Goal: Task Accomplishment & Management: Complete application form

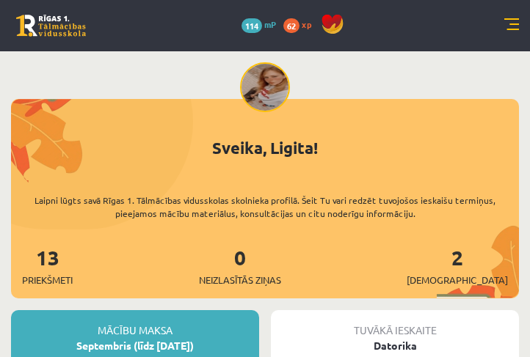
scroll to position [126, 0]
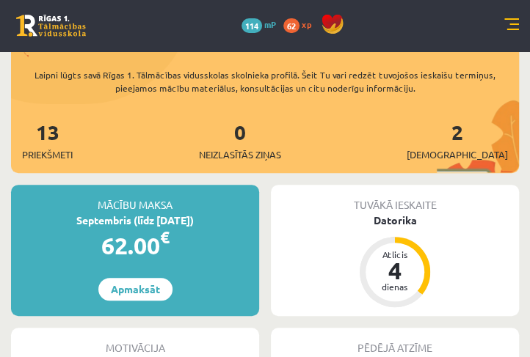
click at [339, 275] on div "Tuvākā ieskaite Datorika Atlicis 4 dienas" at bounding box center [395, 250] width 248 height 131
click at [397, 217] on div "Datorika" at bounding box center [395, 220] width 248 height 15
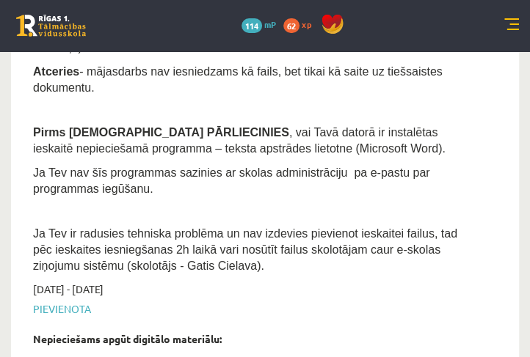
scroll to position [503, 0]
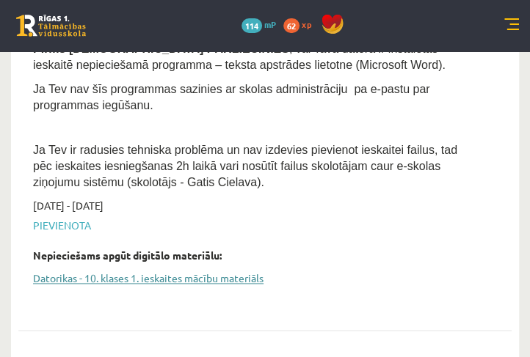
click at [195, 271] on link "Datorikas - 10. klases 1. ieskaites mācību materiāls" at bounding box center [254, 278] width 442 height 15
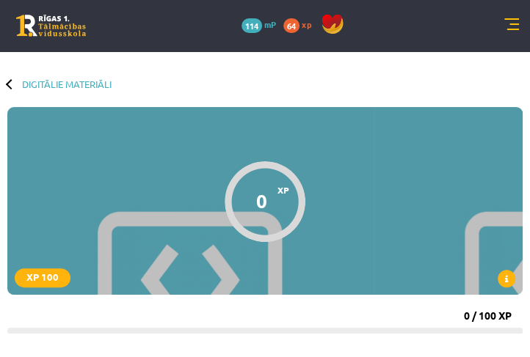
drag, startPoint x: 142, startPoint y: 282, endPoint x: 76, endPoint y: 380, distance: 118.5
click at [201, 195] on div "0 XP XP 100" at bounding box center [264, 201] width 515 height 188
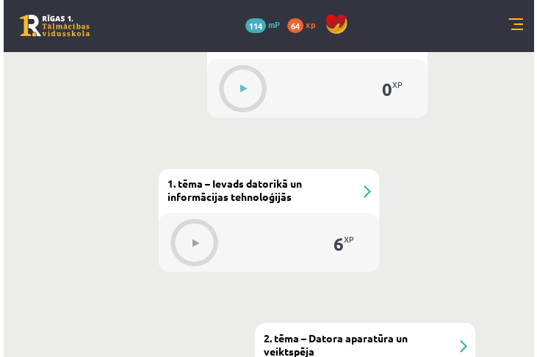
scroll to position [713, 0]
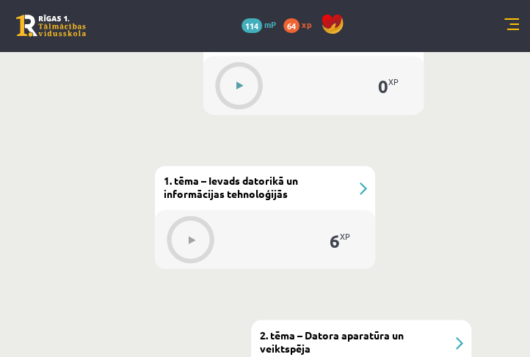
click at [228, 76] on button at bounding box center [240, 86] width 34 height 34
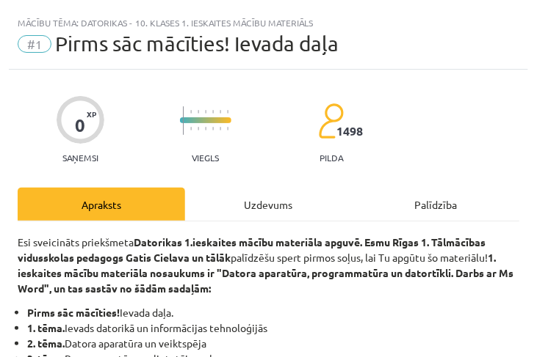
click at [270, 211] on div "Uzdevums" at bounding box center [268, 204] width 167 height 33
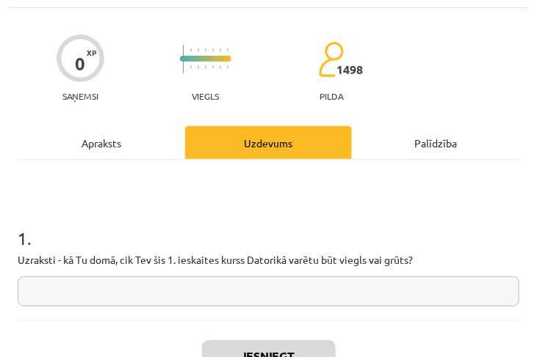
scroll to position [134, 0]
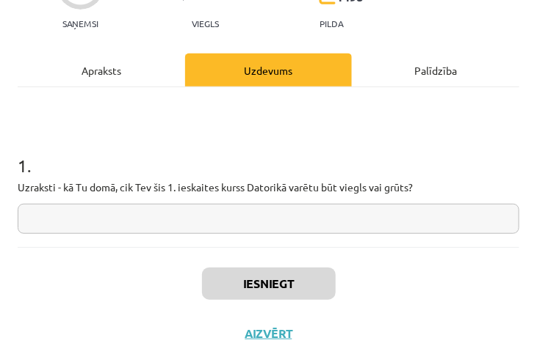
click at [271, 217] on input "text" at bounding box center [268, 219] width 501 height 30
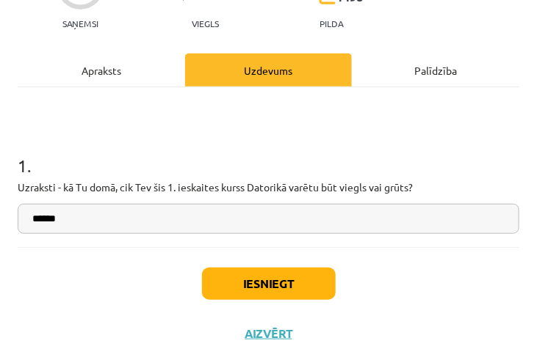
type input "******"
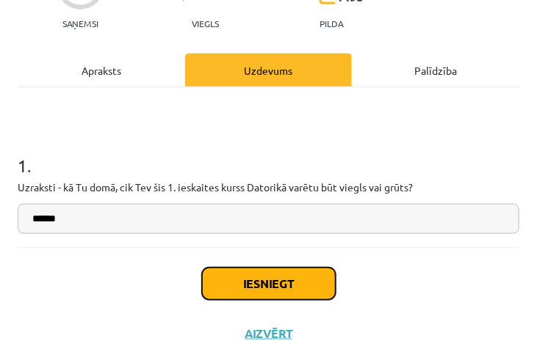
click at [256, 279] on button "Iesniegt" at bounding box center [269, 284] width 134 height 32
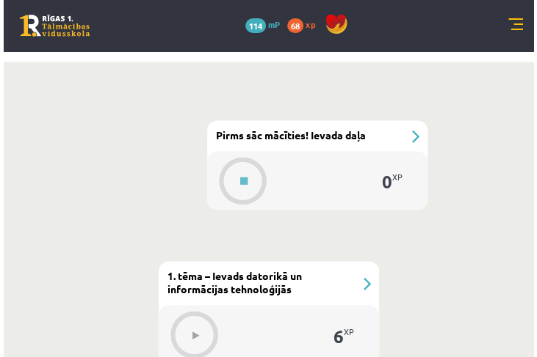
scroll to position [629, 0]
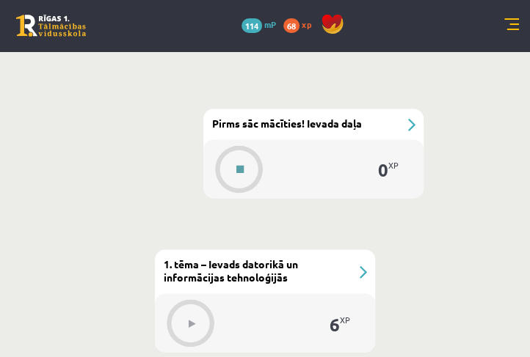
click at [237, 160] on button at bounding box center [240, 170] width 34 height 34
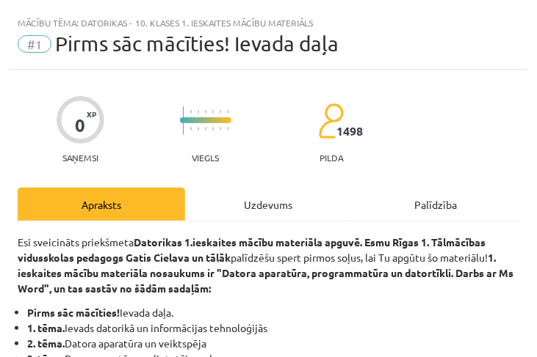
click at [252, 204] on div "Uzdevums" at bounding box center [268, 204] width 167 height 33
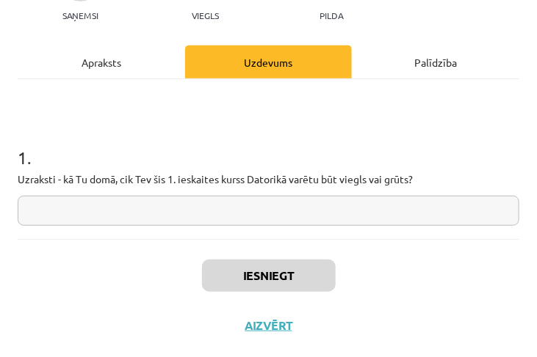
scroll to position [144, 0]
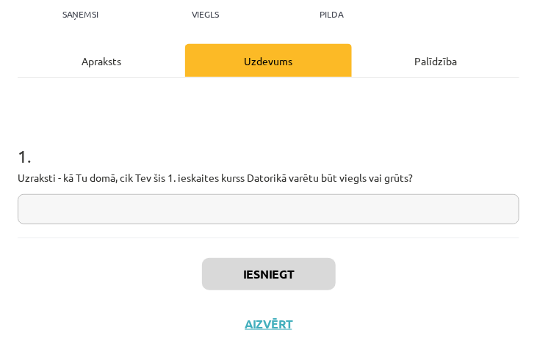
click at [251, 206] on input "text" at bounding box center [268, 209] width 501 height 30
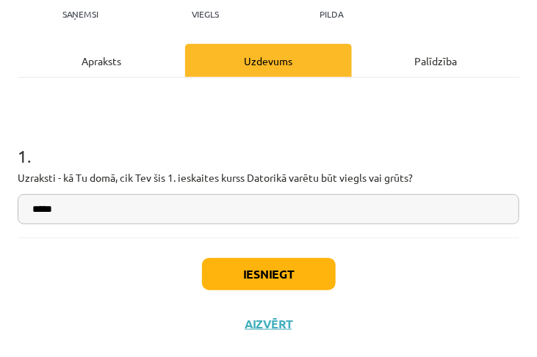
type input "*****"
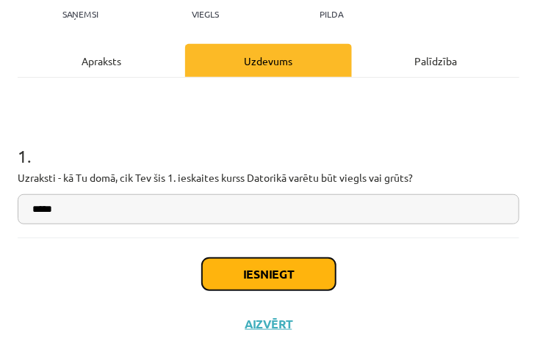
click at [246, 275] on button "Iesniegt" at bounding box center [269, 274] width 134 height 32
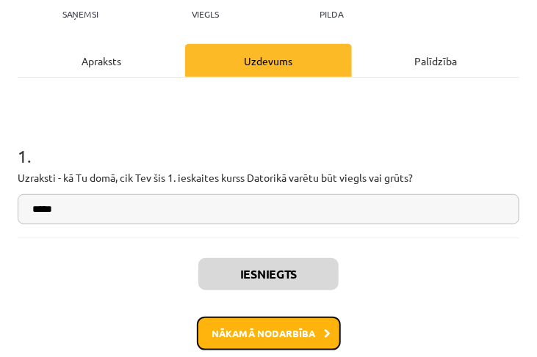
click at [233, 334] on button "Nākamā nodarbība" at bounding box center [269, 334] width 144 height 34
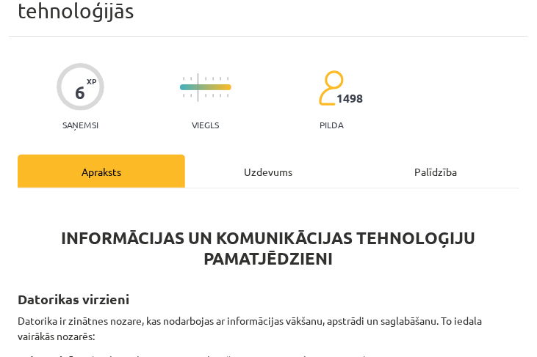
scroll to position [9, 0]
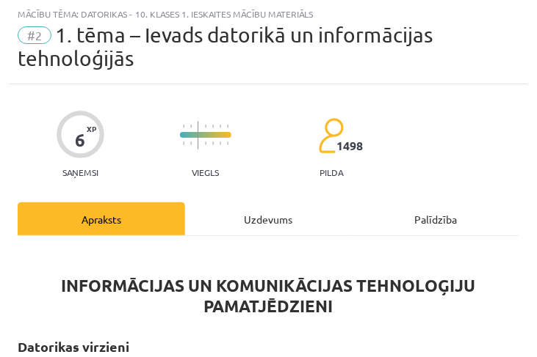
click at [251, 223] on div "Uzdevums" at bounding box center [268, 219] width 167 height 33
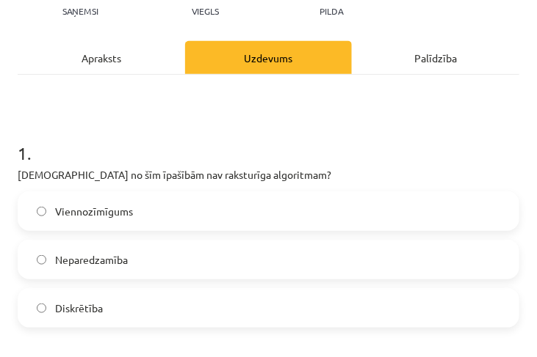
scroll to position [176, 0]
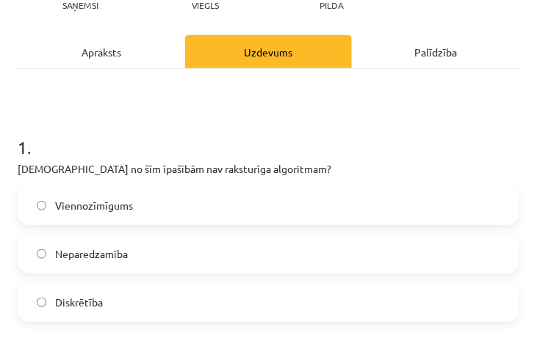
click at [283, 257] on label "Neparedzamība" at bounding box center [268, 254] width 498 height 37
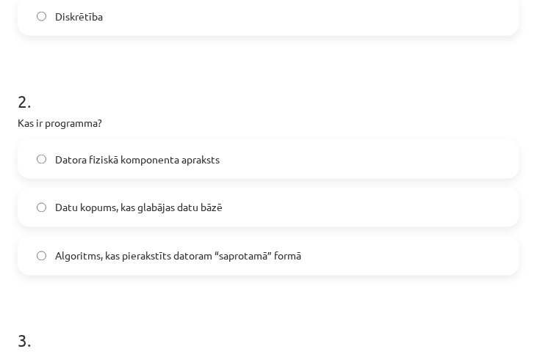
scroll to position [512, 0]
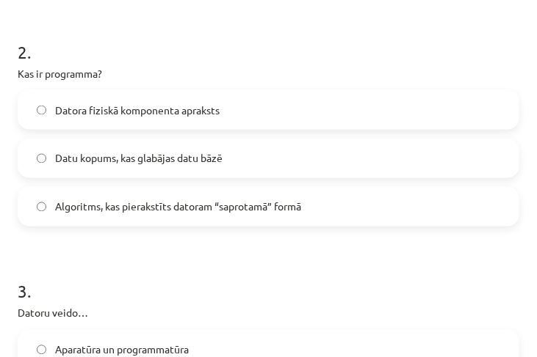
click at [365, 145] on label "Datu kopums, kas glabājas datu bāzē" at bounding box center [268, 158] width 498 height 37
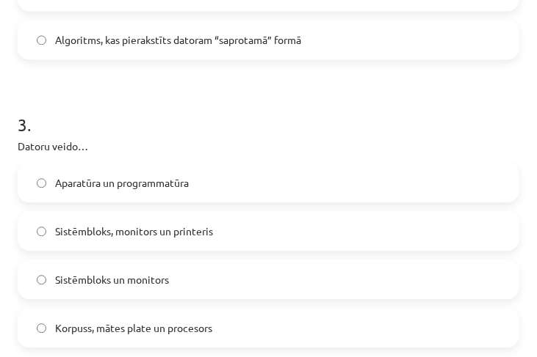
scroll to position [721, 0]
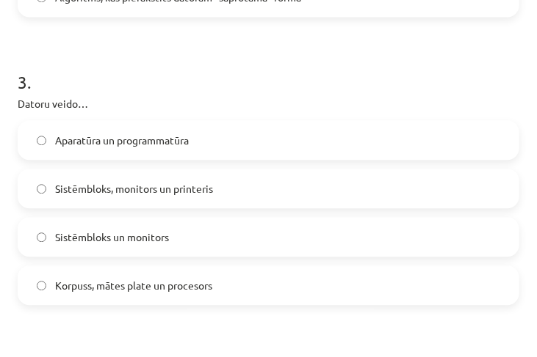
click at [330, 268] on label "Korpuss, mātes plate un procesors" at bounding box center [268, 285] width 498 height 37
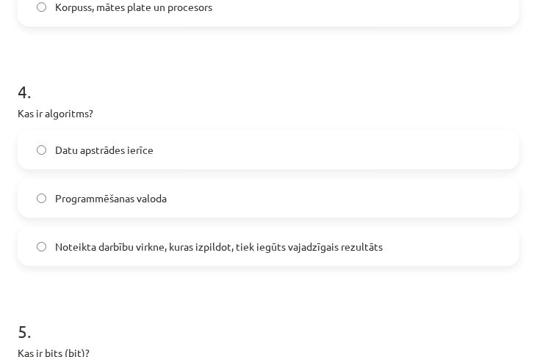
scroll to position [1015, 0]
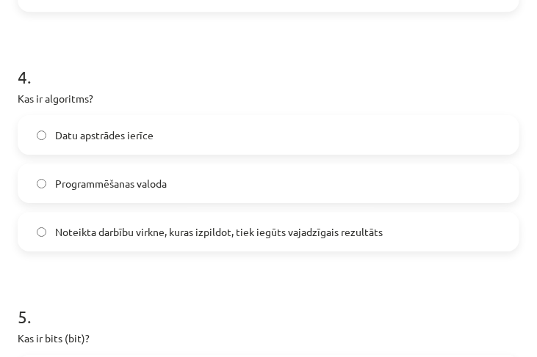
click at [412, 239] on label "Noteikta darbību virkne, kuras izpildot, tiek iegūts vajadzīgais rezultāts" at bounding box center [268, 232] width 498 height 37
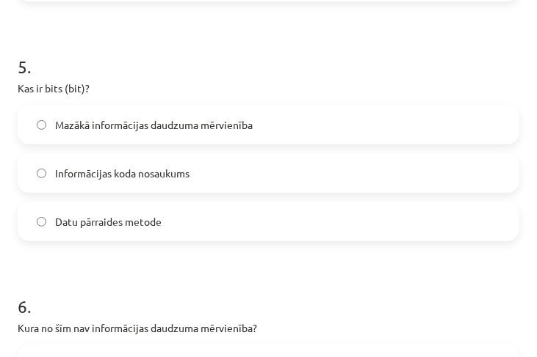
scroll to position [1267, 0]
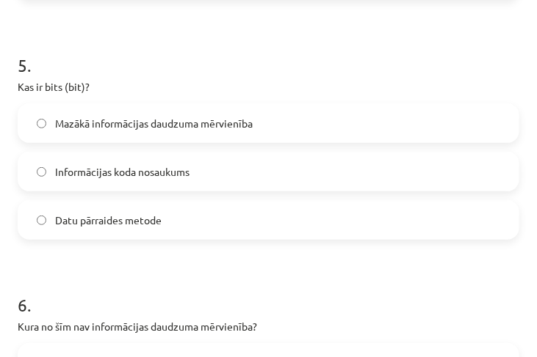
click at [406, 176] on label "Informācijas koda nosaukums" at bounding box center [268, 171] width 498 height 37
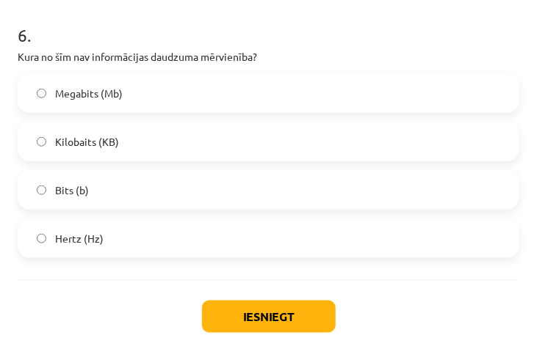
scroll to position [1537, 0]
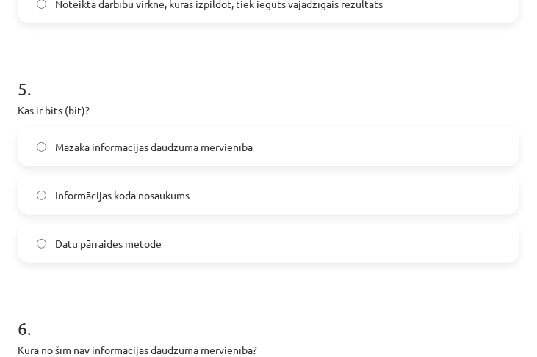
click at [166, 145] on span "Mazākā informācijas daudzuma mērvienība" at bounding box center [153, 146] width 197 height 15
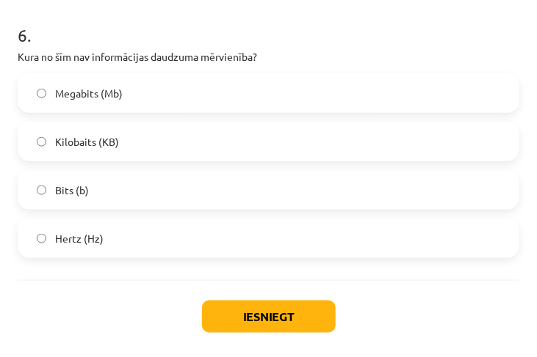
click at [168, 223] on label "Hertz (Hz)" at bounding box center [268, 238] width 498 height 37
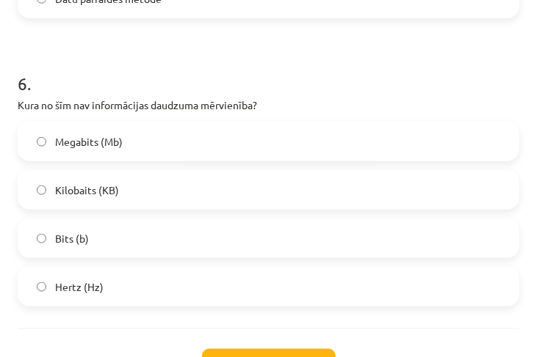
scroll to position [1495, 0]
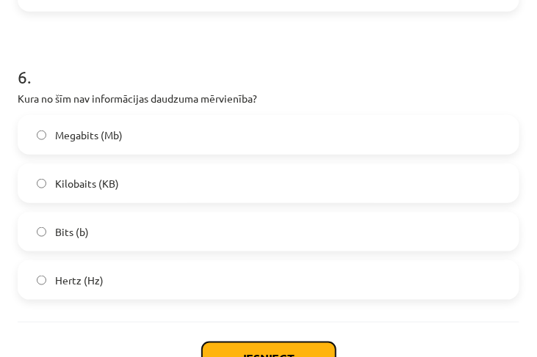
click at [254, 346] on button "Iesniegt" at bounding box center [269, 359] width 134 height 32
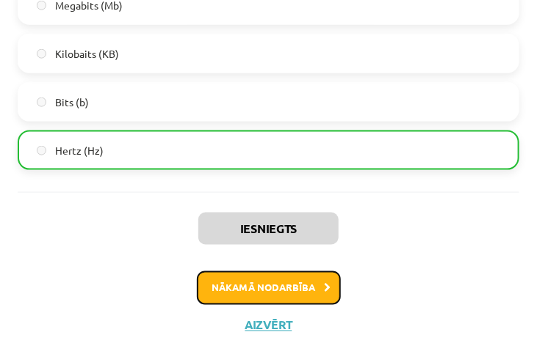
click at [291, 291] on button "Nākamā nodarbība" at bounding box center [269, 289] width 144 height 34
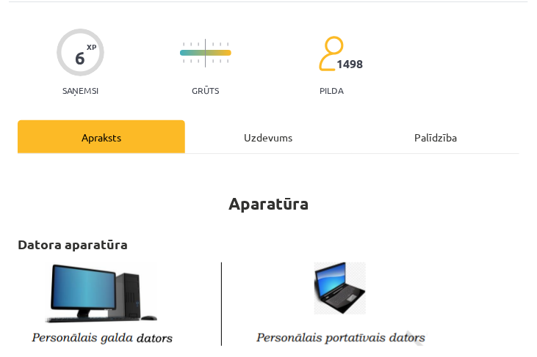
scroll to position [176, 0]
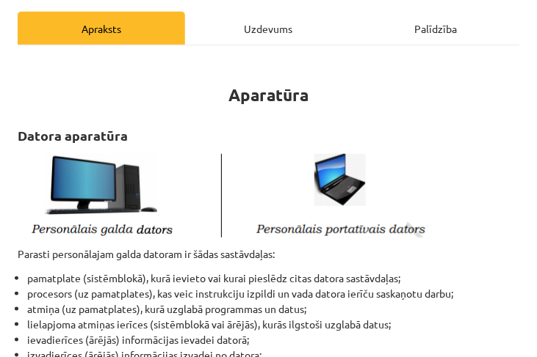
click at [264, 24] on div "Uzdevums" at bounding box center [268, 28] width 167 height 33
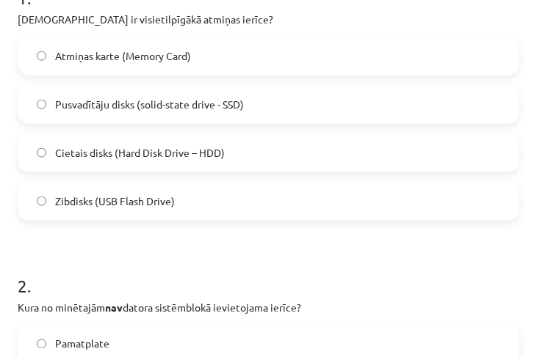
scroll to position [260, 0]
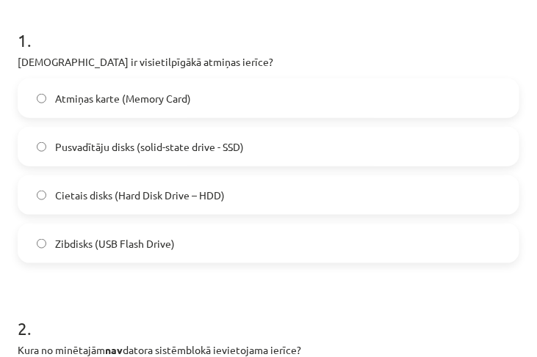
click at [95, 192] on span "Cietais disks (Hard Disk Drive – HDD)" at bounding box center [140, 195] width 170 height 15
click at [94, 198] on span "Cietais disks (Hard Disk Drive – HDD)" at bounding box center [140, 195] width 170 height 15
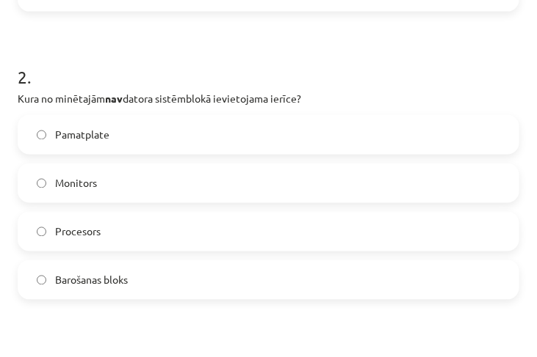
scroll to position [553, 0]
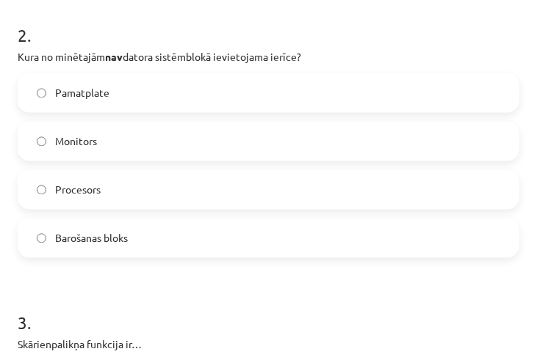
click at [140, 139] on label "Monitors" at bounding box center [268, 141] width 498 height 37
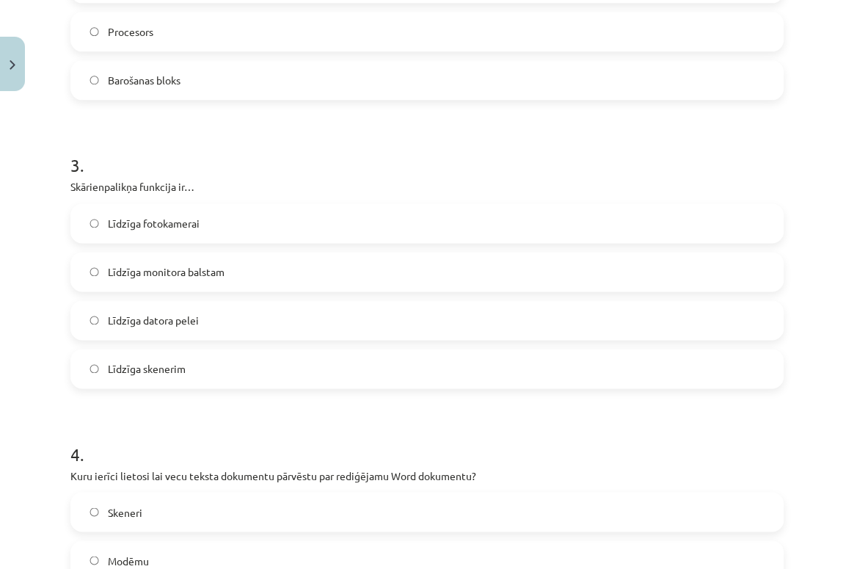
scroll to position [734, 0]
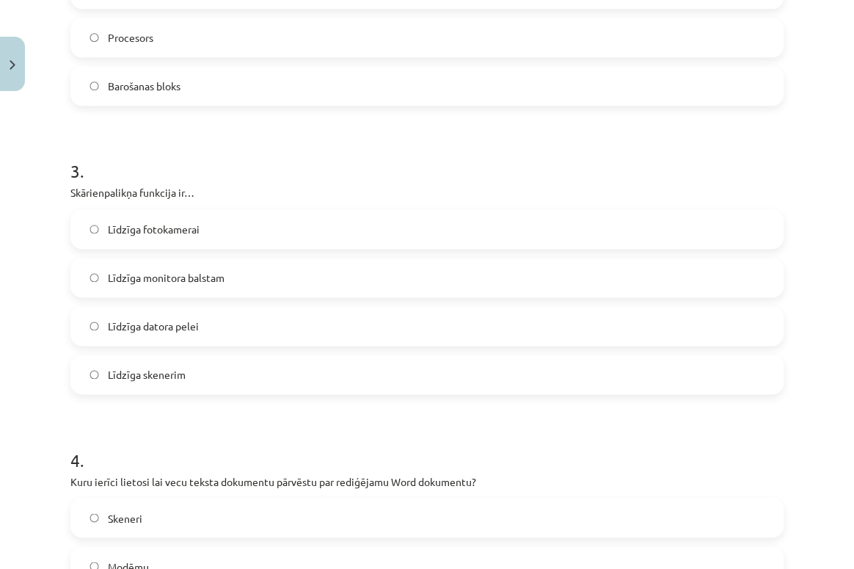
click at [70, 168] on h1 "3 ." at bounding box center [426, 158] width 713 height 46
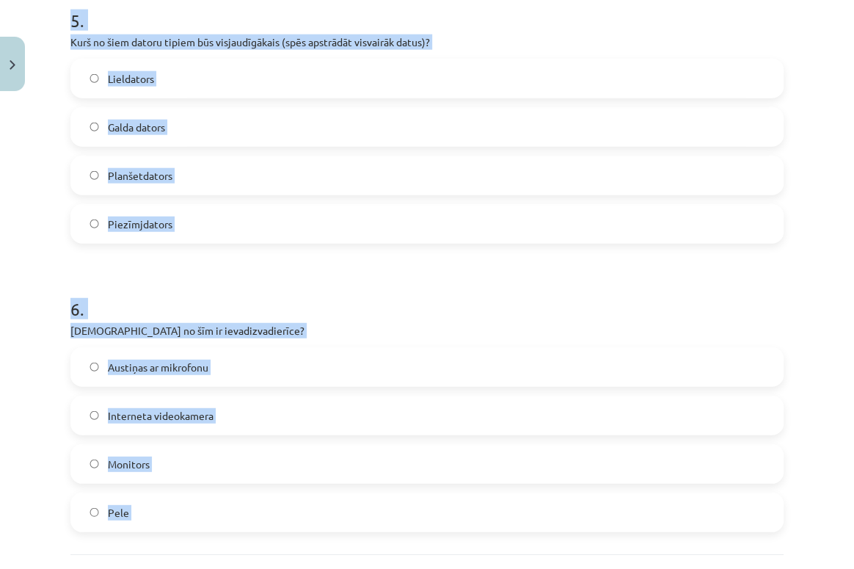
scroll to position [1594, 0]
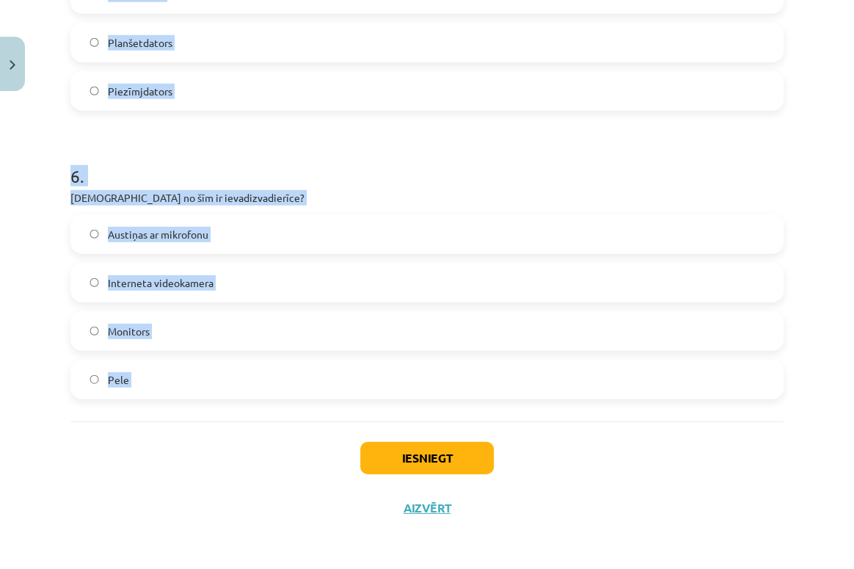
drag, startPoint x: 70, startPoint y: 168, endPoint x: 314, endPoint y: 389, distance: 328.9
copy form "3 . Skārienpalikņa funkcija ir… Līdzīga fotokamerai Līdzīga monitora balstam Lī…"
click at [272, 176] on h1 "6 ." at bounding box center [426, 163] width 713 height 46
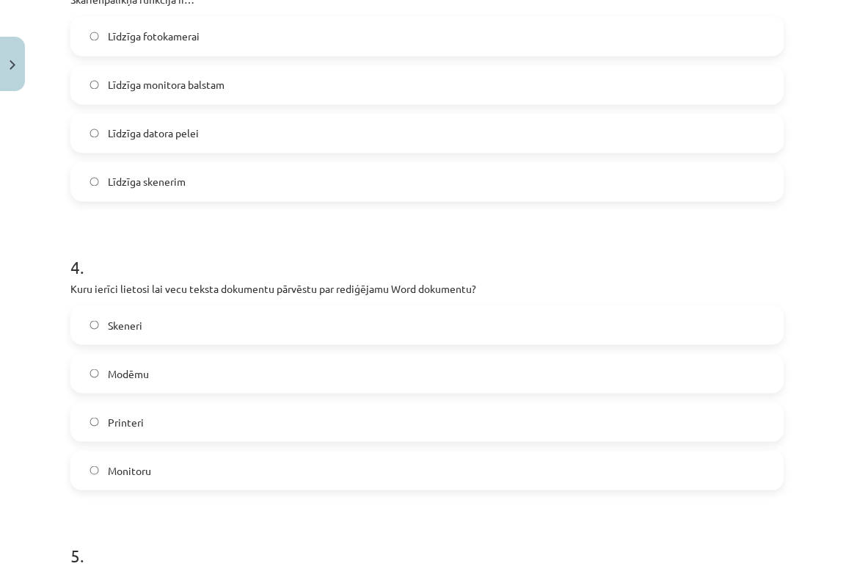
scroll to position [860, 0]
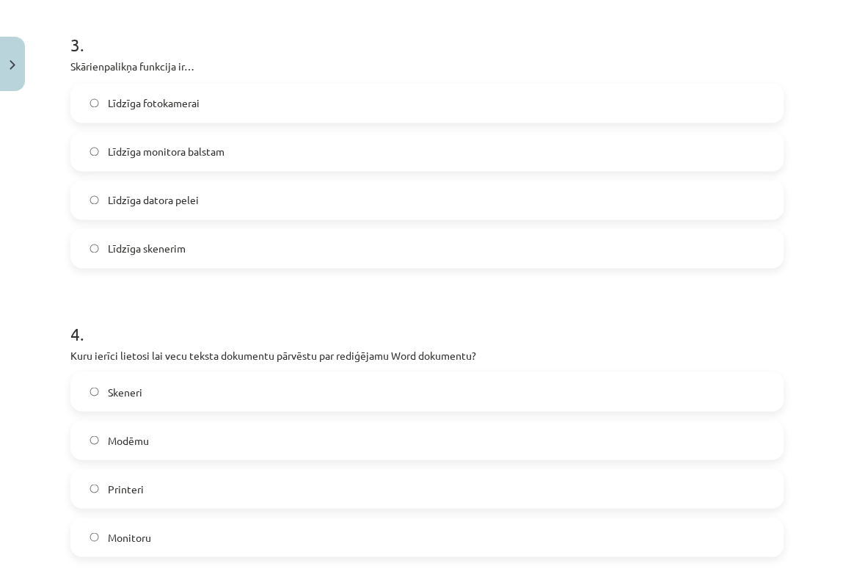
click at [231, 247] on label "Līdzīga skenerim" at bounding box center [427, 248] width 710 height 37
click at [245, 203] on label "Līdzīga datora pelei" at bounding box center [427, 199] width 710 height 37
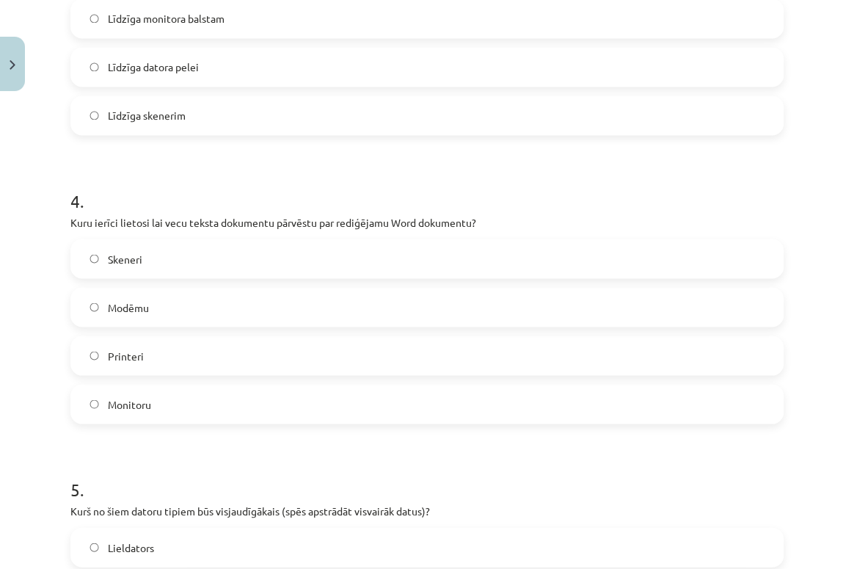
scroll to position [994, 0]
click at [243, 246] on label "Skeneri" at bounding box center [427, 257] width 710 height 37
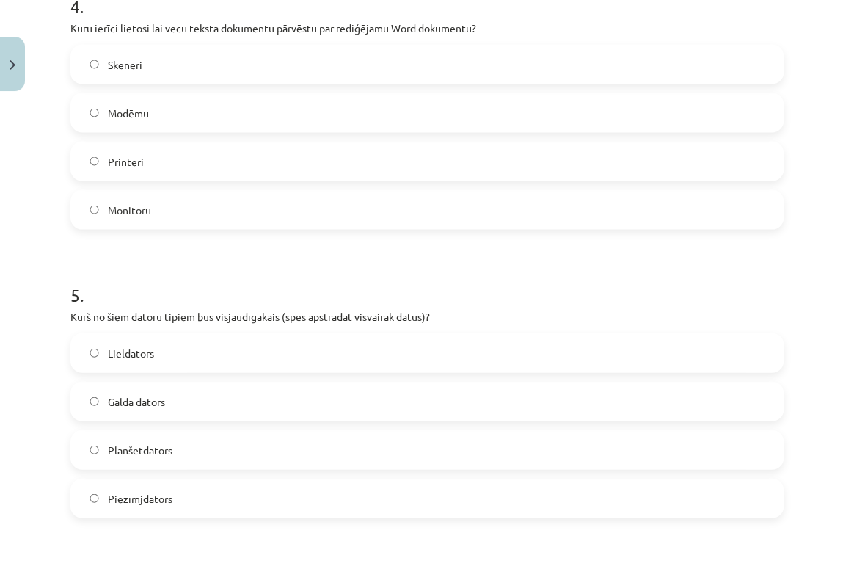
scroll to position [1194, 0]
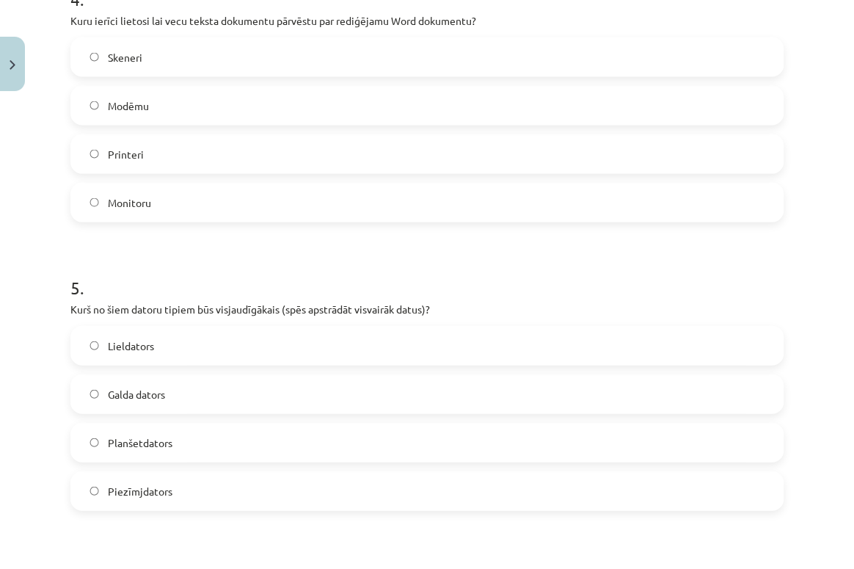
click at [263, 329] on label "Lieldators" at bounding box center [427, 345] width 710 height 37
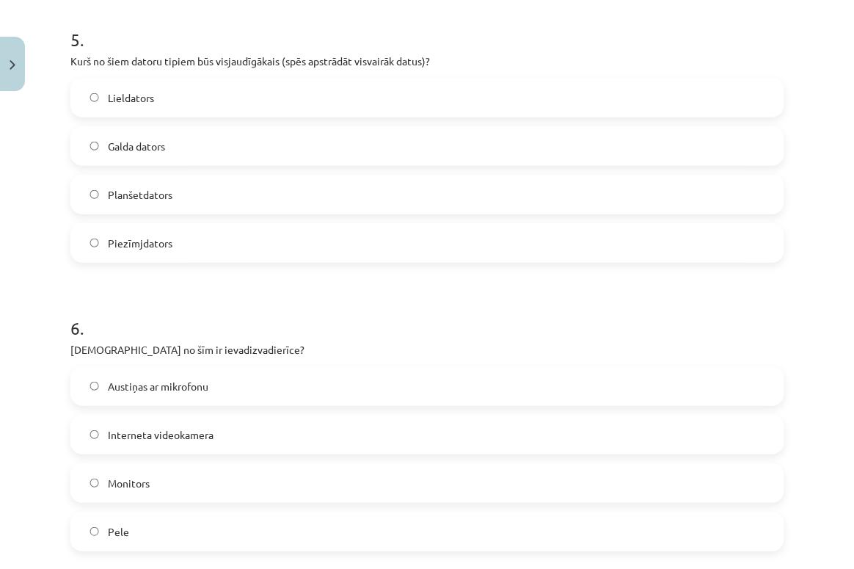
scroll to position [1461, 0]
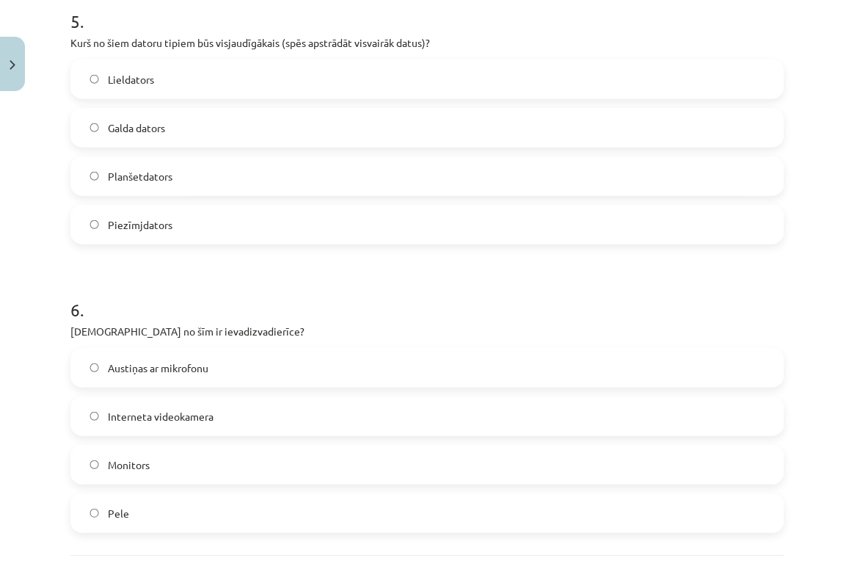
click at [410, 350] on label "Austiņas ar mikrofonu" at bounding box center [427, 367] width 710 height 37
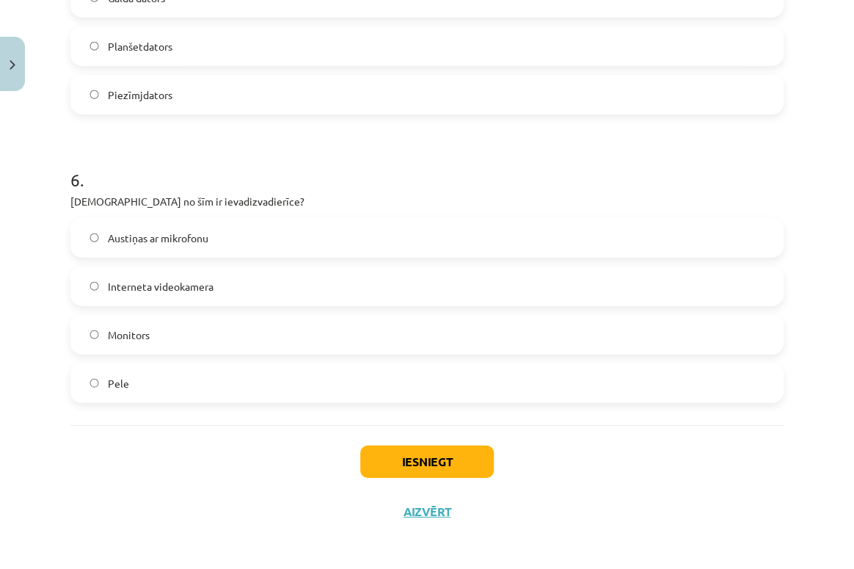
scroll to position [1594, 0]
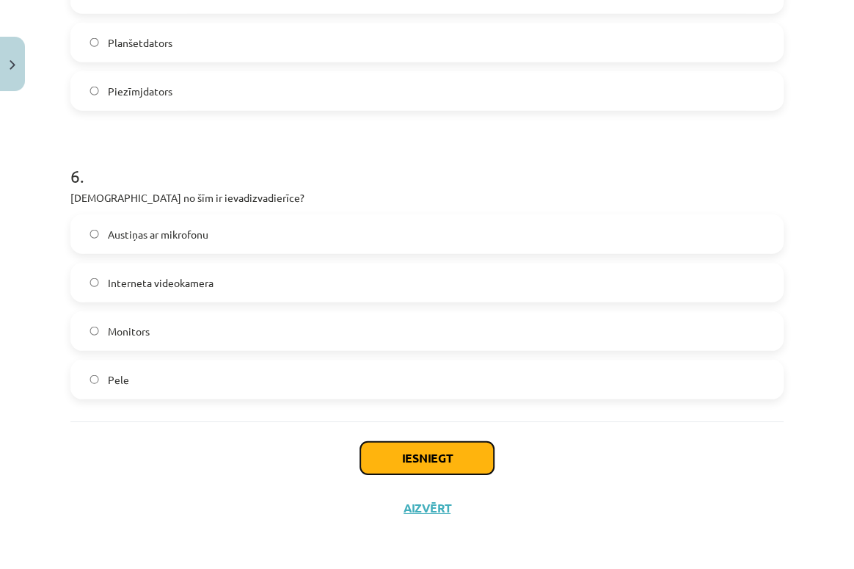
click at [481, 357] on button "Iesniegt" at bounding box center [427, 458] width 134 height 32
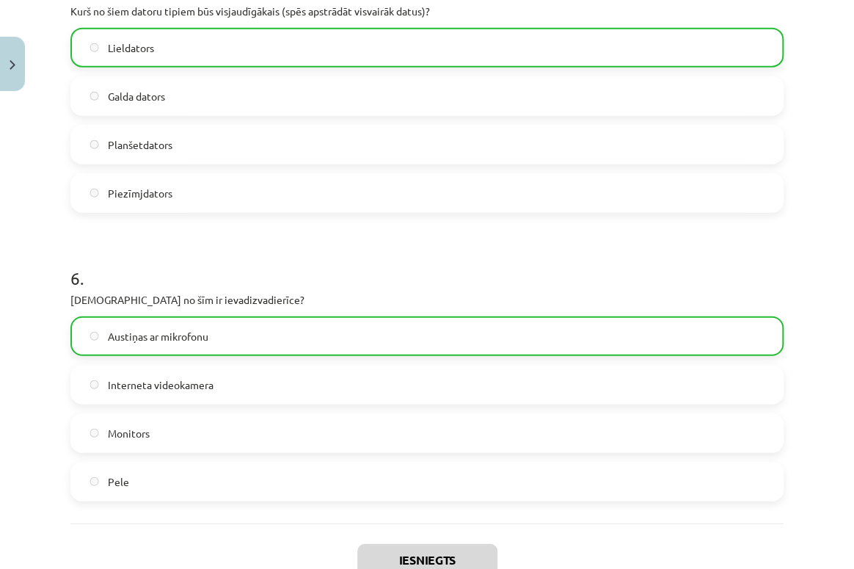
scroll to position [1640, 0]
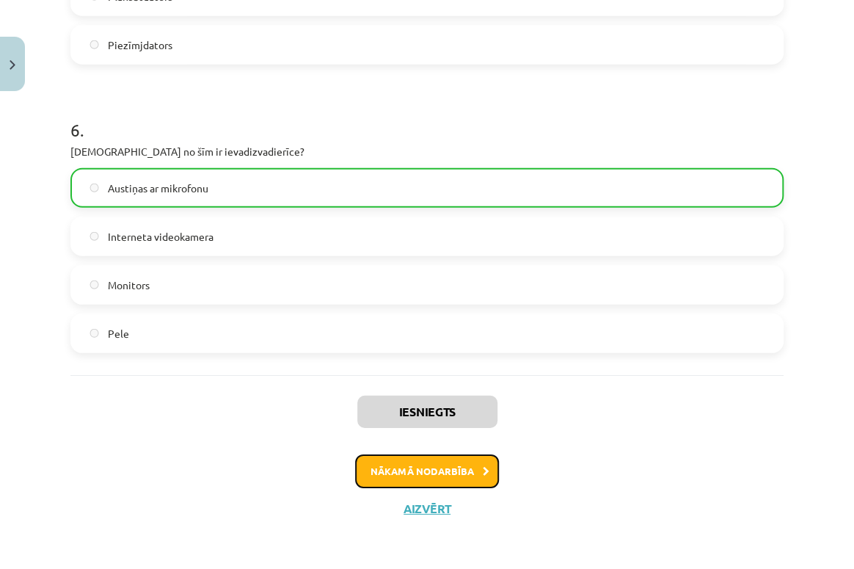
click at [482, 357] on button "Nākamā nodarbība" at bounding box center [427, 471] width 144 height 34
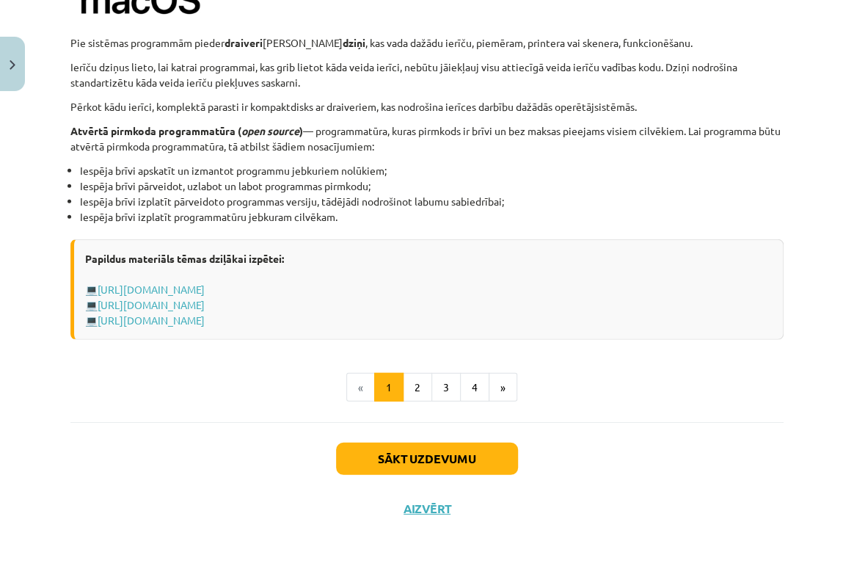
scroll to position [1510, 0]
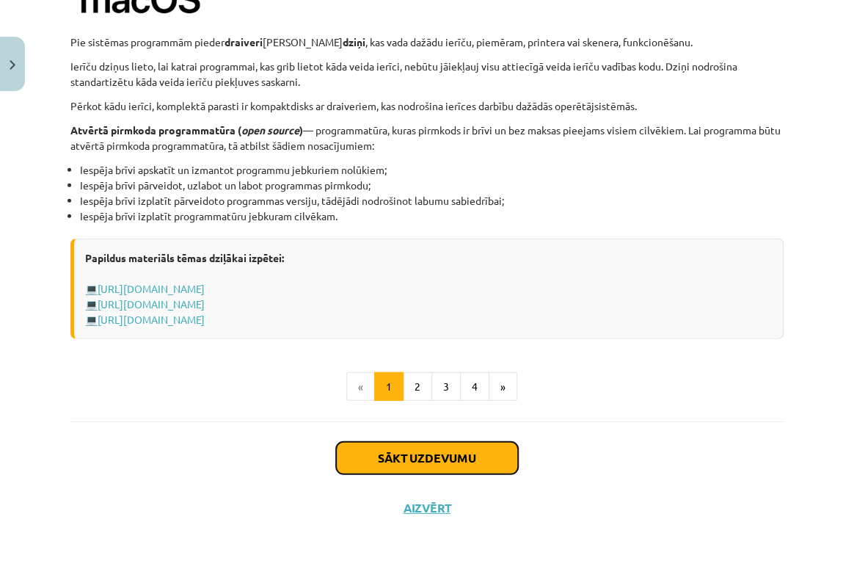
click at [454, 357] on button "Sākt uzdevumu" at bounding box center [427, 458] width 182 height 32
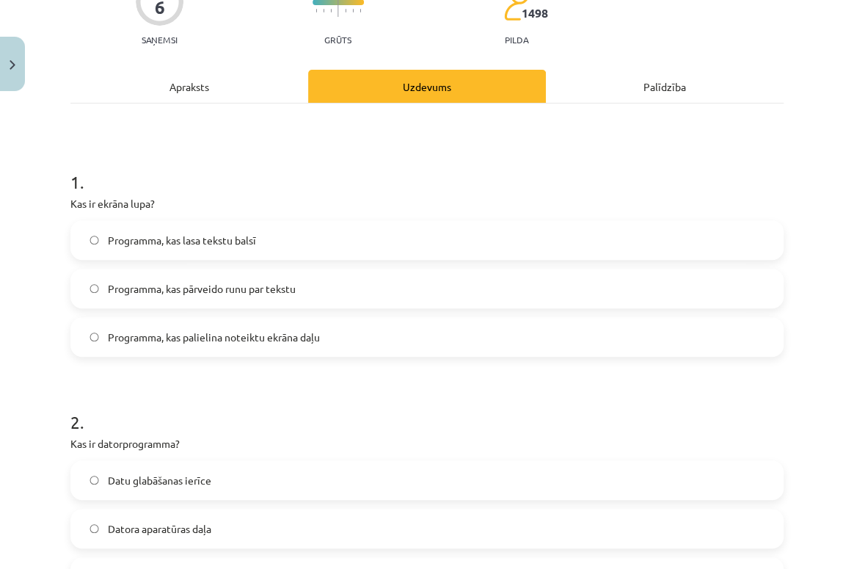
scroll to position [170, 0]
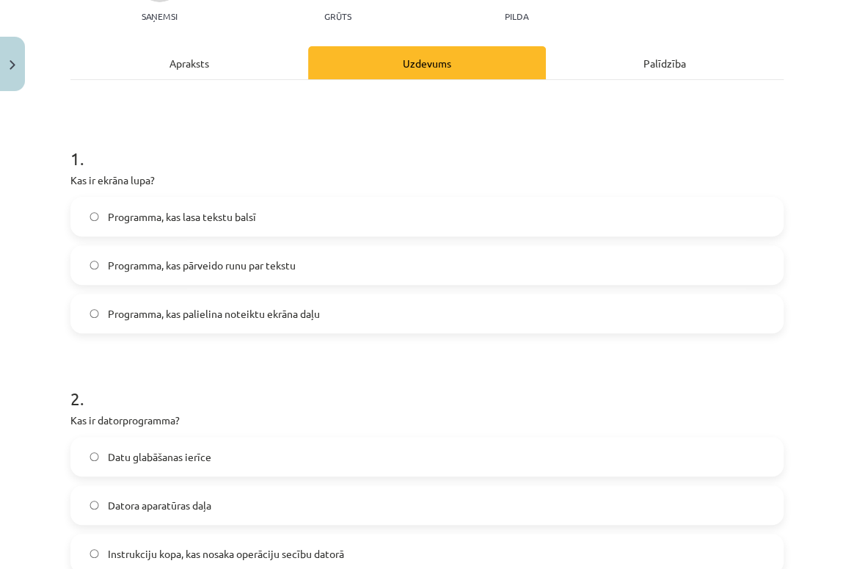
click at [198, 66] on div "Apraksts" at bounding box center [189, 62] width 238 height 33
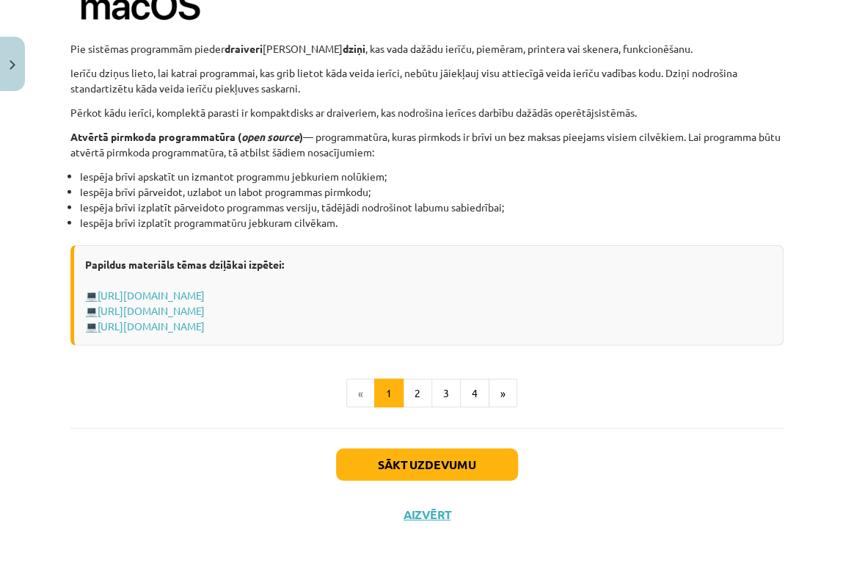
scroll to position [1510, 0]
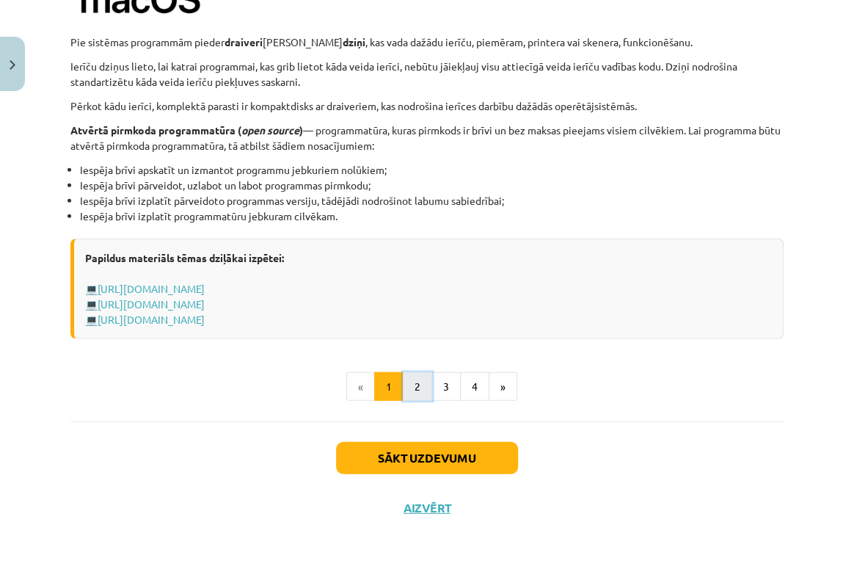
click at [416, 357] on button "2" at bounding box center [417, 386] width 29 height 29
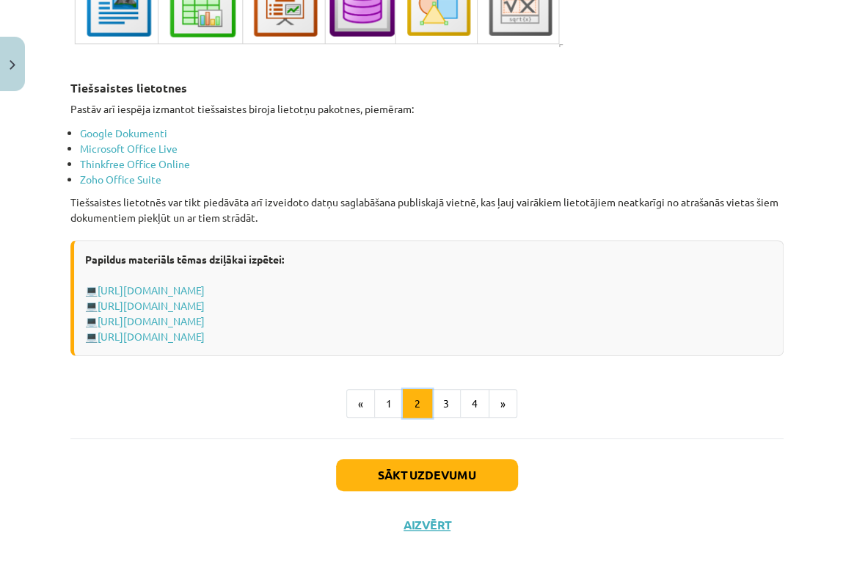
scroll to position [2484, 0]
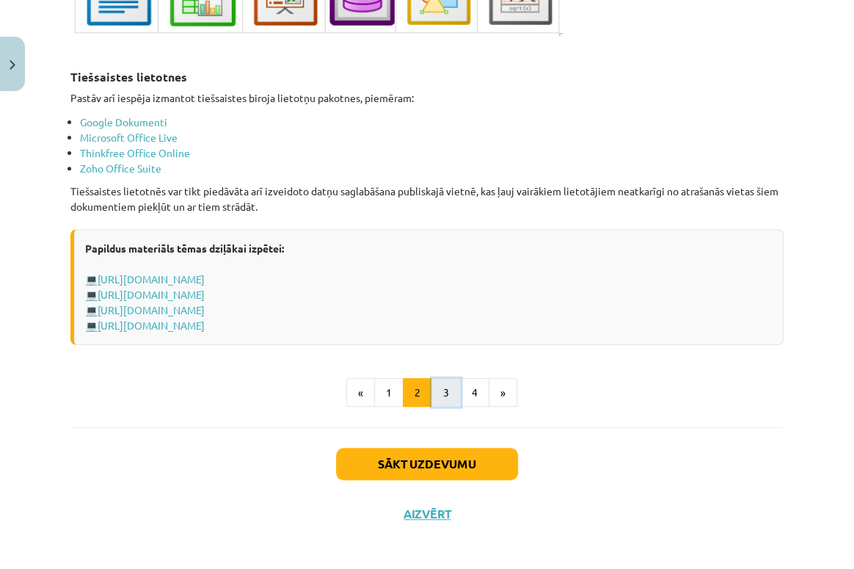
click at [440, 357] on button "3" at bounding box center [446, 392] width 29 height 29
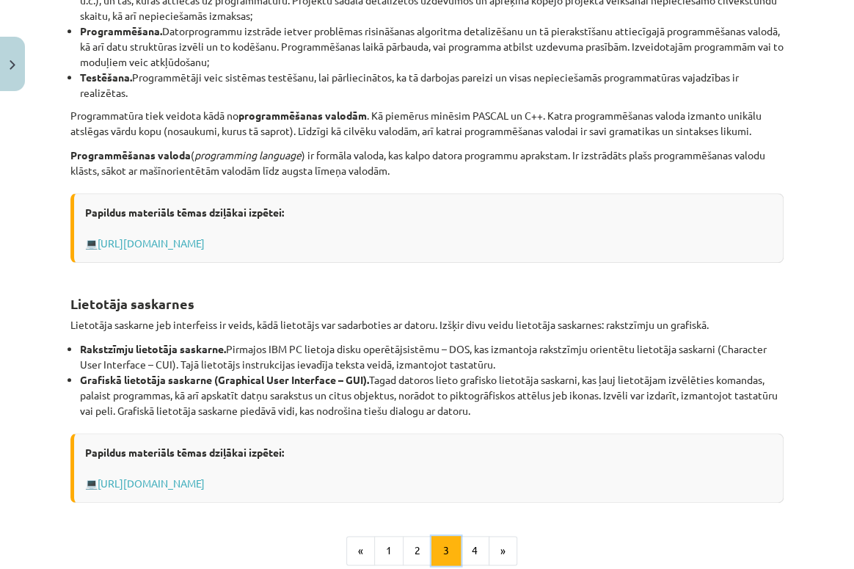
scroll to position [561, 0]
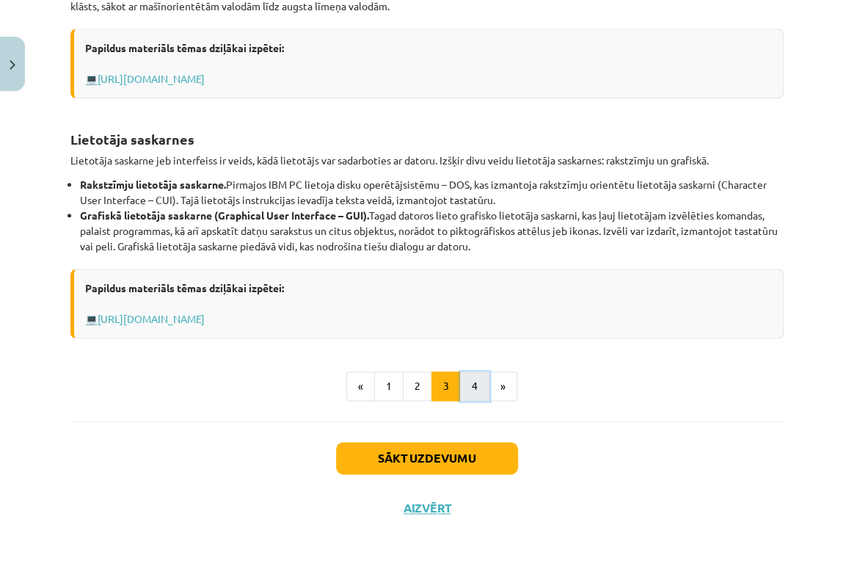
click at [474, 357] on button "4" at bounding box center [474, 385] width 29 height 29
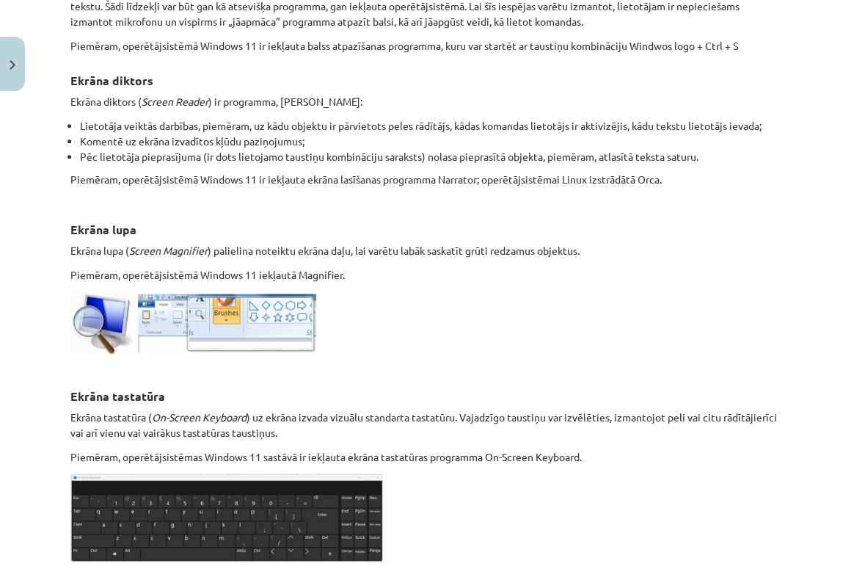
scroll to position [662, 0]
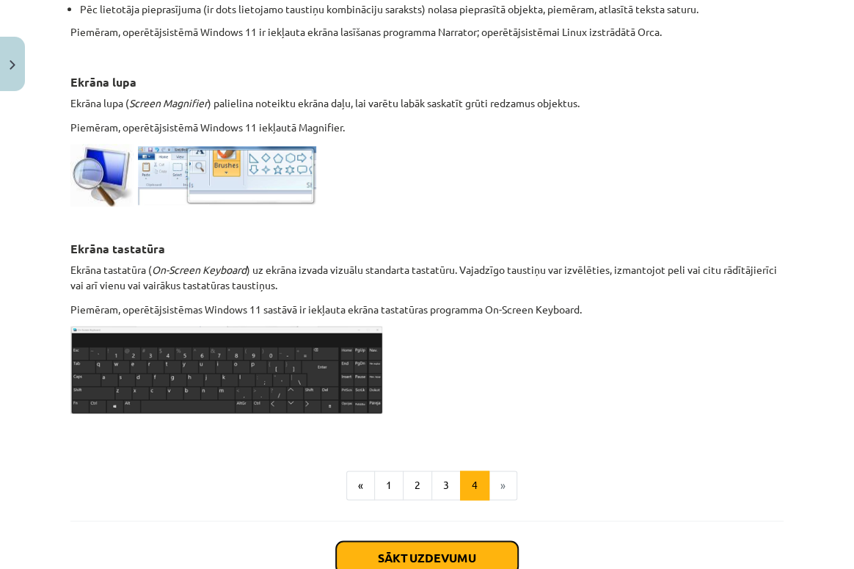
click at [440, 357] on button "Sākt uzdevumu" at bounding box center [427, 557] width 182 height 32
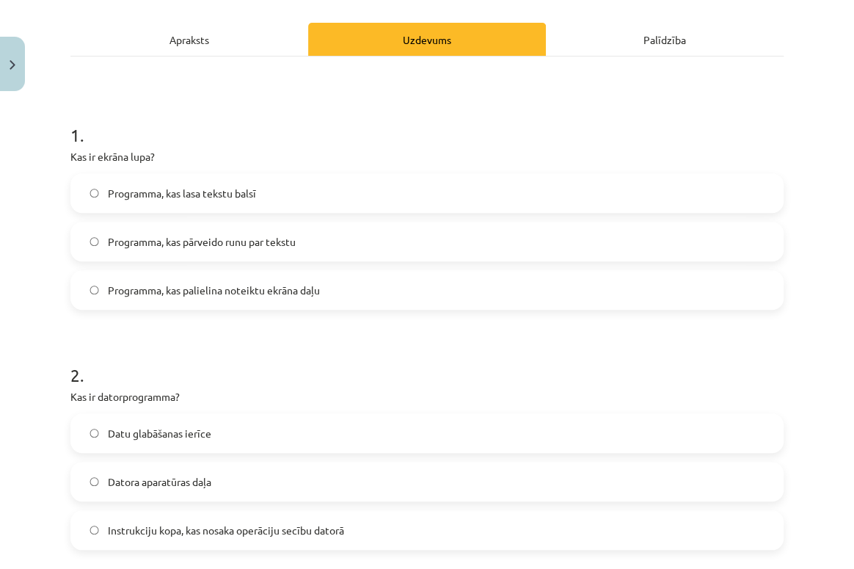
scroll to position [37, 0]
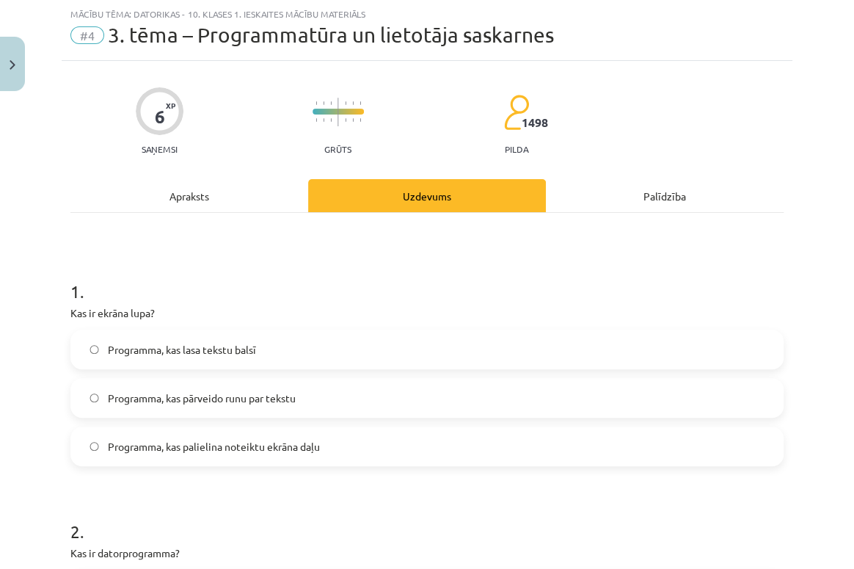
click at [183, 204] on div "Apraksts" at bounding box center [189, 195] width 238 height 33
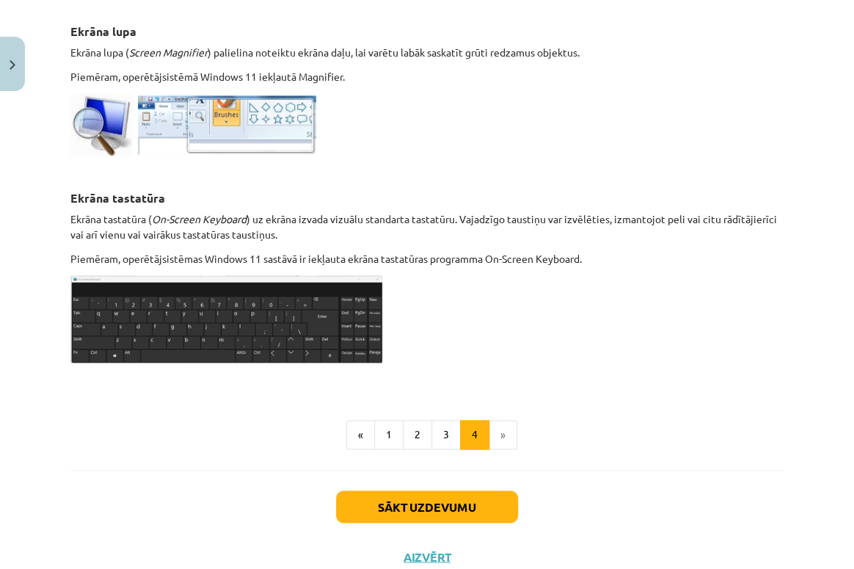
scroll to position [758, 0]
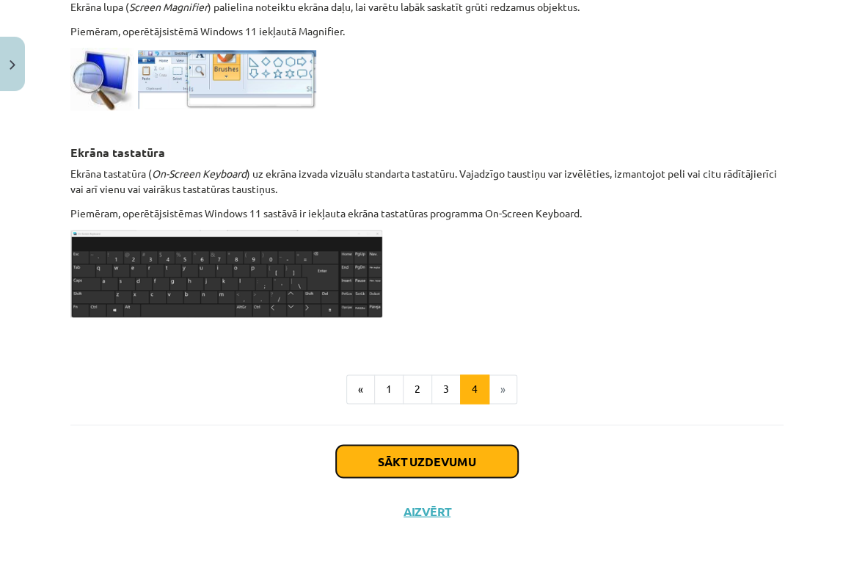
click at [437, 357] on button "Sākt uzdevumu" at bounding box center [427, 461] width 182 height 32
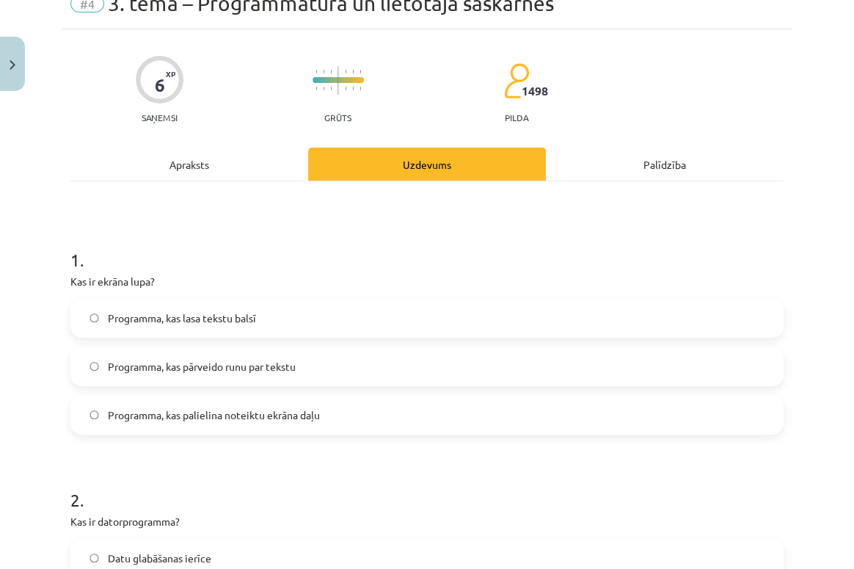
scroll to position [37, 0]
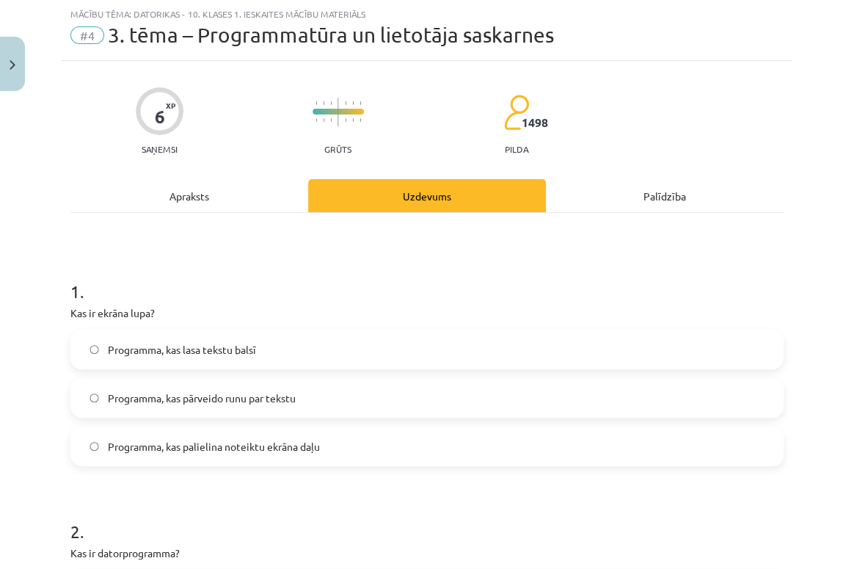
click at [255, 357] on span "Programma, kas palielina noteiktu ekrāna daļu" at bounding box center [214, 446] width 212 height 15
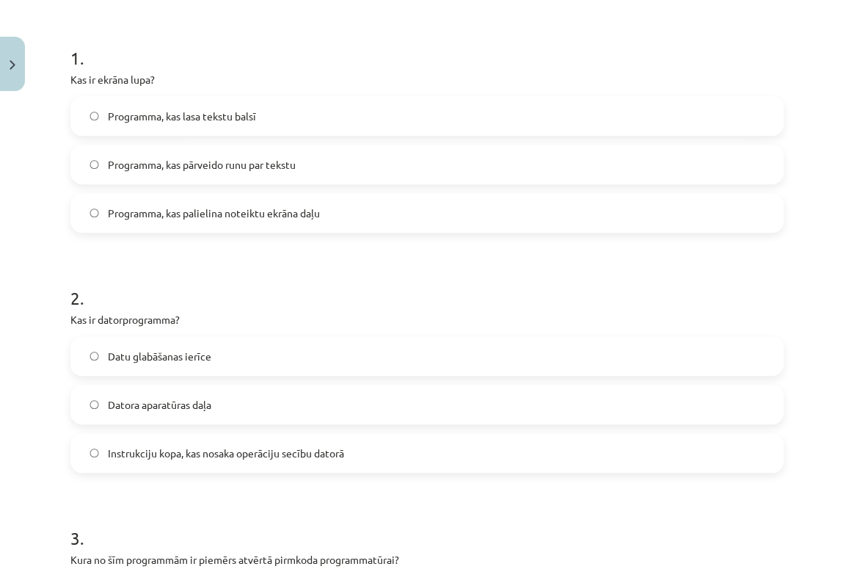
scroll to position [303, 0]
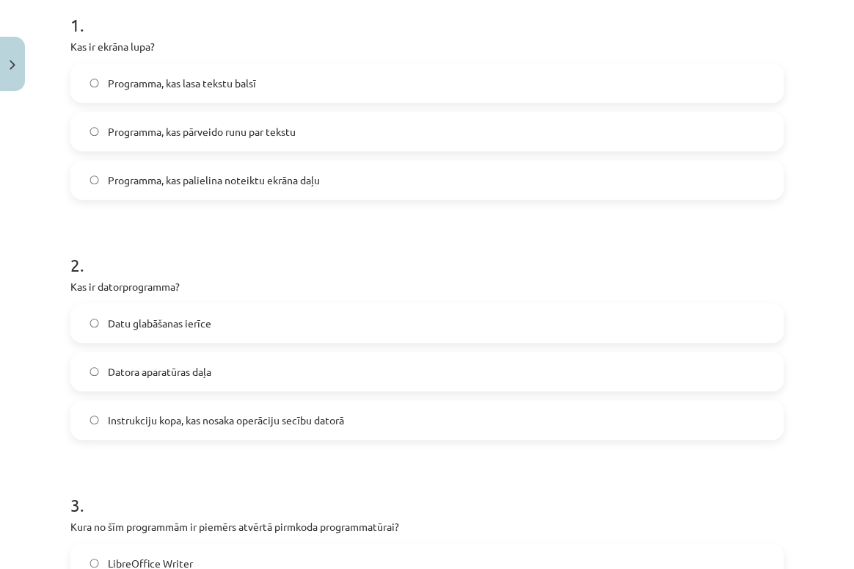
click at [136, 357] on label "Datora aparatūras daļa" at bounding box center [427, 371] width 710 height 37
click at [226, 269] on h1 "2 ." at bounding box center [426, 252] width 713 height 46
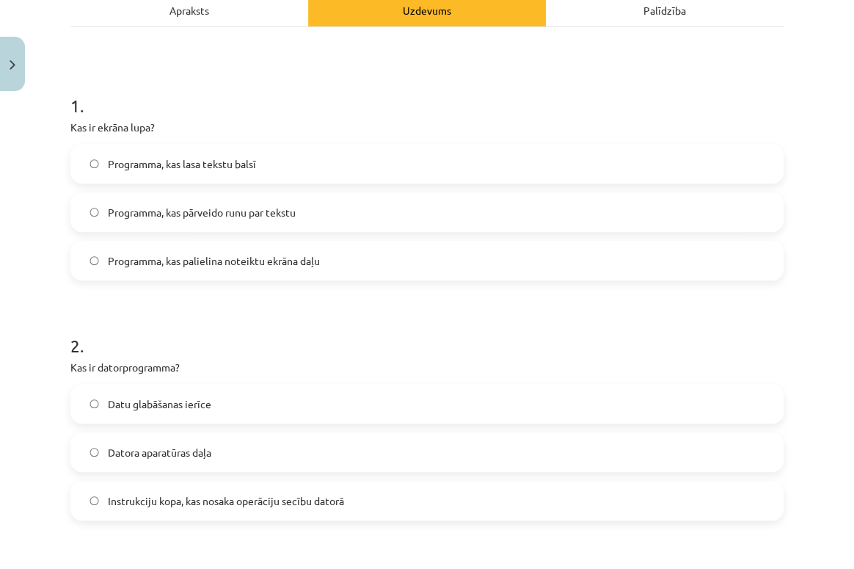
scroll to position [0, 0]
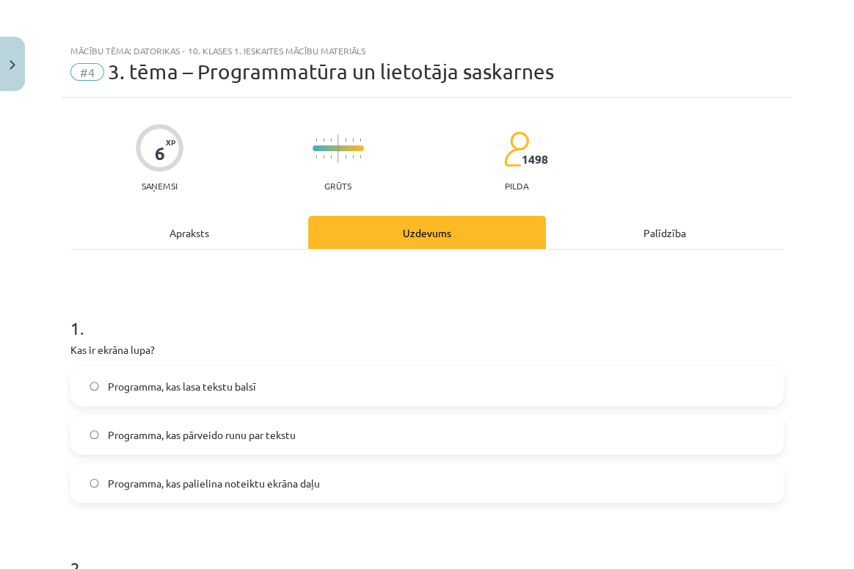
click at [218, 239] on div "Apraksts" at bounding box center [189, 232] width 238 height 33
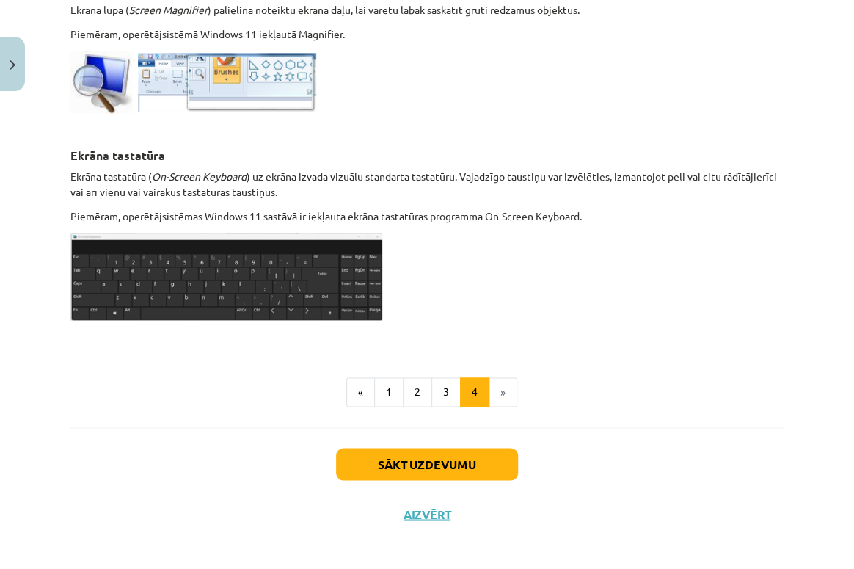
scroll to position [758, 0]
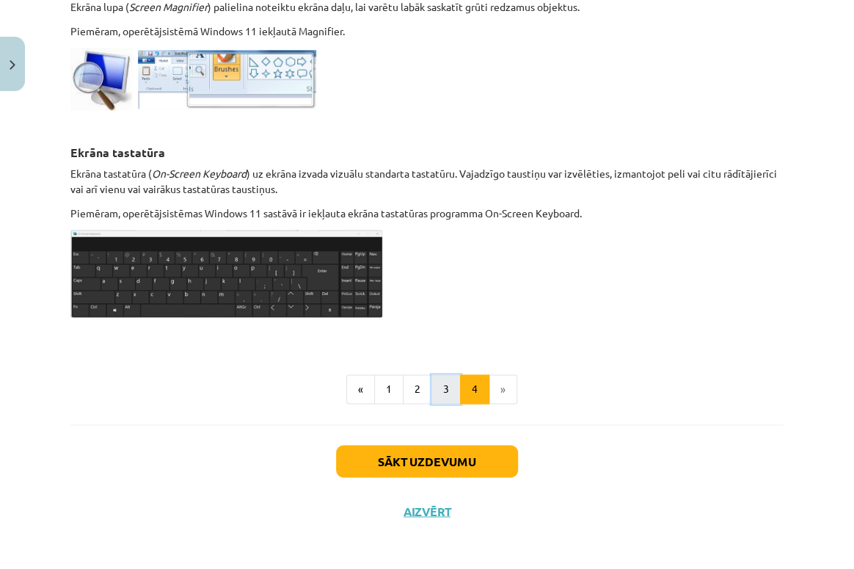
click at [439, 357] on button "3" at bounding box center [446, 388] width 29 height 29
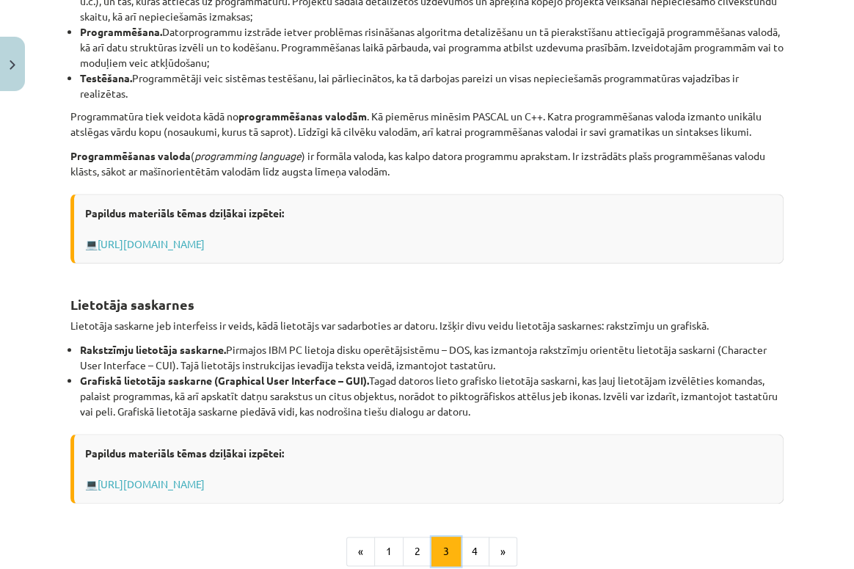
scroll to position [462, 0]
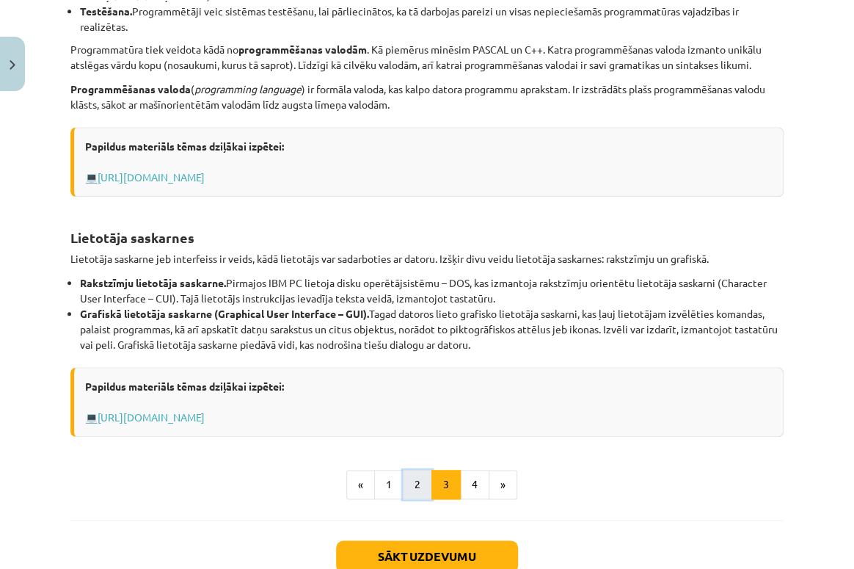
click at [417, 357] on button "2" at bounding box center [417, 484] width 29 height 29
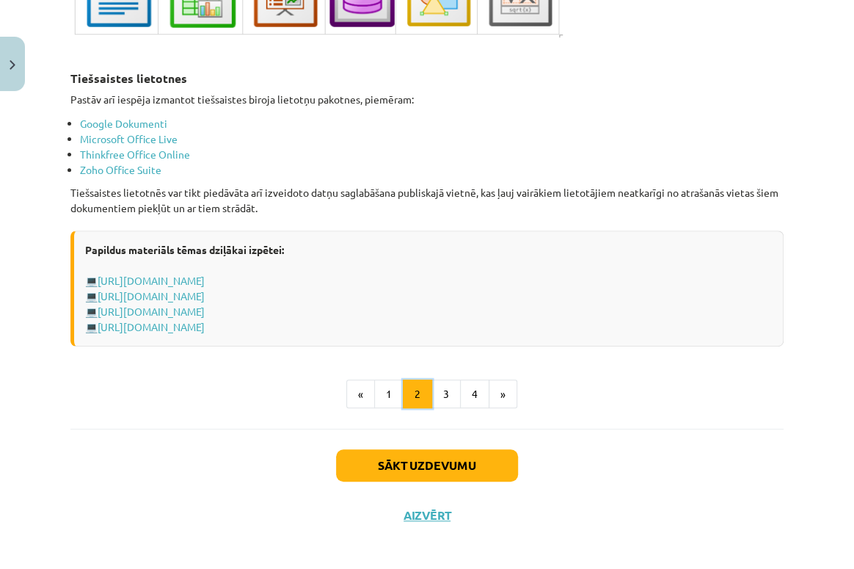
scroll to position [2484, 0]
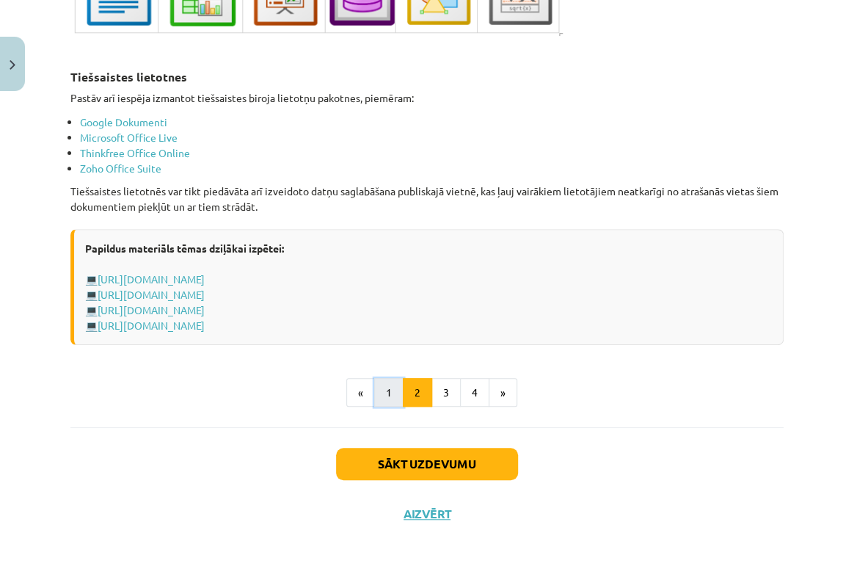
click at [374, 357] on button "1" at bounding box center [388, 392] width 29 height 29
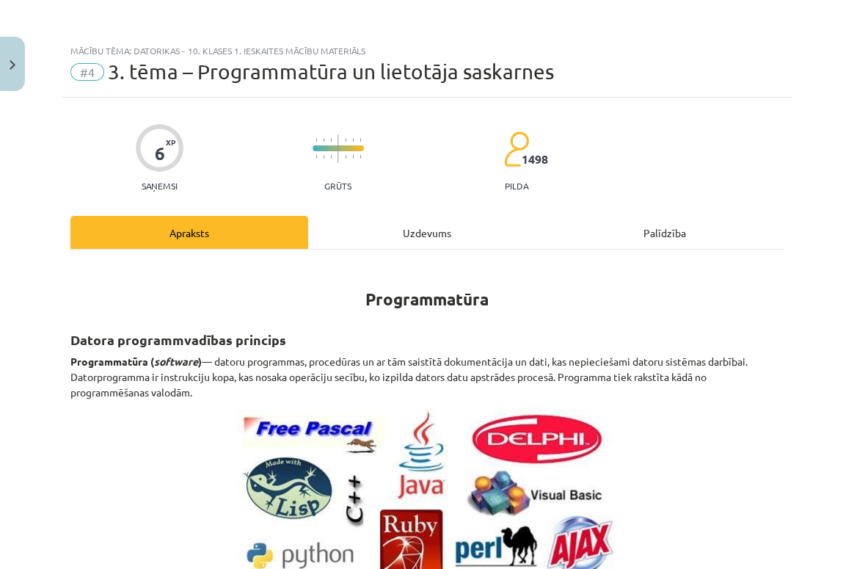
scroll to position [0, 0]
click at [431, 235] on div "Uzdevums" at bounding box center [427, 232] width 238 height 33
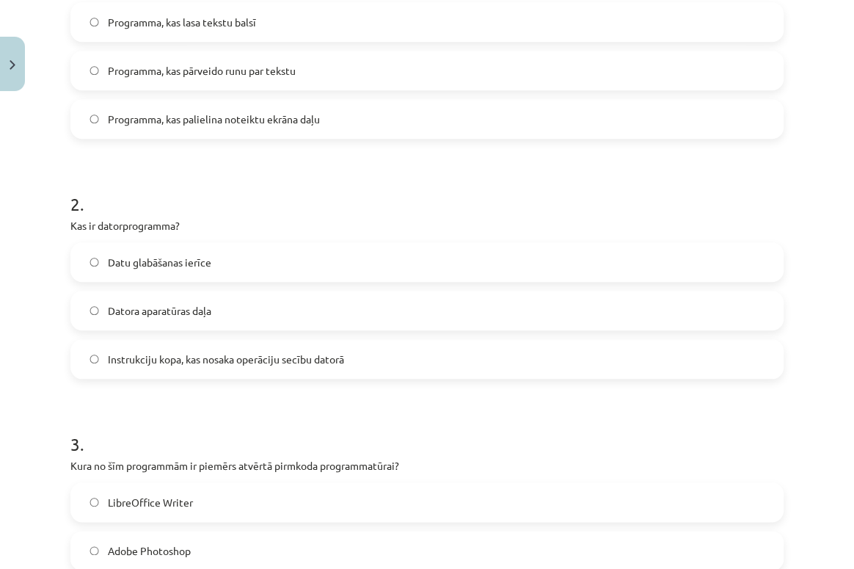
scroll to position [370, 0]
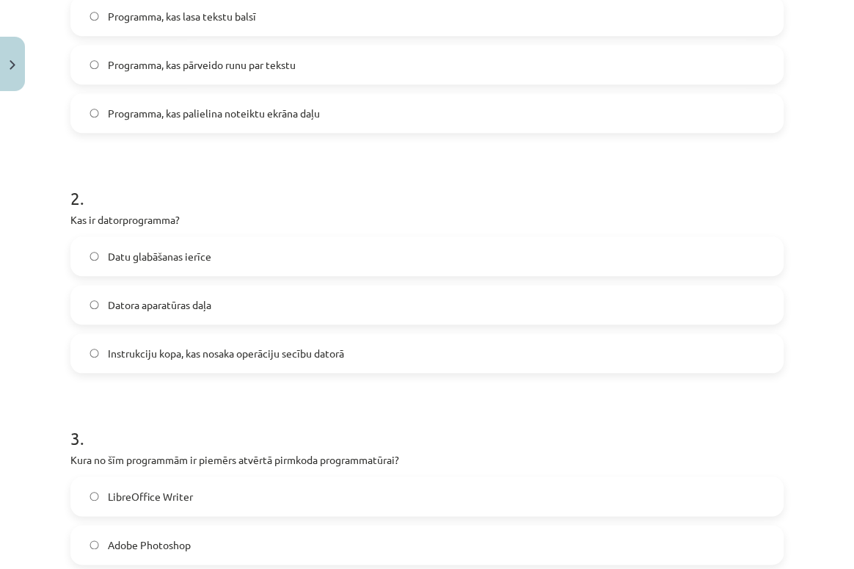
click at [206, 257] on span "Datu glabāšanas ierīce" at bounding box center [159, 256] width 103 height 15
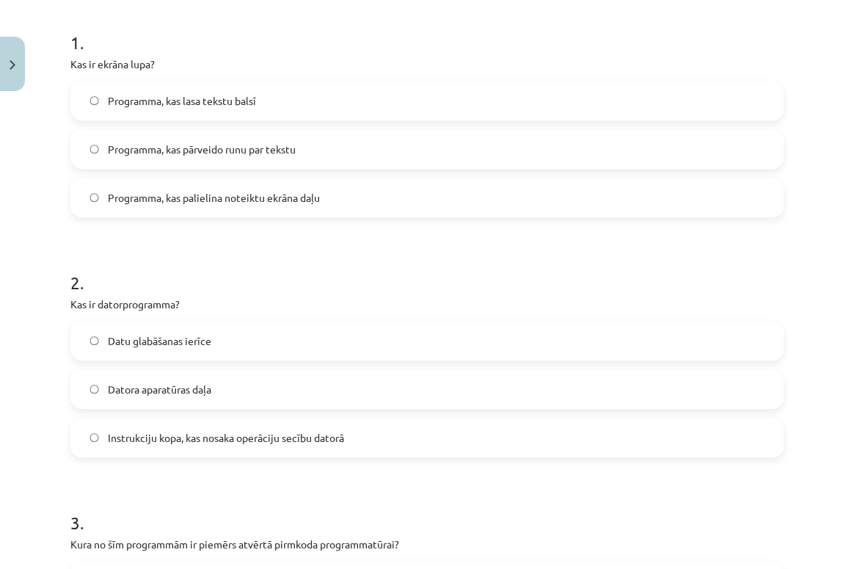
scroll to position [37, 0]
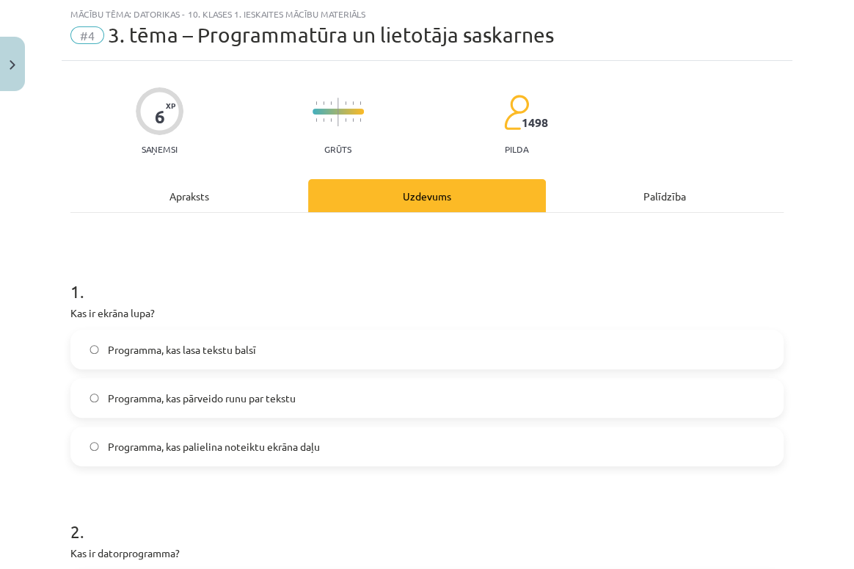
click at [186, 189] on div "Apraksts" at bounding box center [189, 195] width 238 height 33
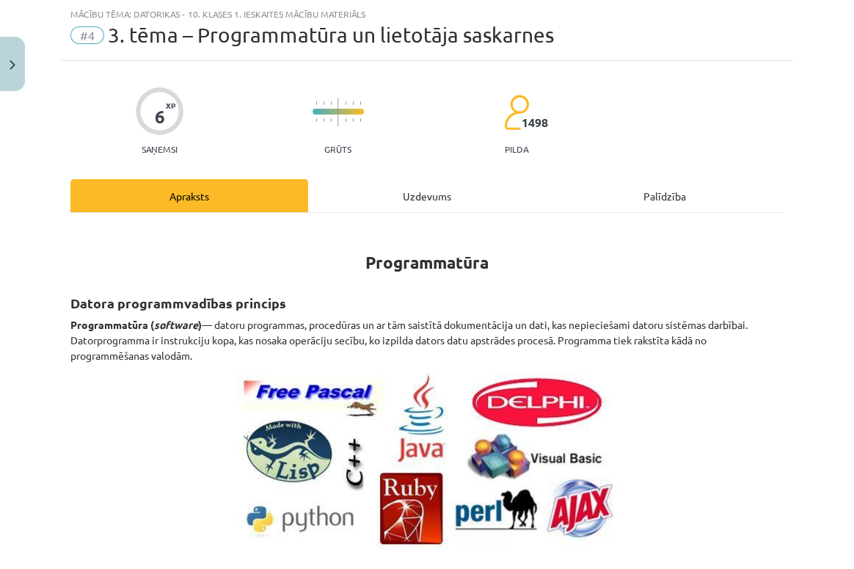
click at [421, 193] on div "Uzdevums" at bounding box center [427, 195] width 238 height 33
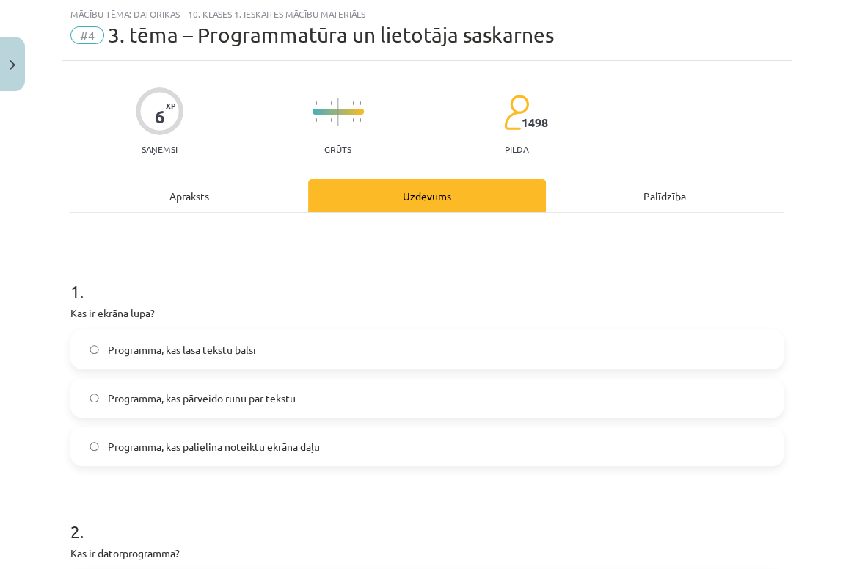
scroll to position [236, 0]
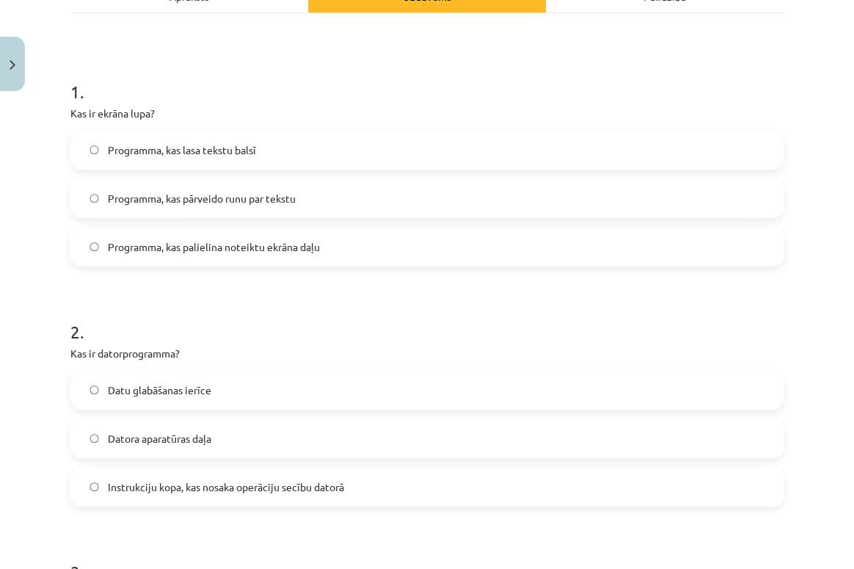
click at [357, 357] on label "Instrukciju kopa, kas nosaka operāciju secību datorā" at bounding box center [427, 486] width 710 height 37
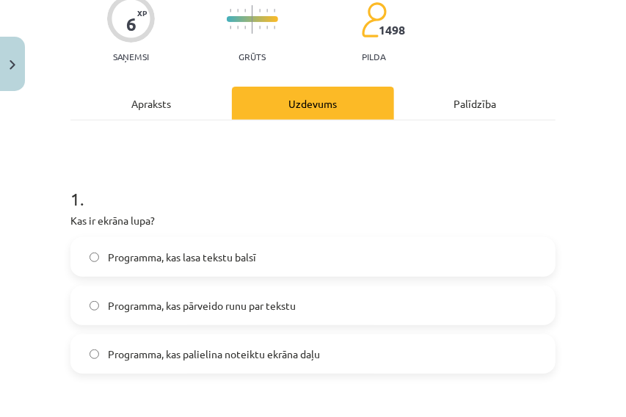
scroll to position [32, 0]
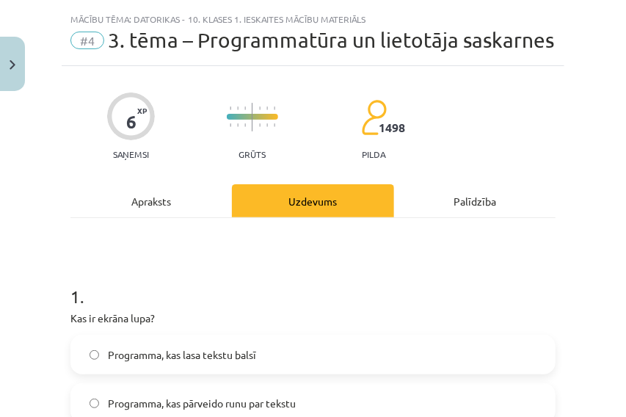
click at [147, 217] on div "Apraksts" at bounding box center [150, 200] width 161 height 33
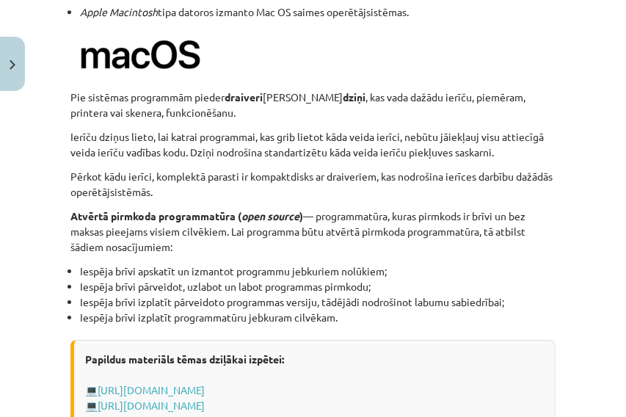
scroll to position [1700, 0]
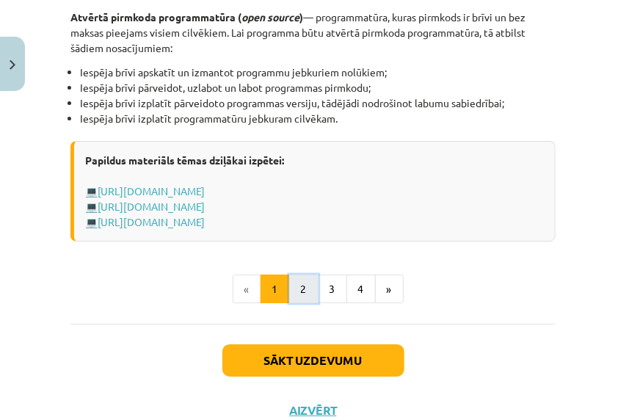
click at [297, 304] on button "2" at bounding box center [303, 289] width 29 height 29
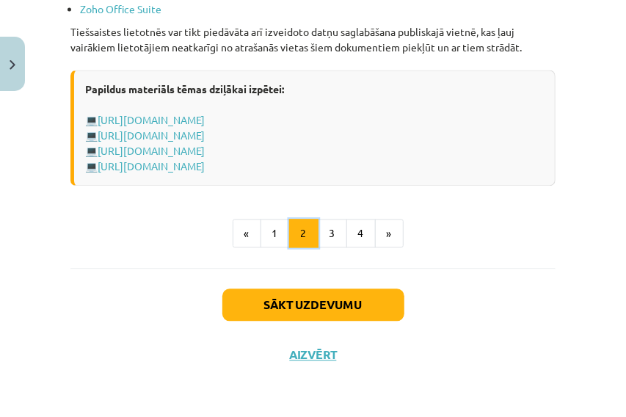
scroll to position [2889, 0]
click at [324, 237] on button "3" at bounding box center [332, 233] width 29 height 29
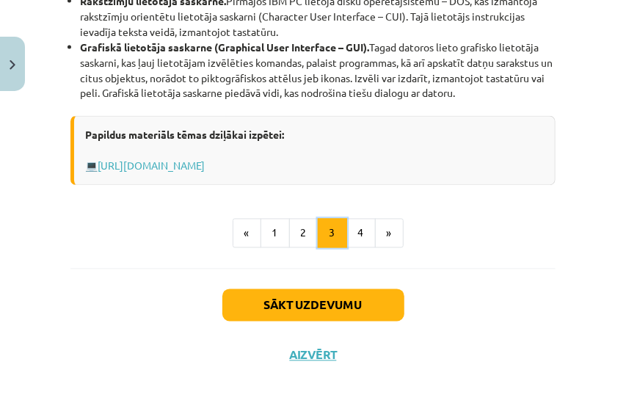
scroll to position [888, 0]
click at [348, 237] on button "4" at bounding box center [360, 233] width 29 height 29
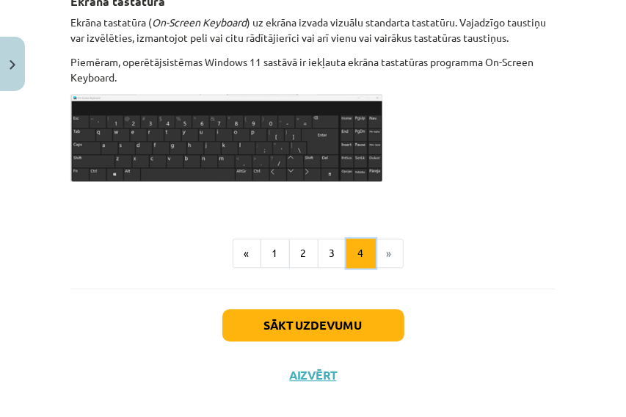
scroll to position [1087, 0]
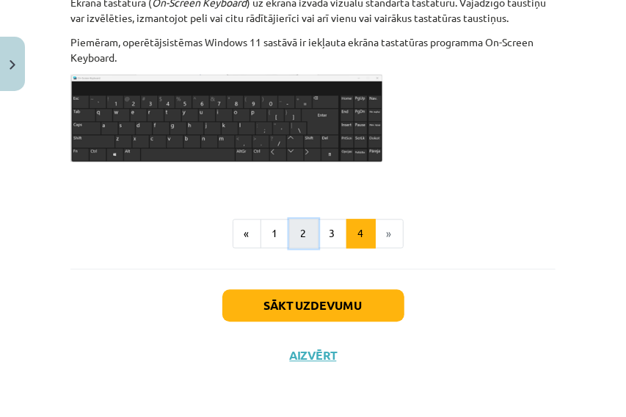
click at [298, 231] on button "2" at bounding box center [303, 233] width 29 height 29
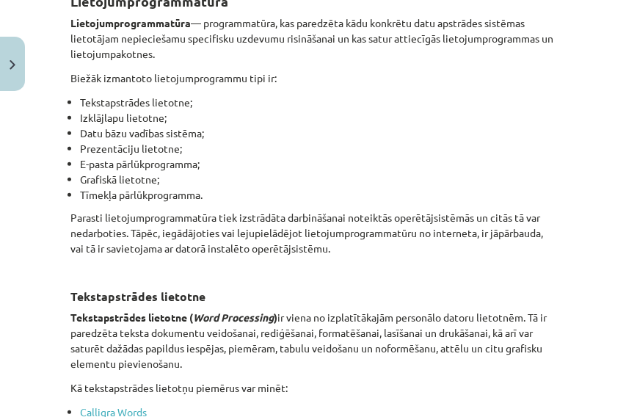
scroll to position [286, 0]
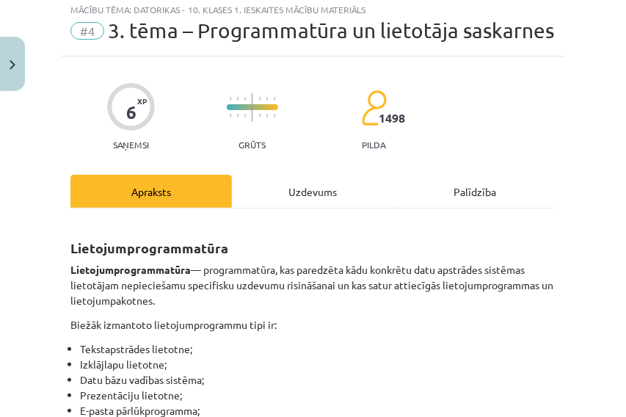
click at [308, 208] on div "Uzdevums" at bounding box center [312, 191] width 161 height 33
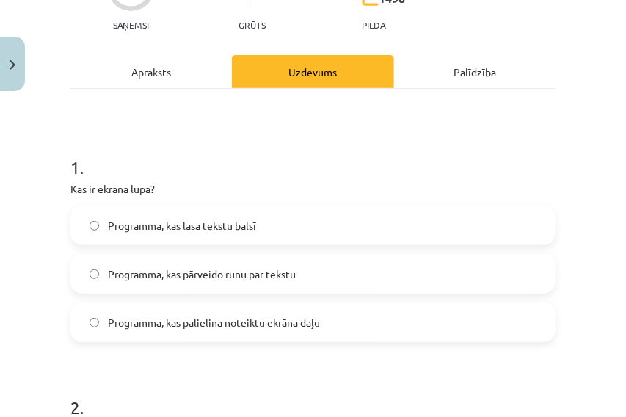
scroll to position [0, 0]
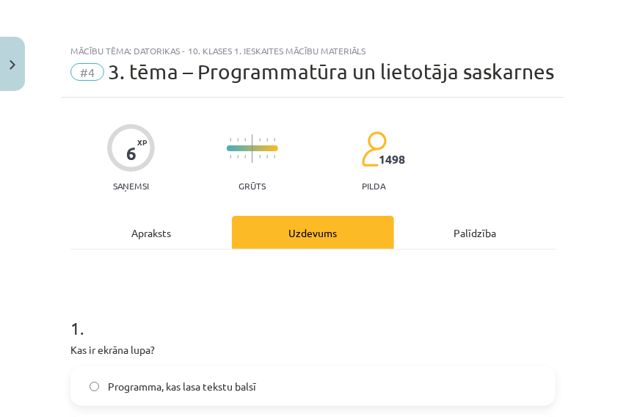
click at [160, 249] on div "Apraksts" at bounding box center [150, 232] width 161 height 33
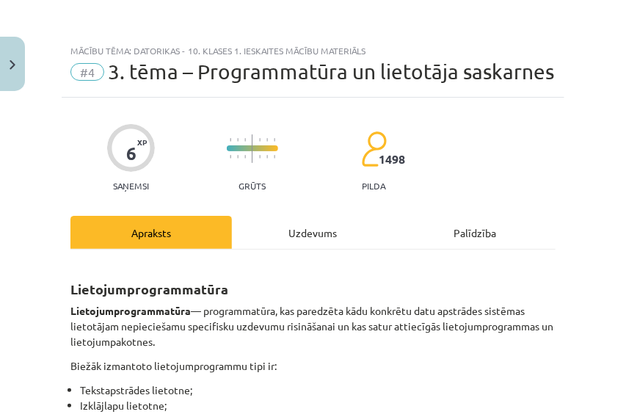
click at [306, 249] on div "Uzdevums" at bounding box center [312, 232] width 161 height 33
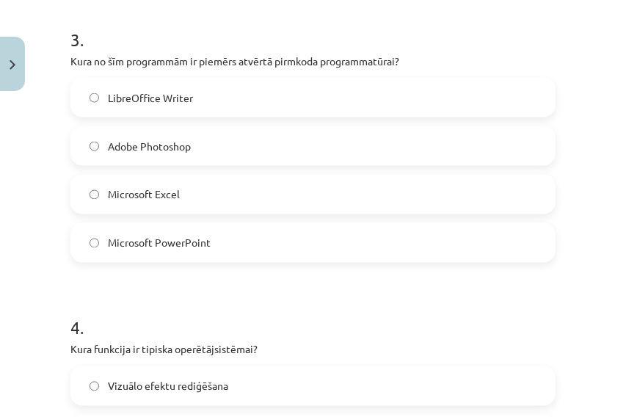
scroll to position [771, 0]
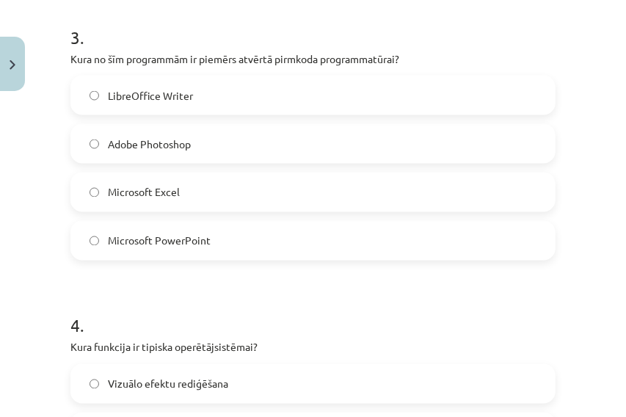
click at [178, 159] on label "Adobe Photoshop" at bounding box center [313, 144] width 482 height 37
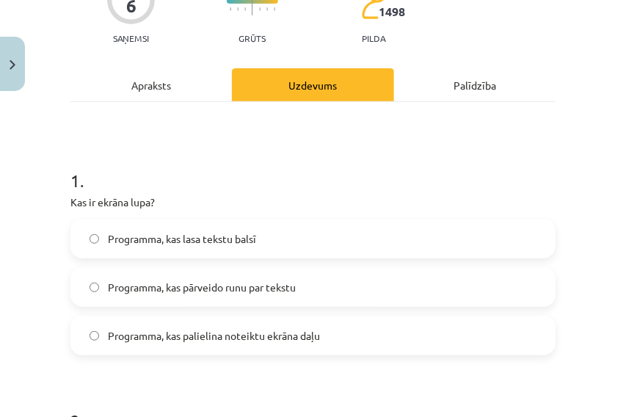
scroll to position [134, 0]
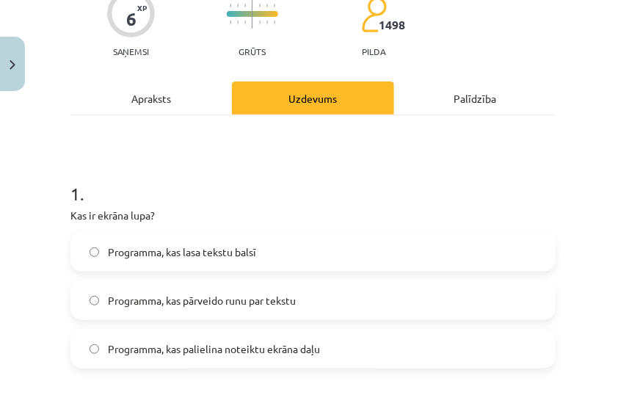
drag, startPoint x: 207, startPoint y: 192, endPoint x: 148, endPoint y: 122, distance: 92.2
click at [150, 114] on div "Apraksts" at bounding box center [150, 97] width 161 height 33
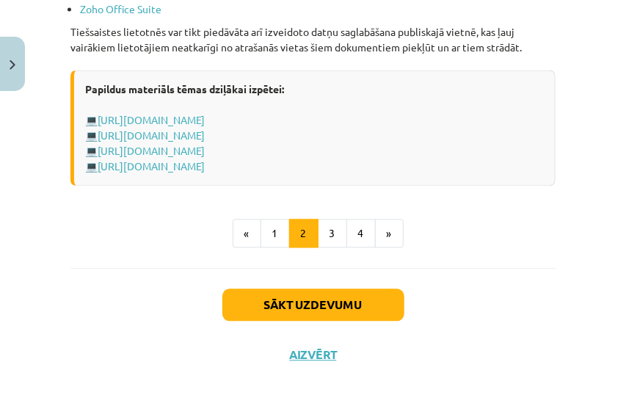
scroll to position [2837, 0]
click at [283, 321] on button "Sākt uzdevumu" at bounding box center [313, 305] width 182 height 32
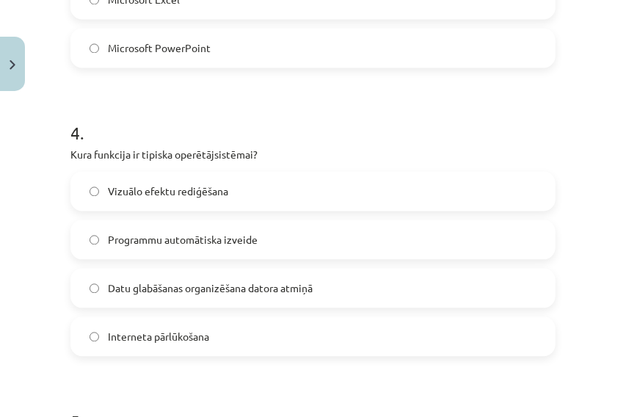
scroll to position [966, 0]
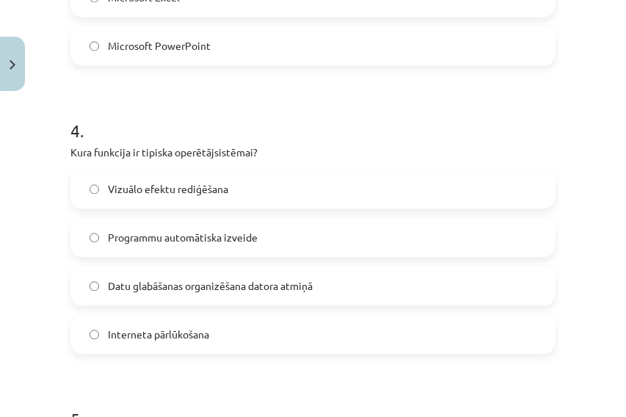
click at [275, 294] on span "Datu glabāšanas organizēšana datora atmiņā" at bounding box center [210, 285] width 205 height 15
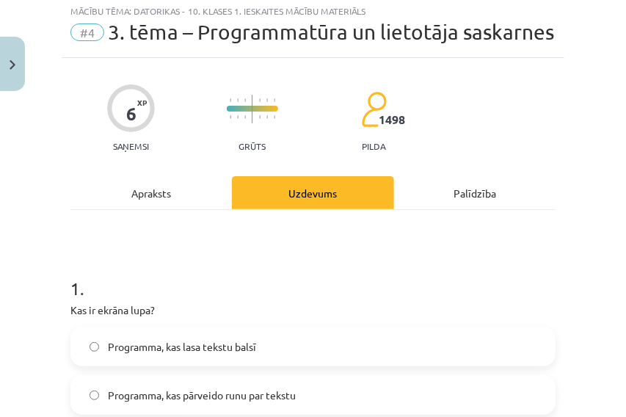
scroll to position [0, 0]
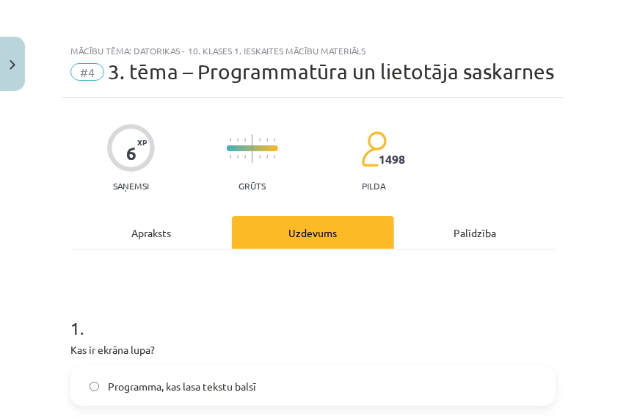
click at [164, 249] on div "Apraksts" at bounding box center [150, 232] width 161 height 33
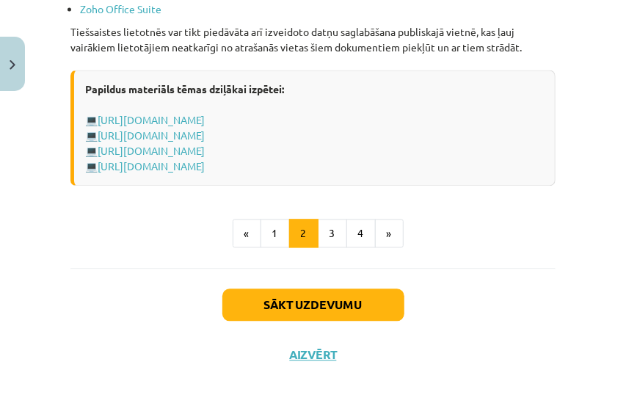
scroll to position [2889, 0]
click at [324, 244] on button "3" at bounding box center [332, 233] width 29 height 29
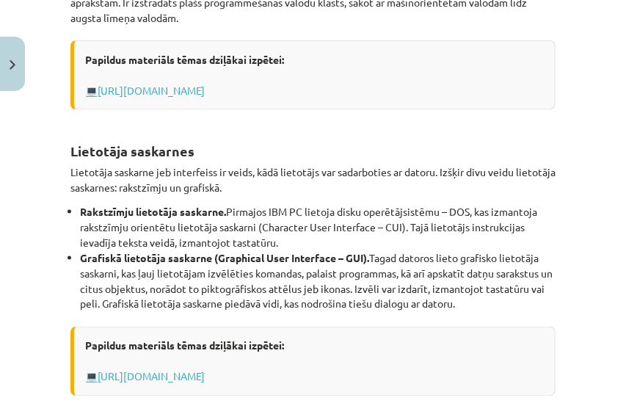
scroll to position [726, 0]
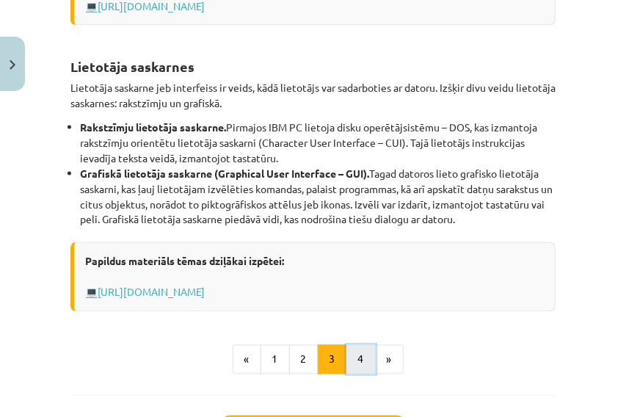
click at [360, 357] on button "4" at bounding box center [360, 359] width 29 height 29
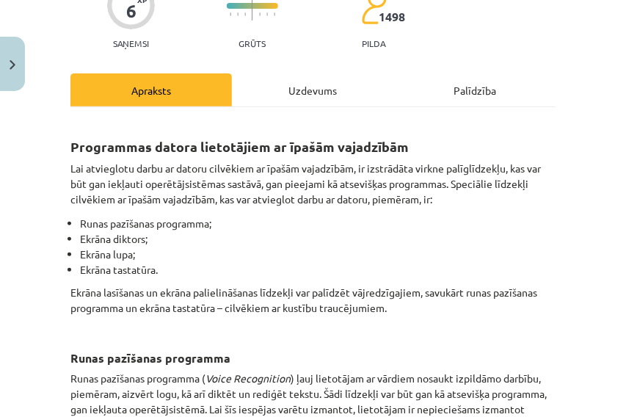
scroll to position [139, 0]
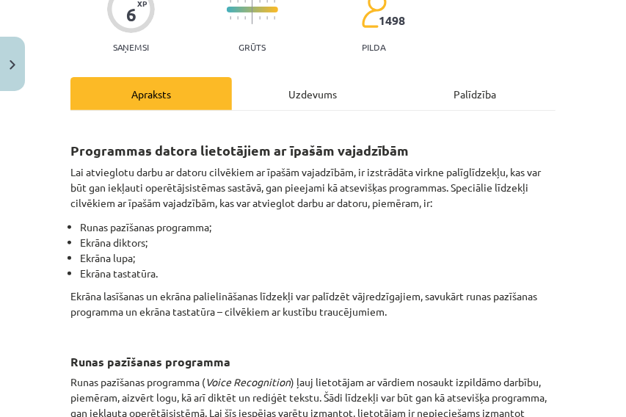
click at [305, 110] on div "Uzdevums" at bounding box center [312, 93] width 161 height 33
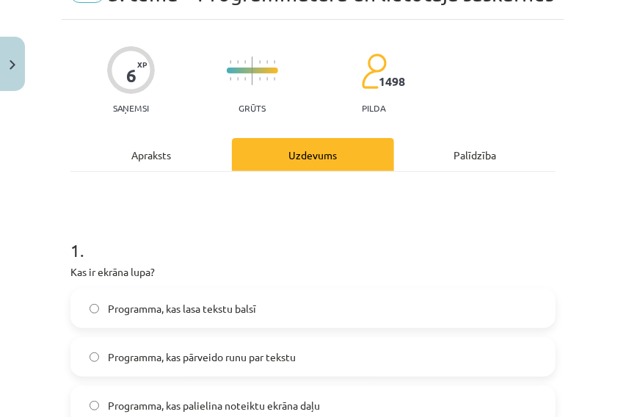
scroll to position [37, 0]
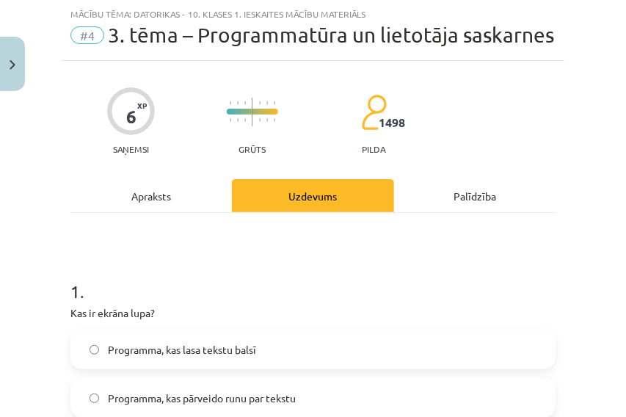
click at [173, 212] on div "Apraksts" at bounding box center [150, 195] width 161 height 33
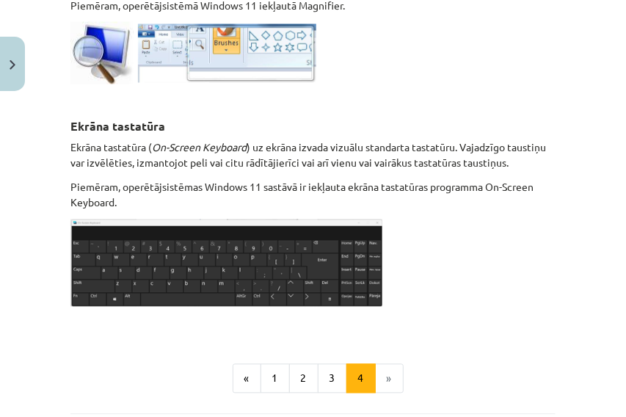
scroll to position [966, 0]
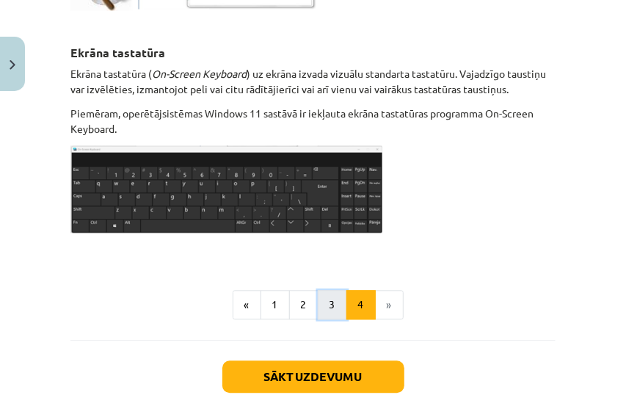
click at [323, 319] on button "3" at bounding box center [332, 304] width 29 height 29
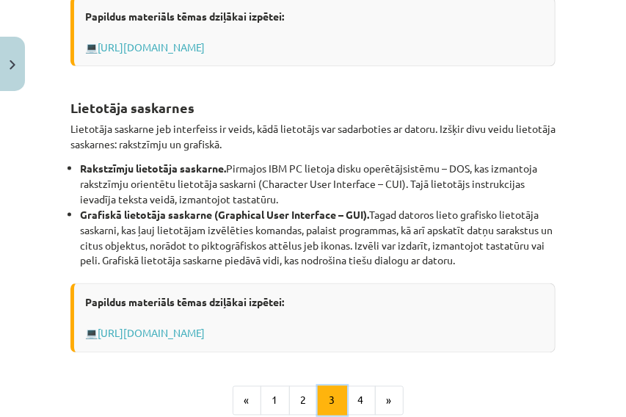
scroll to position [888, 0]
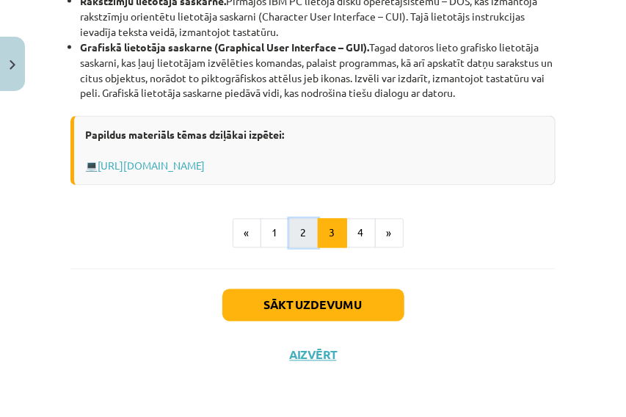
click at [295, 238] on button "2" at bounding box center [303, 233] width 29 height 29
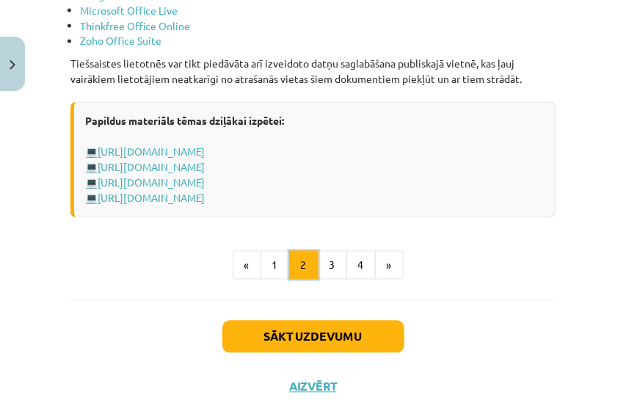
scroll to position [2889, 0]
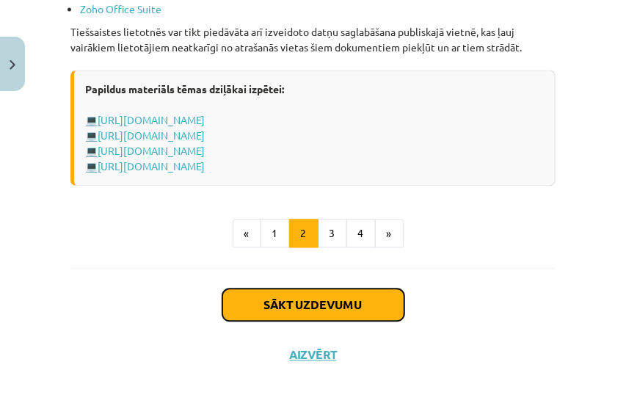
click at [299, 305] on button "Sākt uzdevumu" at bounding box center [313, 305] width 182 height 32
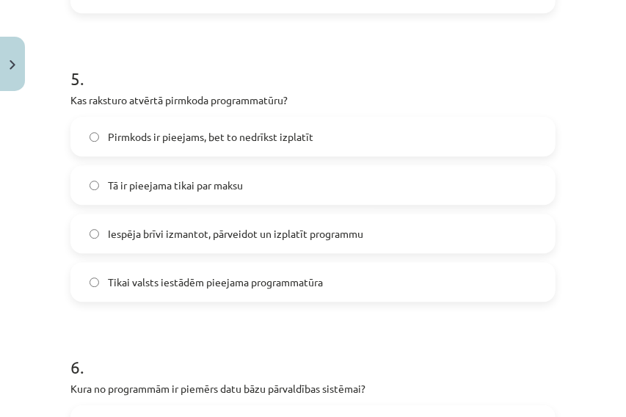
scroll to position [1309, 0]
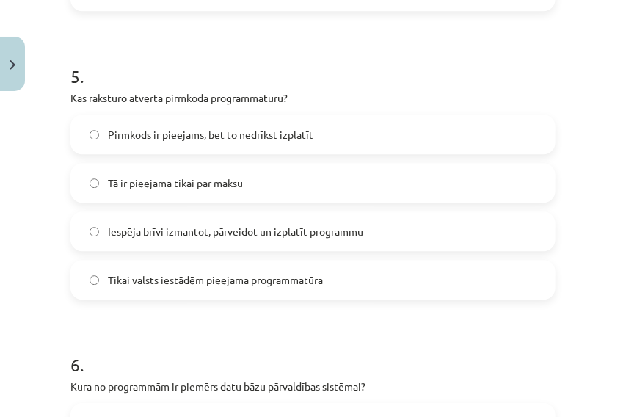
click at [198, 239] on span "Iespēja brīvi izmantot, pārveidot un izplatīt programmu" at bounding box center [235, 231] width 255 height 15
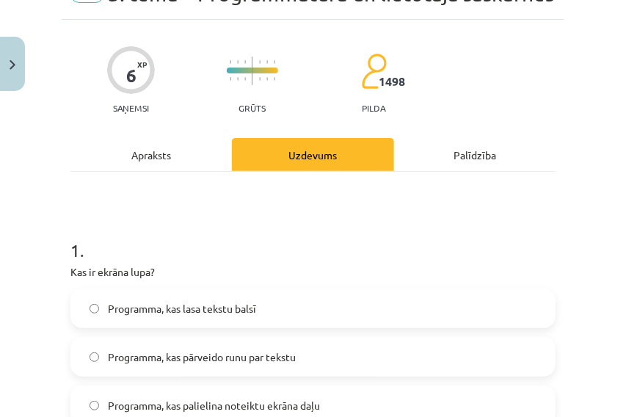
scroll to position [0, 0]
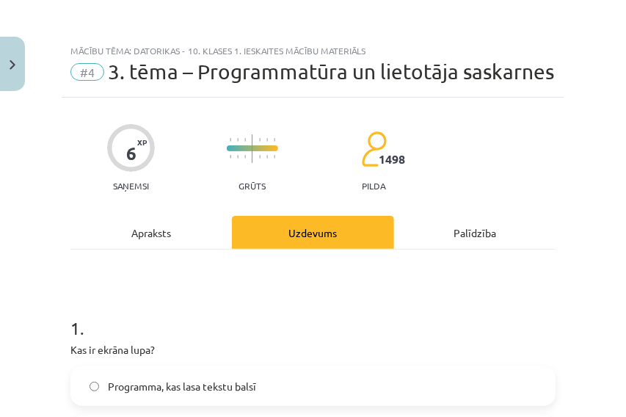
click at [145, 249] on div "Apraksts" at bounding box center [150, 232] width 161 height 33
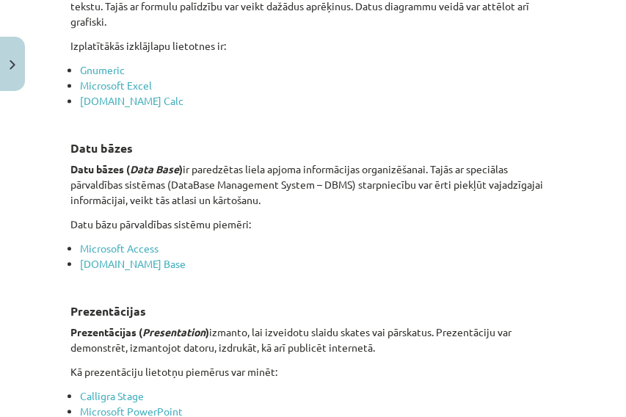
scroll to position [1064, 0]
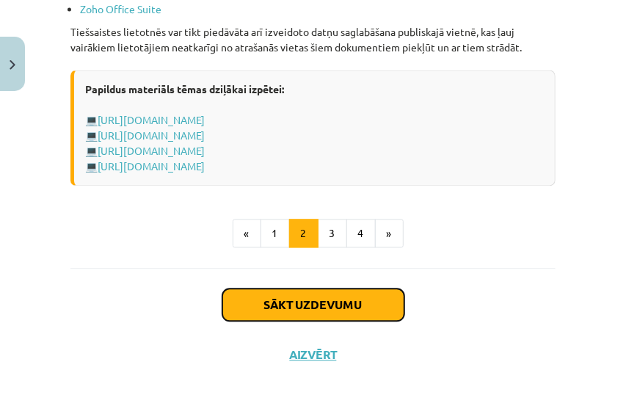
click at [288, 306] on button "Sākt uzdevumu" at bounding box center [313, 305] width 182 height 32
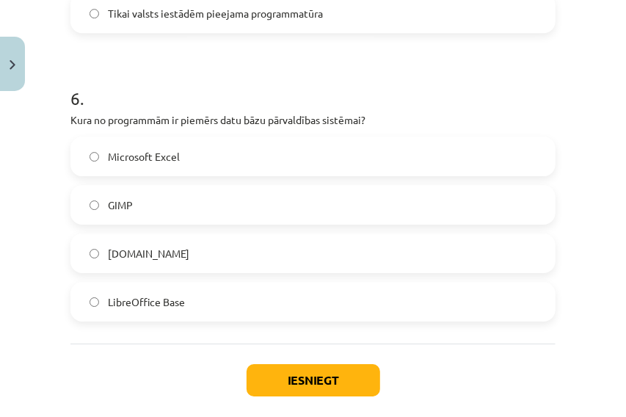
scroll to position [1673, 0]
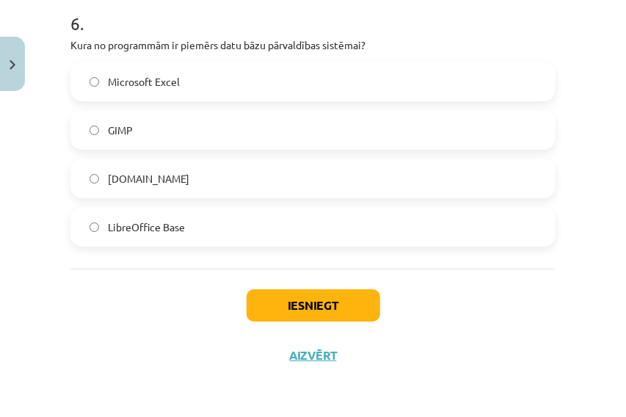
click at [107, 79] on label "Microsoft Excel" at bounding box center [313, 81] width 482 height 37
click at [277, 311] on button "Iesniegt" at bounding box center [314, 305] width 134 height 32
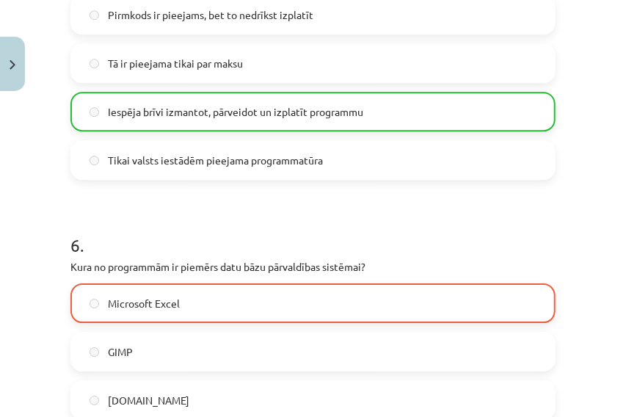
scroll to position [1719, 0]
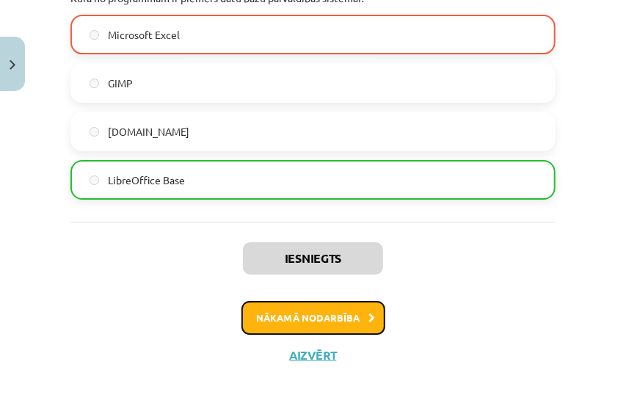
click at [295, 325] on button "Nākamā nodarbība" at bounding box center [313, 318] width 144 height 34
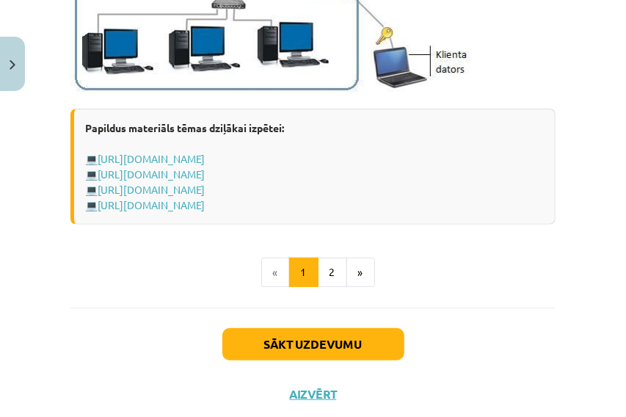
scroll to position [2098, 0]
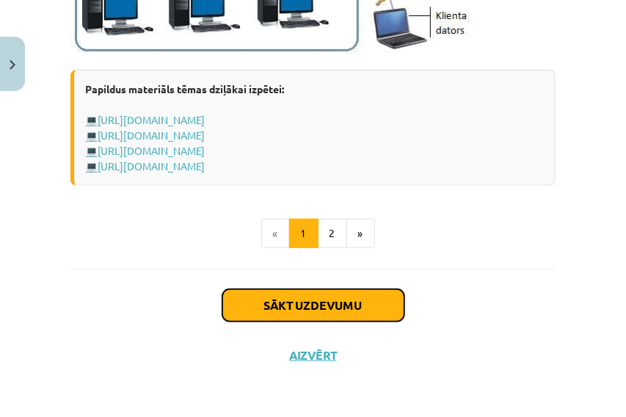
click at [358, 305] on button "Sākt uzdevumu" at bounding box center [313, 305] width 182 height 32
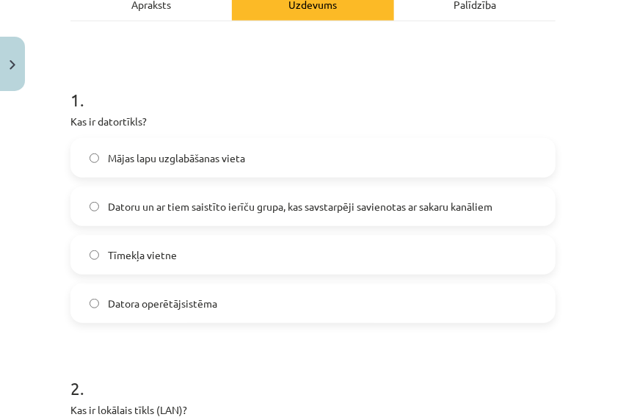
scroll to position [232, 0]
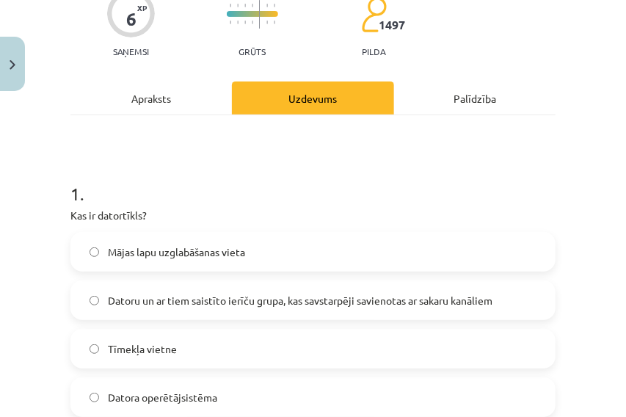
click at [159, 95] on div "Apraksts" at bounding box center [150, 97] width 161 height 33
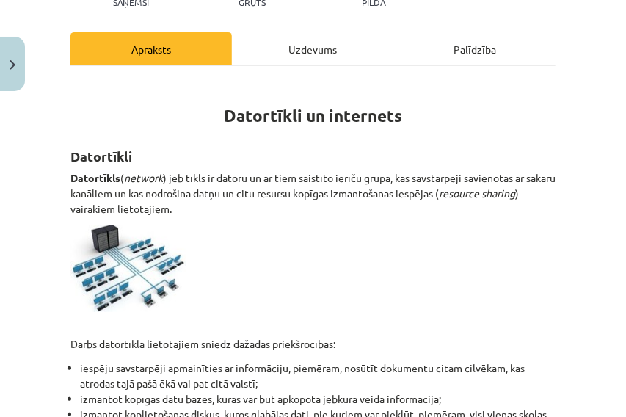
scroll to position [134, 0]
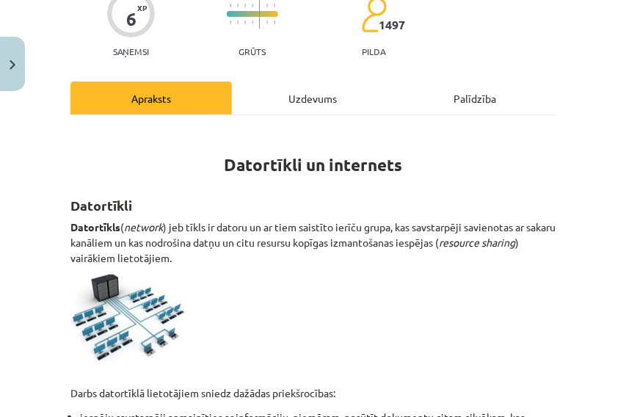
click at [313, 94] on div "Uzdevums" at bounding box center [312, 97] width 161 height 33
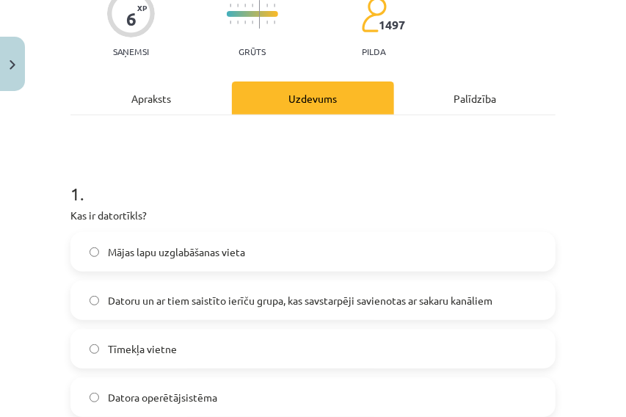
click at [229, 297] on span "Datoru un ar tiem saistīto ierīču grupa, kas savstarpēji savienotas ar sakaru k…" at bounding box center [300, 300] width 385 height 15
click at [154, 91] on div "Apraksts" at bounding box center [150, 97] width 161 height 33
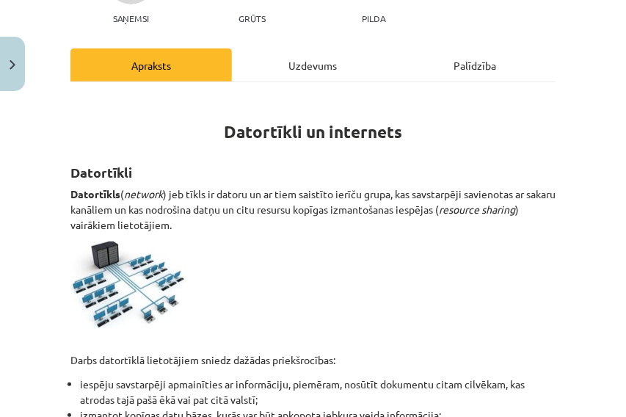
scroll to position [37, 0]
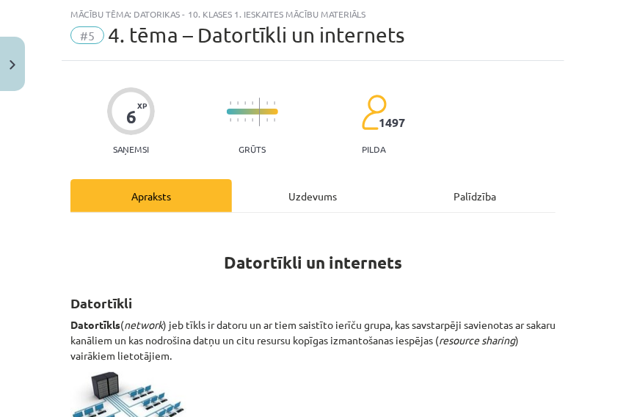
click at [332, 195] on div "Uzdevums" at bounding box center [312, 195] width 161 height 33
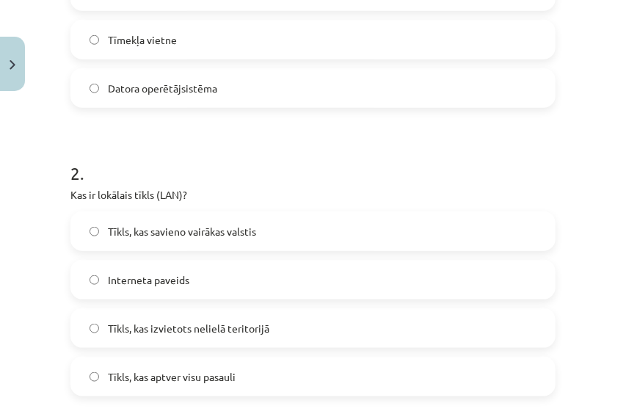
scroll to position [477, 0]
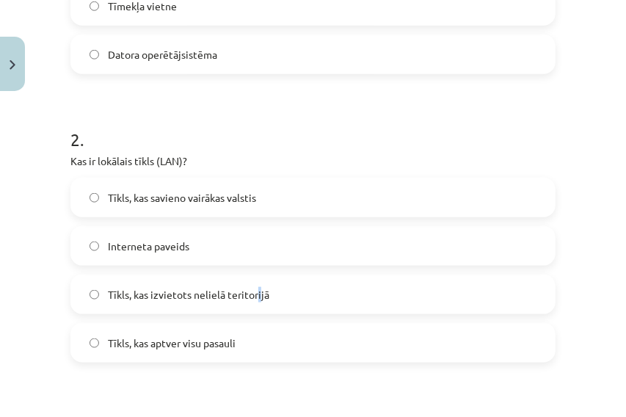
click at [258, 298] on span "Tīkls, kas izvietots nelielā teritorijā" at bounding box center [188, 294] width 161 height 15
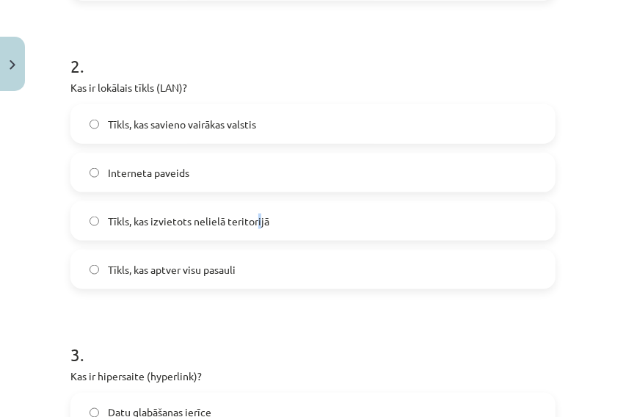
scroll to position [575, 0]
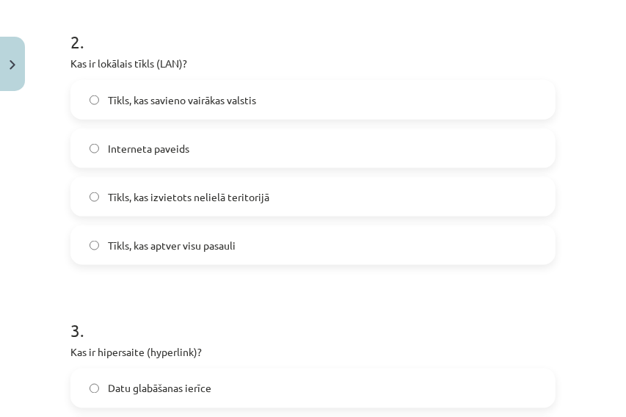
click at [85, 194] on label "Tīkls, kas izvietots nelielā teritorijā" at bounding box center [313, 196] width 482 height 37
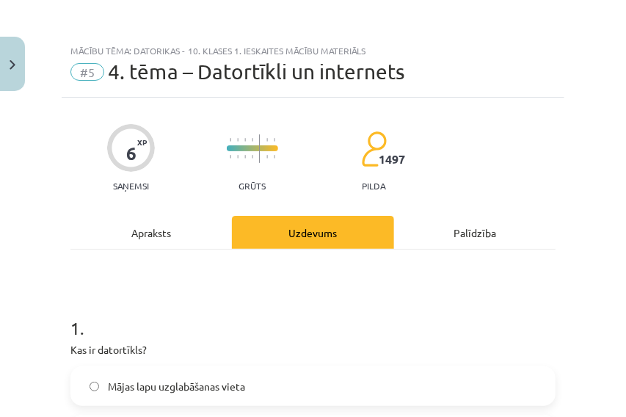
scroll to position [0, 0]
click at [139, 223] on div "Apraksts" at bounding box center [150, 232] width 161 height 33
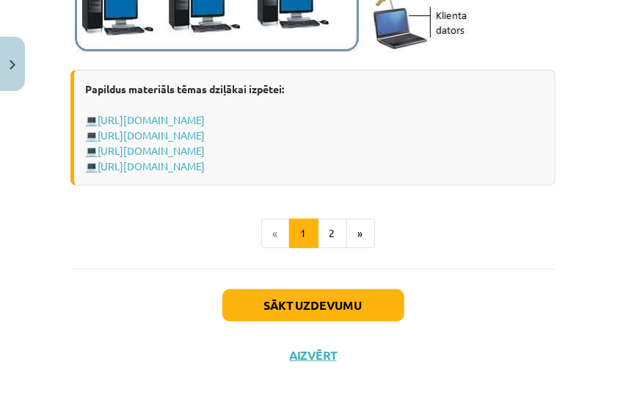
scroll to position [2092, 0]
click at [327, 239] on button "2" at bounding box center [332, 233] width 29 height 29
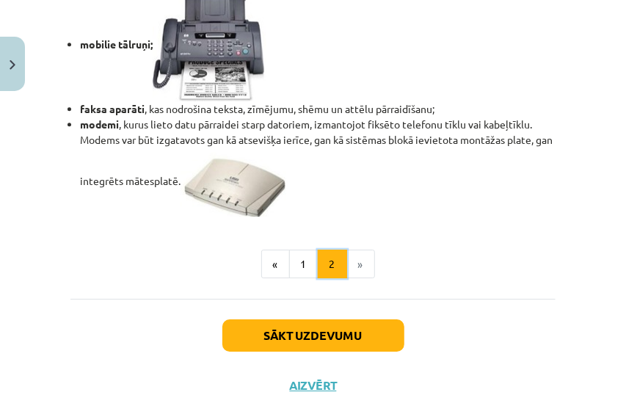
scroll to position [1508, 0]
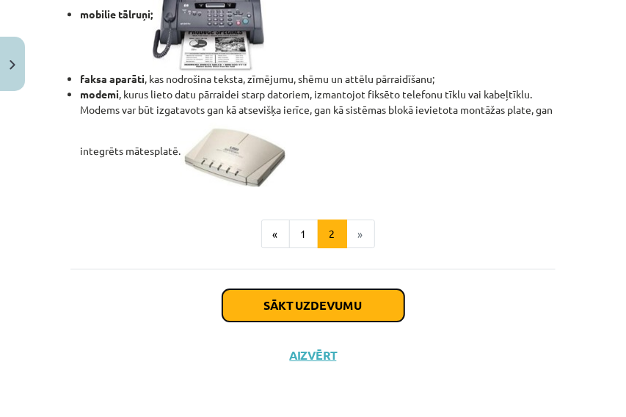
click at [329, 311] on button "Sākt uzdevumu" at bounding box center [313, 305] width 182 height 32
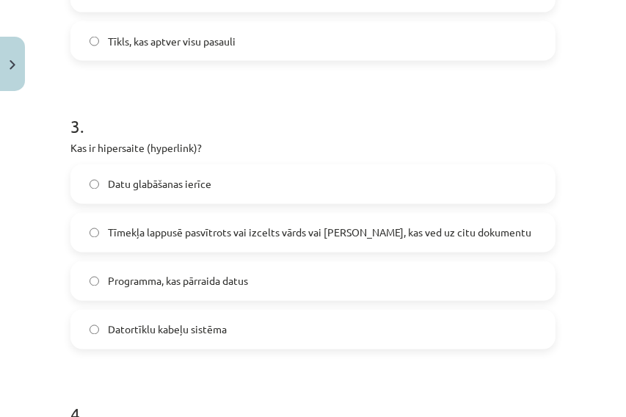
scroll to position [796, 0]
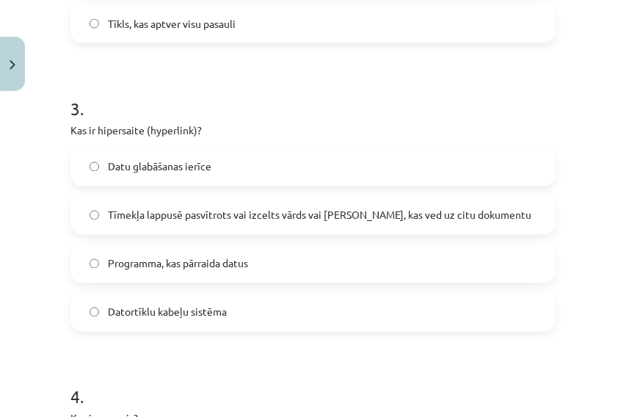
click at [346, 220] on span "Tīmekļa lappusē pasvītrots vai izcelts vārds vai frāze, kas ved uz citu dokumen…" at bounding box center [319, 215] width 423 height 15
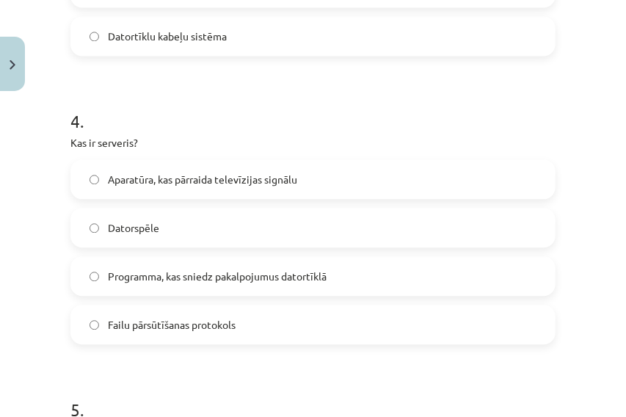
scroll to position [1090, 0]
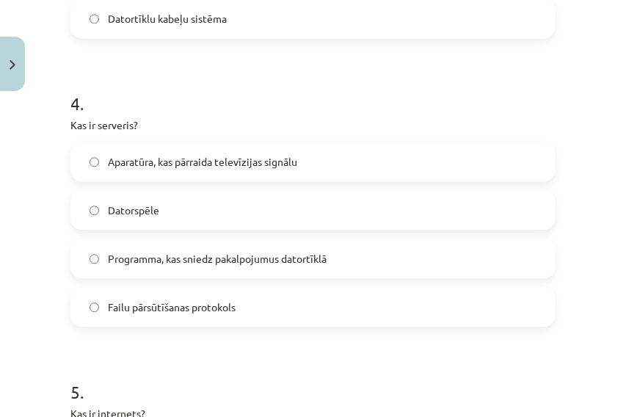
click at [230, 294] on label "Failu pārsūtīšanas protokols" at bounding box center [313, 306] width 482 height 37
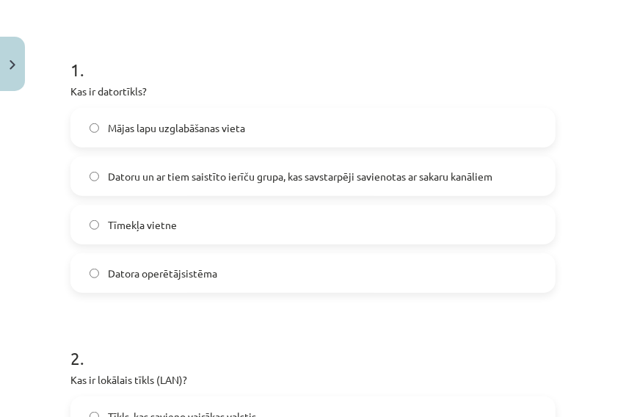
scroll to position [0, 0]
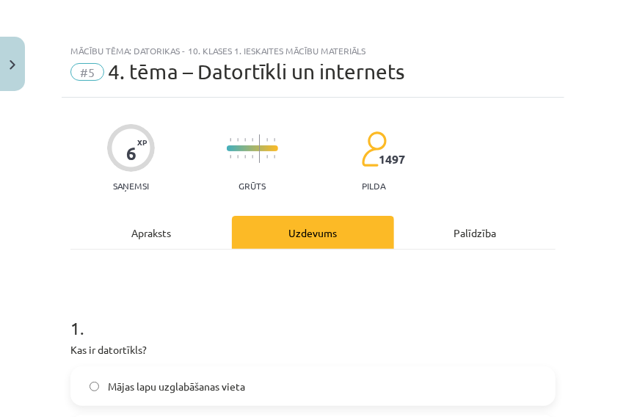
click at [174, 231] on div "Apraksts" at bounding box center [150, 232] width 161 height 33
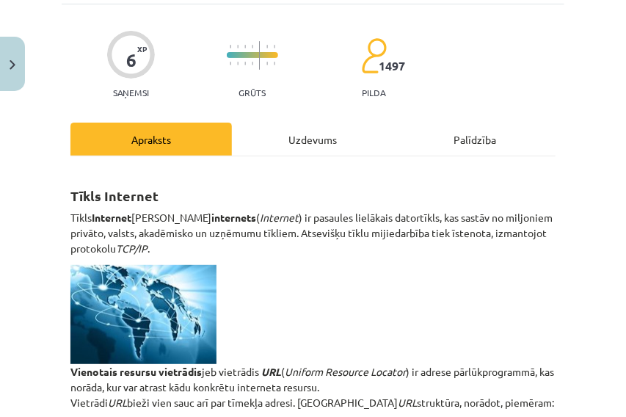
scroll to position [37, 0]
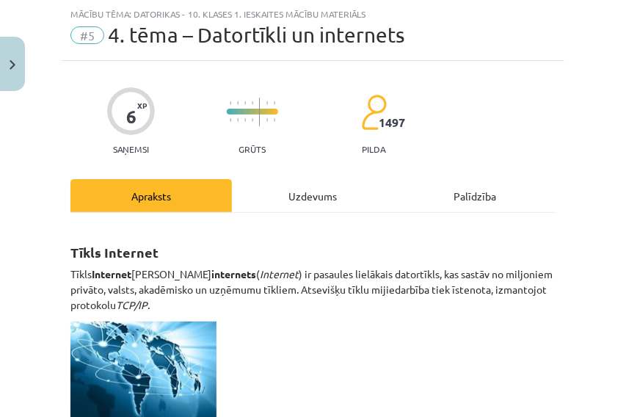
click at [327, 203] on div "Uzdevums" at bounding box center [312, 195] width 161 height 33
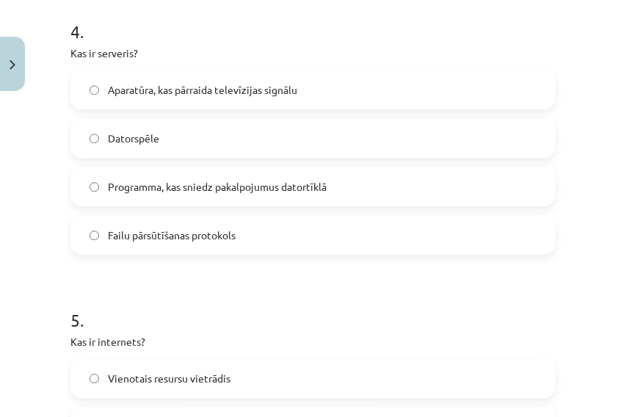
scroll to position [1358, 0]
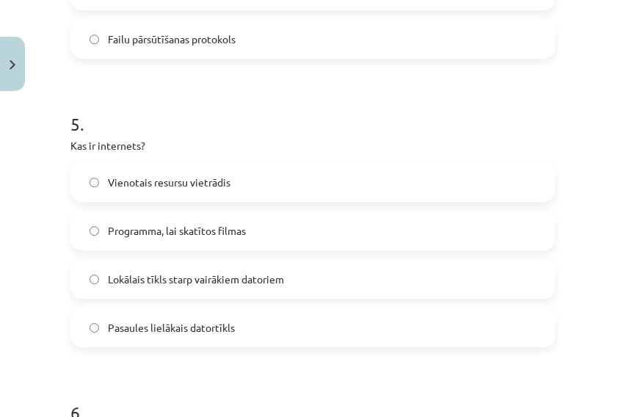
click at [255, 277] on span "Lokālais tīkls starp vairākiem datoriem" at bounding box center [196, 279] width 176 height 15
click at [283, 327] on label "Pasaules lielākais datortīkls" at bounding box center [313, 327] width 482 height 37
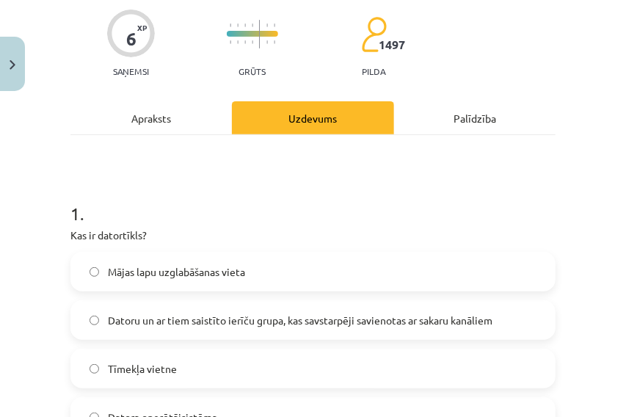
scroll to position [85, 0]
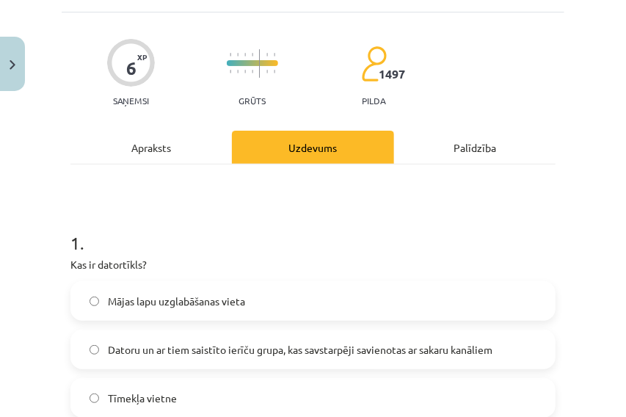
click at [175, 149] on div "Apraksts" at bounding box center [150, 147] width 161 height 33
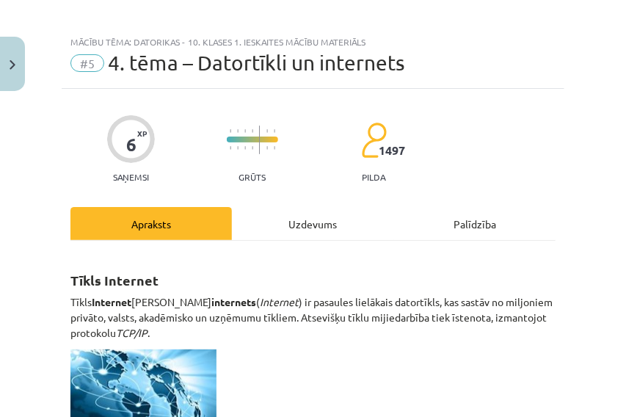
scroll to position [0, 0]
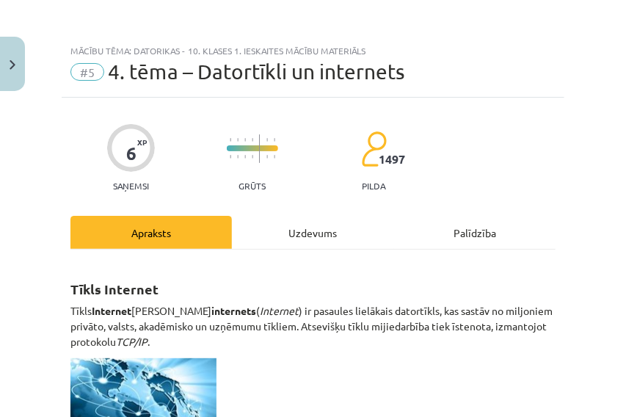
click at [309, 233] on div "Uzdevums" at bounding box center [312, 232] width 161 height 33
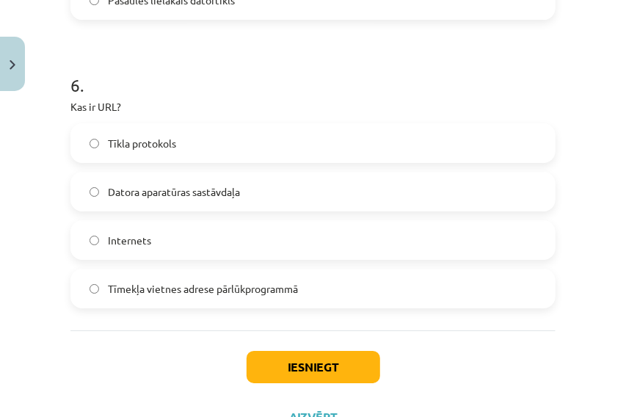
scroll to position [1746, 0]
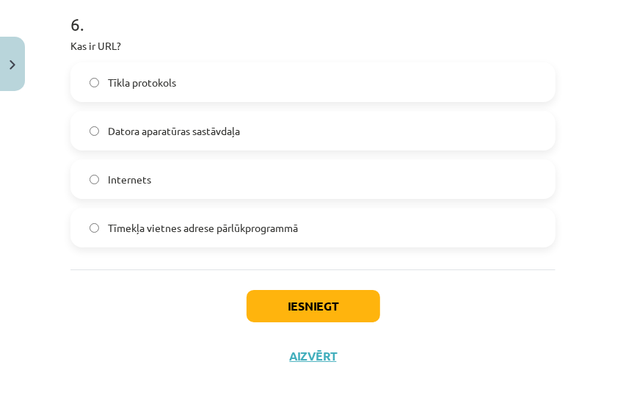
click at [237, 230] on span "Tīmekļa vietnes adrese pārlūkprogrammā" at bounding box center [203, 227] width 190 height 15
click at [313, 313] on button "Iesniegt" at bounding box center [314, 306] width 134 height 32
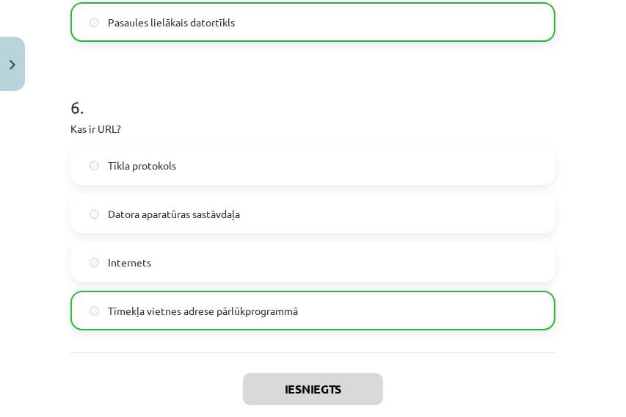
scroll to position [1792, 0]
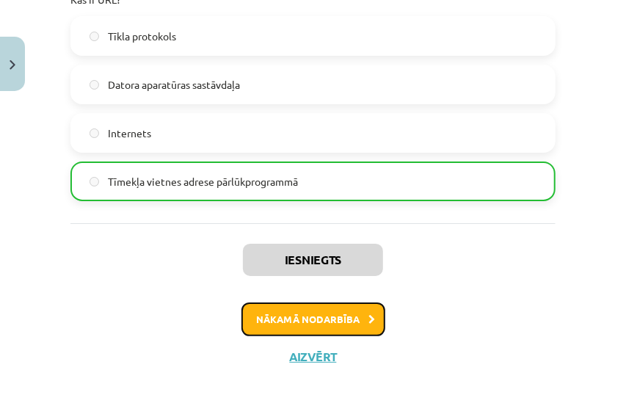
click at [363, 327] on button "Nākamā nodarbība" at bounding box center [313, 319] width 144 height 34
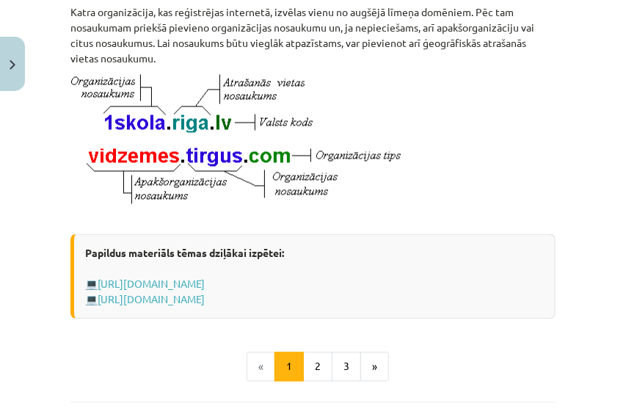
scroll to position [1045, 0]
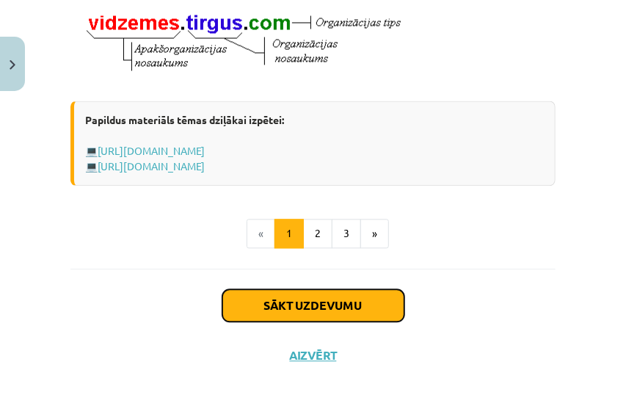
click at [348, 312] on button "Sākt uzdevumu" at bounding box center [313, 305] width 182 height 32
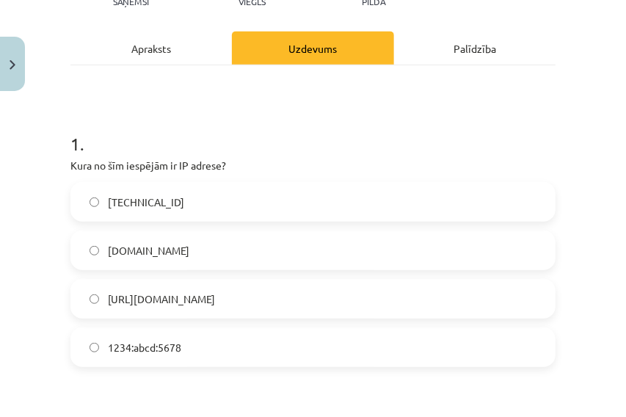
scroll to position [183, 0]
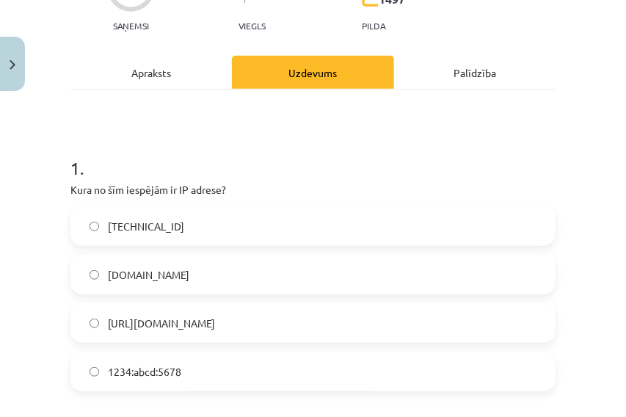
click at [164, 79] on div "Apraksts" at bounding box center [150, 72] width 161 height 33
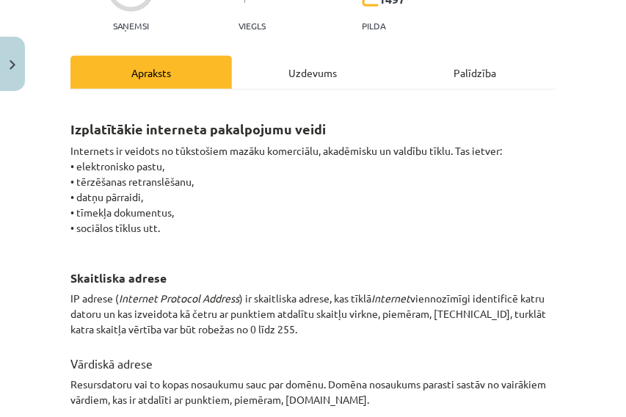
click at [304, 78] on div "Uzdevums" at bounding box center [312, 72] width 161 height 33
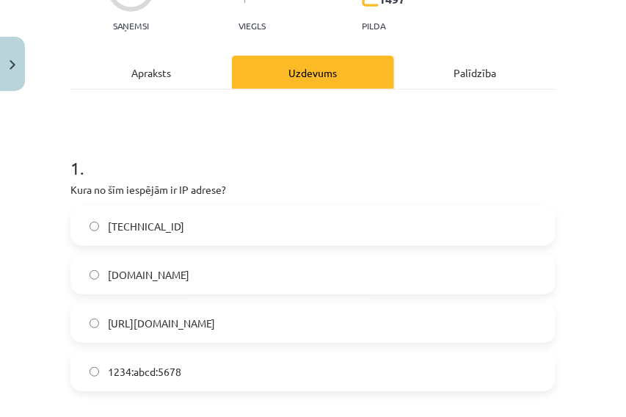
click at [139, 230] on span "192.100.81.101" at bounding box center [146, 226] width 76 height 15
click at [155, 78] on div "Apraksts" at bounding box center [150, 72] width 161 height 33
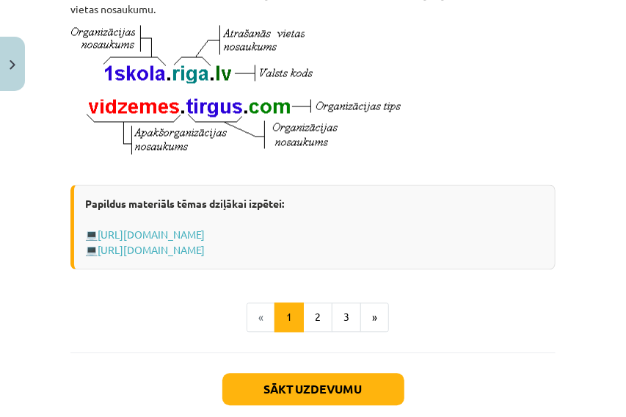
scroll to position [966, 0]
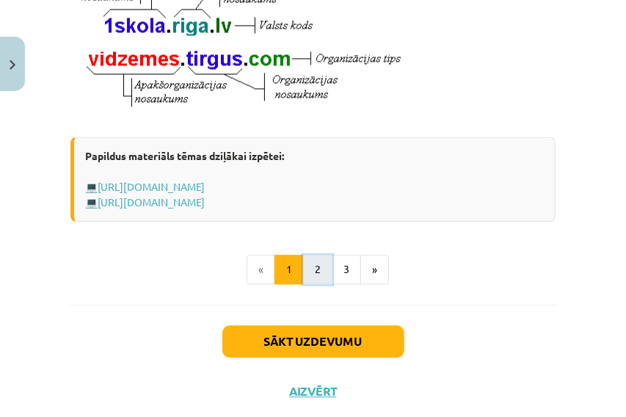
click at [314, 284] on button "2" at bounding box center [317, 269] width 29 height 29
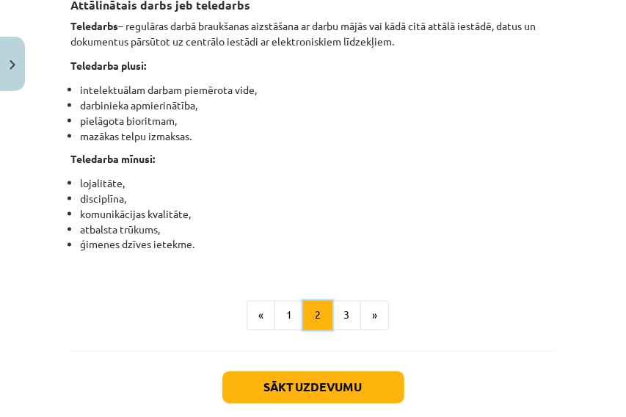
scroll to position [2753, 0]
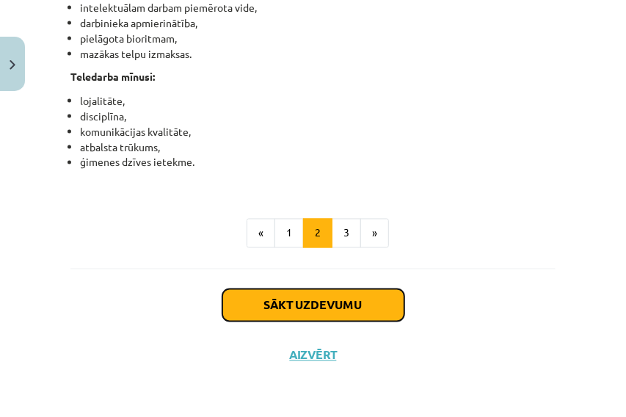
click at [307, 306] on button "Sākt uzdevumu" at bounding box center [313, 305] width 182 height 32
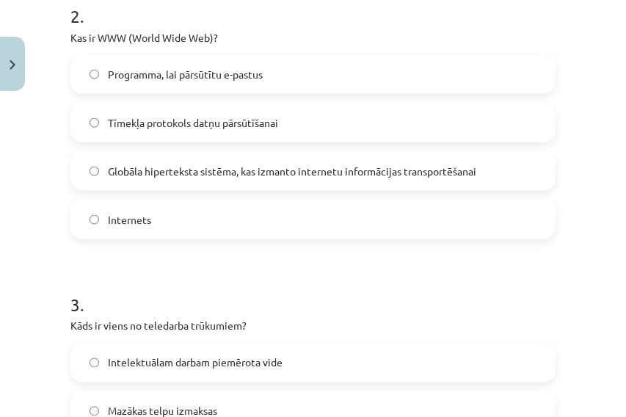
scroll to position [575, 0]
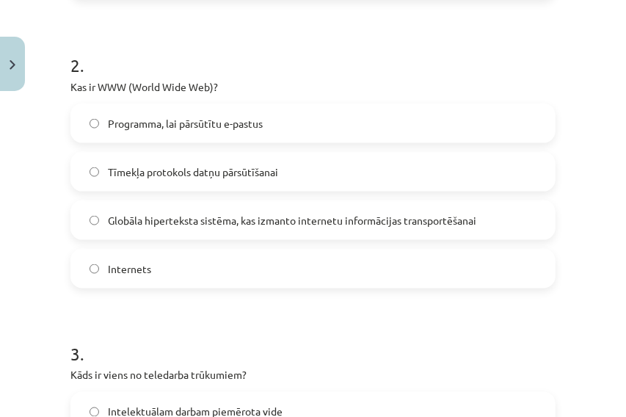
click at [131, 269] on span "Internets" at bounding box center [129, 268] width 43 height 15
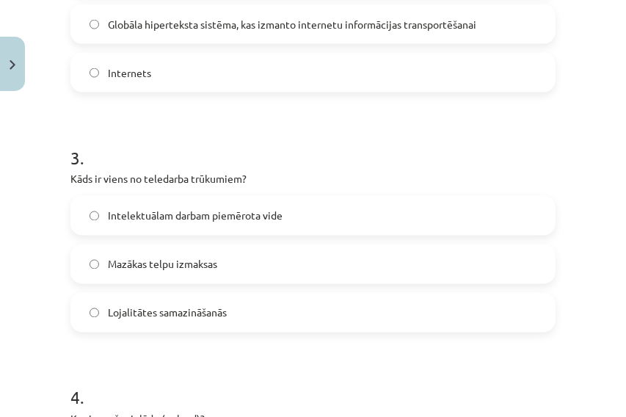
scroll to position [819, 0]
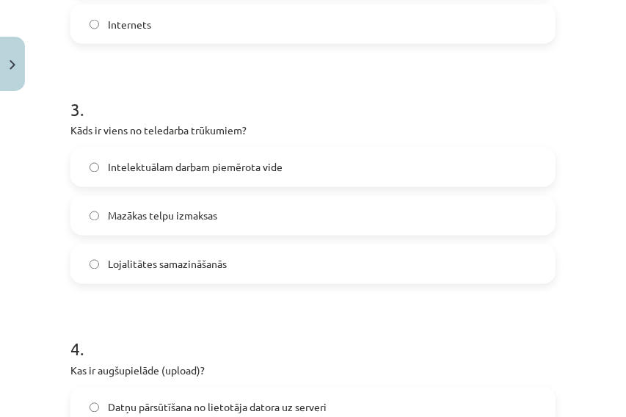
click at [123, 216] on span "Mazākas telpu izmaksas" at bounding box center [162, 215] width 109 height 15
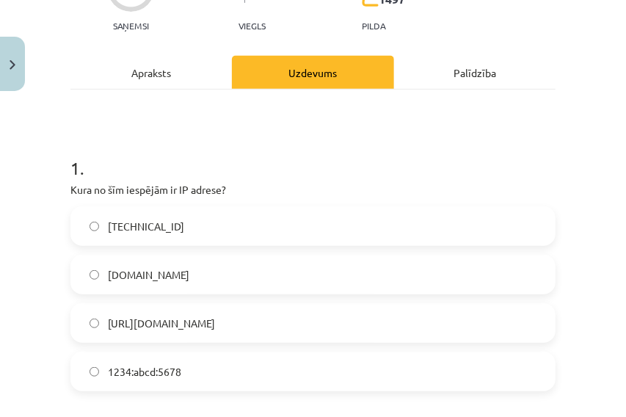
scroll to position [0, 0]
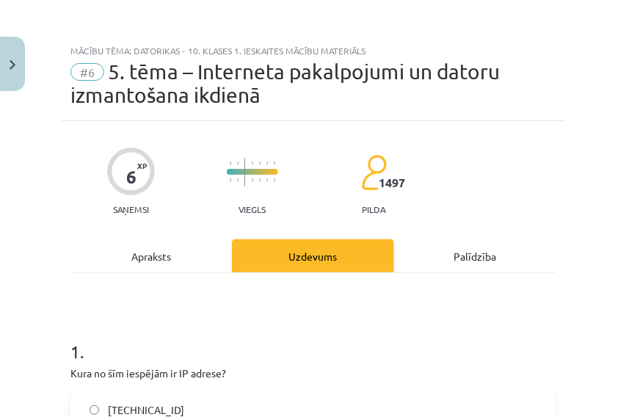
click at [142, 254] on div "Apraksts" at bounding box center [150, 255] width 161 height 33
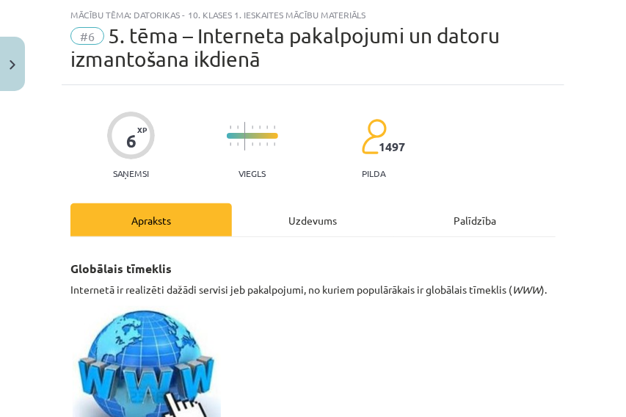
scroll to position [37, 0]
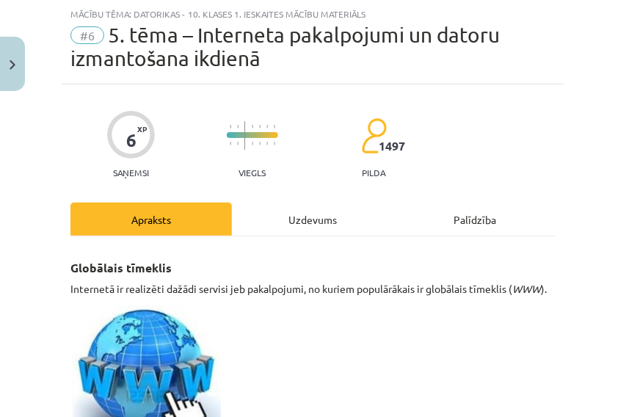
click at [299, 214] on div "Uzdevums" at bounding box center [312, 219] width 161 height 33
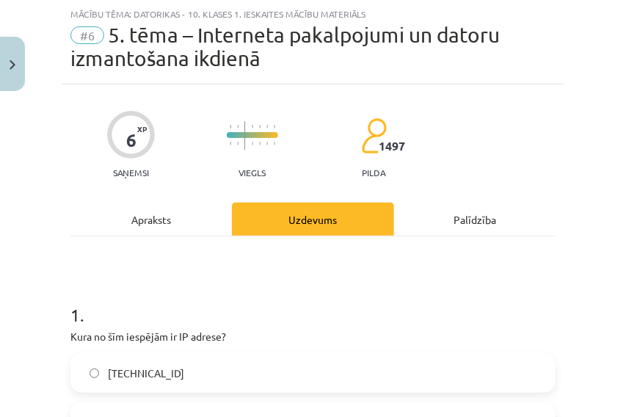
scroll to position [0, 0]
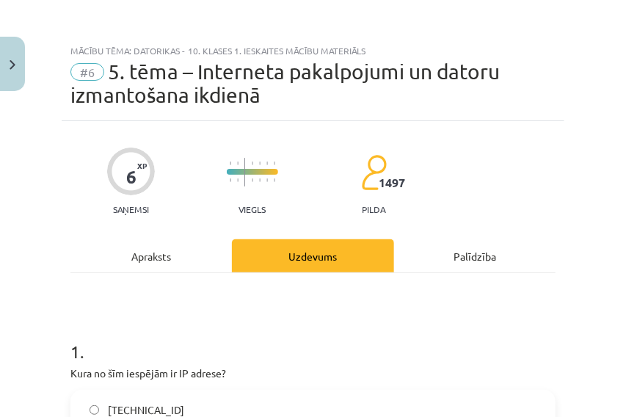
click at [167, 248] on div "Apraksts" at bounding box center [150, 255] width 161 height 33
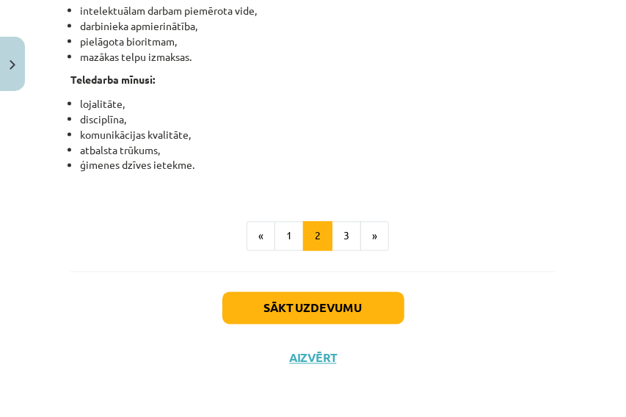
scroll to position [2753, 0]
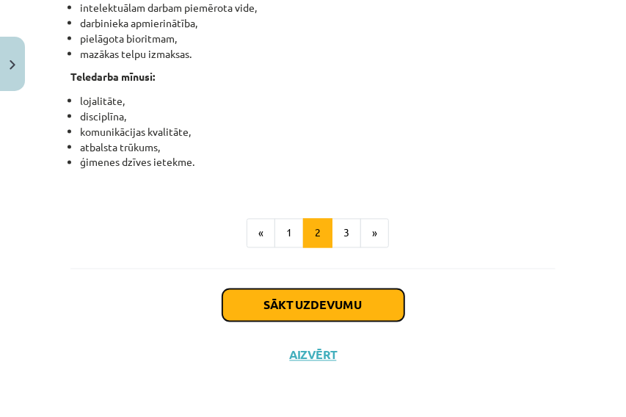
click at [293, 310] on button "Sākt uzdevumu" at bounding box center [313, 305] width 182 height 32
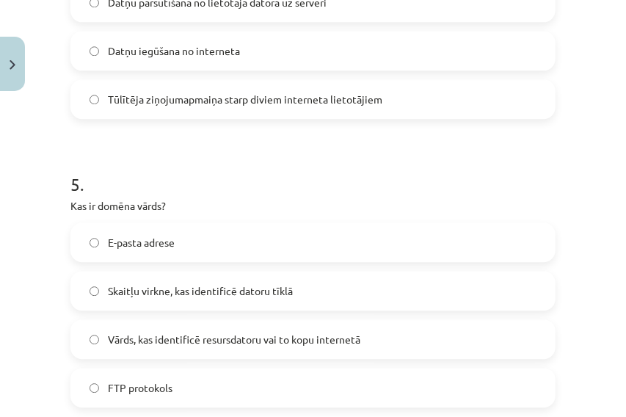
scroll to position [1093, 0]
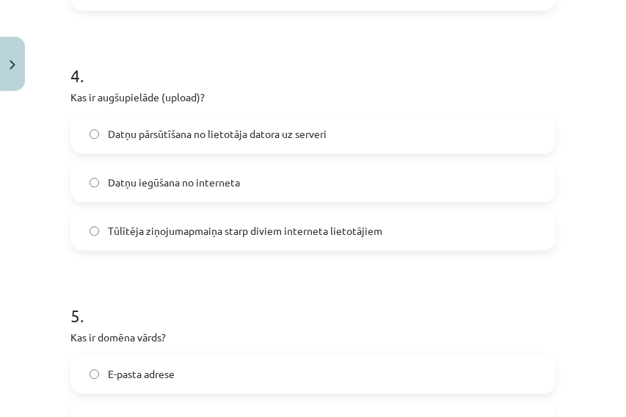
click at [134, 189] on span "Datņu iegūšana no interneta" at bounding box center [174, 182] width 132 height 15
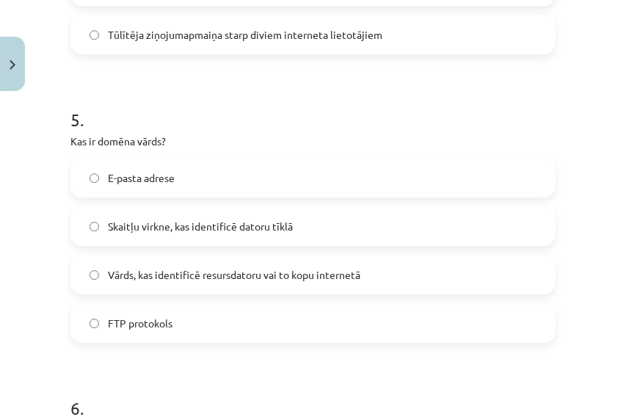
click at [134, 188] on label "E-pasta adrese" at bounding box center [313, 177] width 482 height 37
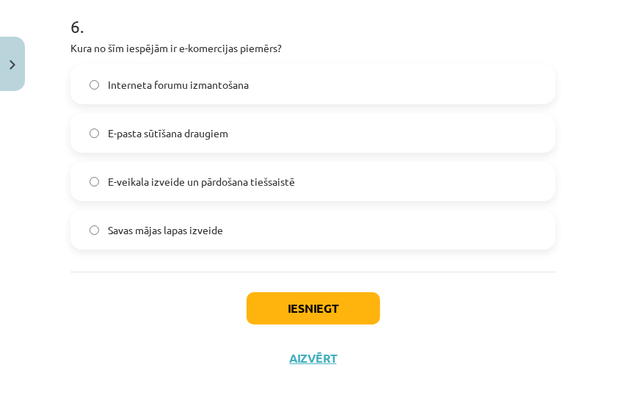
scroll to position [1673, 0]
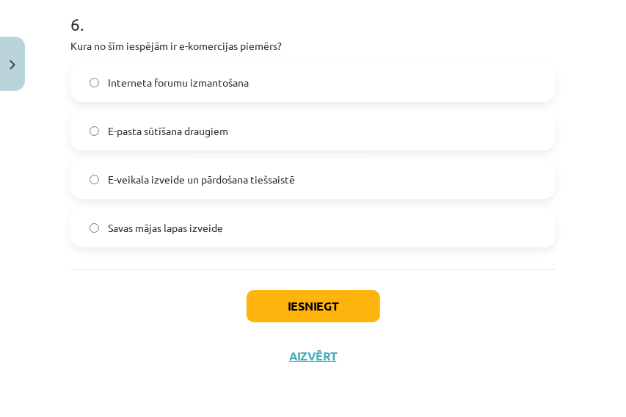
click at [190, 129] on span "E-pasta sūtīšana draugiem" at bounding box center [168, 130] width 120 height 15
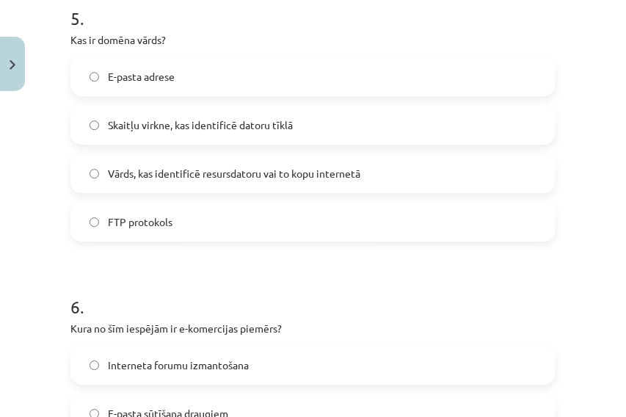
scroll to position [1379, 0]
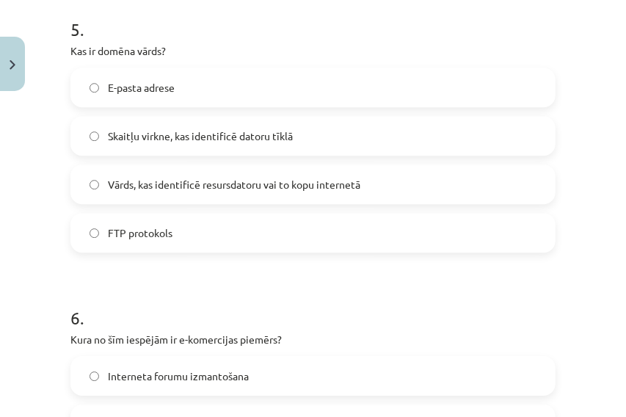
click at [165, 234] on span "FTP protokols" at bounding box center [140, 232] width 65 height 15
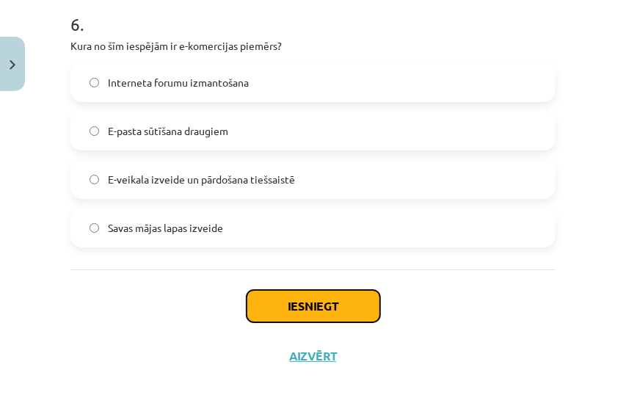
click at [341, 313] on button "Iesniegt" at bounding box center [314, 306] width 134 height 32
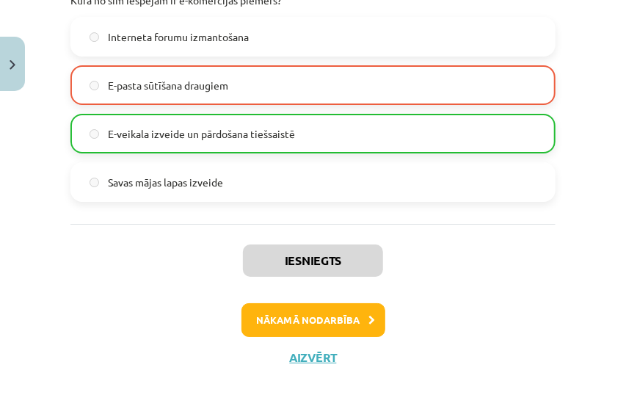
scroll to position [1719, 0]
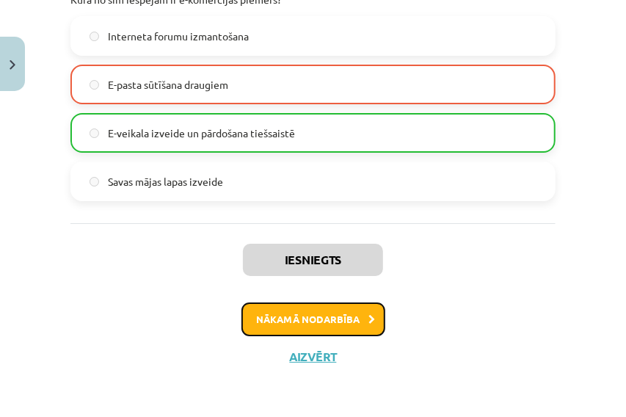
click at [308, 324] on button "Nākamā nodarbība" at bounding box center [313, 319] width 144 height 34
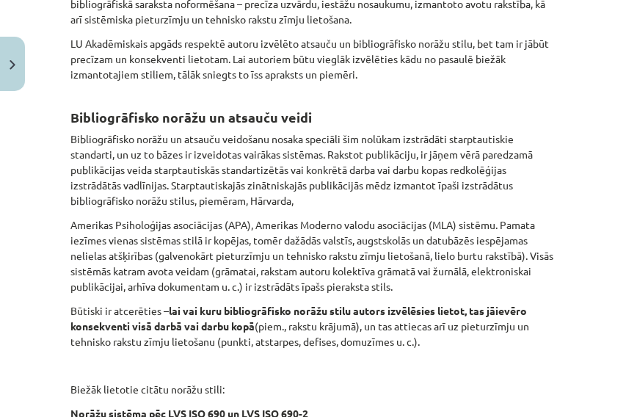
scroll to position [860, 0]
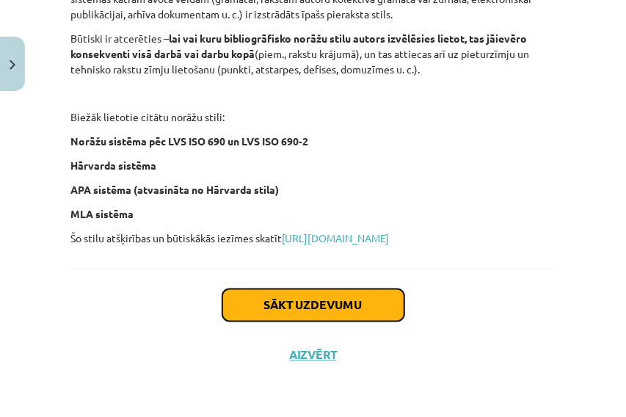
click at [330, 312] on button "Sākt uzdevumu" at bounding box center [313, 305] width 182 height 32
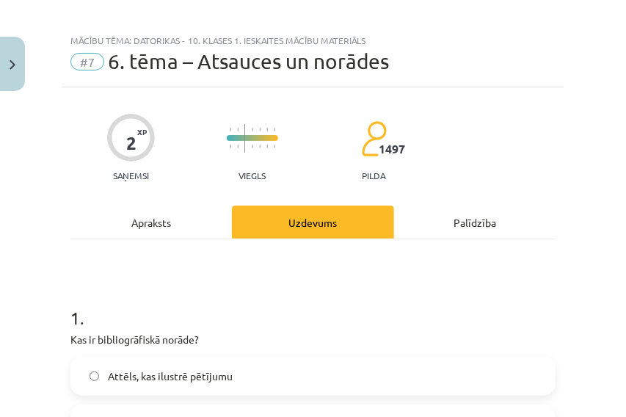
scroll to position [6, 0]
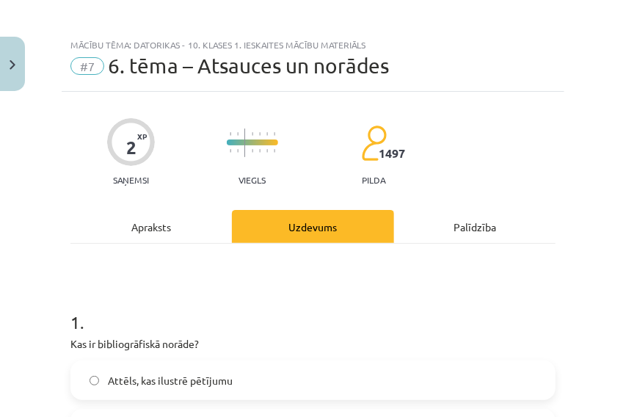
click at [156, 228] on div "Apraksts" at bounding box center [150, 226] width 161 height 33
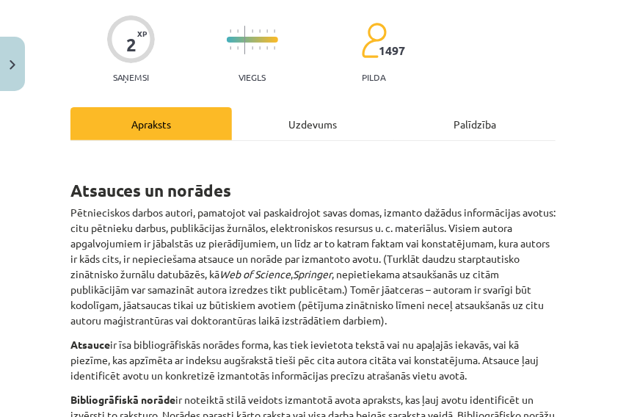
scroll to position [85, 0]
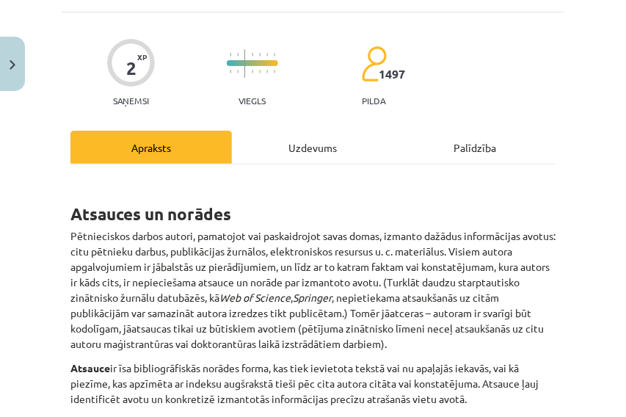
click at [305, 148] on div "Uzdevums" at bounding box center [312, 147] width 161 height 33
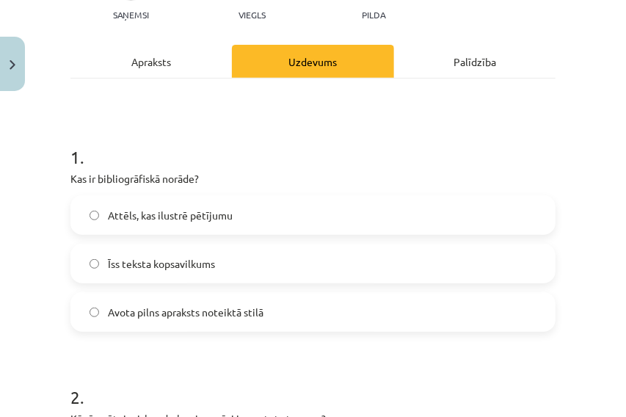
scroll to position [232, 0]
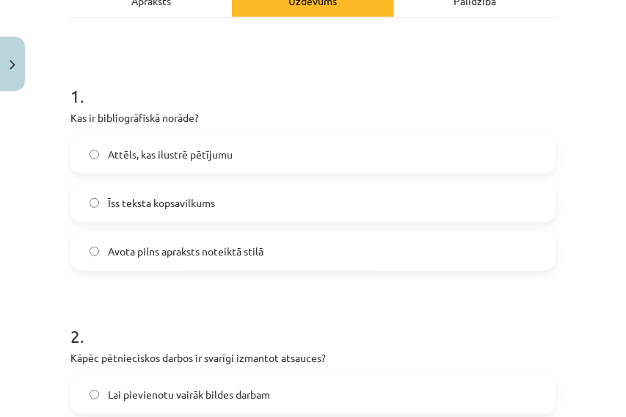
click at [330, 258] on label "Avota pilns apraksts noteiktā stilā" at bounding box center [313, 251] width 482 height 37
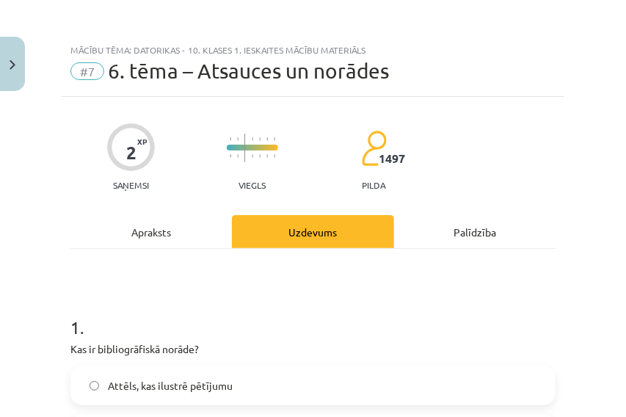
scroll to position [0, 0]
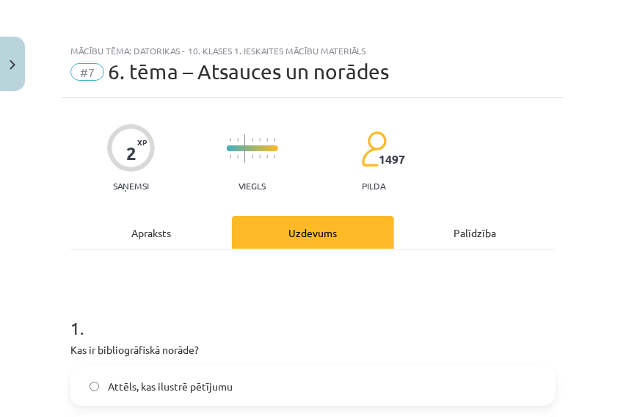
click at [148, 236] on div "Apraksts" at bounding box center [150, 232] width 161 height 33
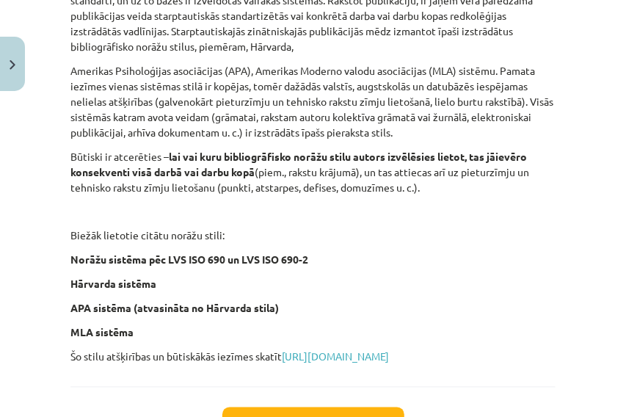
scroll to position [713, 0]
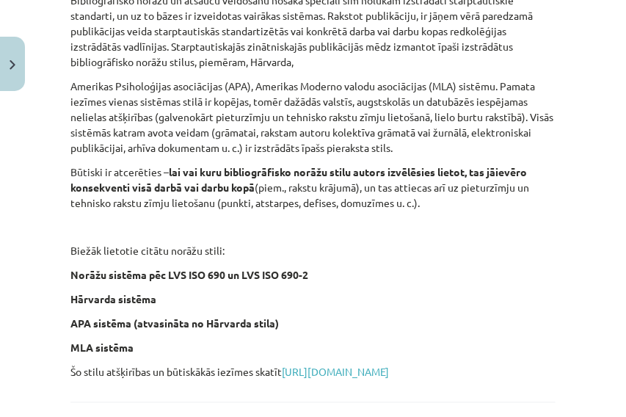
drag, startPoint x: 181, startPoint y: 392, endPoint x: 189, endPoint y: 401, distance: 11.5
drag, startPoint x: 189, startPoint y: 401, endPoint x: 478, endPoint y: 222, distance: 340.1
click at [478, 211] on p "Būtiski ir atcerēties – lai vai kuru bibliogrāfisko norāžu stilu autors izvēlēs…" at bounding box center [312, 187] width 485 height 46
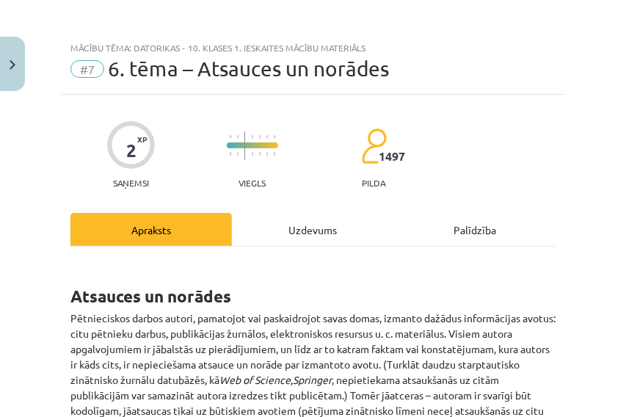
scroll to position [0, 0]
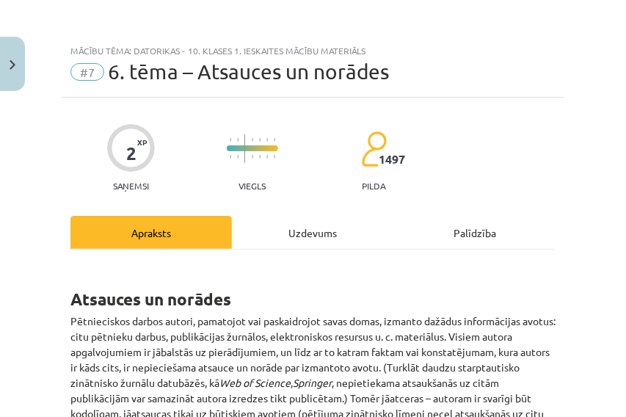
click at [286, 239] on div "Uzdevums" at bounding box center [312, 232] width 161 height 33
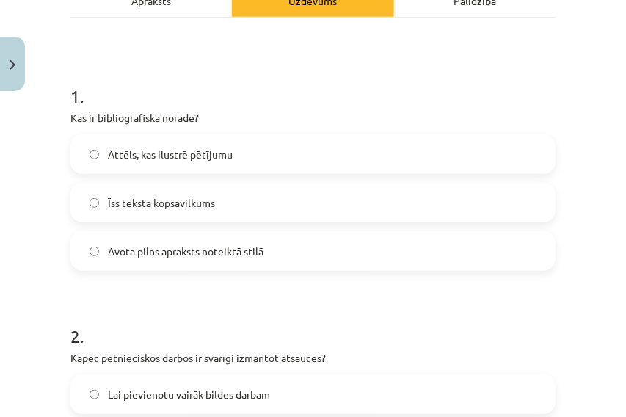
scroll to position [428, 0]
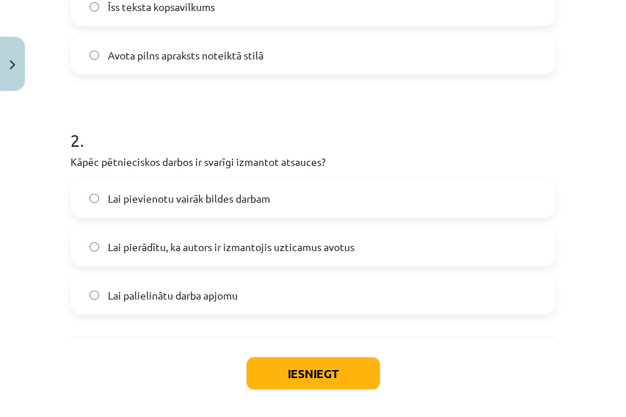
click at [228, 242] on span "Lai pierādītu, ka autors ir izmantojis uzticamus avotus" at bounding box center [231, 246] width 247 height 15
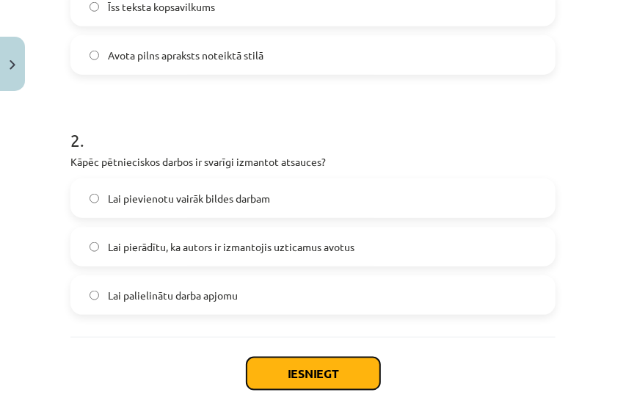
click at [314, 357] on button "Iesniegt" at bounding box center [314, 373] width 134 height 32
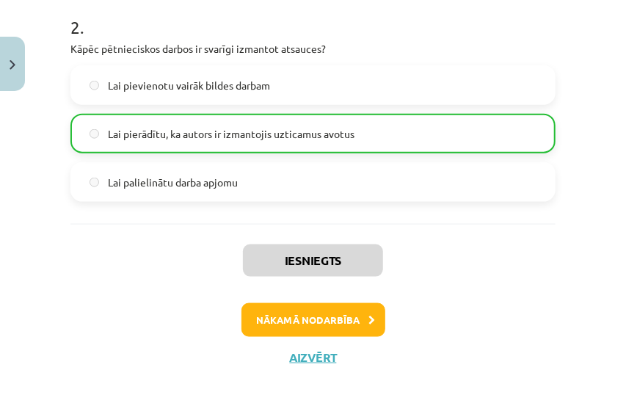
scroll to position [542, 0]
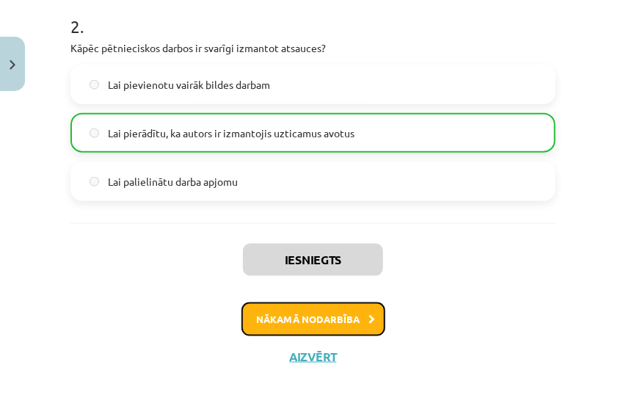
click at [310, 311] on button "Nākamā nodarbība" at bounding box center [313, 319] width 144 height 34
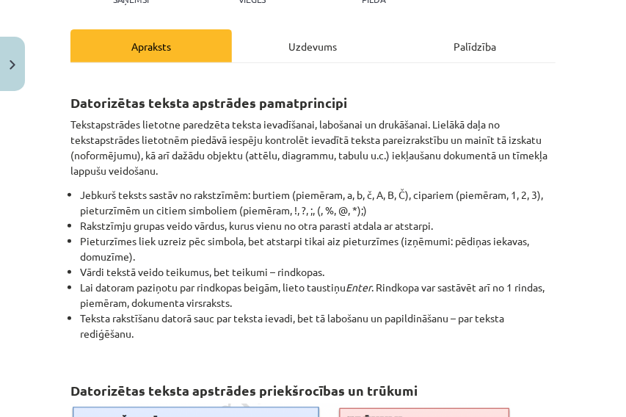
scroll to position [37, 0]
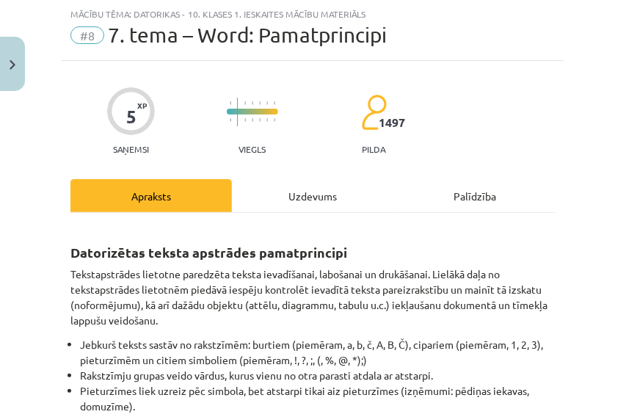
click at [298, 191] on div "Uzdevums" at bounding box center [312, 195] width 161 height 33
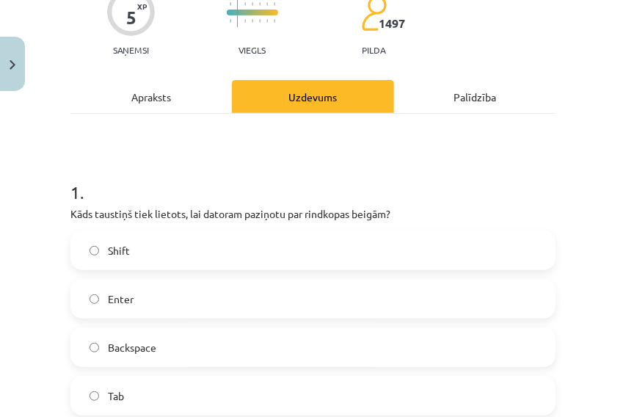
scroll to position [134, 0]
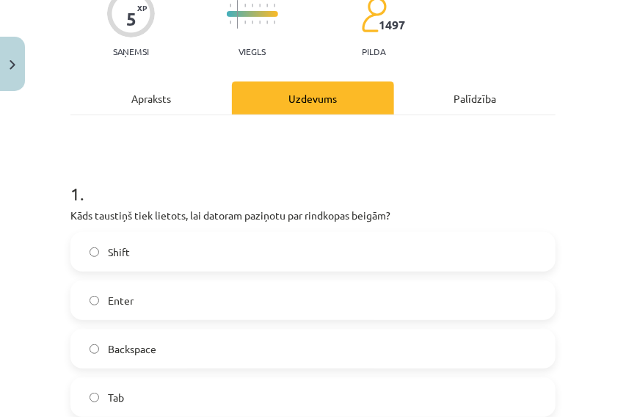
click at [144, 101] on div "Apraksts" at bounding box center [150, 97] width 161 height 33
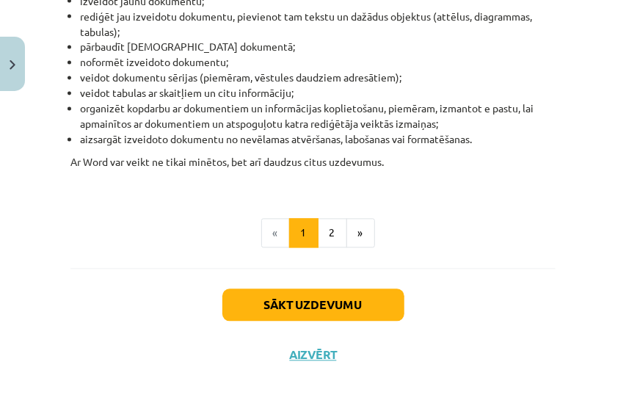
scroll to position [911, 0]
click at [327, 236] on button "2" at bounding box center [332, 233] width 29 height 29
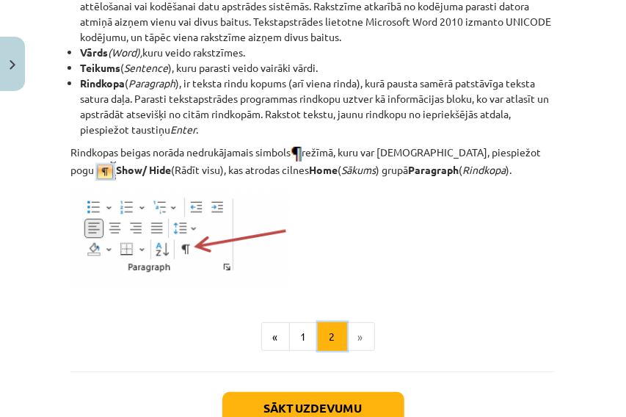
scroll to position [2073, 0]
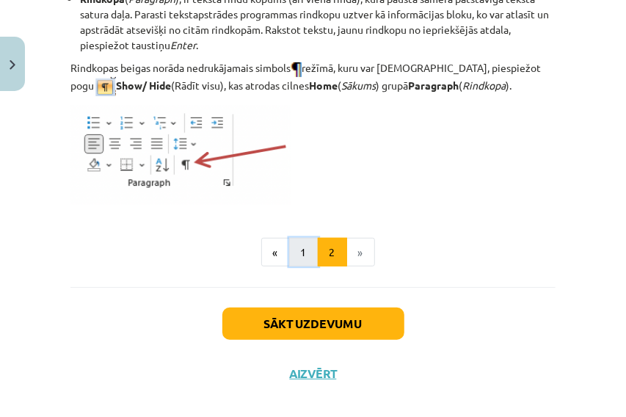
click at [294, 267] on button "1" at bounding box center [303, 252] width 29 height 29
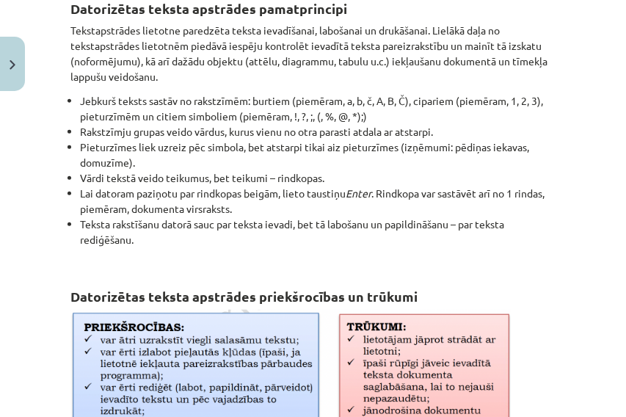
scroll to position [262, 0]
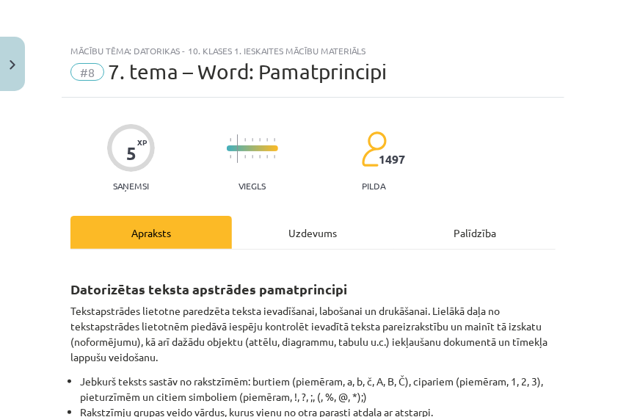
click at [299, 233] on div "Uzdevums" at bounding box center [312, 232] width 161 height 33
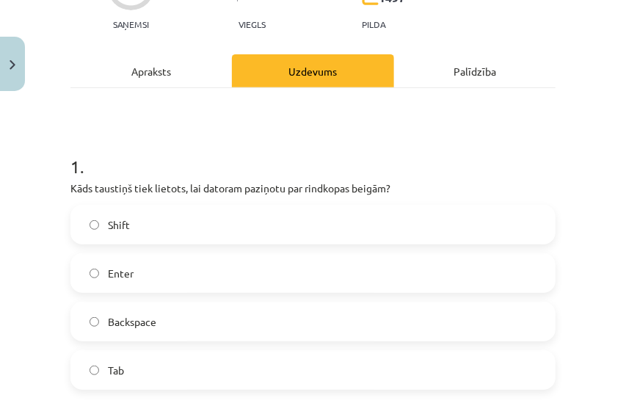
scroll to position [281, 0]
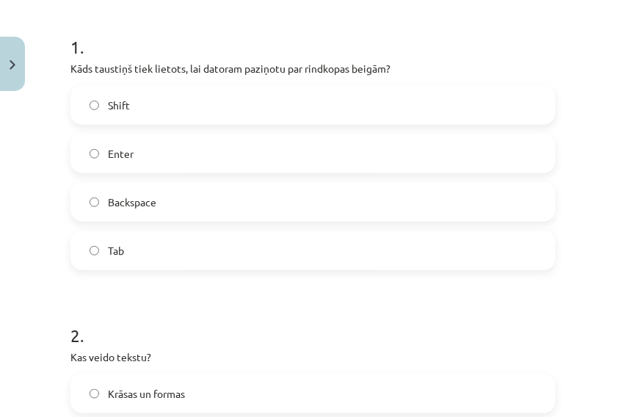
click at [264, 160] on label "Enter" at bounding box center [313, 153] width 482 height 37
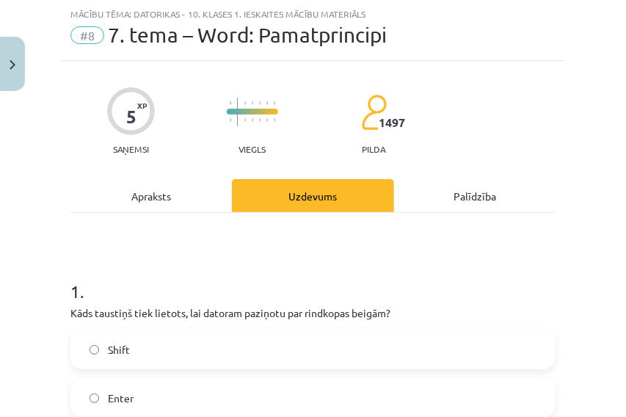
click at [161, 197] on div "Apraksts" at bounding box center [150, 195] width 161 height 33
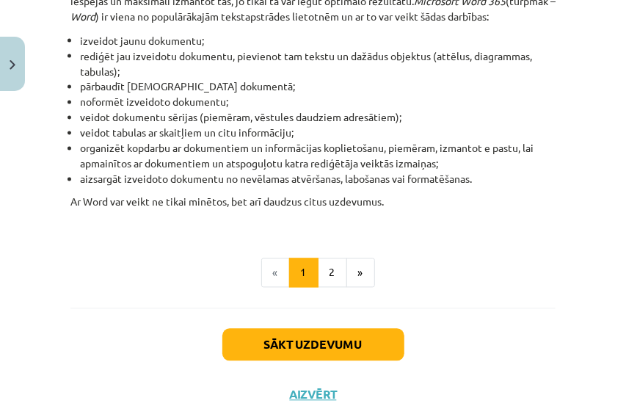
scroll to position [868, 0]
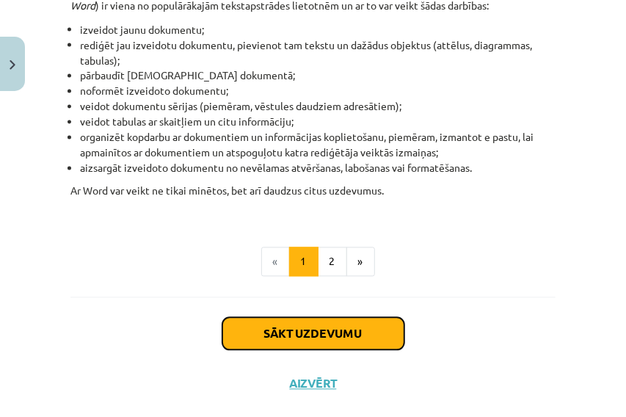
click at [319, 346] on button "Sākt uzdevumu" at bounding box center [313, 334] width 182 height 32
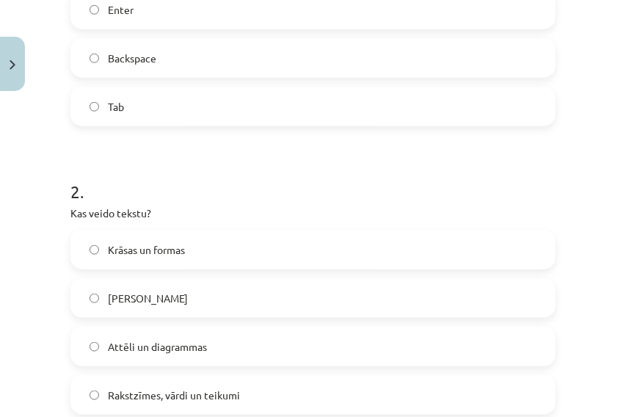
scroll to position [445, 0]
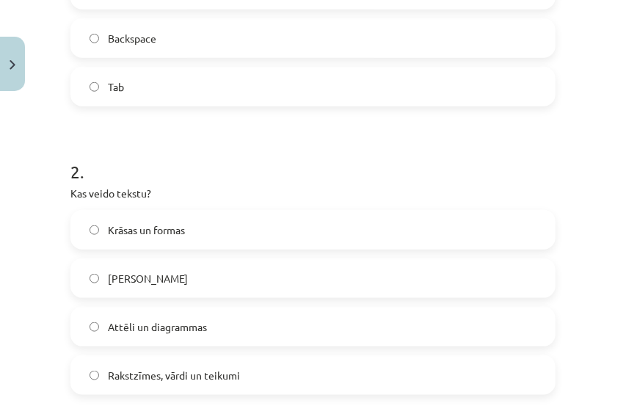
click at [263, 373] on label "Rakstzīmes, vārdi un teikumi" at bounding box center [313, 375] width 482 height 37
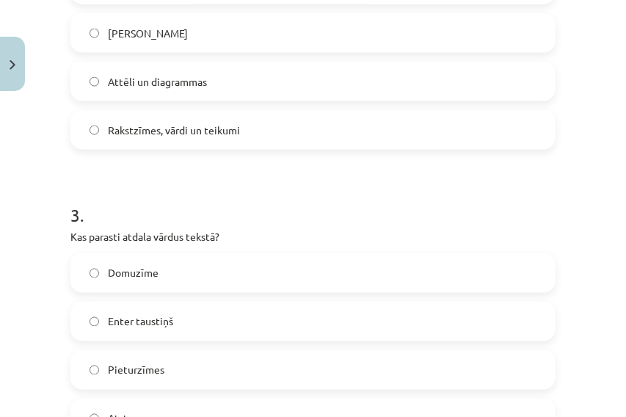
scroll to position [738, 0]
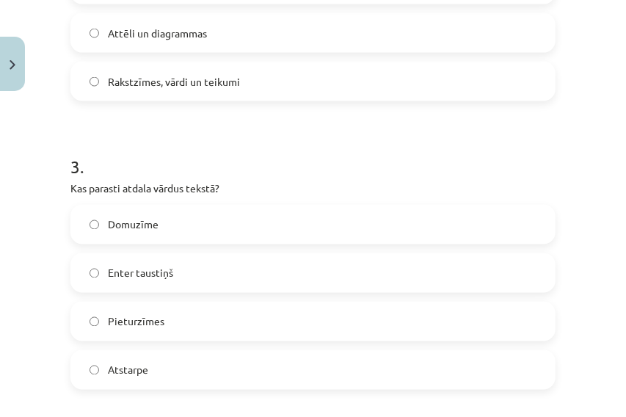
click at [188, 273] on label "Enter taustiņš" at bounding box center [313, 273] width 482 height 37
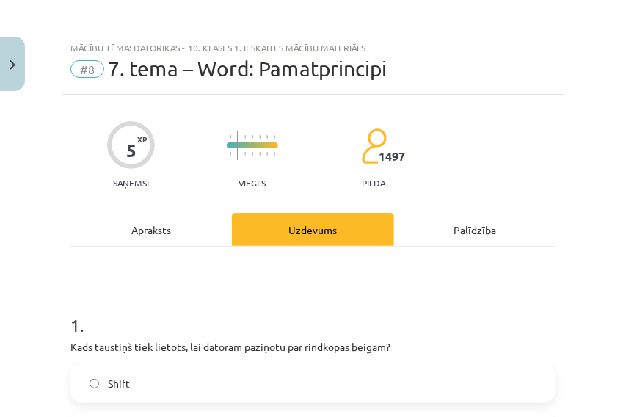
scroll to position [0, 0]
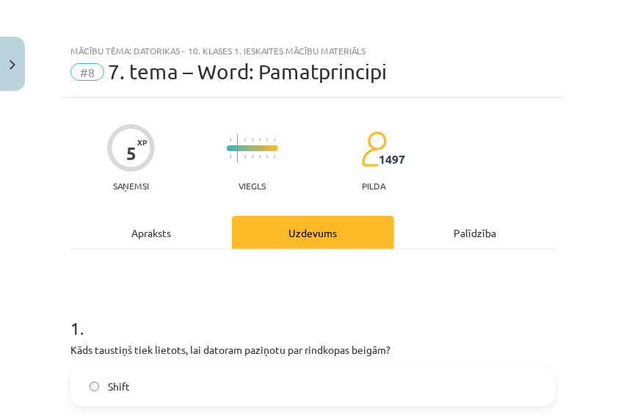
click at [151, 232] on div "Apraksts" at bounding box center [150, 232] width 161 height 33
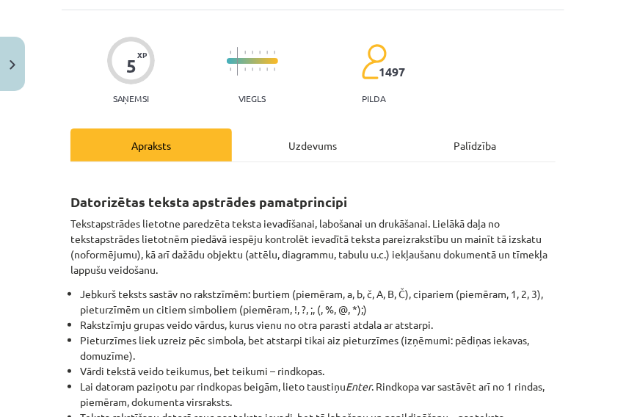
scroll to position [85, 0]
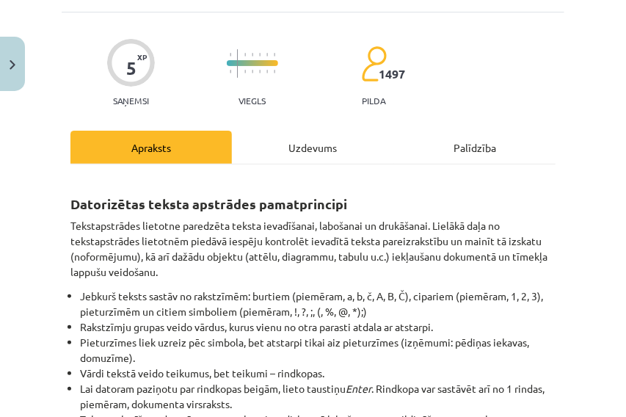
click at [299, 150] on div "Uzdevums" at bounding box center [312, 147] width 161 height 33
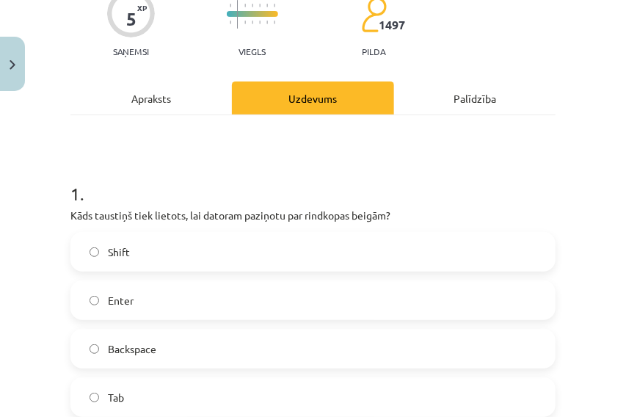
scroll to position [0, 0]
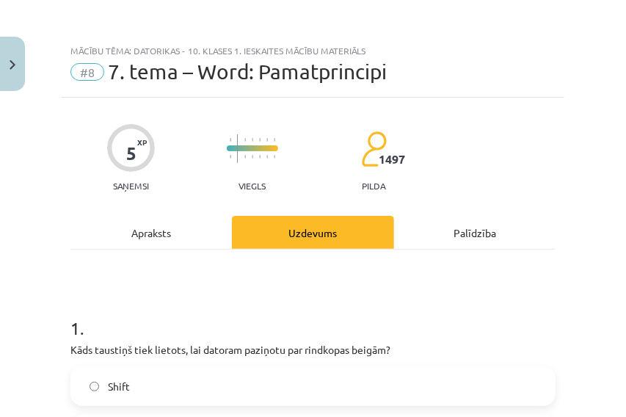
click at [173, 226] on div "Apraksts" at bounding box center [150, 232] width 161 height 33
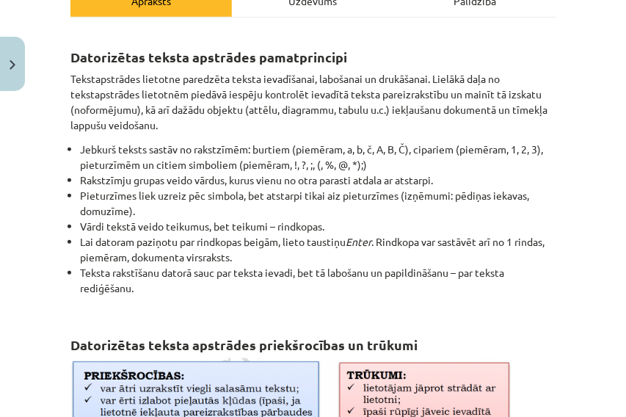
scroll to position [428, 0]
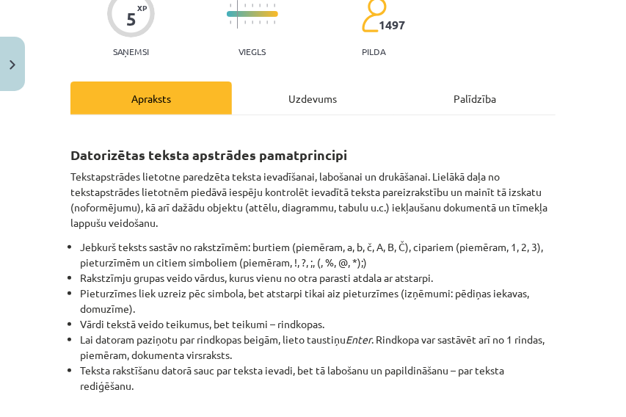
click at [292, 92] on div "Uzdevums" at bounding box center [312, 97] width 161 height 33
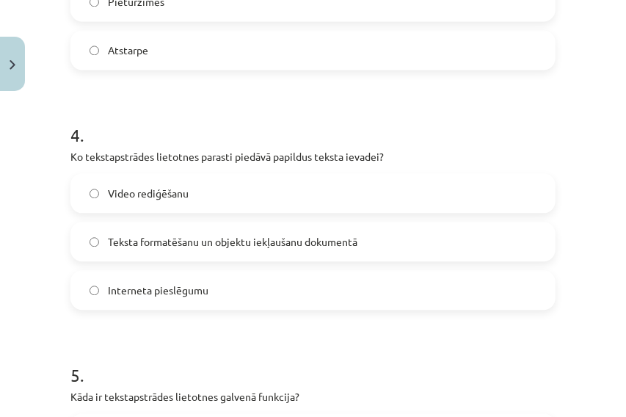
scroll to position [1113, 0]
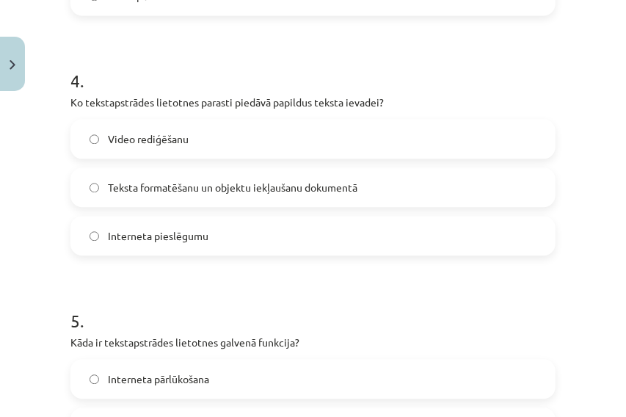
click at [199, 191] on span "Teksta formatēšanu un objektu iekļaušanu dokumentā" at bounding box center [233, 187] width 250 height 15
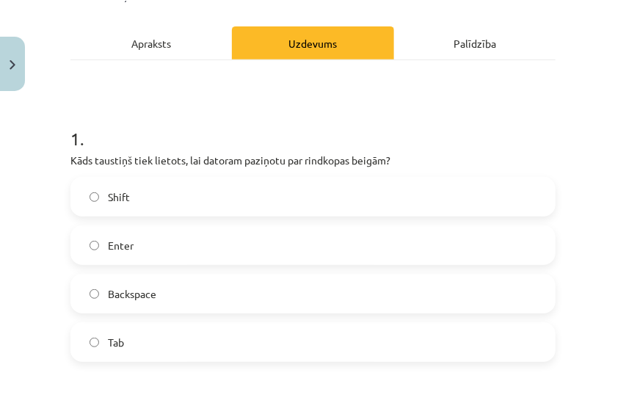
scroll to position [183, 0]
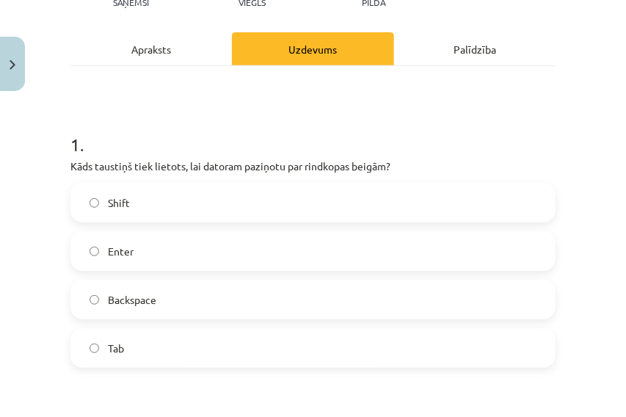
click at [141, 56] on div "Apraksts" at bounding box center [150, 48] width 161 height 33
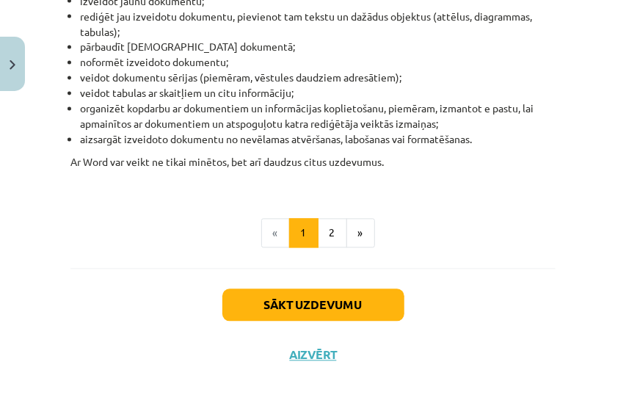
scroll to position [911, 0]
click at [318, 236] on button "2" at bounding box center [332, 233] width 29 height 29
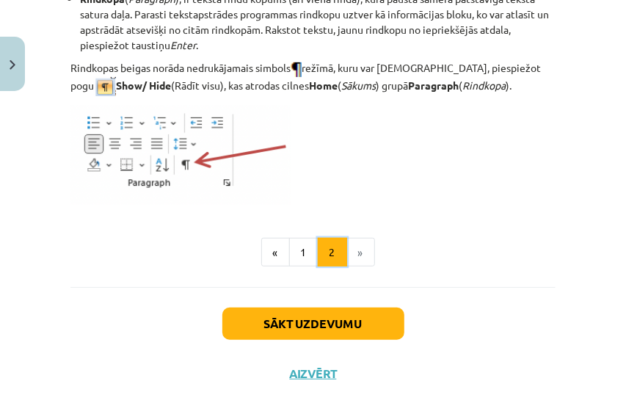
scroll to position [2118, 0]
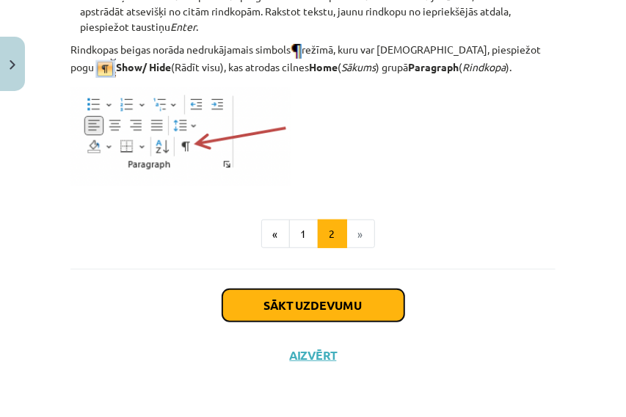
click at [338, 304] on button "Sākt uzdevumu" at bounding box center [313, 305] width 182 height 32
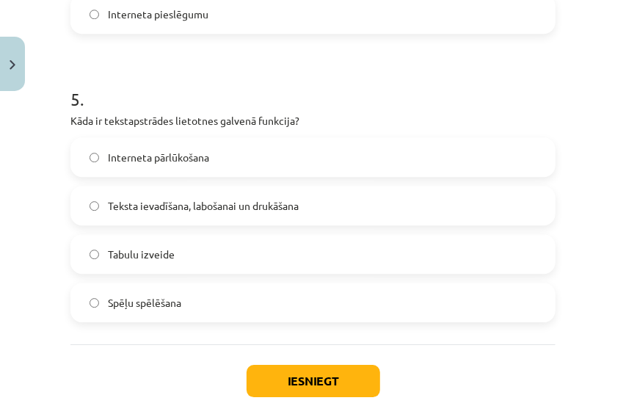
scroll to position [1409, 0]
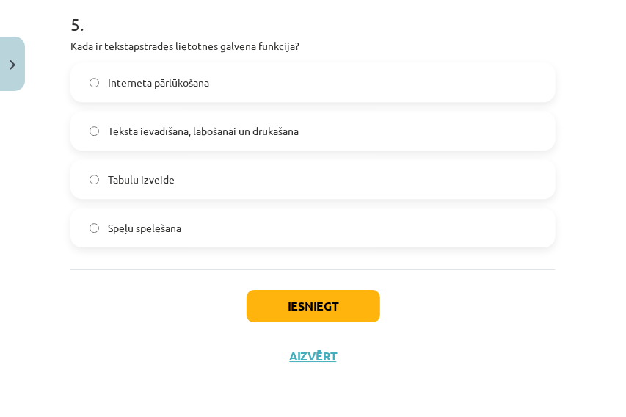
click at [106, 138] on label "Teksta ievadīšana, labošanai un drukāšana" at bounding box center [313, 130] width 482 height 37
click at [283, 305] on button "Iesniegt" at bounding box center [314, 306] width 134 height 32
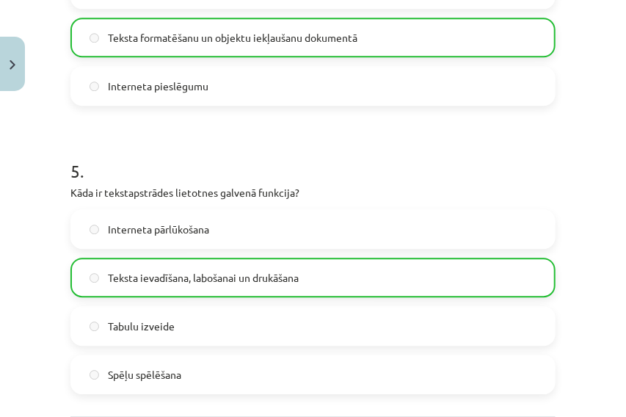
scroll to position [1455, 0]
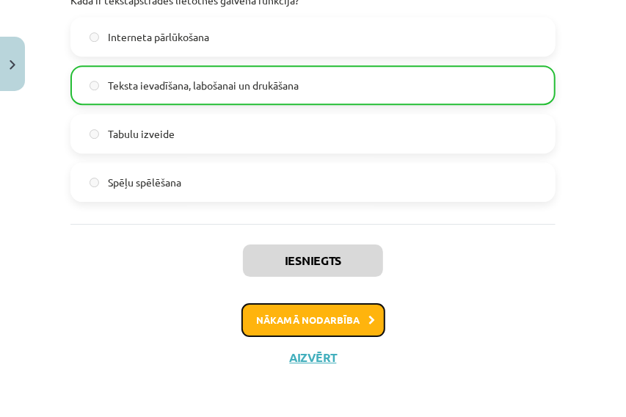
click at [327, 317] on button "Nākamā nodarbība" at bounding box center [313, 320] width 144 height 34
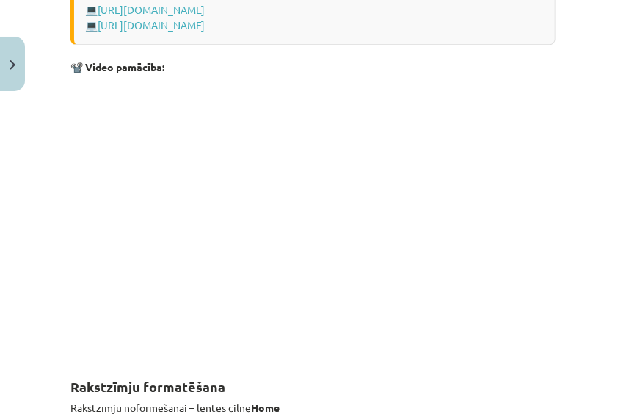
scroll to position [37, 0]
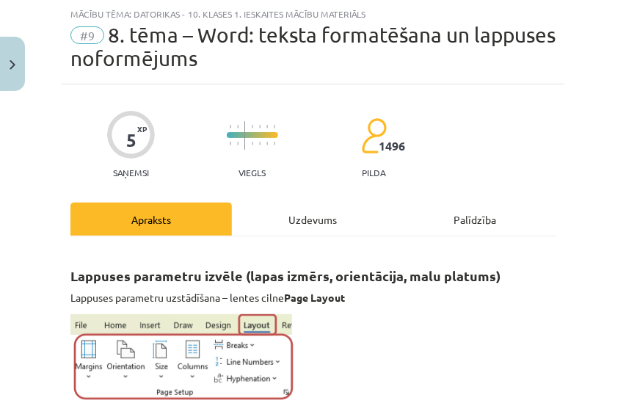
click at [308, 219] on div "Uzdevums" at bounding box center [312, 219] width 161 height 33
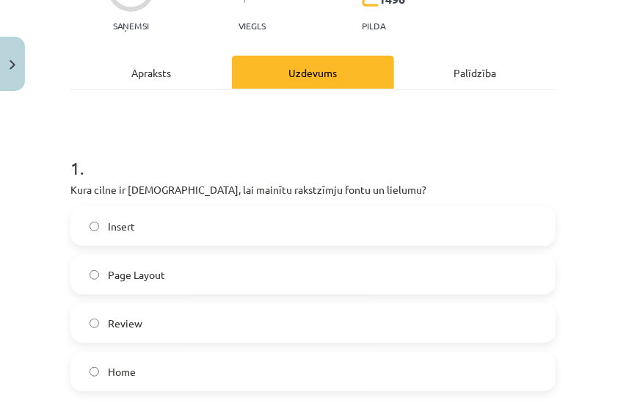
scroll to position [232, 0]
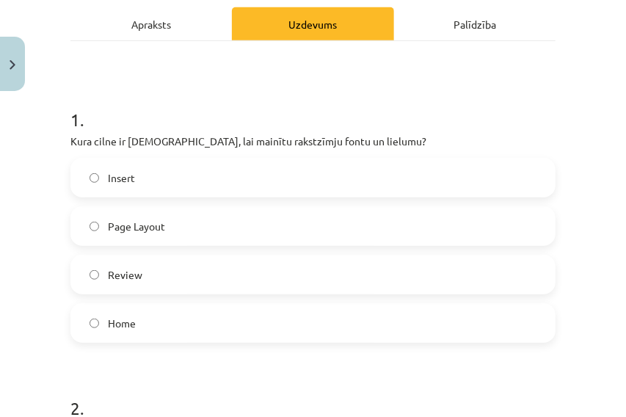
click at [157, 18] on div "Apraksts" at bounding box center [150, 23] width 161 height 33
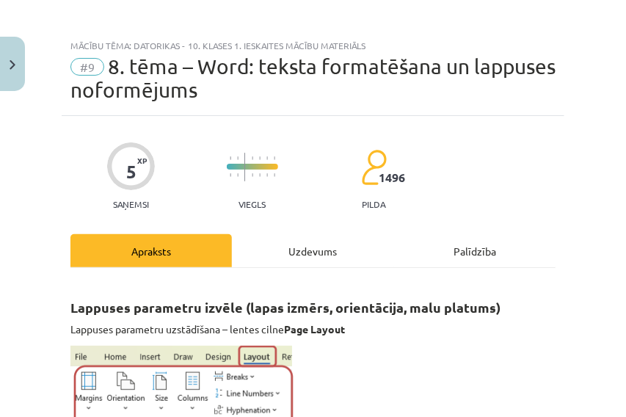
scroll to position [0, 0]
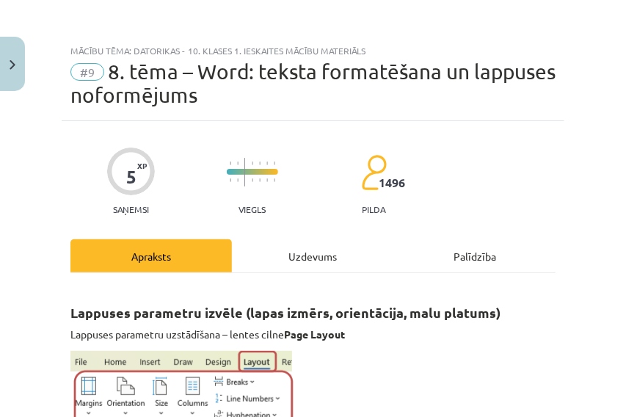
click at [284, 260] on div "Uzdevums" at bounding box center [312, 255] width 161 height 33
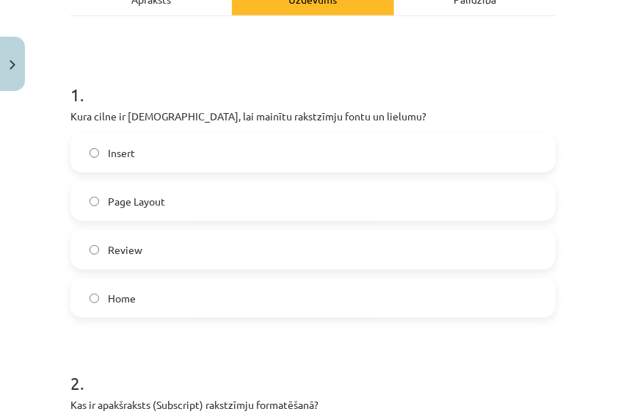
scroll to position [232, 0]
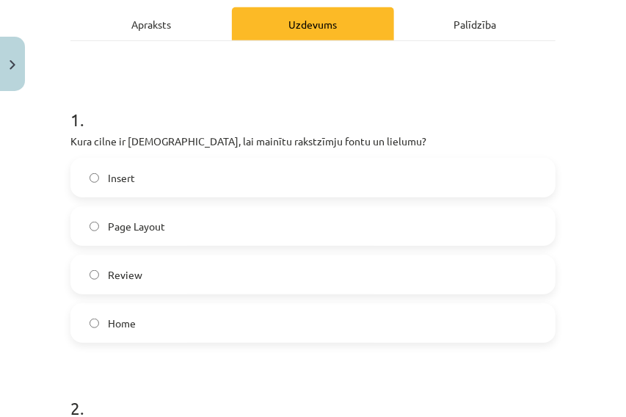
click at [147, 29] on div "Apraksts" at bounding box center [150, 23] width 161 height 33
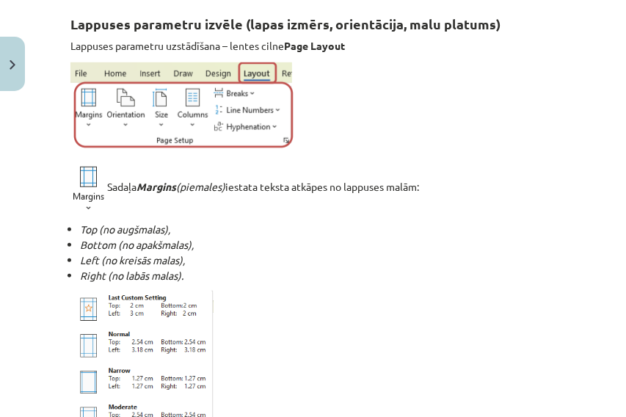
scroll to position [134, 0]
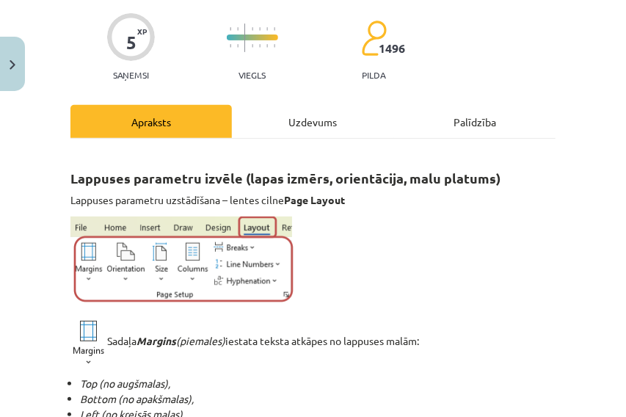
click at [298, 111] on div "Uzdevums" at bounding box center [312, 121] width 161 height 33
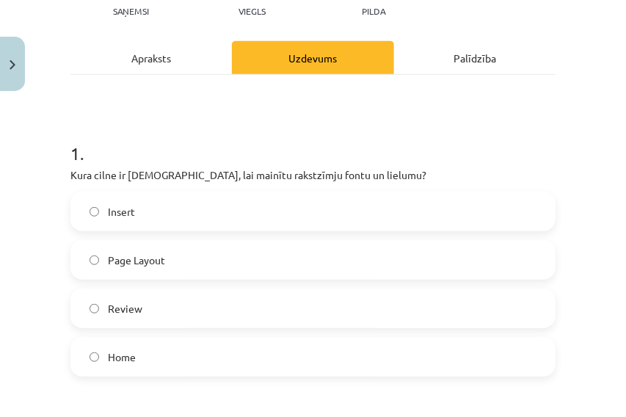
scroll to position [232, 0]
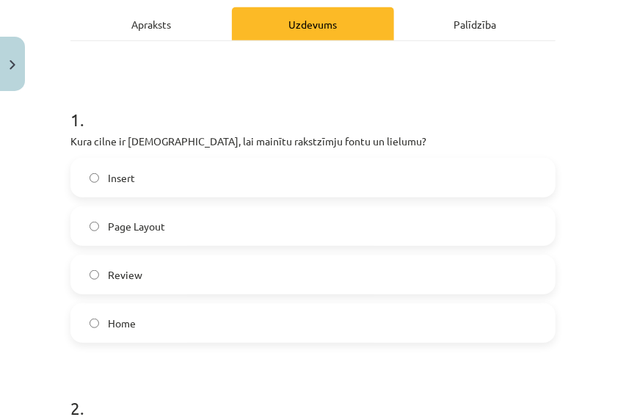
click at [172, 228] on label "Page Layout" at bounding box center [313, 226] width 482 height 37
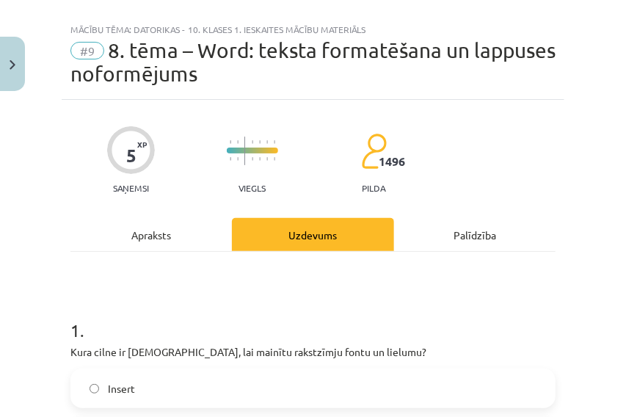
scroll to position [0, 0]
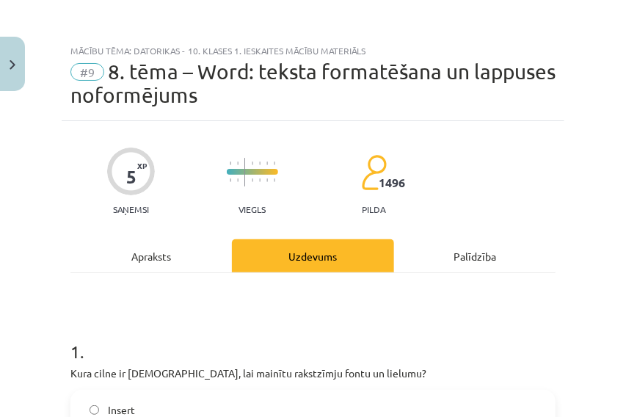
click at [319, 263] on div "Uzdevums" at bounding box center [312, 255] width 161 height 33
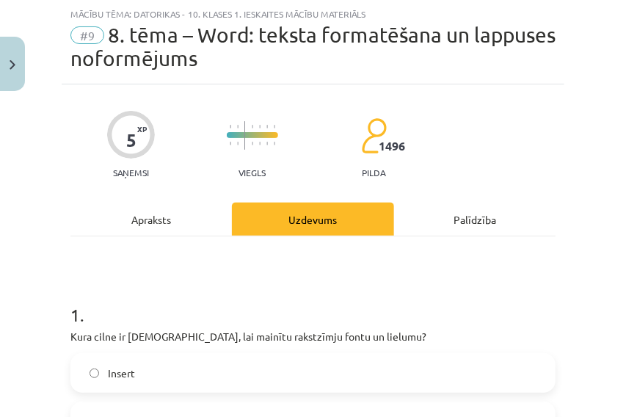
click at [159, 213] on div "Apraksts" at bounding box center [150, 219] width 161 height 33
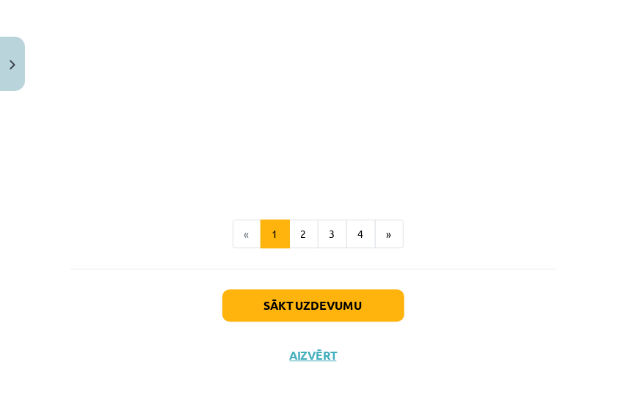
scroll to position [3142, 0]
click at [324, 311] on button "Sākt uzdevumu" at bounding box center [313, 305] width 182 height 32
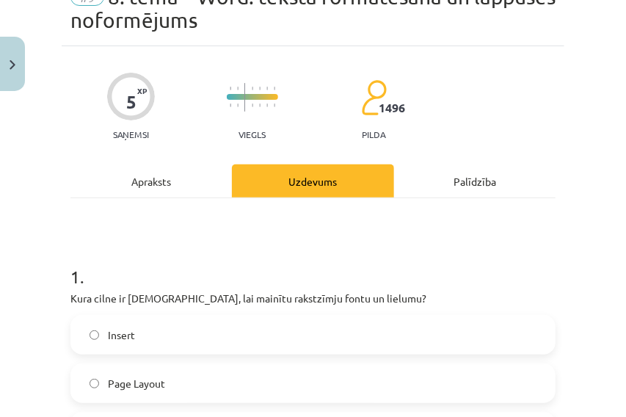
scroll to position [0, 0]
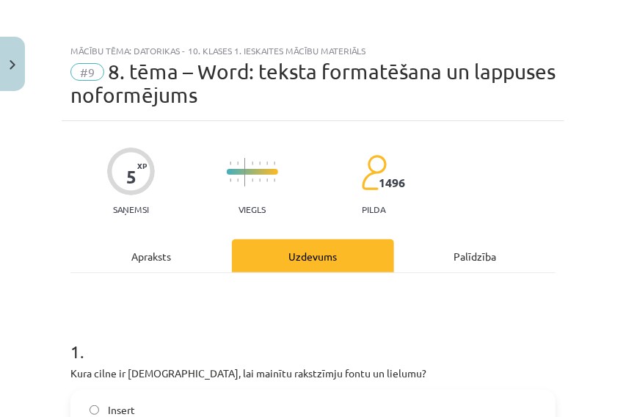
click at [145, 248] on div "Apraksts" at bounding box center [150, 255] width 161 height 33
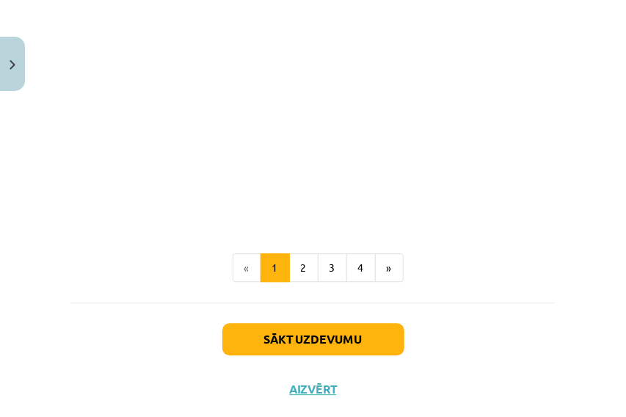
scroll to position [3142, 0]
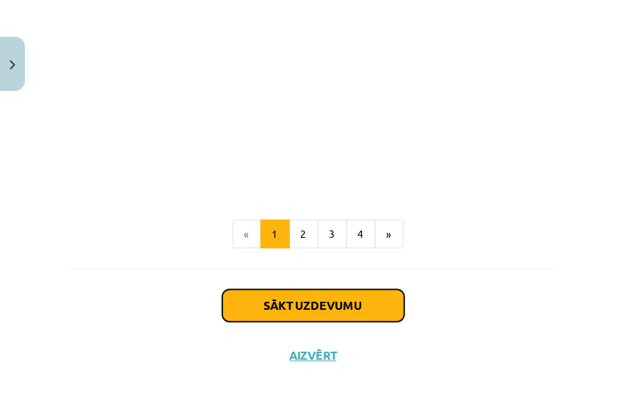
click at [323, 309] on button "Sākt uzdevumu" at bounding box center [313, 305] width 182 height 32
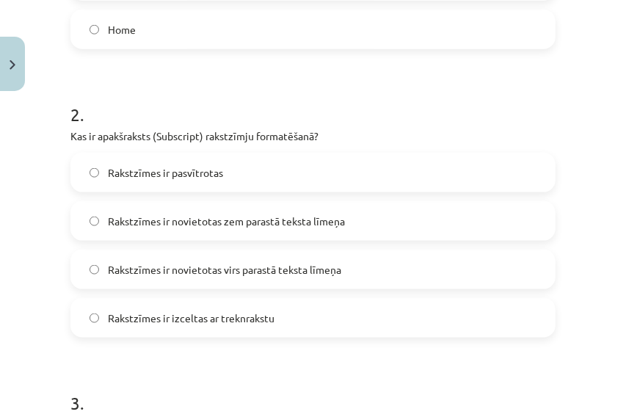
scroll to position [526, 0]
click at [241, 170] on label "Rakstzīmes ir pasvītrotas" at bounding box center [313, 172] width 482 height 37
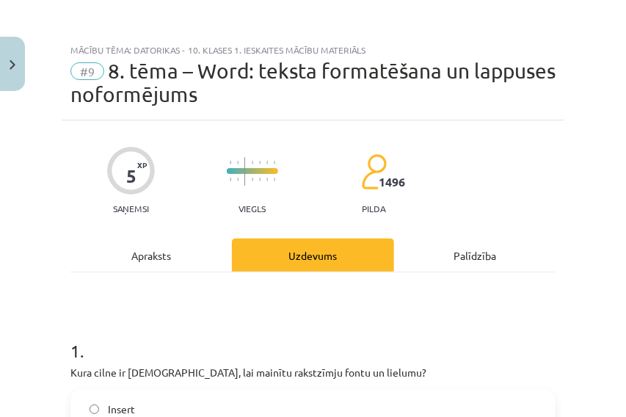
scroll to position [0, 0]
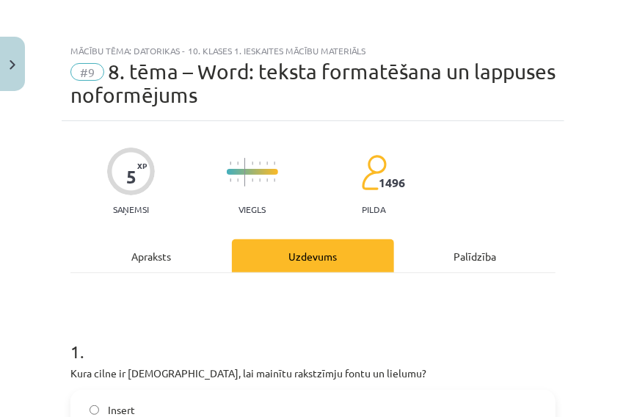
click at [153, 254] on div "Apraksts" at bounding box center [150, 255] width 161 height 33
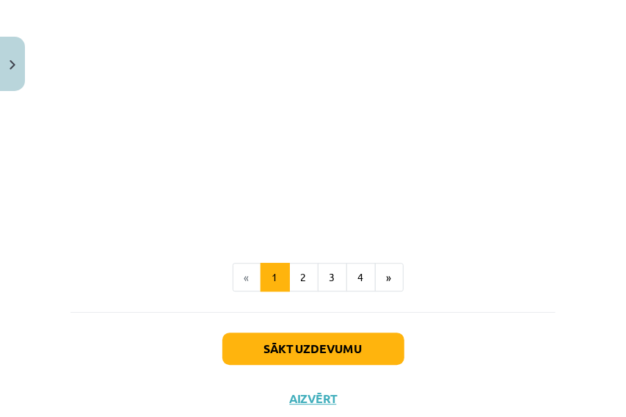
scroll to position [3142, 0]
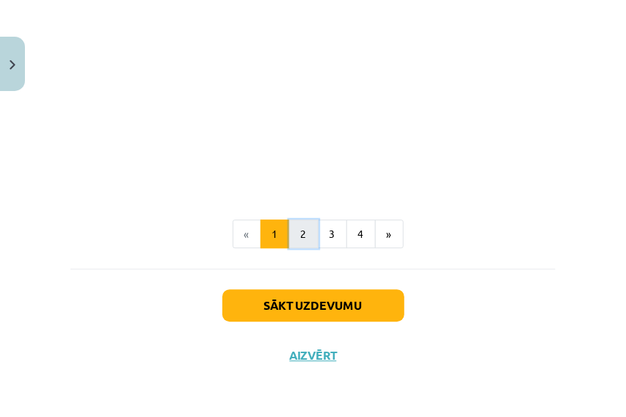
click at [302, 243] on button "2" at bounding box center [303, 233] width 29 height 29
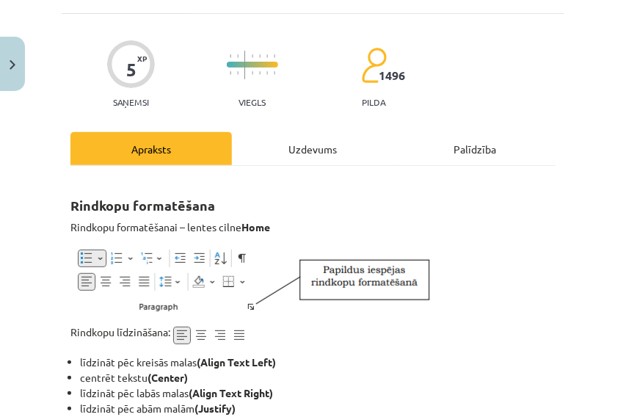
scroll to position [90, 0]
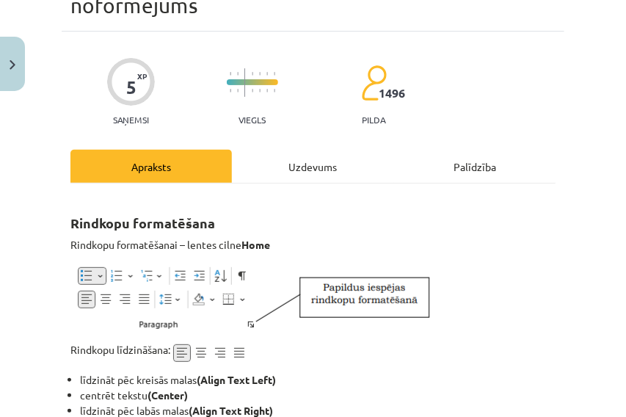
click at [284, 160] on div "Uzdevums" at bounding box center [312, 166] width 161 height 33
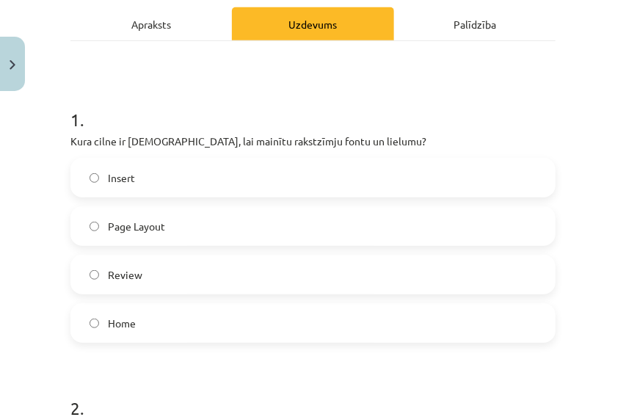
scroll to position [0, 0]
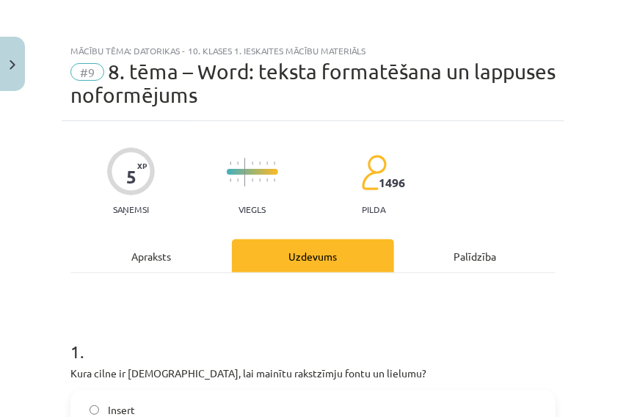
click at [172, 254] on div "Apraksts" at bounding box center [150, 255] width 161 height 33
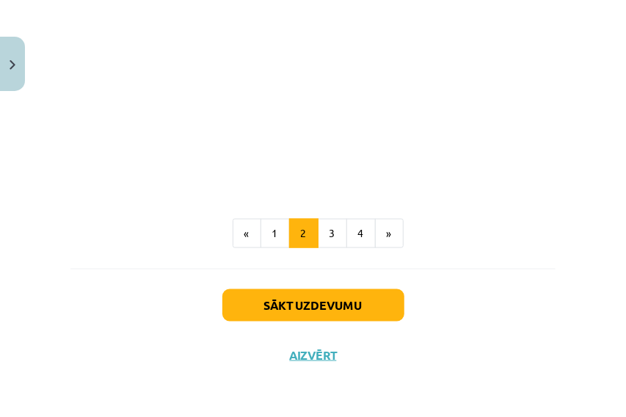
scroll to position [2441, 0]
click at [275, 231] on button "1" at bounding box center [275, 233] width 29 height 29
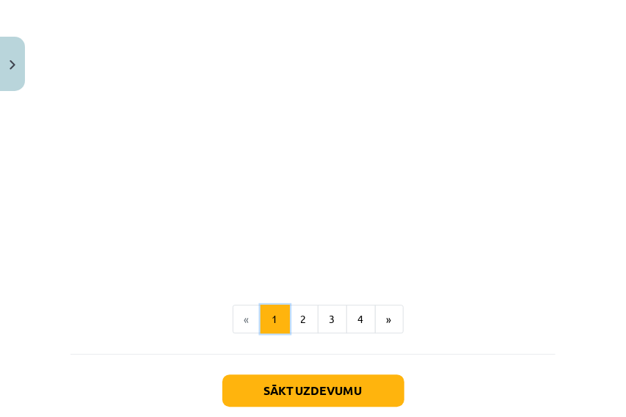
scroll to position [3142, 0]
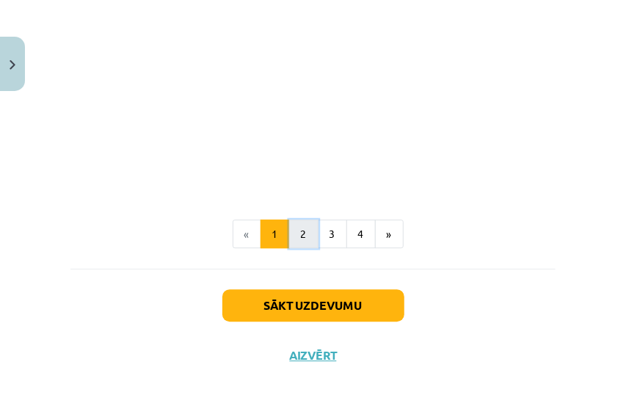
click at [296, 242] on button "2" at bounding box center [303, 233] width 29 height 29
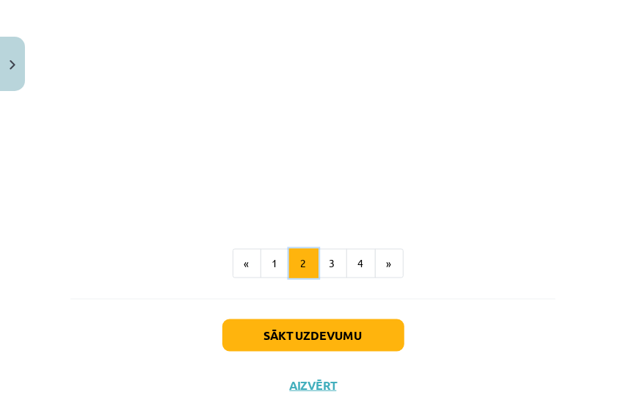
scroll to position [2441, 0]
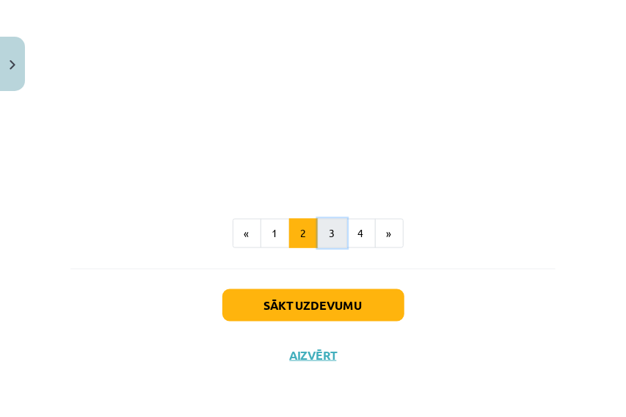
click at [324, 235] on button "3" at bounding box center [332, 233] width 29 height 29
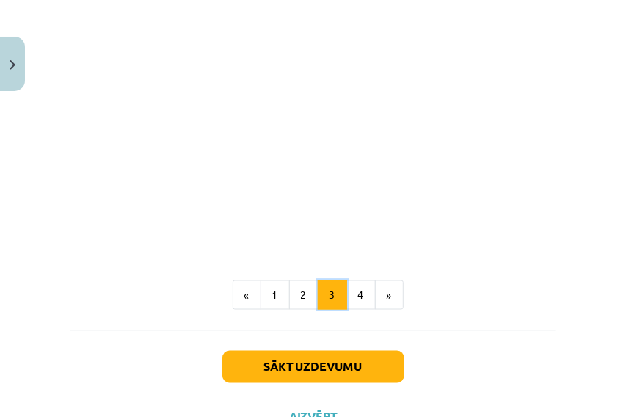
scroll to position [2575, 0]
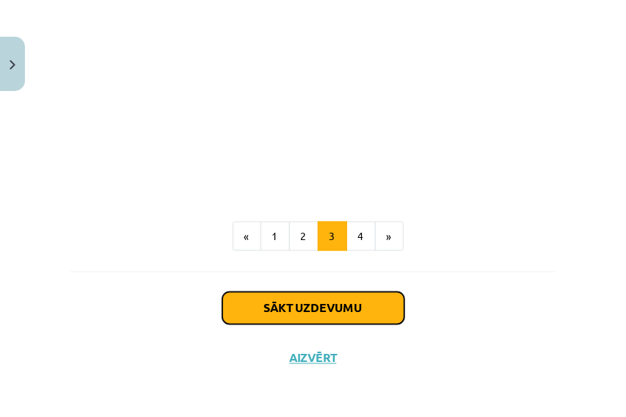
click at [338, 308] on button "Sākt uzdevumu" at bounding box center [313, 308] width 182 height 32
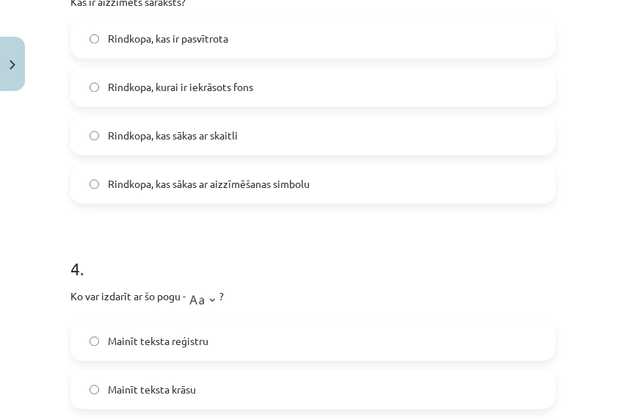
scroll to position [917, 0]
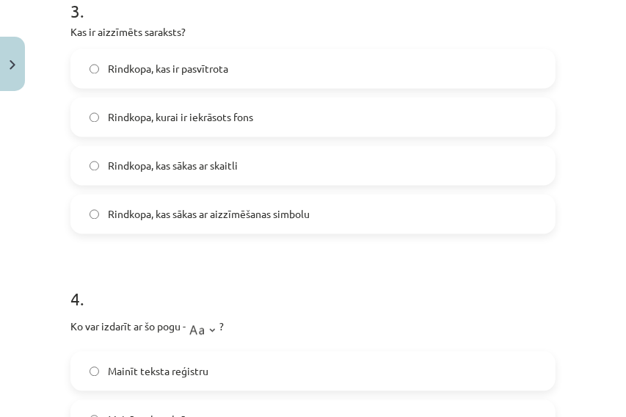
click at [207, 200] on label "Rindkopa, kas sākas ar aizzīmēšanas simbolu" at bounding box center [313, 214] width 482 height 37
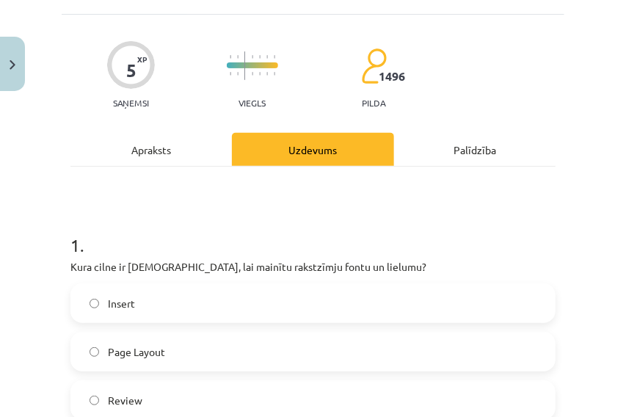
scroll to position [0, 0]
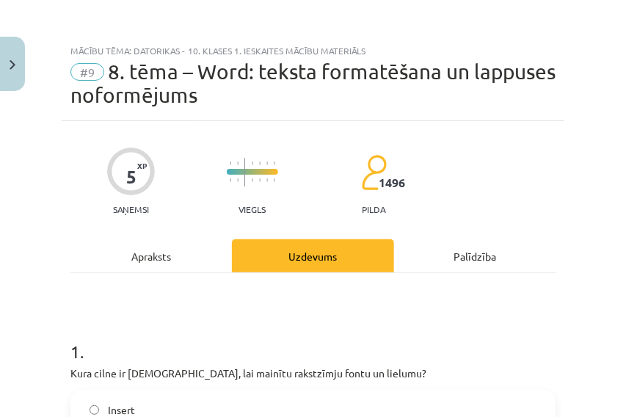
click at [138, 247] on div "Apraksts" at bounding box center [150, 255] width 161 height 33
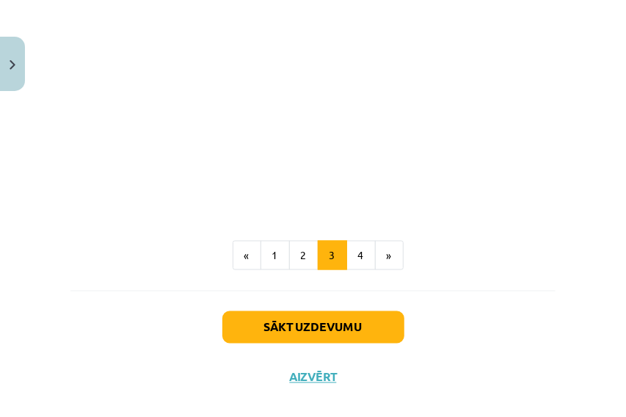
scroll to position [2575, 0]
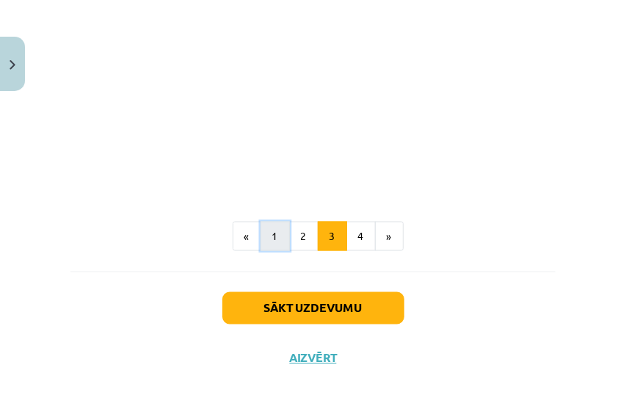
click at [261, 239] on button "1" at bounding box center [275, 236] width 29 height 29
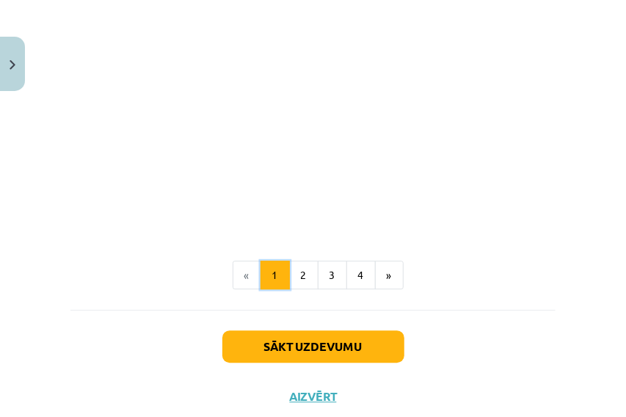
scroll to position [3142, 0]
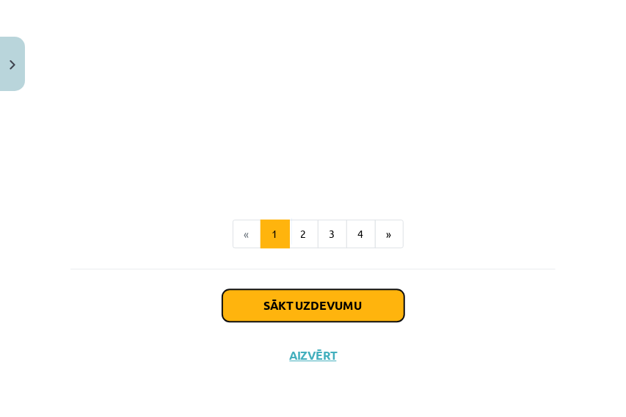
click at [313, 303] on button "Sākt uzdevumu" at bounding box center [313, 305] width 182 height 32
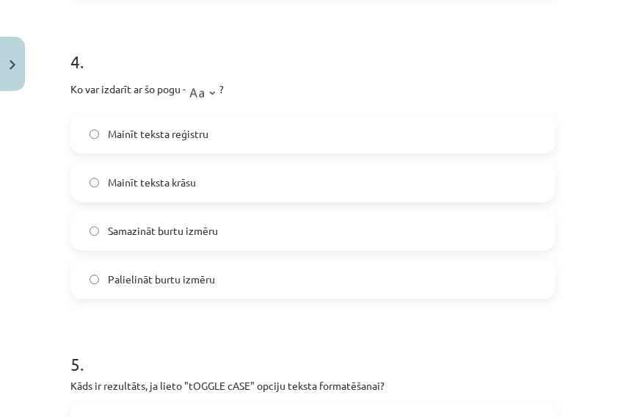
scroll to position [1173, 0]
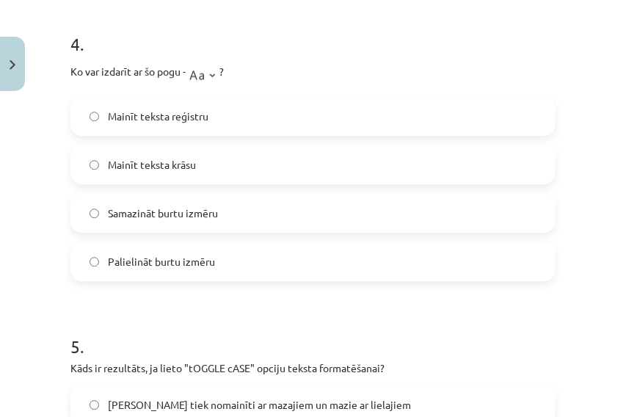
click at [131, 125] on label "Mainīt teksta reģistru" at bounding box center [313, 116] width 482 height 37
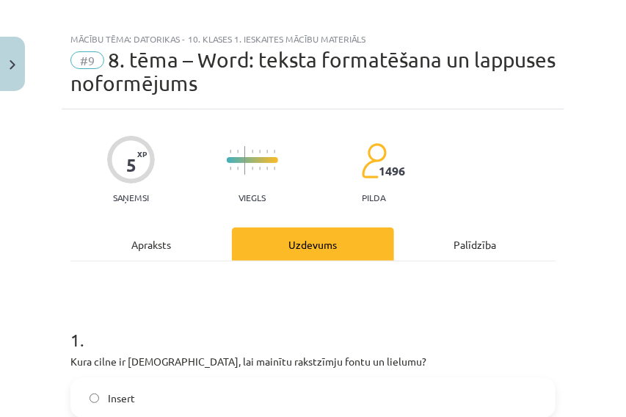
scroll to position [0, 0]
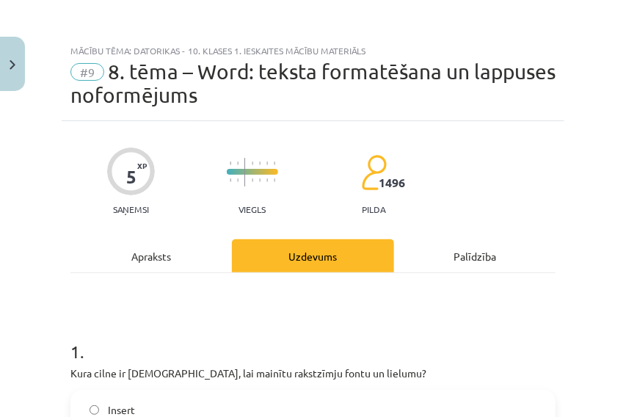
click at [150, 259] on div "Apraksts" at bounding box center [150, 255] width 161 height 33
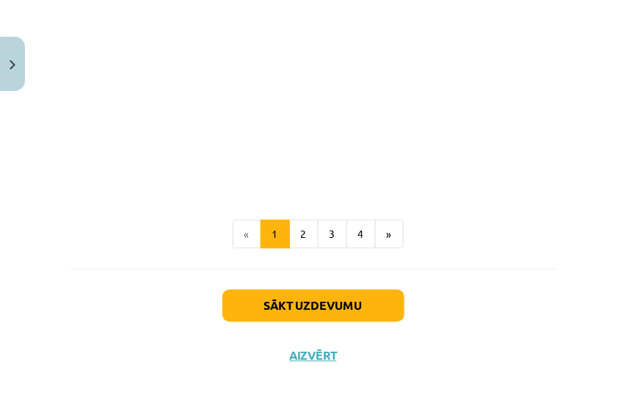
scroll to position [3142, 0]
click at [295, 229] on button "2" at bounding box center [303, 233] width 29 height 29
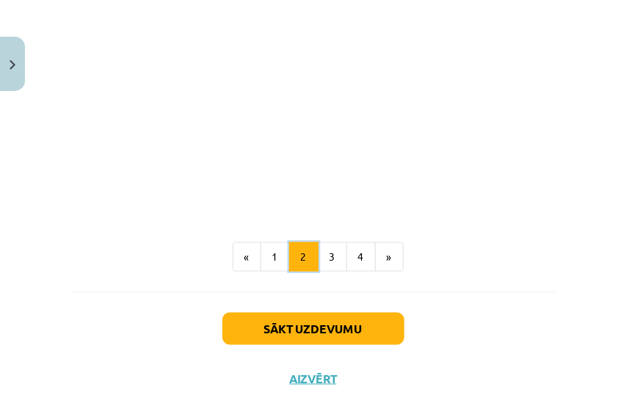
scroll to position [2390, 0]
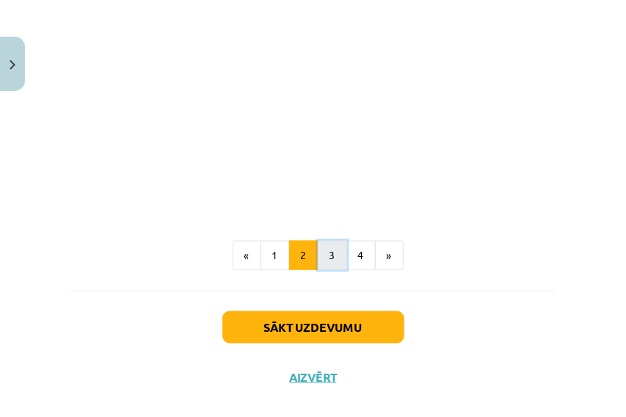
click at [330, 270] on button "3" at bounding box center [332, 255] width 29 height 29
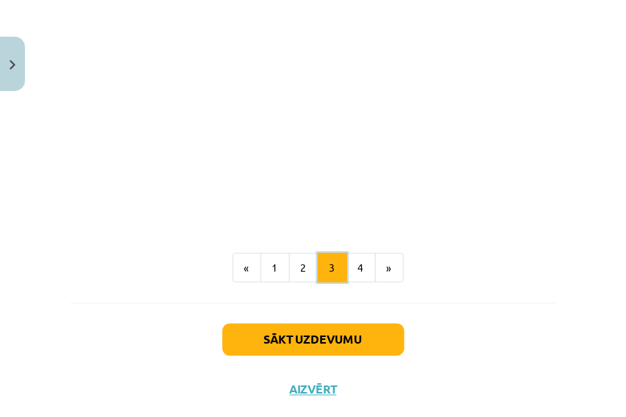
scroll to position [2575, 0]
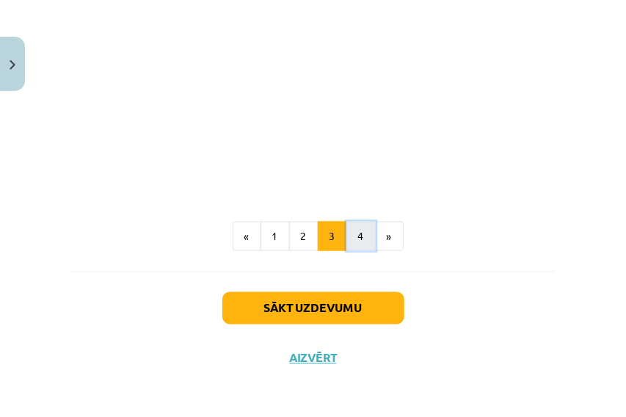
click at [356, 241] on button "4" at bounding box center [360, 236] width 29 height 29
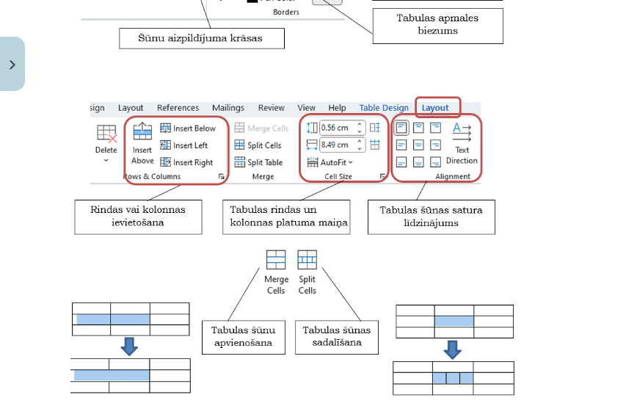
scroll to position [1362, 0]
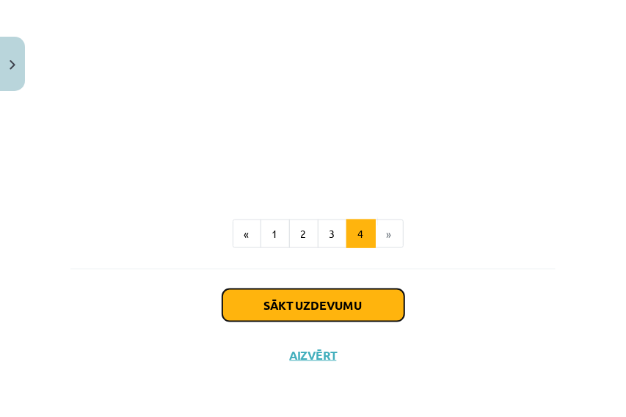
click at [332, 301] on button "Sākt uzdevumu" at bounding box center [313, 305] width 182 height 32
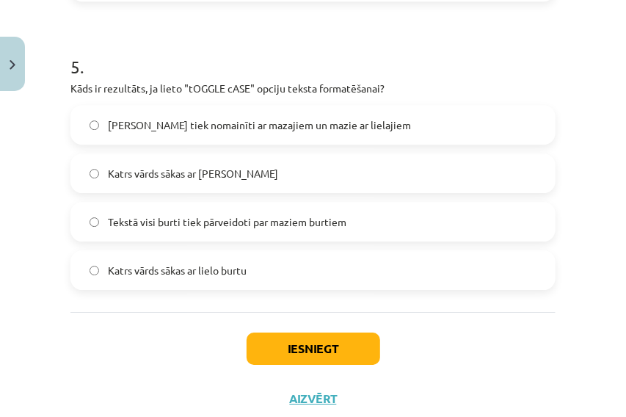
scroll to position [1495, 0]
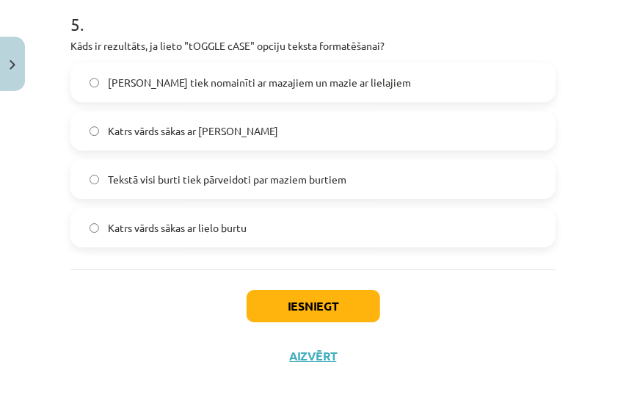
click at [263, 88] on span "Lielie burti tiek nomainīti ar mazajiem un mazie ar lielajiem" at bounding box center [259, 82] width 303 height 15
click at [314, 172] on span "Tekstā visi burti tiek pārveidoti par maziem burtiem" at bounding box center [227, 179] width 239 height 15
click at [305, 305] on button "Iesniegt" at bounding box center [314, 306] width 134 height 32
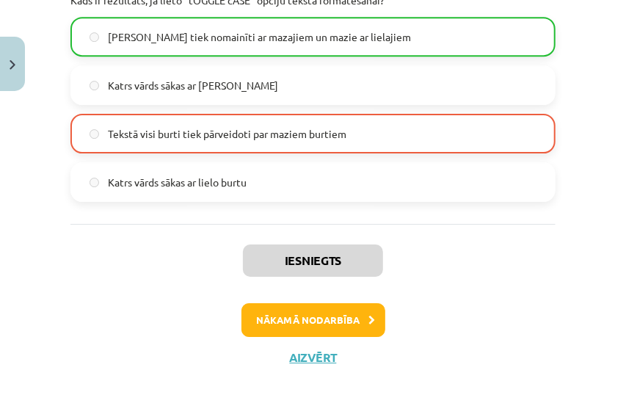
scroll to position [1541, 0]
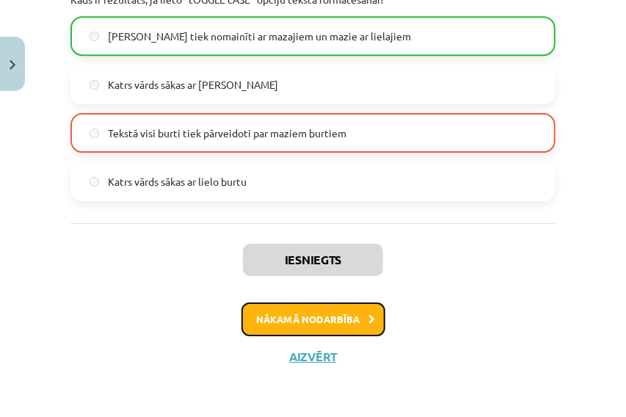
click at [329, 324] on button "Nākamā nodarbība" at bounding box center [313, 319] width 144 height 34
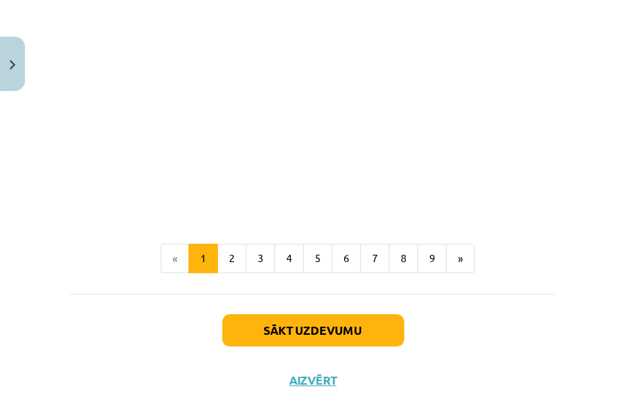
scroll to position [3358, 0]
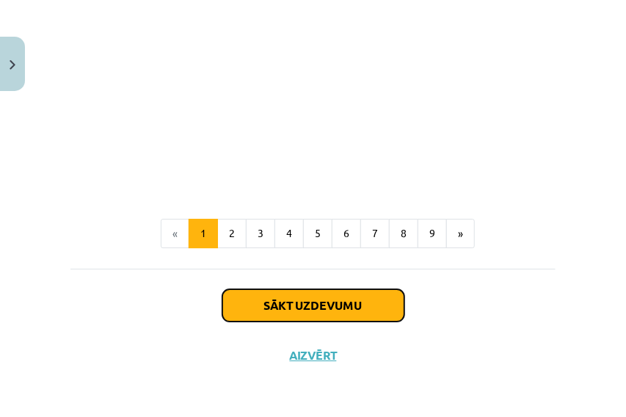
click at [294, 303] on button "Sākt uzdevumu" at bounding box center [313, 305] width 182 height 32
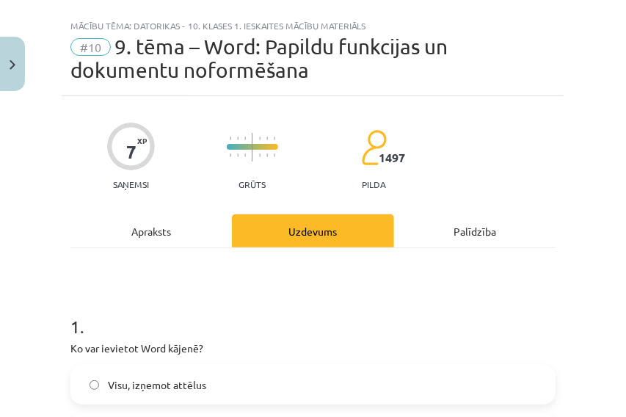
scroll to position [0, 0]
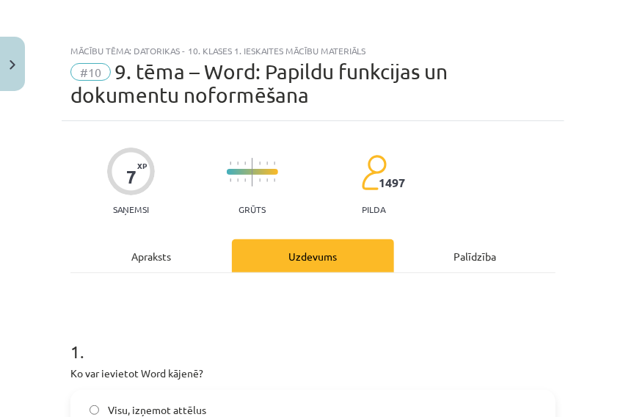
click at [123, 179] on div at bounding box center [131, 172] width 48 height 48
drag, startPoint x: 129, startPoint y: 207, endPoint x: 131, endPoint y: 220, distance: 13.3
click at [129, 211] on p "Saņemsi" at bounding box center [131, 209] width 48 height 10
click at [97, 73] on span "#10" at bounding box center [90, 72] width 40 height 18
click at [118, 70] on span "9. tēma – Word: Papildu funkcijas un dokumentu noformēšana" at bounding box center [258, 83] width 377 height 48
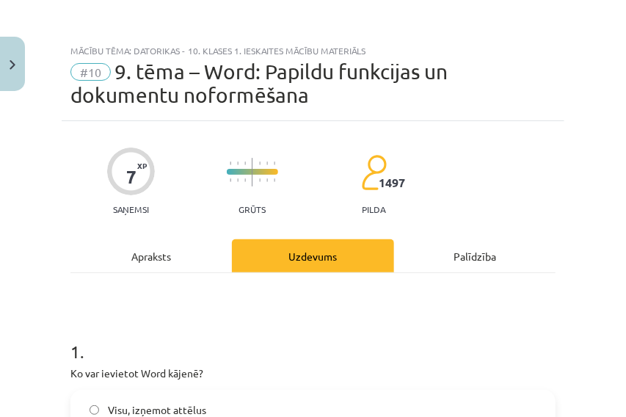
drag, startPoint x: 173, startPoint y: 65, endPoint x: 227, endPoint y: 69, distance: 53.7
click at [176, 65] on span "9. tēma – Word: Papildu funkcijas un dokumentu noformēšana" at bounding box center [258, 83] width 377 height 48
drag, startPoint x: 229, startPoint y: 72, endPoint x: 234, endPoint y: 85, distance: 14.2
click at [231, 76] on span "9. tēma – Word: Papildu funkcijas un dokumentu noformēšana" at bounding box center [258, 83] width 377 height 48
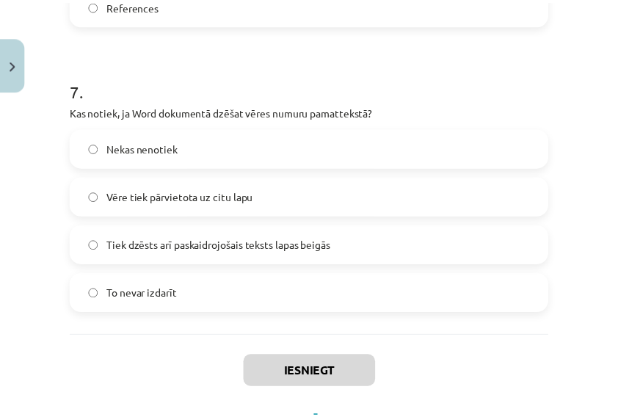
scroll to position [1961, 0]
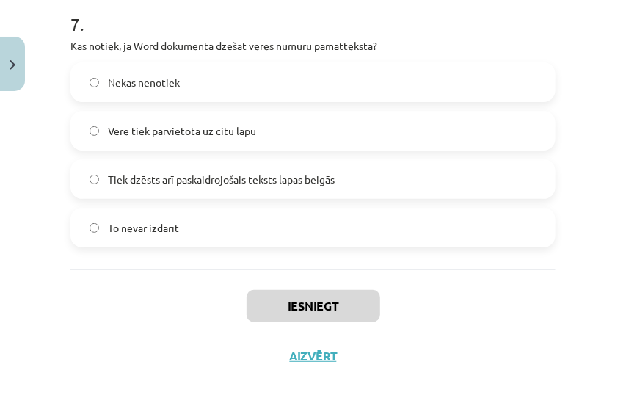
click at [309, 363] on div "Iesniegt Aizvērt" at bounding box center [312, 320] width 485 height 103
click at [308, 360] on button "Aizvērt" at bounding box center [314, 356] width 56 height 15
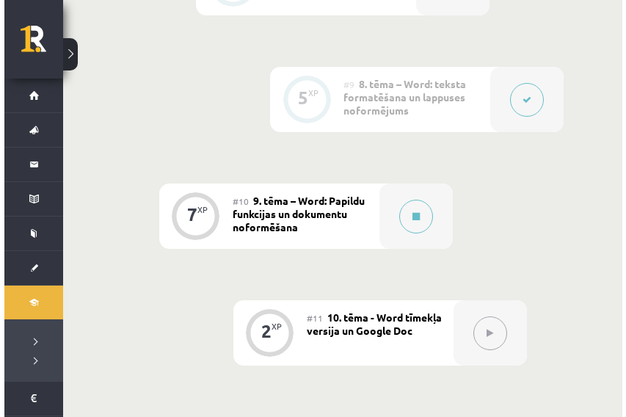
scroll to position [1459, 0]
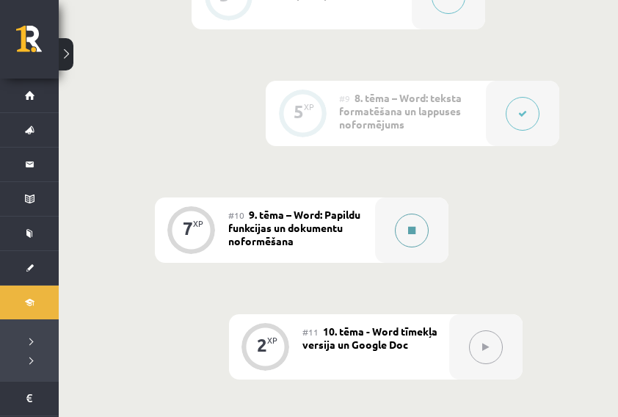
click at [410, 225] on button at bounding box center [412, 231] width 34 height 34
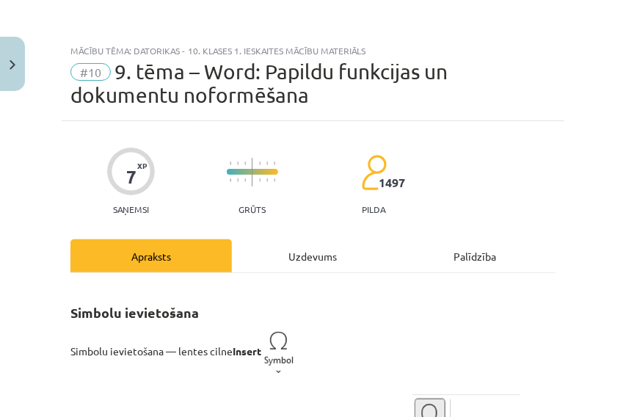
click at [314, 259] on div "Uzdevums" at bounding box center [312, 255] width 161 height 33
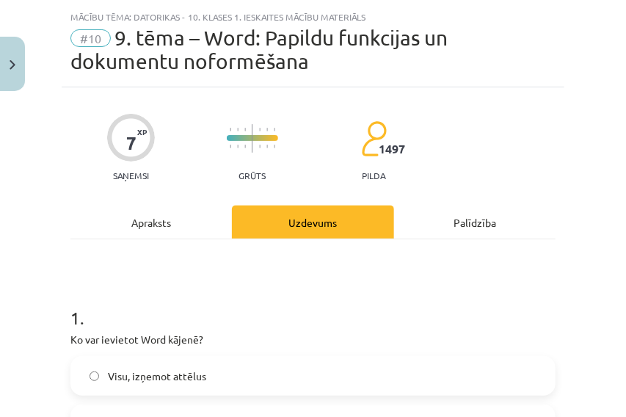
scroll to position [37, 0]
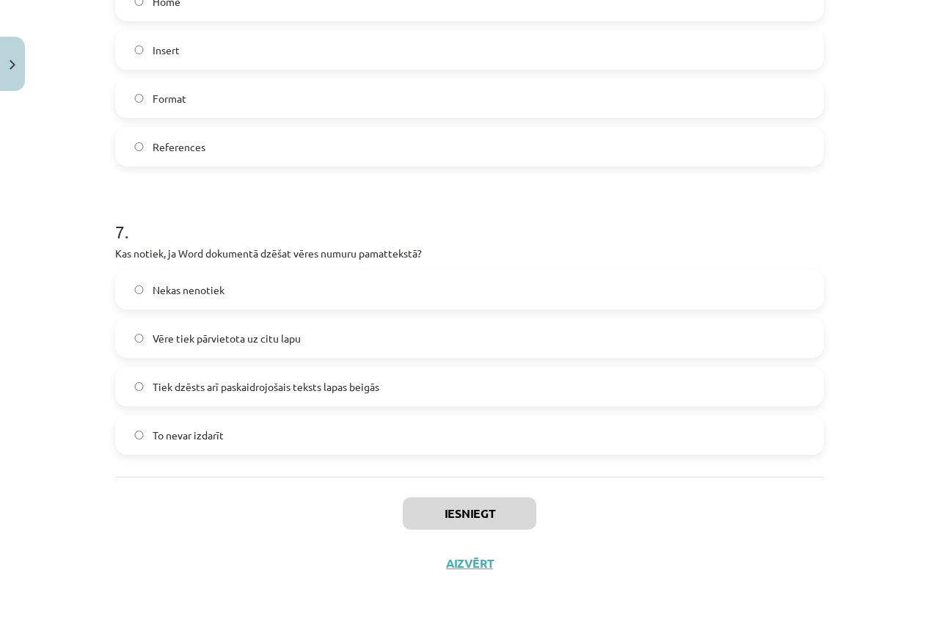
scroll to position [1730, 0]
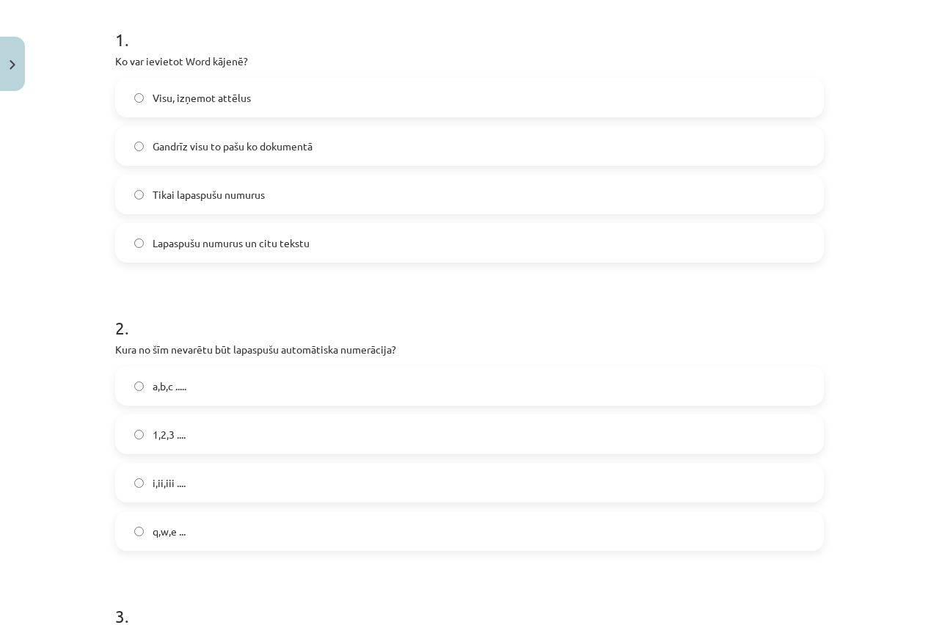
scroll to position [262, 0]
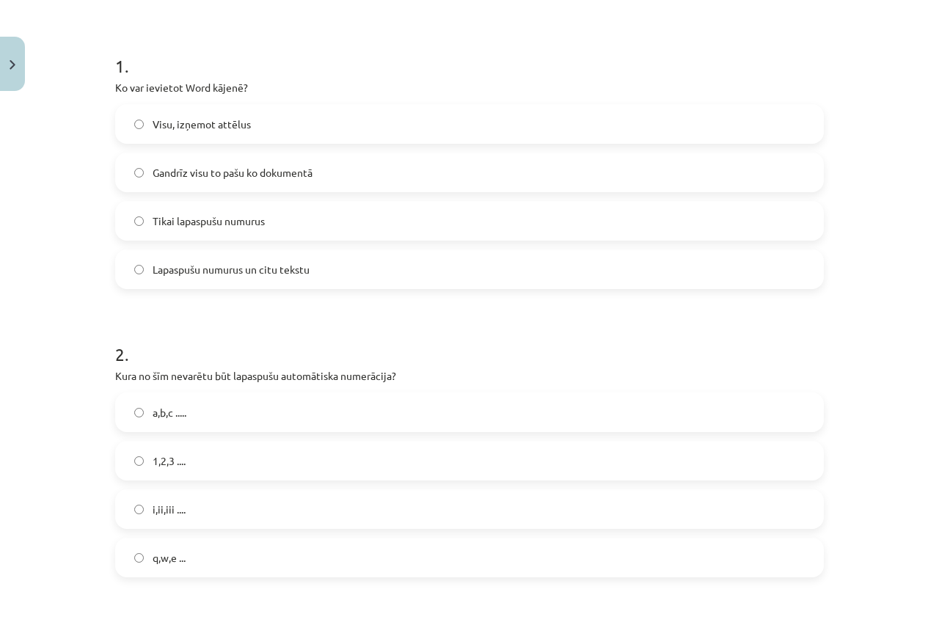
drag, startPoint x: 572, startPoint y: 373, endPoint x: 547, endPoint y: 351, distance: 33.8
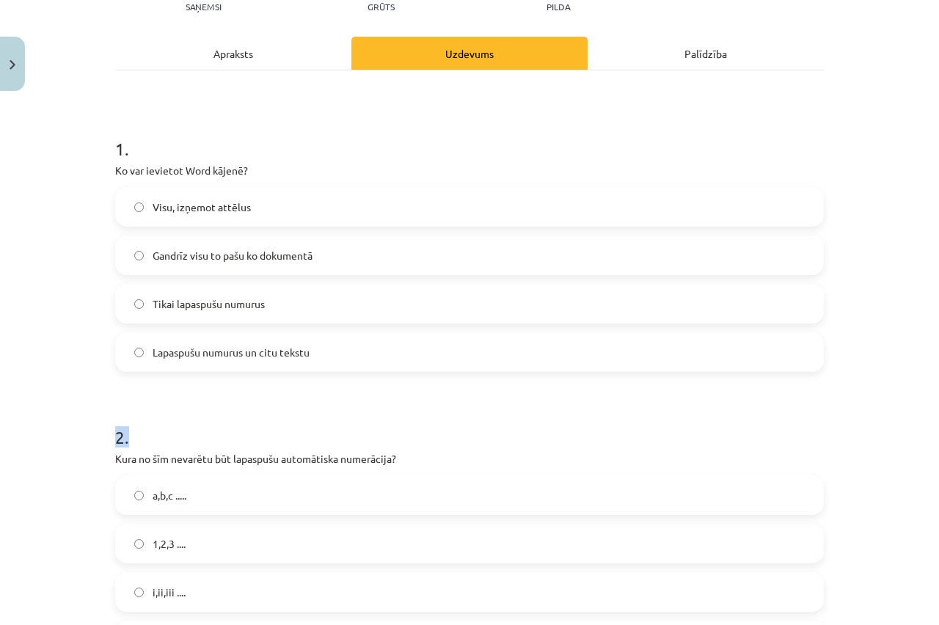
scroll to position [189, 0]
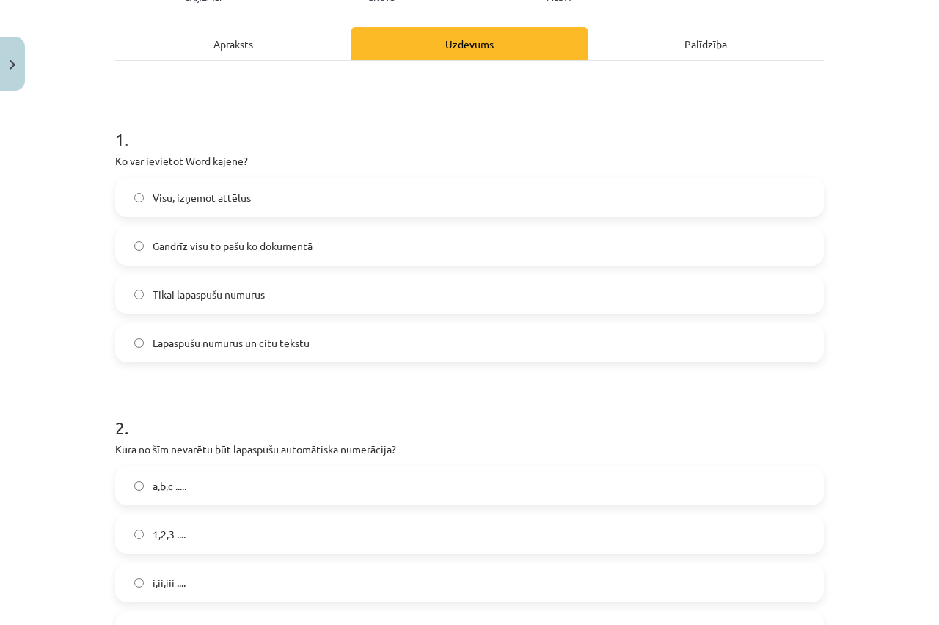
drag, startPoint x: 547, startPoint y: 351, endPoint x: 616, endPoint y: 383, distance: 76.2
drag, startPoint x: 616, startPoint y: 383, endPoint x: 785, endPoint y: 79, distance: 348.0
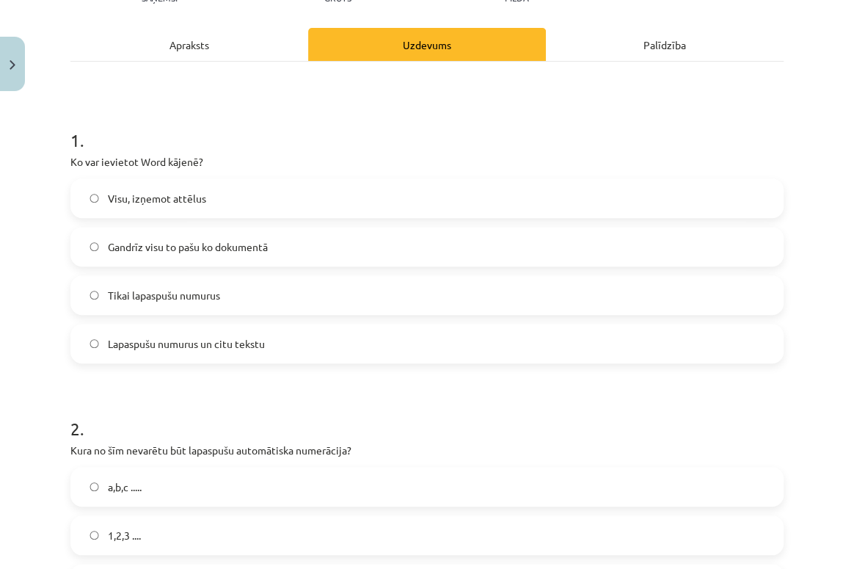
drag, startPoint x: 838, startPoint y: 1, endPoint x: 125, endPoint y: 97, distance: 719.8
drag, startPoint x: 93, startPoint y: 225, endPoint x: 194, endPoint y: 114, distance: 150.2
click at [194, 113] on h1 "1 ." at bounding box center [426, 127] width 713 height 46
click at [171, 199] on span "Visu, izņemot attēlus" at bounding box center [157, 198] width 98 height 15
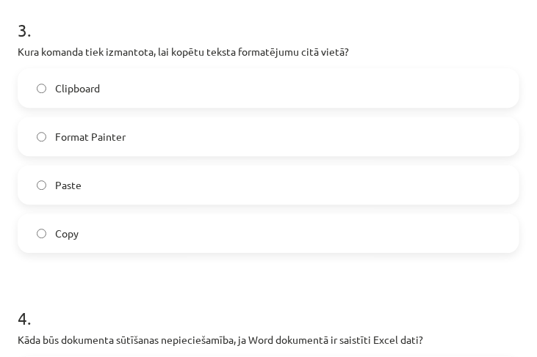
scroll to position [846, 0]
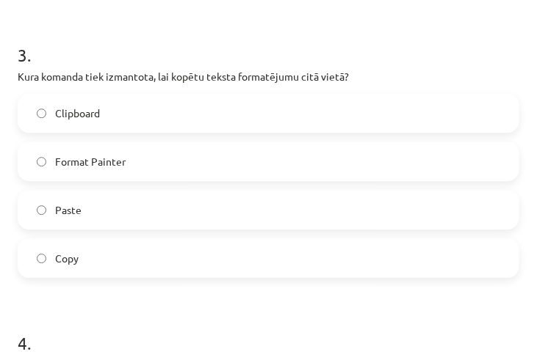
click at [85, 252] on label "Copy" at bounding box center [268, 258] width 498 height 37
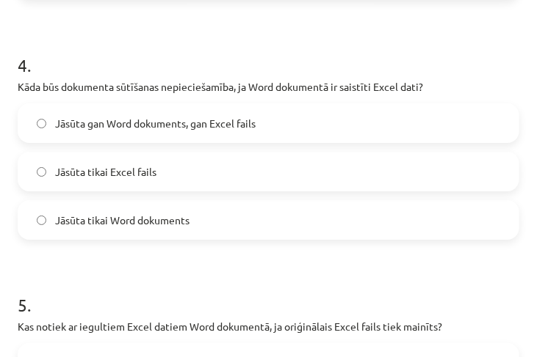
scroll to position [1139, 0]
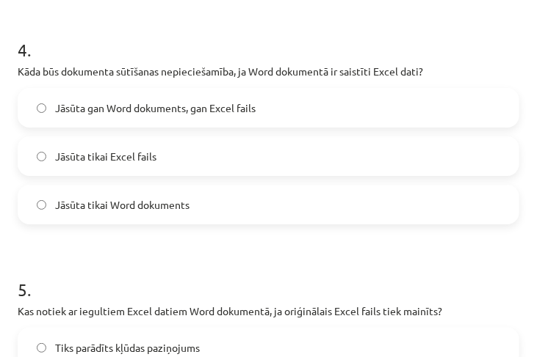
click at [214, 121] on label "Jāsūta gan Word dokuments, gan Excel fails" at bounding box center [268, 108] width 498 height 37
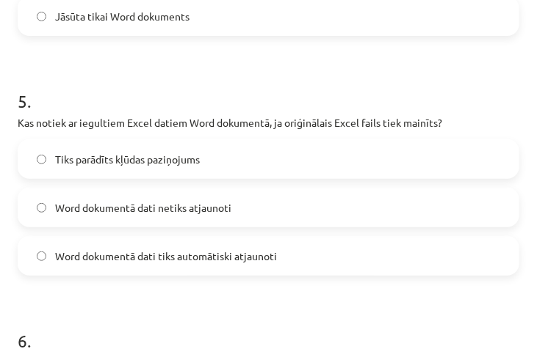
scroll to position [1348, 0]
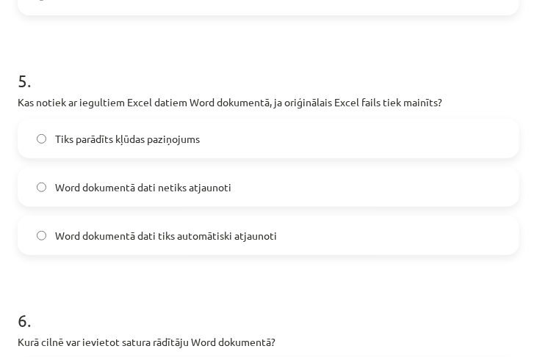
click at [140, 191] on span "Word dokumentā dati netiks atjaunoti" at bounding box center [143, 187] width 176 height 15
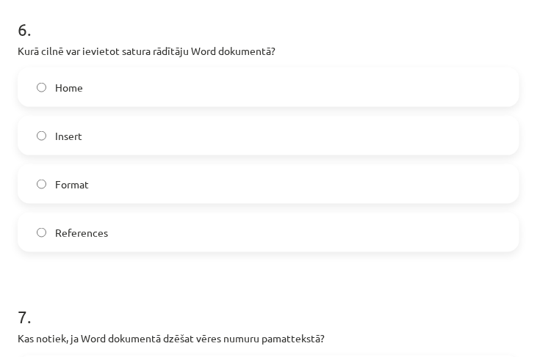
scroll to position [1642, 0]
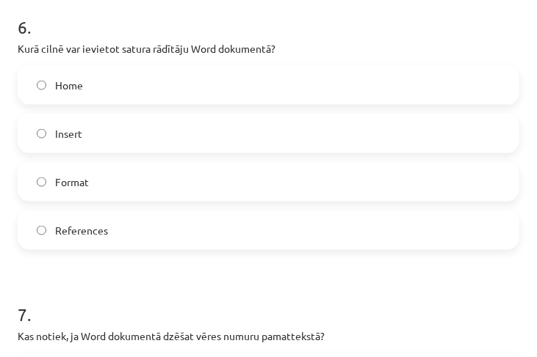
click at [78, 87] on span "Home" at bounding box center [69, 85] width 28 height 15
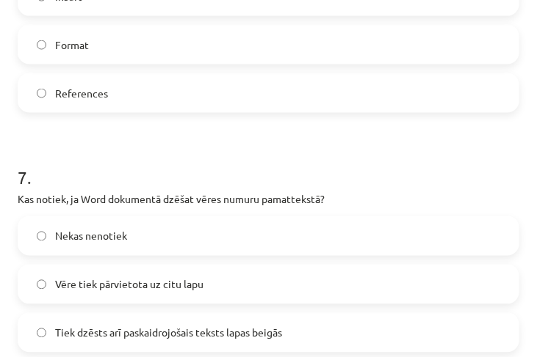
scroll to position [1768, 0]
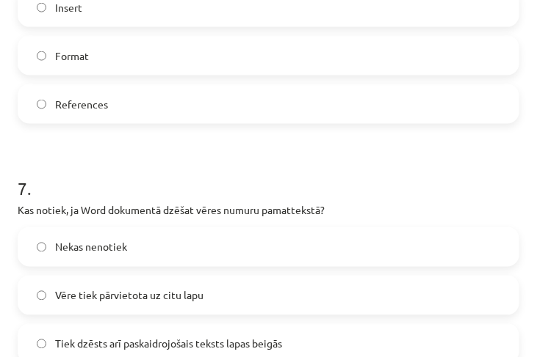
click at [78, 66] on label "Format" at bounding box center [268, 55] width 498 height 37
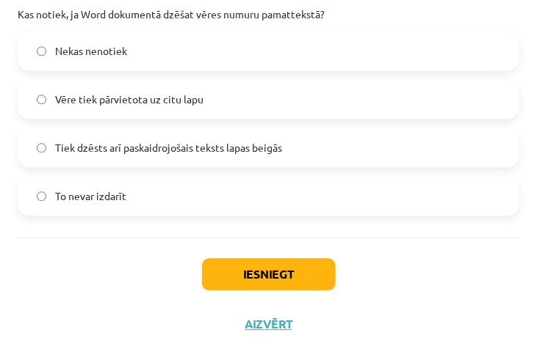
scroll to position [1923, 0]
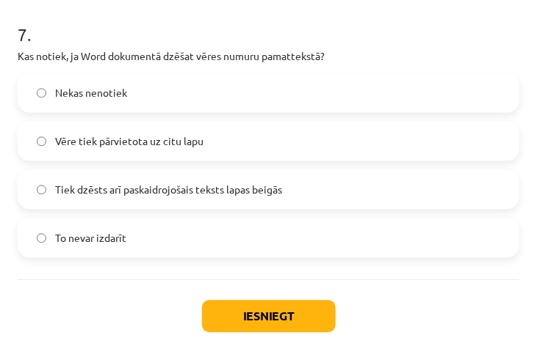
drag, startPoint x: 115, startPoint y: 191, endPoint x: 111, endPoint y: 170, distance: 21.0
click at [111, 171] on label "Tiek dzēsts arī paskaidrojošais teksts lapas beigās" at bounding box center [268, 189] width 498 height 37
click at [59, 239] on span "To nevar izdarīt" at bounding box center [90, 237] width 71 height 15
click at [134, 193] on span "Tiek dzēsts arī paskaidrojošais teksts lapas beigās" at bounding box center [168, 189] width 227 height 15
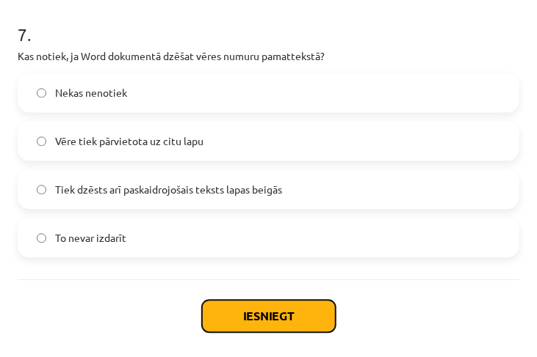
click at [223, 320] on button "Iesniegt" at bounding box center [269, 316] width 134 height 32
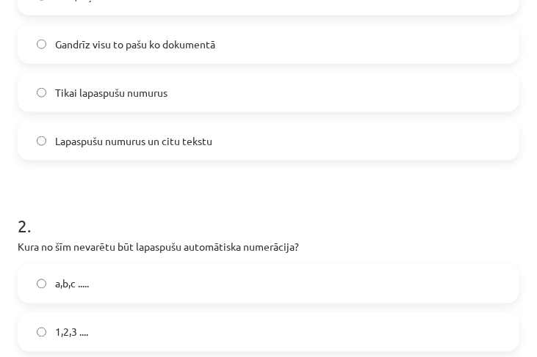
scroll to position [371, 0]
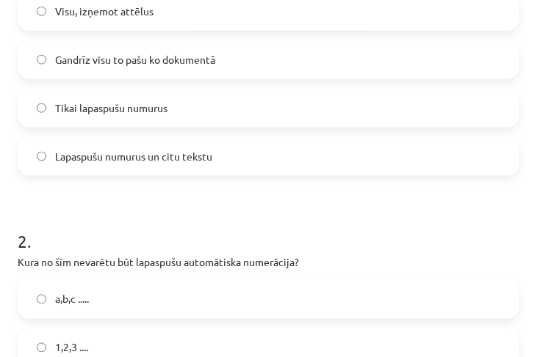
drag, startPoint x: 66, startPoint y: 151, endPoint x: 0, endPoint y: 93, distance: 87.9
click at [0, 94] on div "Mācību tēma: Datorikas - 10. klases 1. ieskaites mācību materiāls #10 9. tēma –…" at bounding box center [268, 178] width 537 height 357
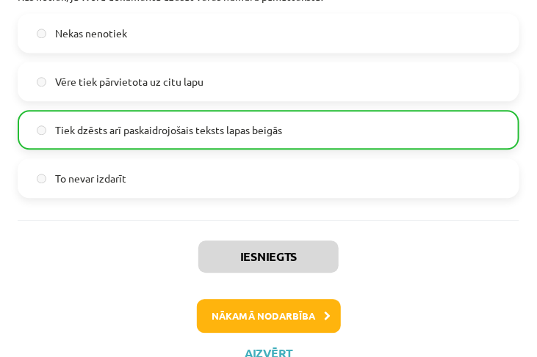
scroll to position [2010, 0]
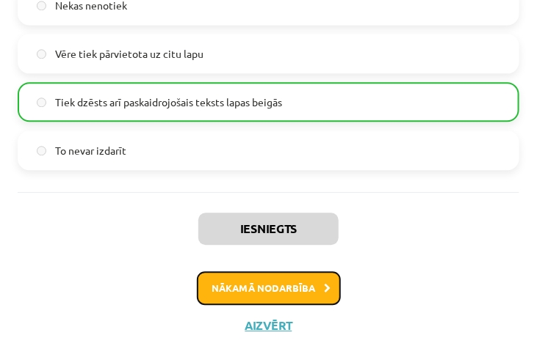
click at [306, 289] on button "Nākamā nodarbība" at bounding box center [269, 289] width 144 height 34
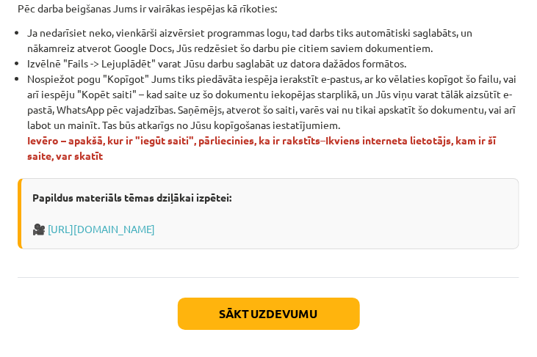
scroll to position [1095, 0]
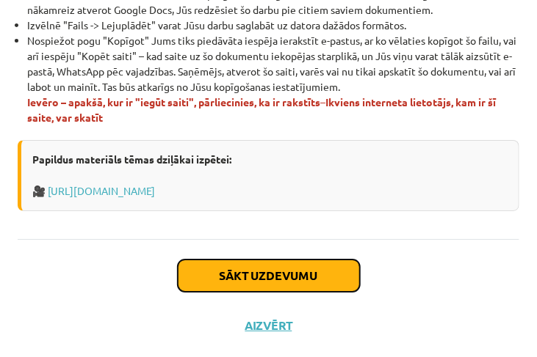
click at [233, 269] on button "Sākt uzdevumu" at bounding box center [269, 276] width 182 height 32
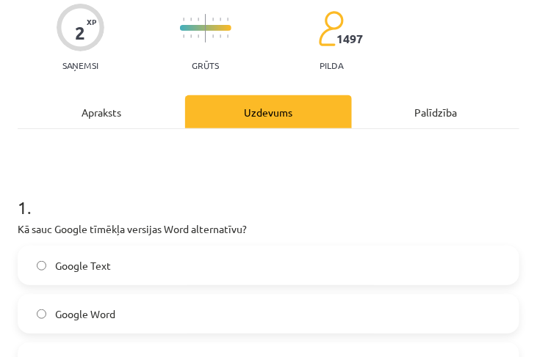
scroll to position [134, 0]
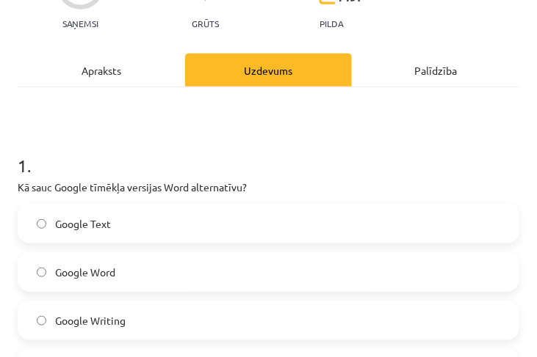
click at [106, 66] on div "Apraksts" at bounding box center [101, 70] width 167 height 33
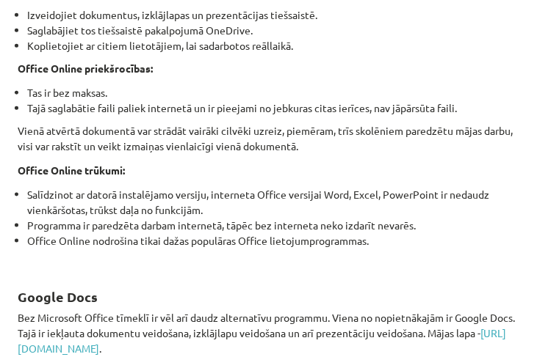
scroll to position [126, 0]
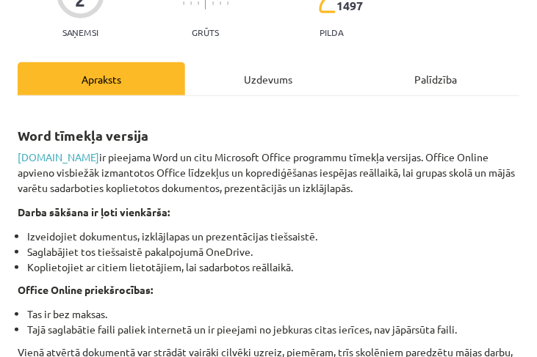
click at [270, 81] on div "Uzdevums" at bounding box center [268, 78] width 167 height 33
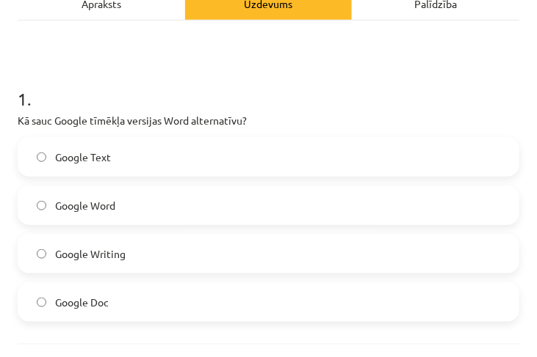
scroll to position [218, 0]
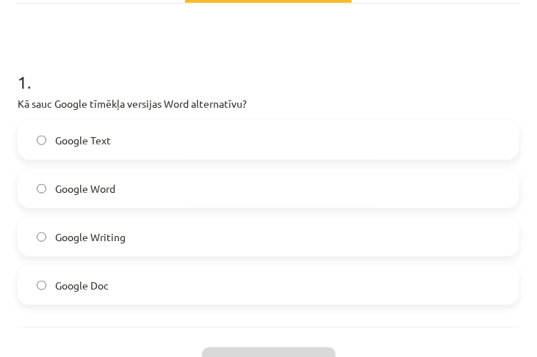
click at [112, 189] on span "Google Word" at bounding box center [85, 188] width 60 height 15
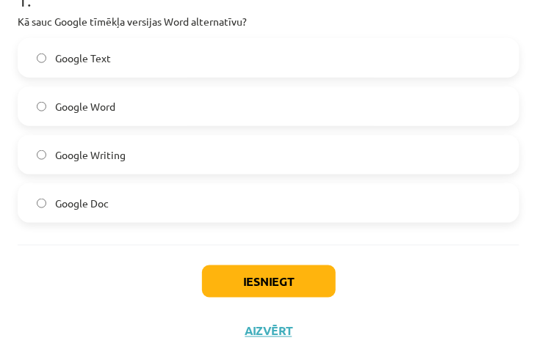
scroll to position [307, 0]
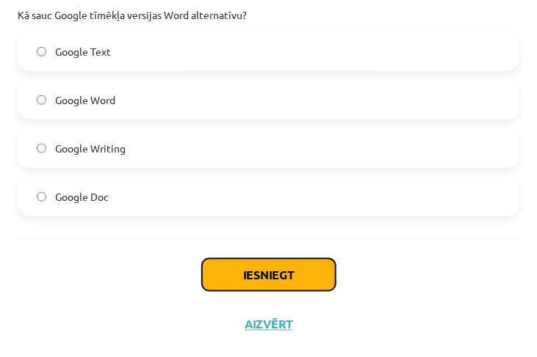
click at [254, 272] on button "Iesniegt" at bounding box center [269, 275] width 134 height 32
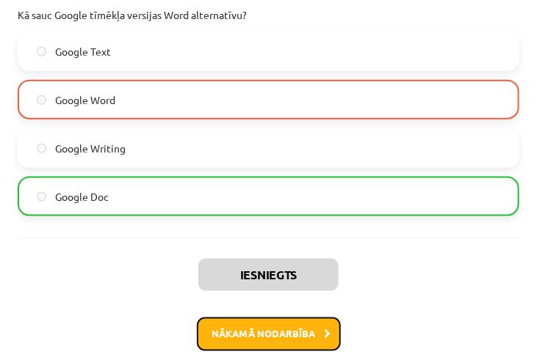
click at [275, 338] on button "Nākamā nodarbība" at bounding box center [269, 335] width 144 height 34
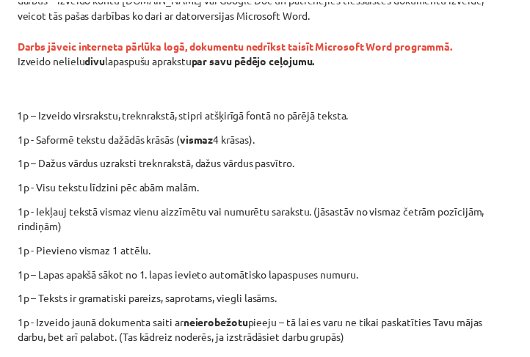
scroll to position [485, 0]
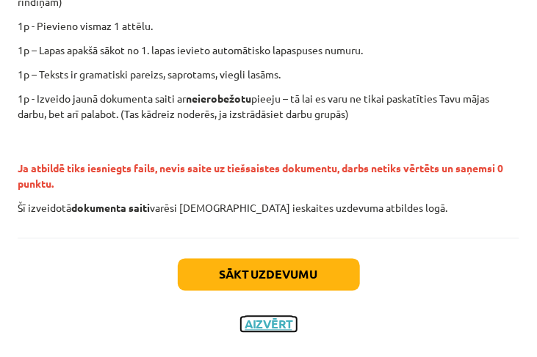
click at [258, 324] on button "Aizvērt" at bounding box center [269, 325] width 56 height 15
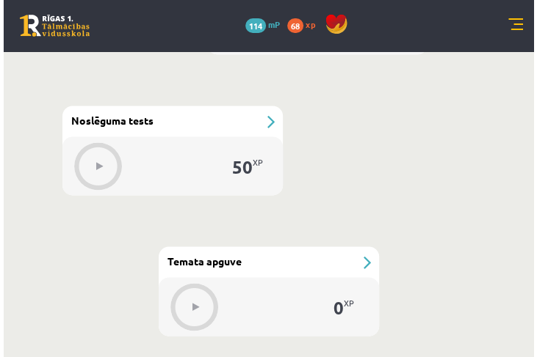
scroll to position [2419, 0]
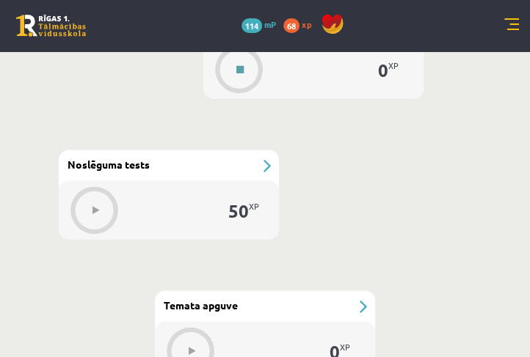
click at [235, 57] on button at bounding box center [240, 70] width 34 height 34
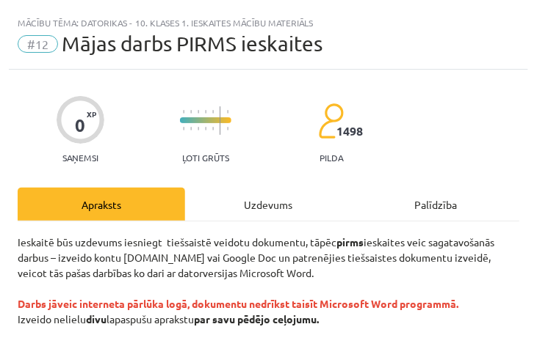
click at [261, 197] on div "Uzdevums" at bounding box center [268, 204] width 167 height 33
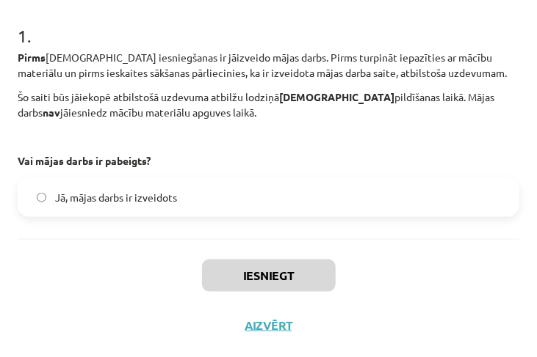
scroll to position [265, 0]
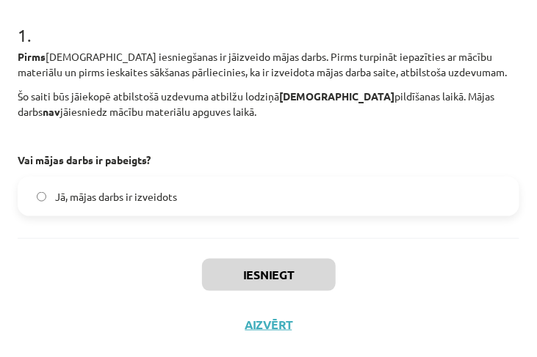
click at [37, 193] on label "Jā, mājas darbs ir izveidots" at bounding box center [268, 196] width 498 height 37
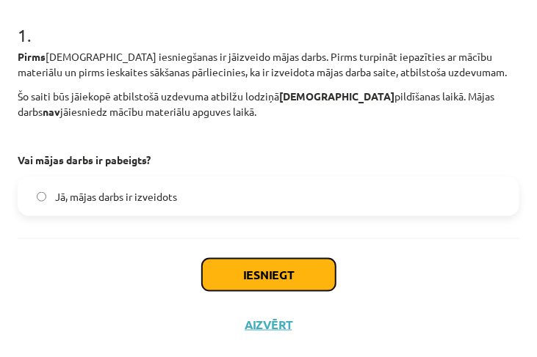
click at [247, 265] on button "Iesniegt" at bounding box center [269, 275] width 134 height 32
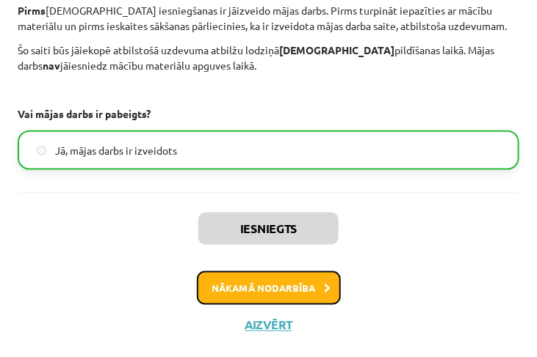
click at [242, 291] on button "Nākamā nodarbība" at bounding box center [269, 289] width 144 height 34
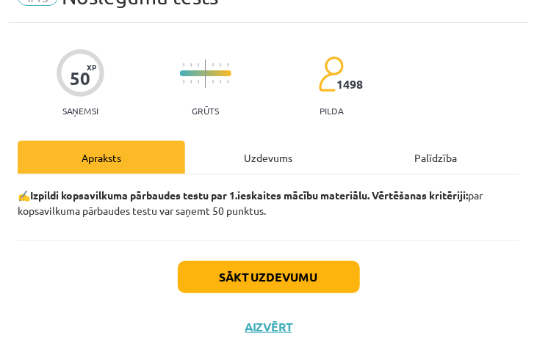
scroll to position [50, 0]
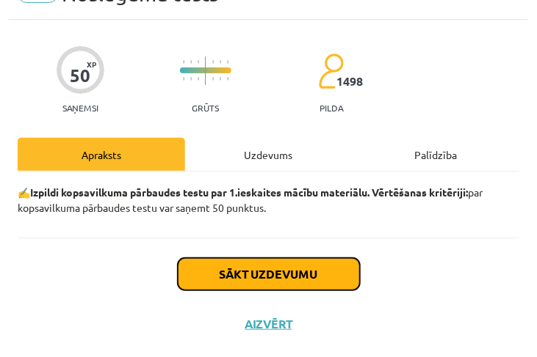
click at [218, 271] on button "Sākt uzdevumu" at bounding box center [269, 274] width 182 height 32
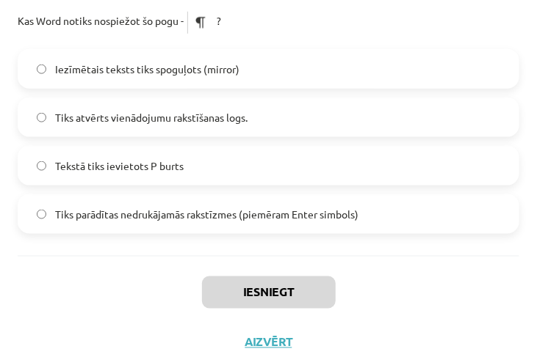
scroll to position [2875, 0]
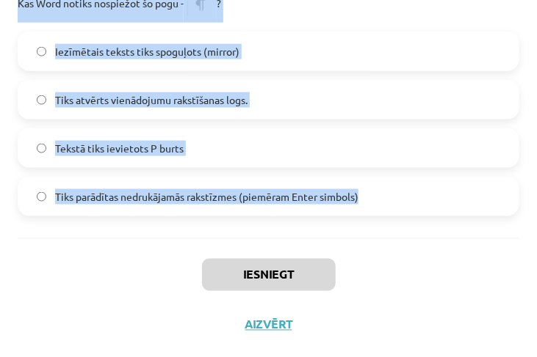
drag, startPoint x: 18, startPoint y: 146, endPoint x: 375, endPoint y: 200, distance: 361.4
copy form "Kas ir izklājlapu lietotnes galvenā funkcija? E-pastu pārvaldīšana Attēlu apstr…"
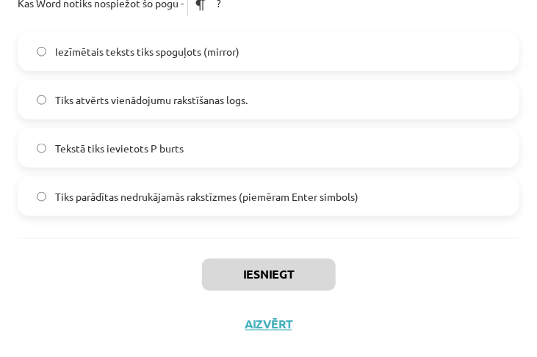
click at [70, 308] on div "Iesniegt Aizvērt" at bounding box center [268, 290] width 501 height 103
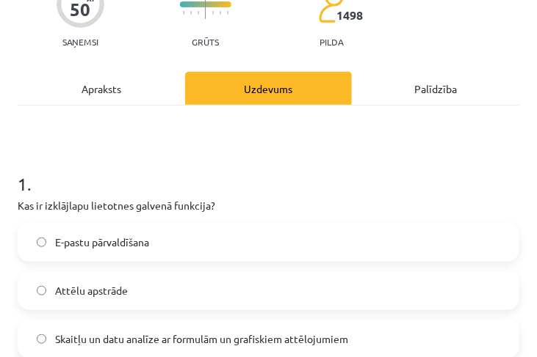
scroll to position [251, 0]
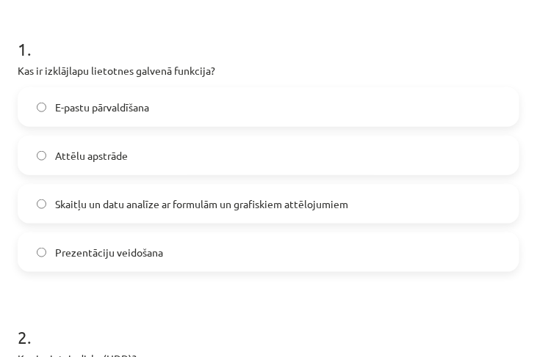
click at [73, 208] on span "Skaitļu un datu analīze ar formulām un grafiskiem attēlojumiem" at bounding box center [201, 204] width 293 height 15
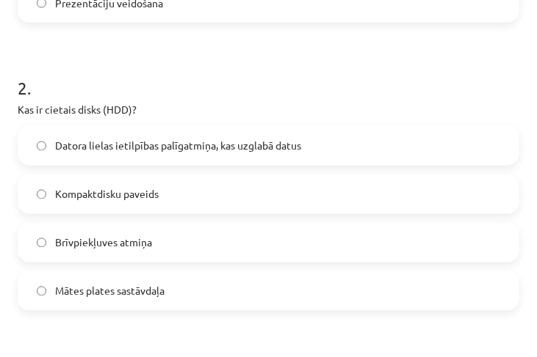
scroll to position [503, 0]
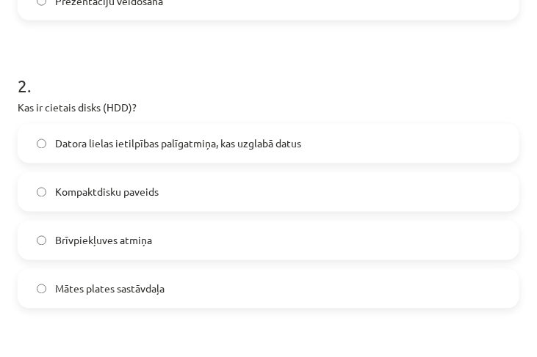
click at [95, 131] on label "Datora lielas ietilpības palīgatmiņa, kas uzglabā datus" at bounding box center [268, 144] width 498 height 37
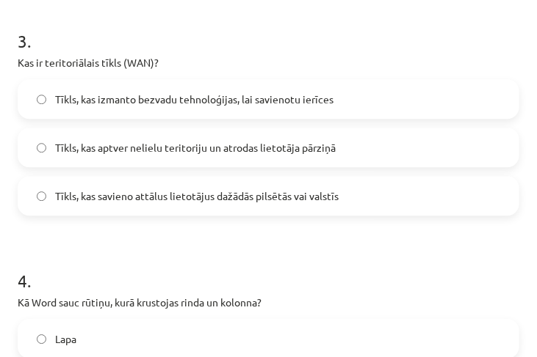
scroll to position [838, 0]
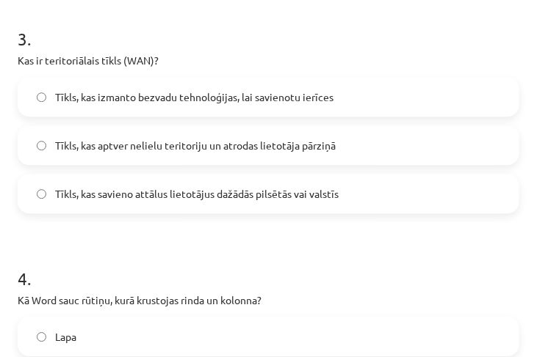
drag, startPoint x: 312, startPoint y: 185, endPoint x: 302, endPoint y: 181, distance: 10.5
click at [311, 186] on span "Tīkls, kas savieno attālus lietotājus dažādās pilsētās vai valstīs" at bounding box center [196, 193] width 283 height 15
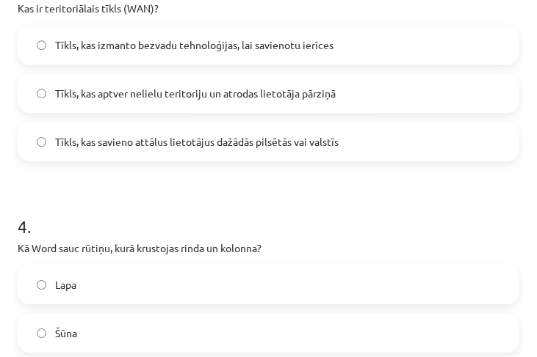
scroll to position [1006, 0]
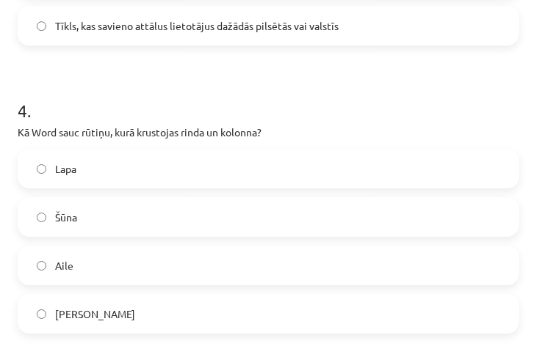
click at [92, 220] on label "Šūna" at bounding box center [268, 217] width 498 height 37
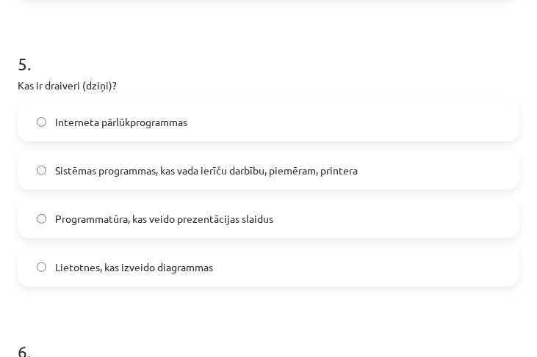
scroll to position [1342, 0]
click at [152, 171] on span "Sistēmas programmas, kas vada ierīču darbību, piemēram, printera" at bounding box center [206, 170] width 302 height 15
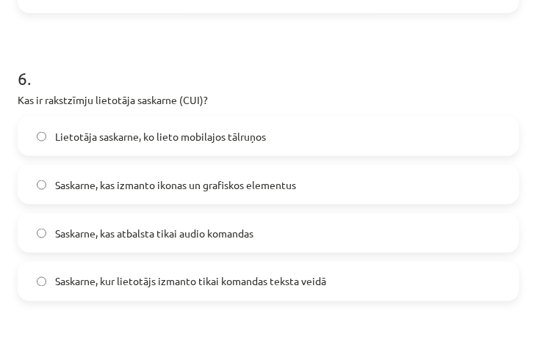
scroll to position [1635, 0]
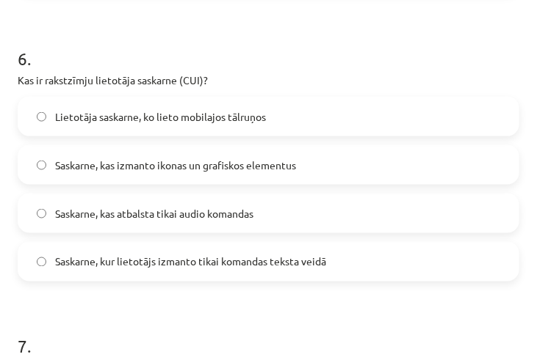
click at [261, 260] on span "Saskarne, kur lietotājs izmanto tikai komandas teksta veidā" at bounding box center [190, 262] width 271 height 15
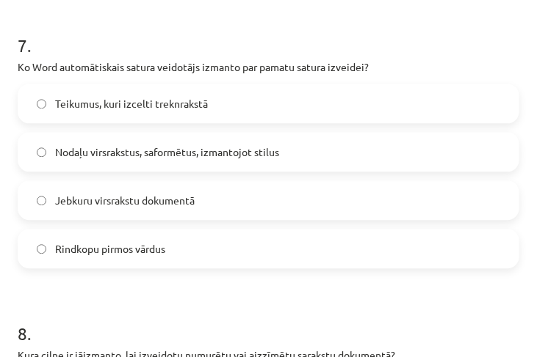
scroll to position [1929, 0]
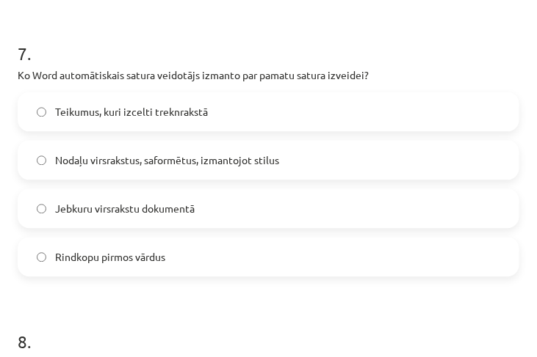
click at [104, 167] on label "Nodaļu virsrakstus, saformētus, izmantojot stilus" at bounding box center [268, 160] width 498 height 37
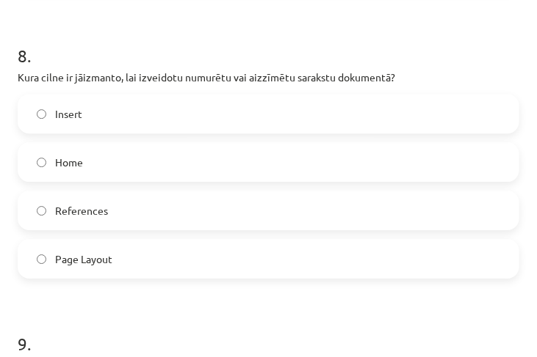
scroll to position [2222, 0]
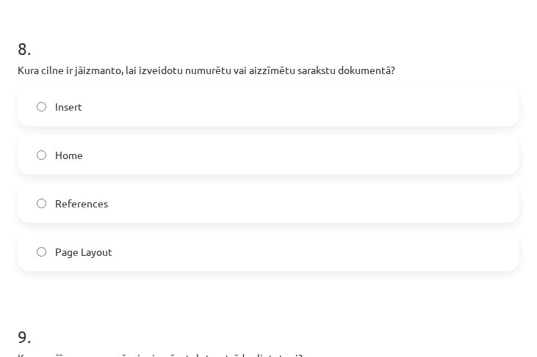
drag, startPoint x: 68, startPoint y: 147, endPoint x: 112, endPoint y: 23, distance: 131.6
click at [68, 148] on span "Home" at bounding box center [69, 155] width 28 height 15
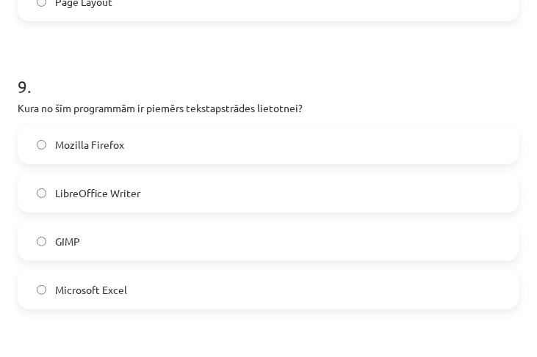
scroll to position [2474, 0]
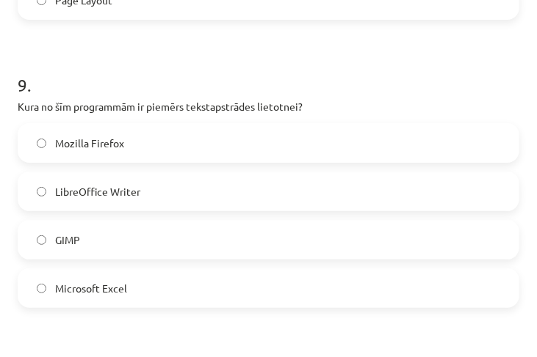
click at [140, 185] on label "LibreOffice Writer" at bounding box center [268, 191] width 498 height 37
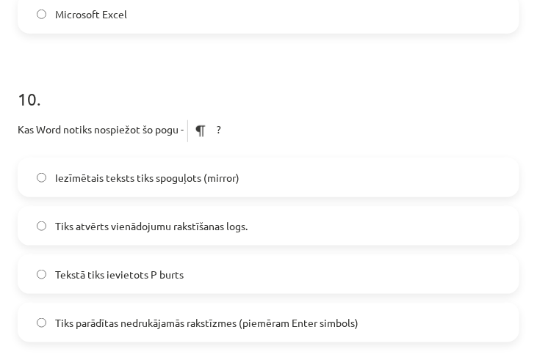
scroll to position [2768, 0]
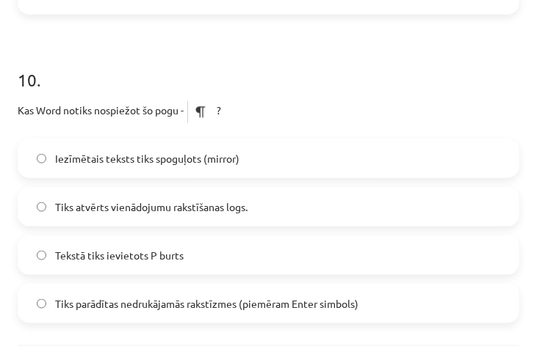
click at [182, 300] on span "Tiks parādītas nedrukājamās rakstīzmes (piemēram Enter simbols)" at bounding box center [206, 304] width 303 height 15
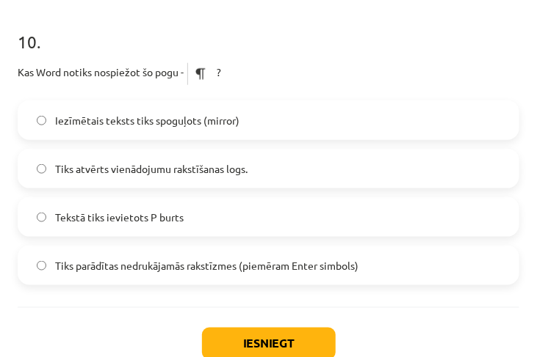
scroll to position [2875, 0]
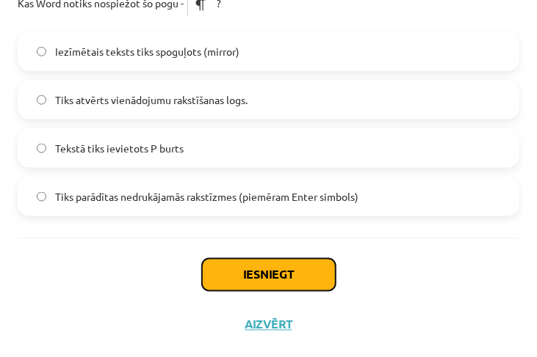
click at [268, 264] on button "Iesniegt" at bounding box center [269, 275] width 134 height 32
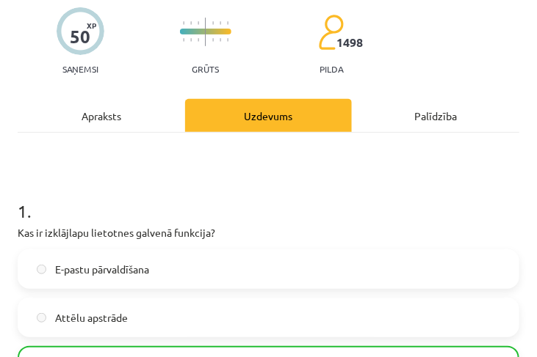
scroll to position [0, 0]
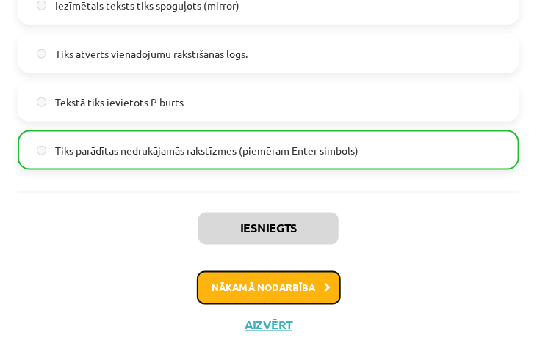
click at [289, 291] on button "Nākamā nodarbība" at bounding box center [269, 289] width 144 height 34
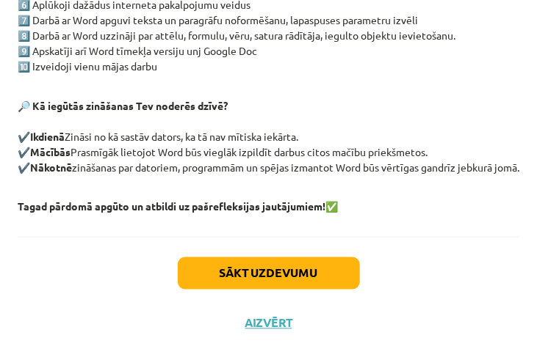
scroll to position [432, 0]
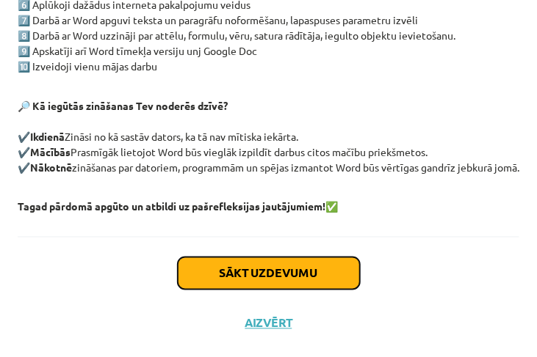
click at [224, 280] on button "Sākt uzdevumu" at bounding box center [269, 274] width 182 height 32
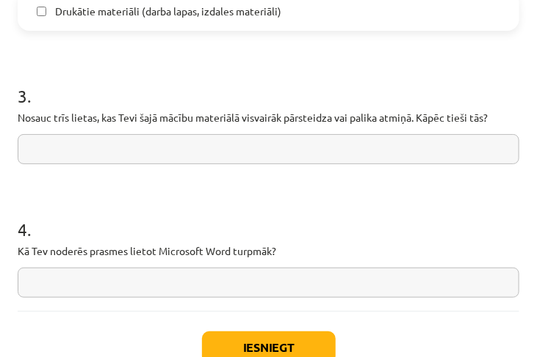
scroll to position [1305, 0]
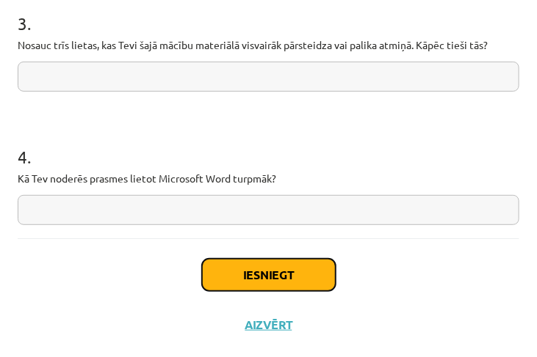
click at [272, 273] on button "Iesniegt" at bounding box center [269, 275] width 134 height 32
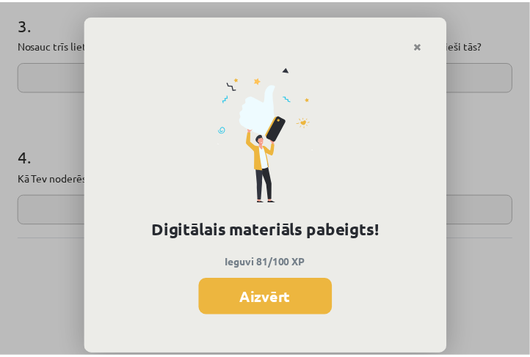
scroll to position [2372, 0]
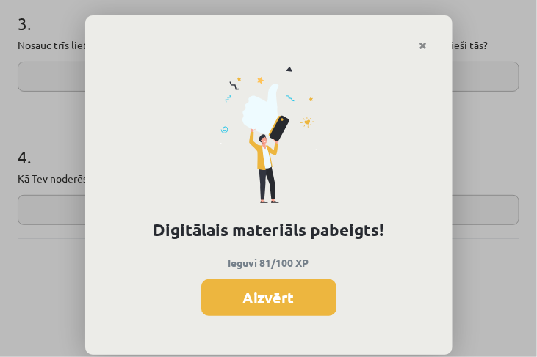
click at [260, 304] on button "Aizvērt" at bounding box center [268, 298] width 135 height 37
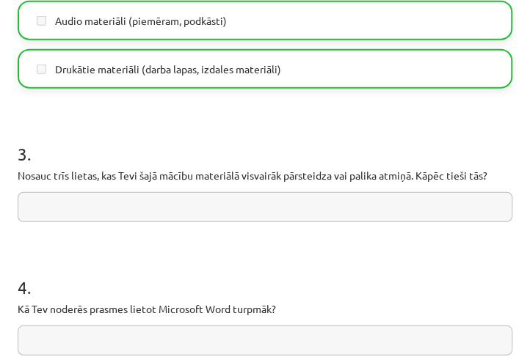
scroll to position [1305, 0]
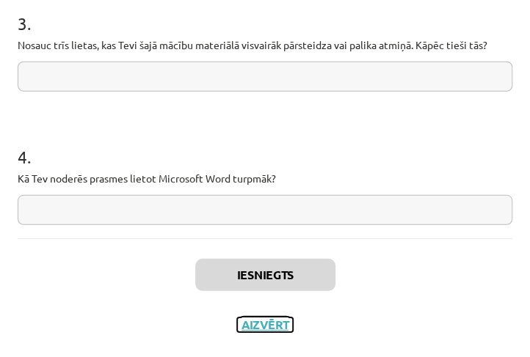
click at [247, 326] on button "Aizvērt" at bounding box center [265, 325] width 56 height 15
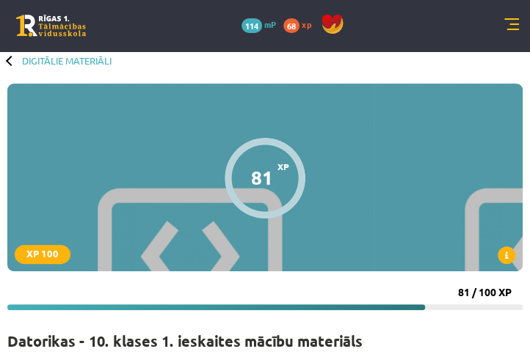
scroll to position [0, 0]
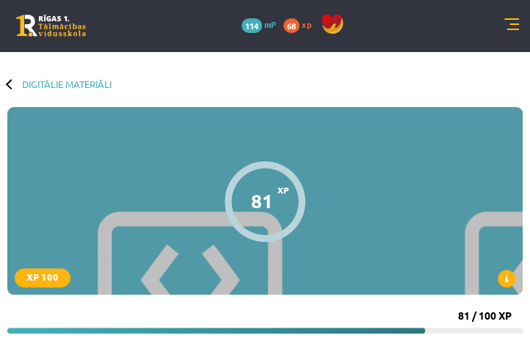
click at [37, 85] on link "Digitālie materiāli" at bounding box center [67, 84] width 90 height 11
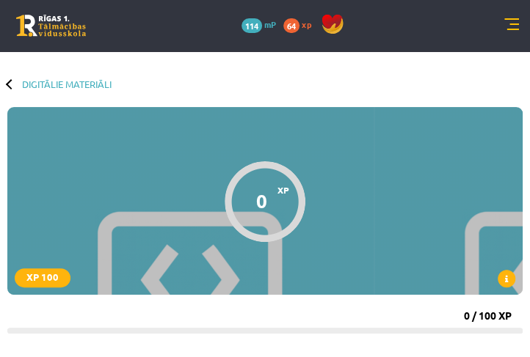
click at [9, 80] on div at bounding box center [11, 84] width 10 height 10
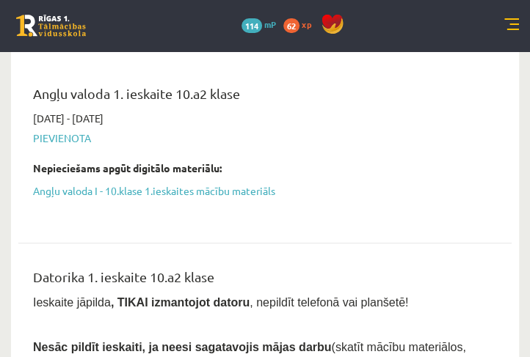
scroll to position [251, 0]
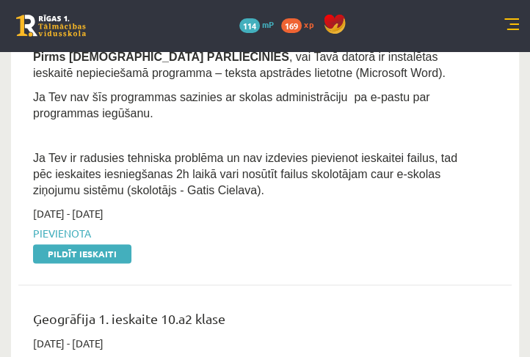
scroll to position [461, 0]
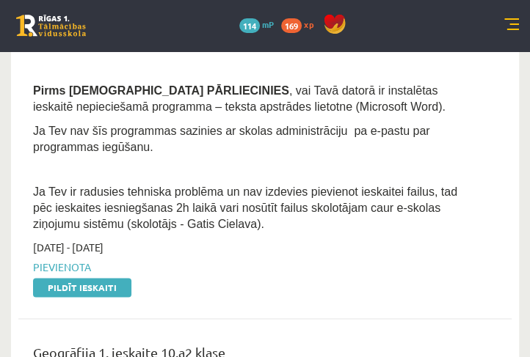
click at [69, 260] on span "Pievienota" at bounding box center [254, 267] width 442 height 15
click at [85, 260] on span "Pievienota" at bounding box center [254, 267] width 442 height 15
click at [62, 260] on span "Pievienota" at bounding box center [254, 267] width 442 height 15
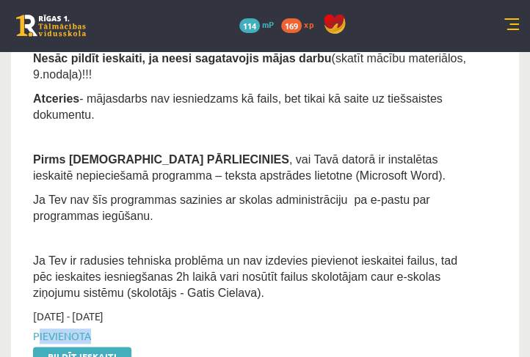
scroll to position [377, 0]
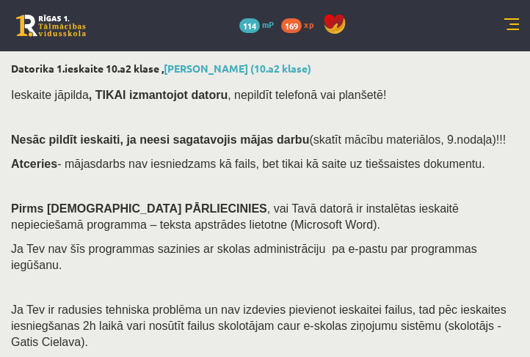
select select "**********"
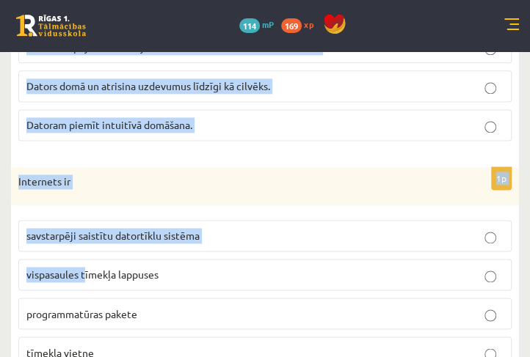
scroll to position [4325, 0]
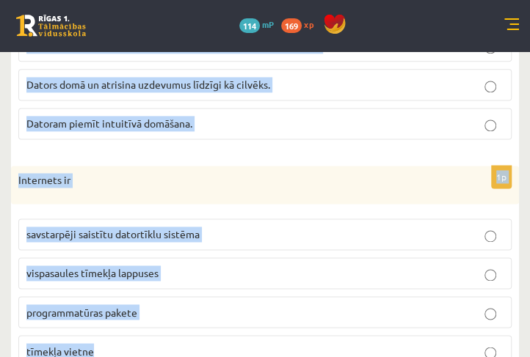
drag, startPoint x: 18, startPoint y: 156, endPoint x: 141, endPoint y: 297, distance: 187.3
copy form "Lor ip dolorsitam consectet ad elitseddoeius tempor? incididunt utlaboree dolor…"
click at [141, 343] on p "tīmekļa vietne" at bounding box center [264, 350] width 477 height 15
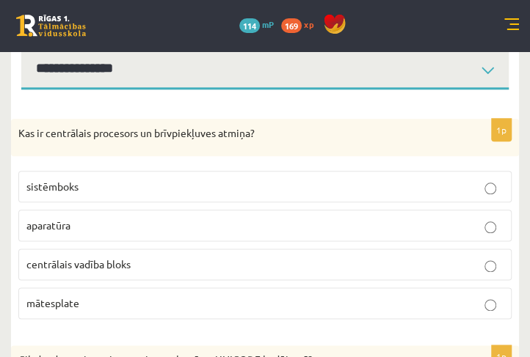
scroll to position [467, 0]
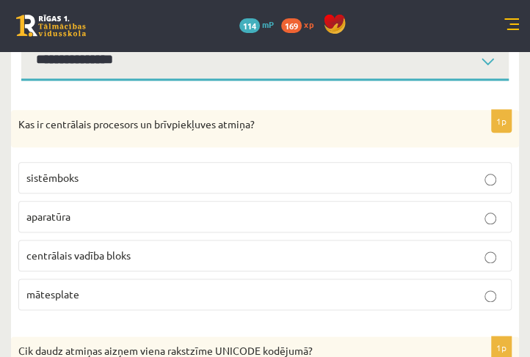
drag, startPoint x: 127, startPoint y: 194, endPoint x: 123, endPoint y: 23, distance: 171.8
click at [127, 209] on p "aparatūra" at bounding box center [264, 216] width 477 height 15
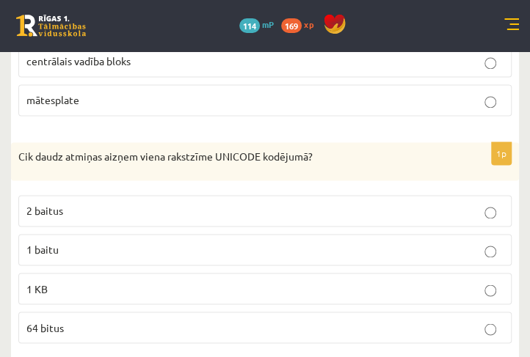
scroll to position [676, 0]
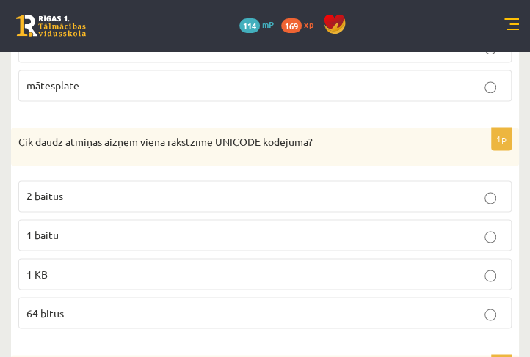
click at [163, 189] on p "2 baitus" at bounding box center [264, 196] width 477 height 15
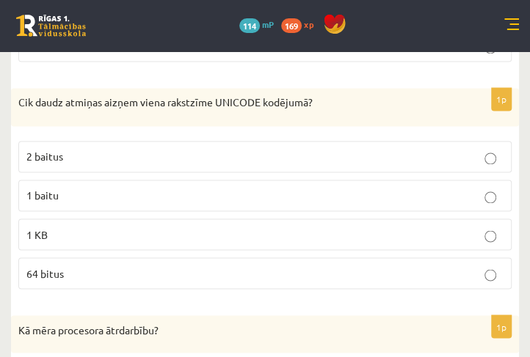
scroll to position [886, 0]
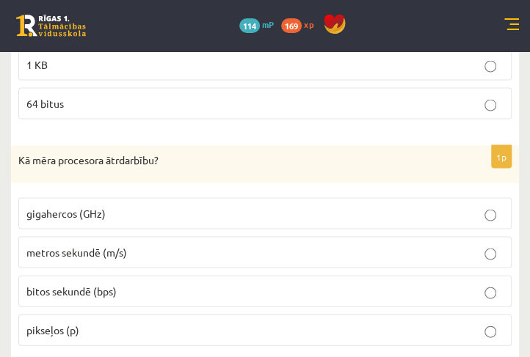
click at [112, 206] on p "gigahercos (GHz)" at bounding box center [264, 213] width 477 height 15
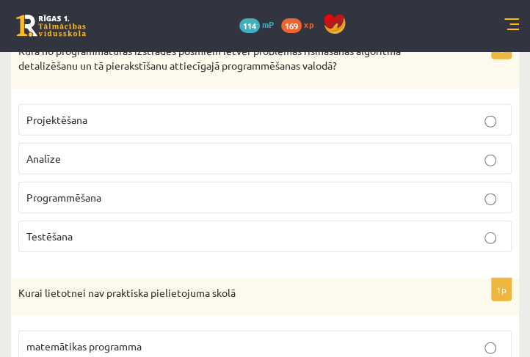
scroll to position [1263, 0]
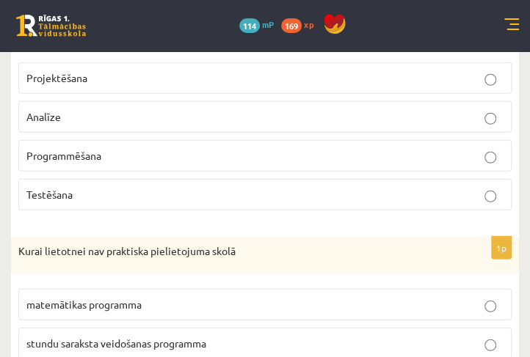
click at [139, 186] on div "1p Kurā no programmatūras izstrādes posmiem ietver problēmas risināšanas algori…" at bounding box center [265, 108] width 508 height 227
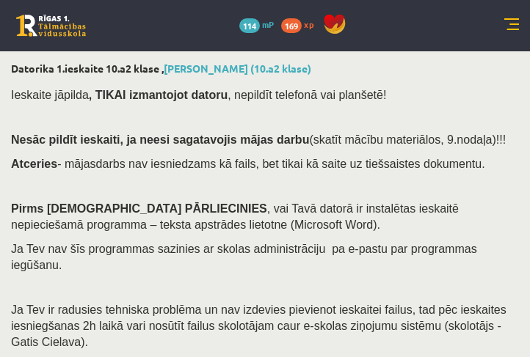
select select "**********"
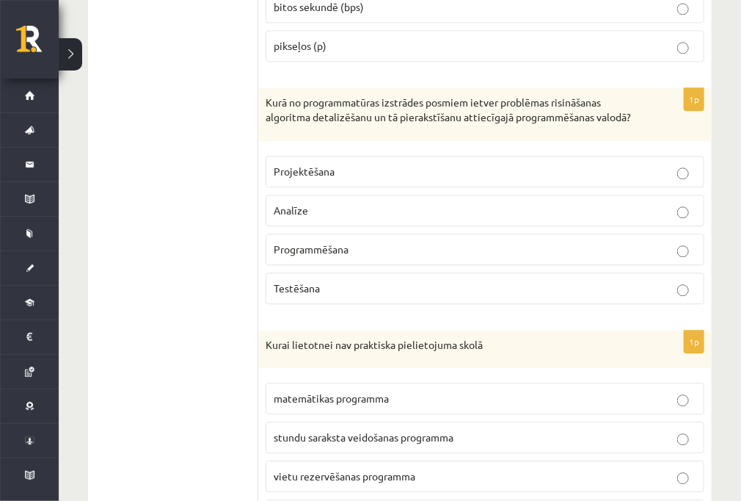
scroll to position [934, 0]
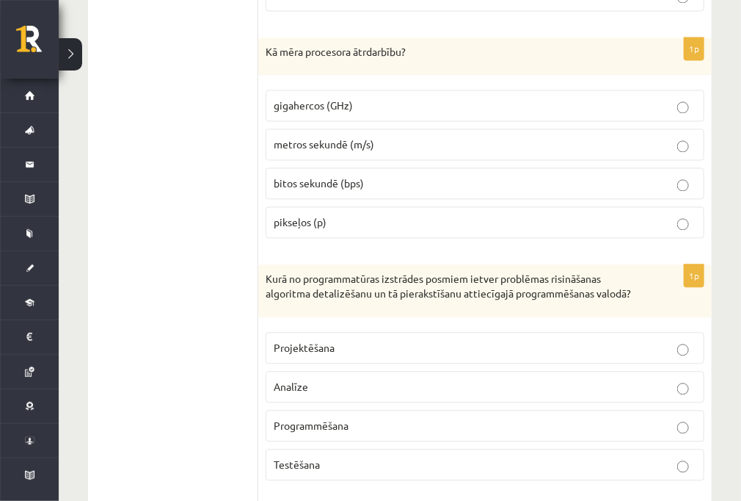
click at [262, 357] on div "1p Kurā no programmatūras izstrādes posmiem ietver problēmas risināšanas algori…" at bounding box center [485, 377] width 454 height 227
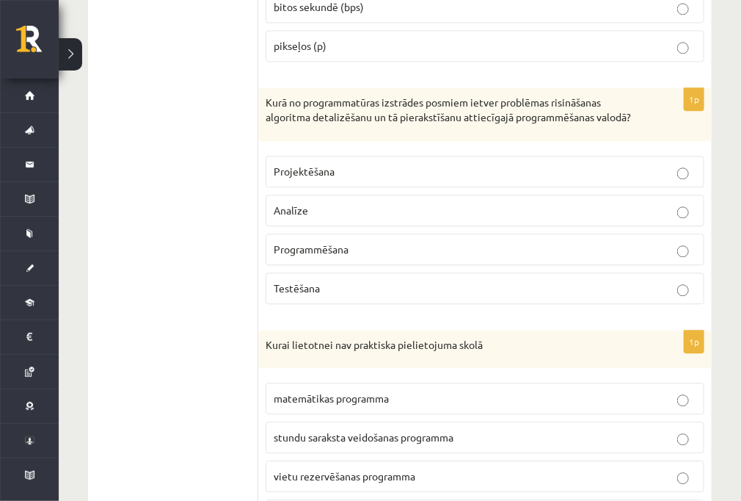
scroll to position [1169, 0]
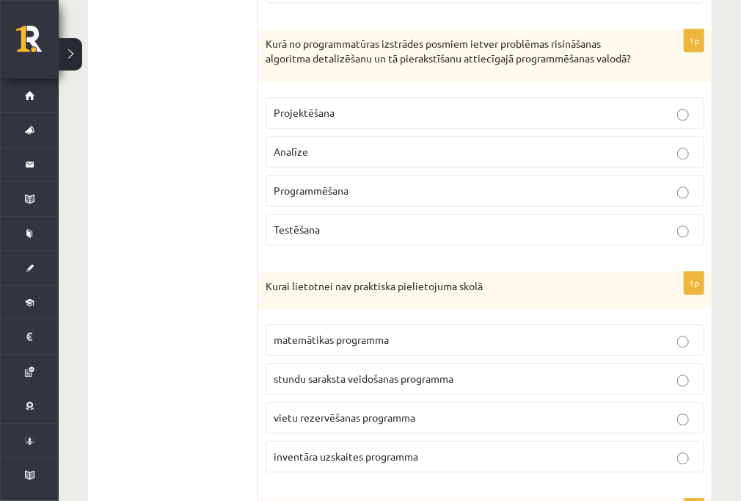
click at [327, 196] on span "Programmēšana" at bounding box center [311, 189] width 75 height 13
click at [364, 357] on label "vietu rezervēšanas programma" at bounding box center [485, 417] width 439 height 32
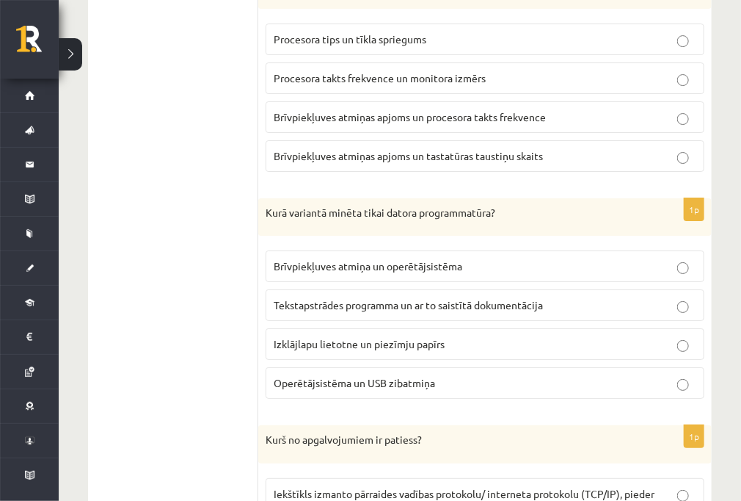
scroll to position [1698, 0]
click at [302, 307] on span "Tekstapstrādes programma un ar to saistītā dokumentācija" at bounding box center [408, 303] width 269 height 13
click at [296, 123] on span "Brīvpiekļuves atmiņas apjoms un procesora takts frekvence" at bounding box center [410, 115] width 272 height 13
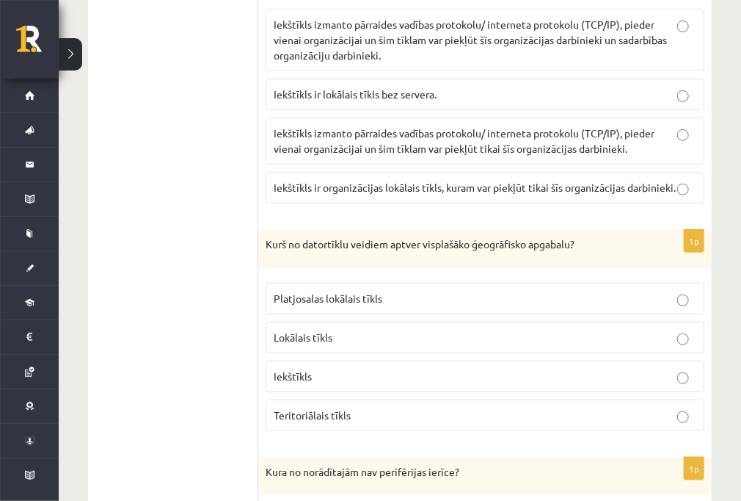
scroll to position [2167, 0]
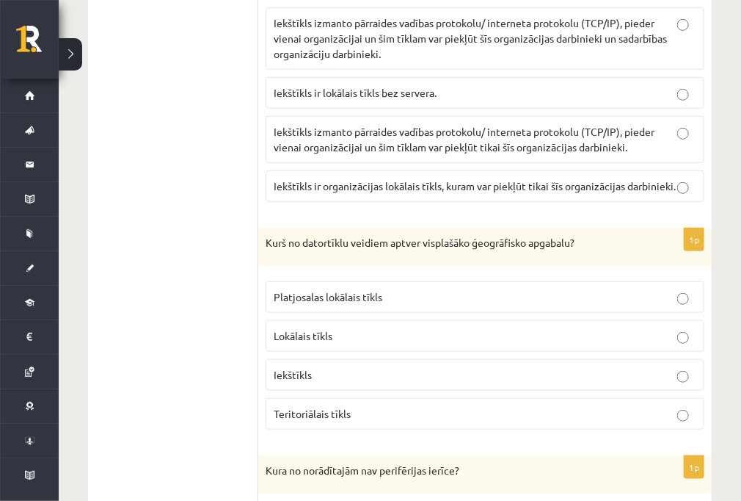
click at [528, 129] on p "Iekštīkls izmanto pārraides vadības protokolu/ interneta protokolu (TCP/IP), pi…" at bounding box center [485, 139] width 423 height 31
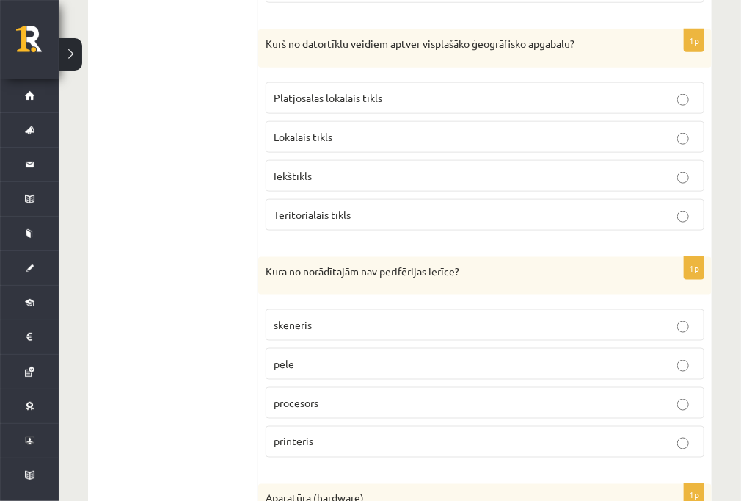
scroll to position [2402, 0]
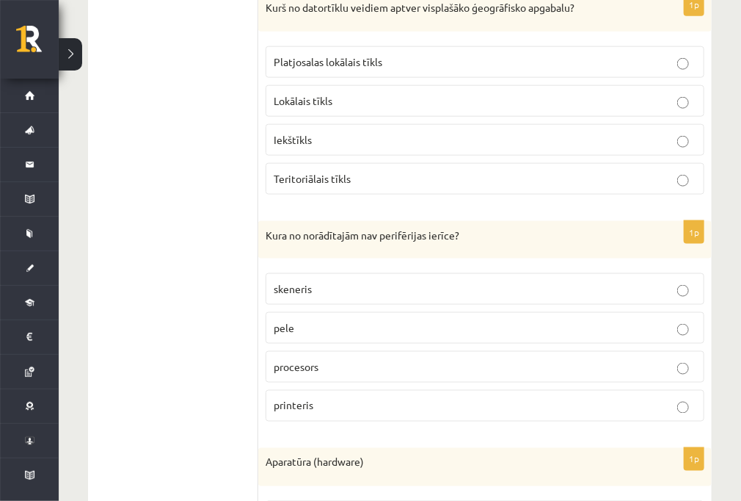
click at [191, 269] on ul "1. daļa - Tests 2. daļa - Darbs ar teksta apstrādes lietotni 3. daļa - Mājas da…" at bounding box center [181, 194] width 156 height 4186
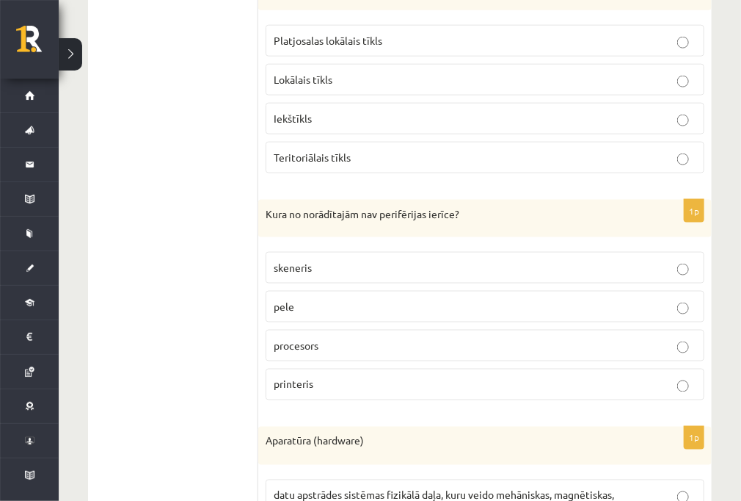
scroll to position [2461, 0]
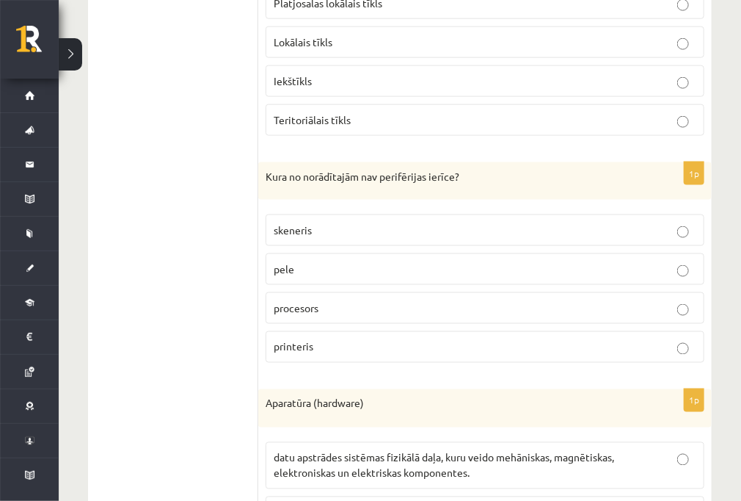
click at [323, 126] on span "Teritoriālais tīkls" at bounding box center [312, 119] width 77 height 13
click at [340, 316] on p "procesors" at bounding box center [485, 307] width 423 height 15
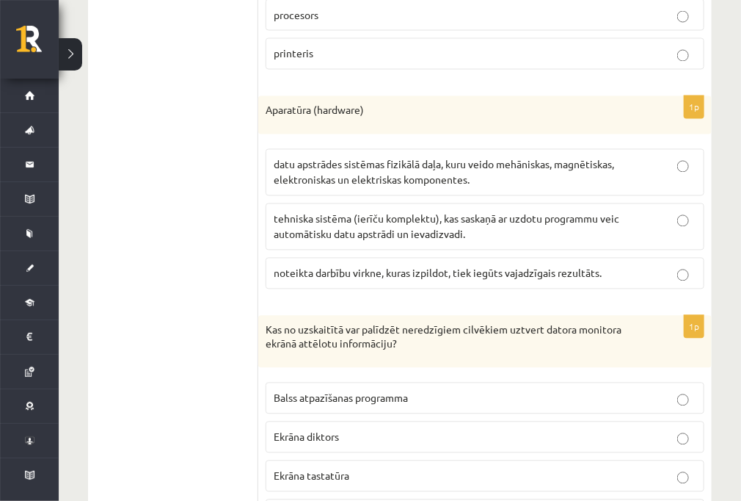
scroll to position [2755, 0]
click at [332, 186] on span "datu apstrādes sistēmas fizikālā daļa, kuru veido mehāniskas, magnētiskas, elek…" at bounding box center [444, 171] width 341 height 29
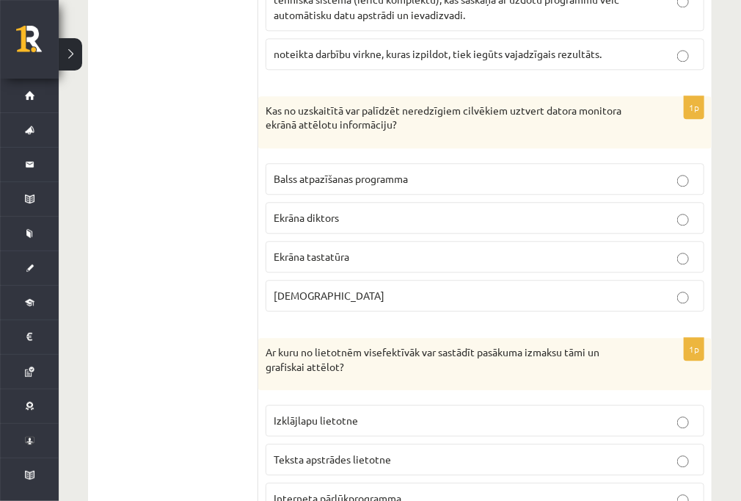
scroll to position [2989, 0]
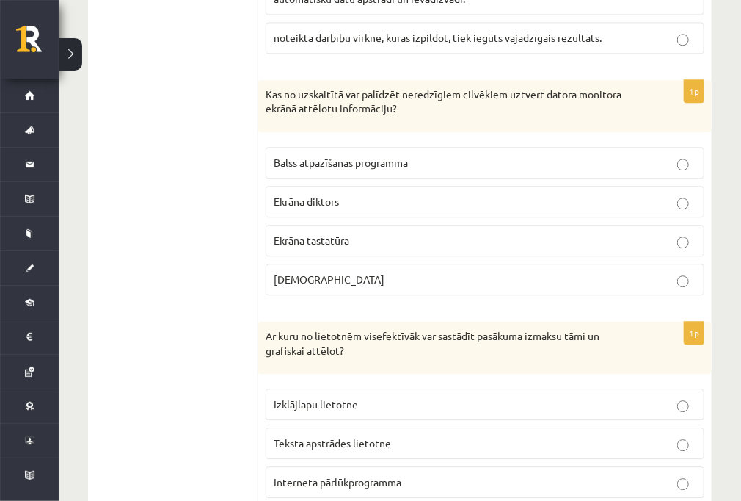
click at [345, 209] on p "Ekrāna diktors" at bounding box center [485, 201] width 423 height 15
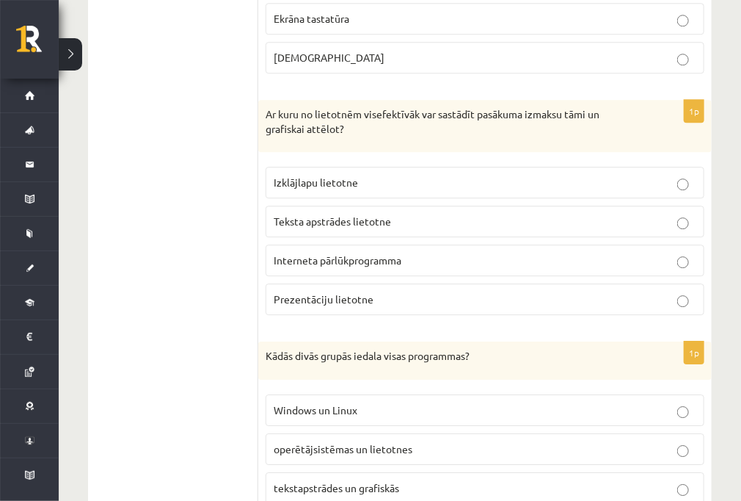
scroll to position [3224, 0]
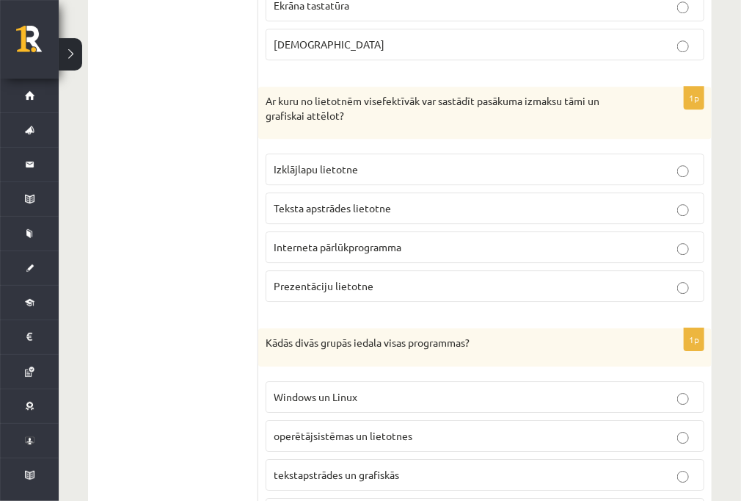
click at [422, 253] on label "Interneta pārlūkprogramma" at bounding box center [485, 247] width 439 height 32
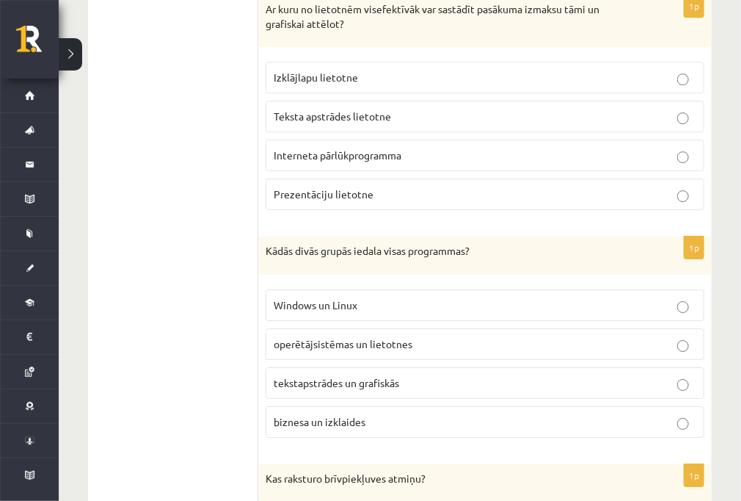
scroll to position [3342, 0]
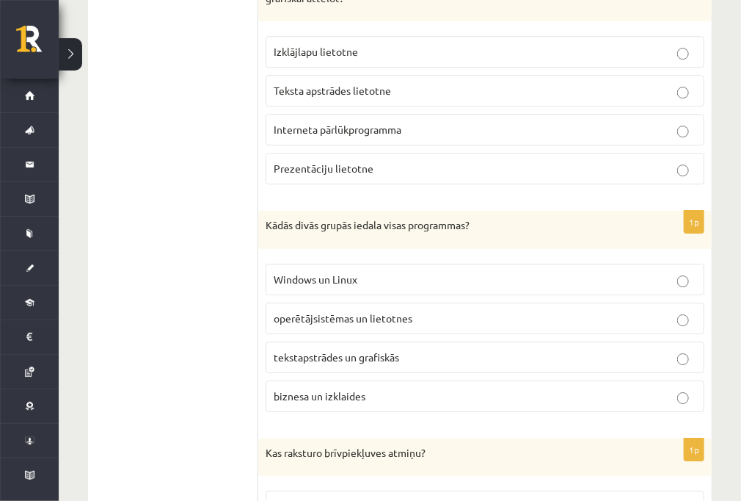
click at [377, 324] on p "operētājsistēmas un lietotnes" at bounding box center [485, 317] width 423 height 15
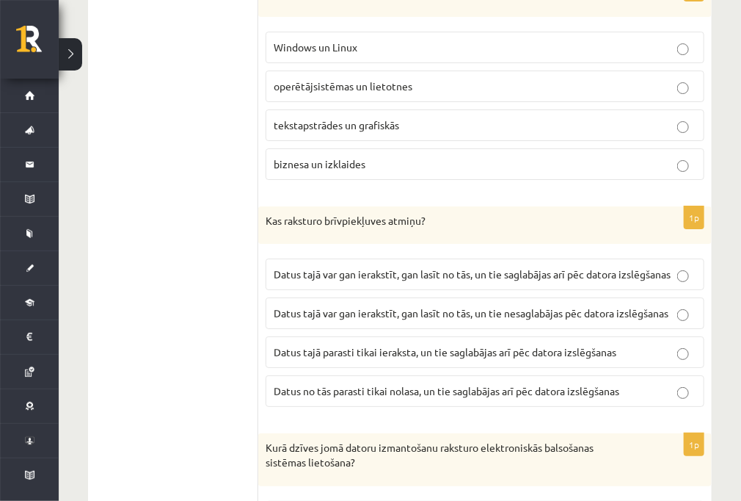
scroll to position [3577, 0]
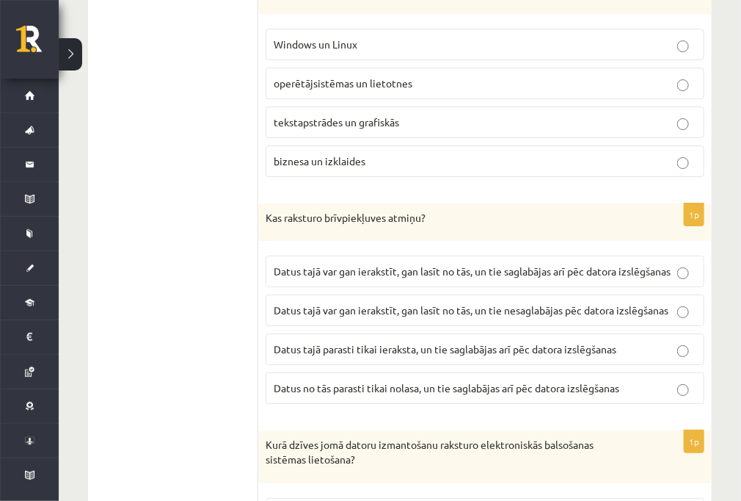
click at [405, 316] on span "Datus tajā var gan ierakstīt, gan lasīt no tās, un tie nesaglabājas pēc datora …" at bounding box center [471, 309] width 395 height 13
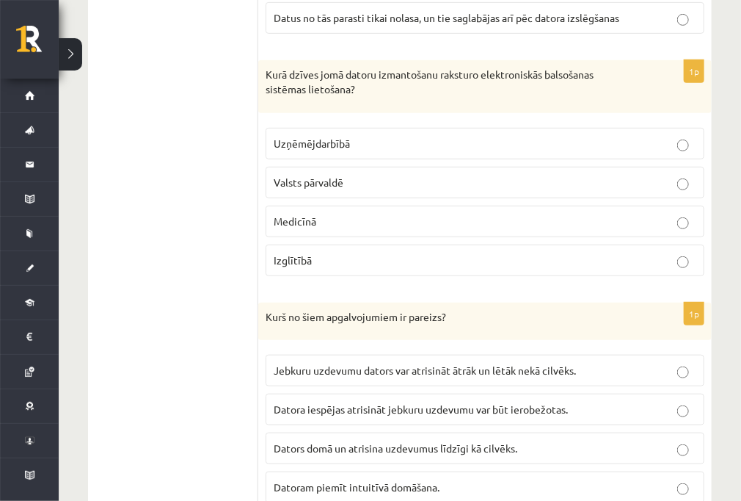
scroll to position [3947, 0]
click at [340, 188] on span "Valsts pārvaldē" at bounding box center [309, 181] width 70 height 13
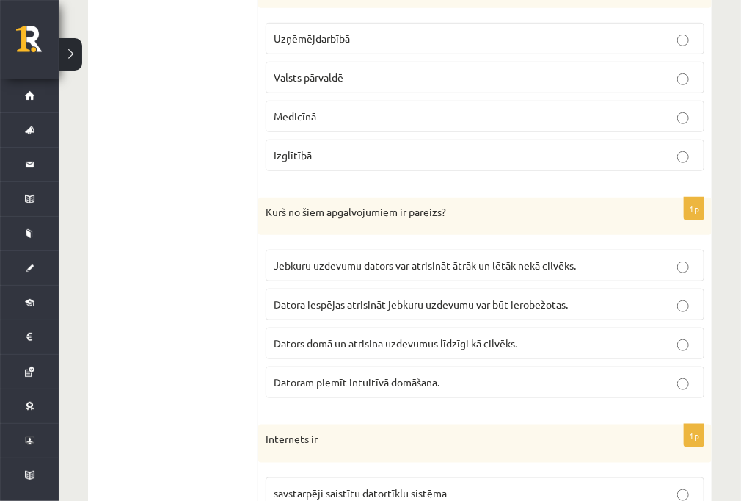
scroll to position [4065, 0]
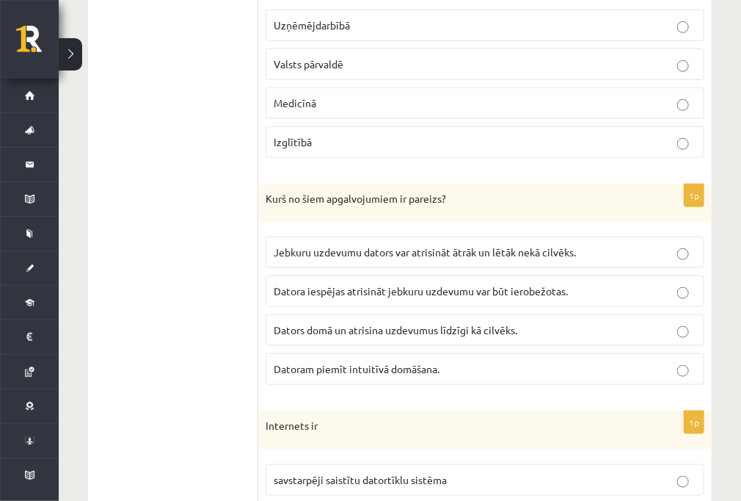
click at [423, 297] on span "Datora iespējas atrisināt jebkuru uzdevumu var būt ierobežotas." at bounding box center [421, 290] width 294 height 13
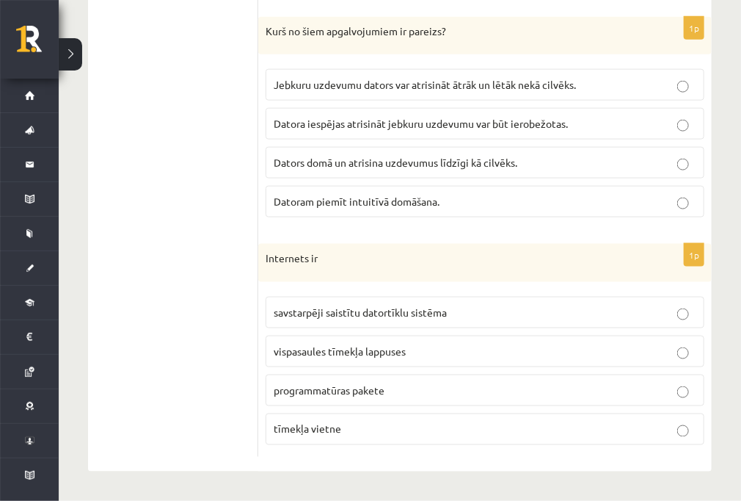
scroll to position [4241, 0]
click at [396, 357] on fieldset "savstarpēji saistītu datortīklu sistēma vispasaules tīmekļa lappuses programmat…" at bounding box center [485, 369] width 439 height 160
click at [394, 357] on p "tīmekļa vietne" at bounding box center [485, 428] width 423 height 15
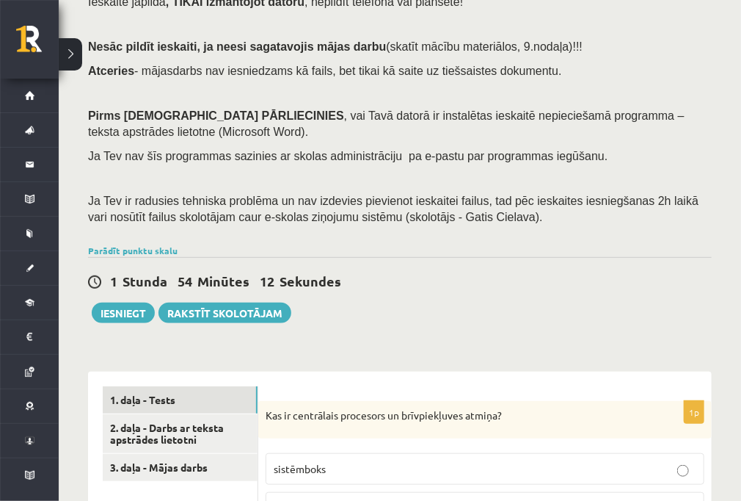
scroll to position [117, 0]
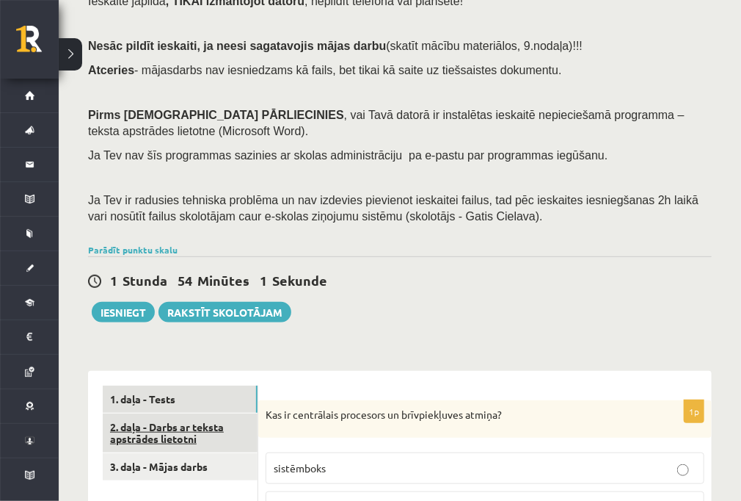
click at [156, 357] on link "2. daļa - Darbs ar teksta apstrādes lietotni" at bounding box center [180, 433] width 155 height 40
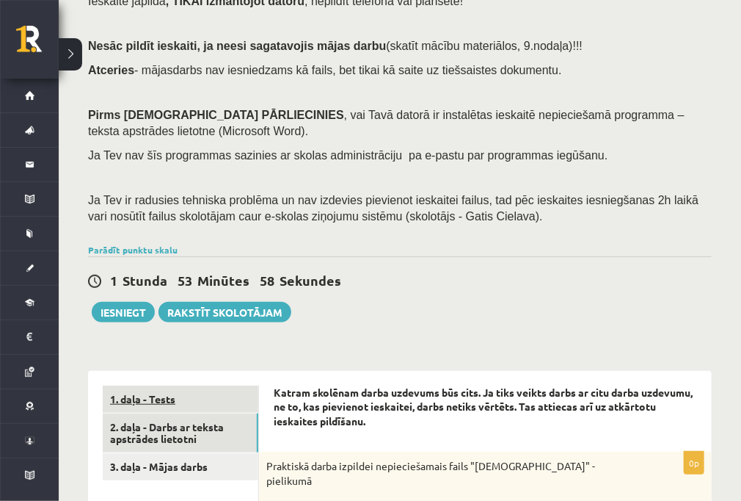
scroll to position [0, 0]
click at [137, 357] on link "1. daļa - Tests" at bounding box center [180, 398] width 155 height 27
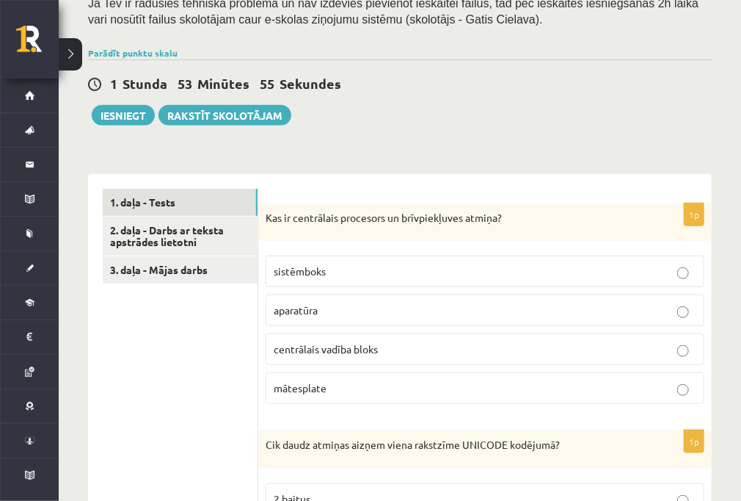
scroll to position [294, 0]
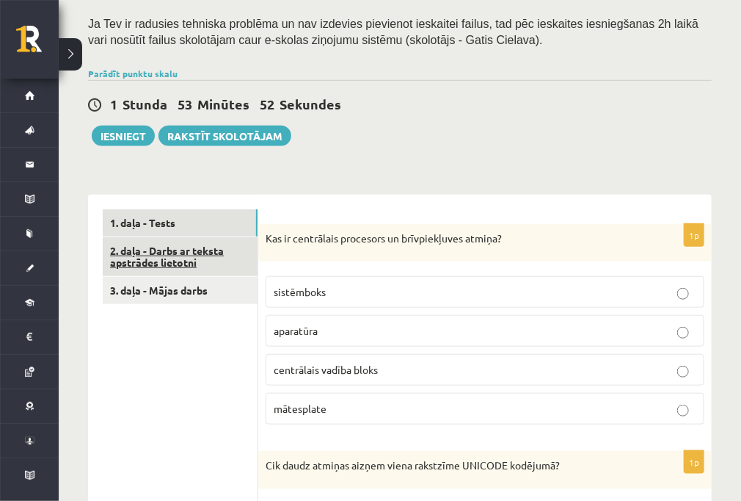
click at [172, 249] on link "2. daļa - Darbs ar teksta apstrādes lietotni" at bounding box center [180, 257] width 155 height 40
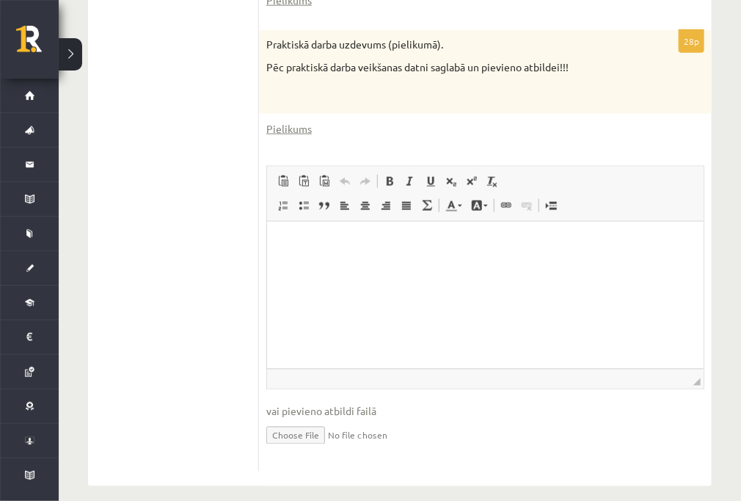
scroll to position [637, 0]
click at [329, 258] on html at bounding box center [484, 243] width 437 height 45
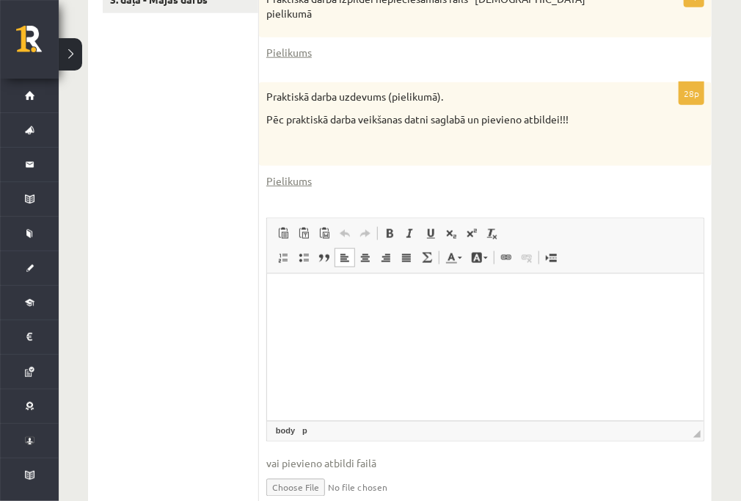
scroll to position [520, 0]
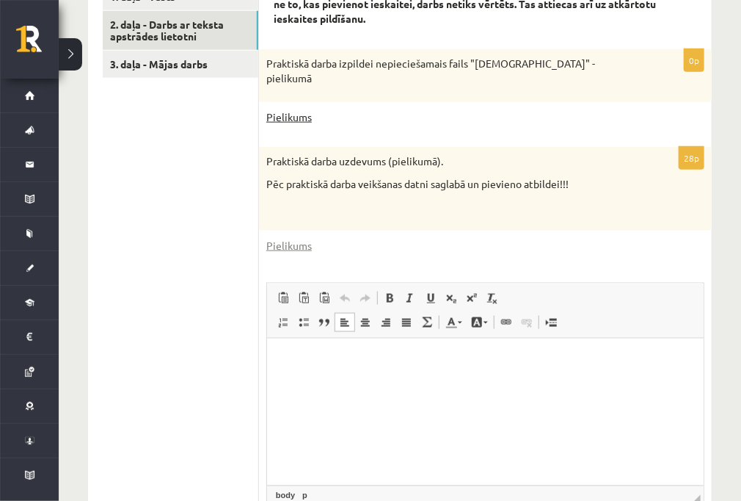
click at [291, 109] on link "Pielikums" at bounding box center [289, 116] width 46 height 15
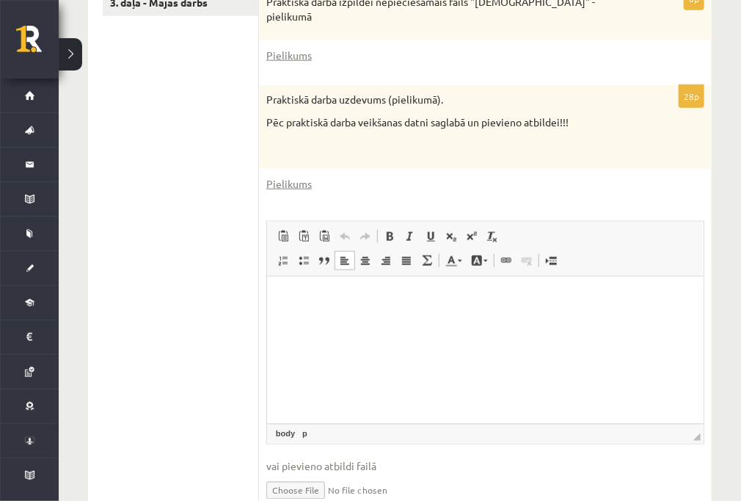
scroll to position [578, 0]
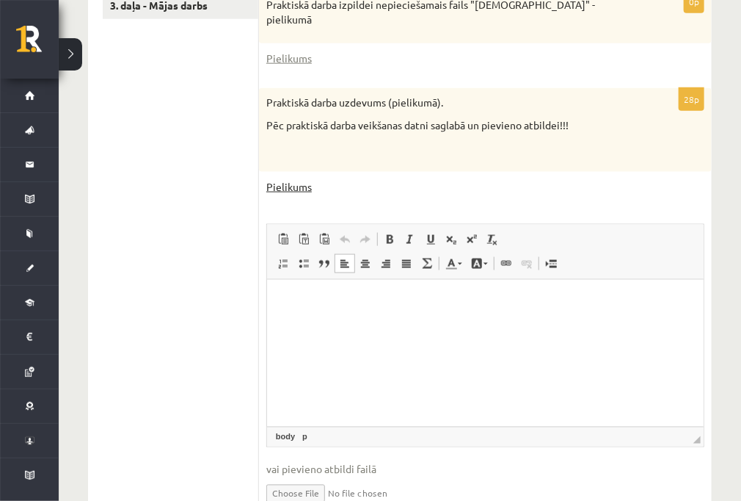
click at [307, 179] on link "Pielikums" at bounding box center [289, 186] width 46 height 15
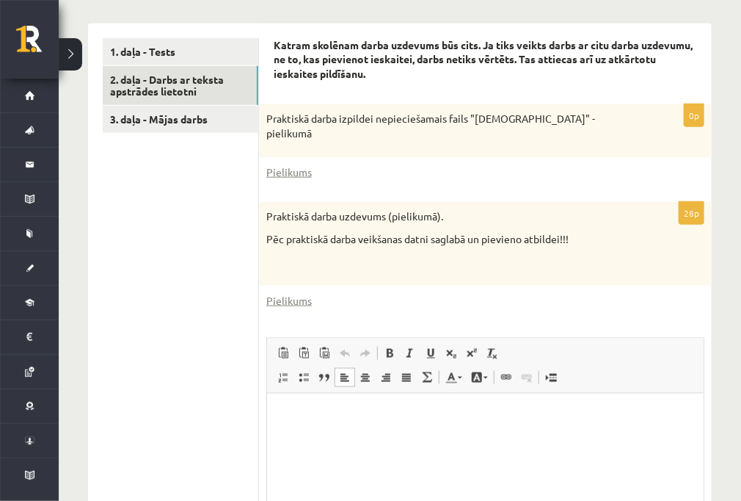
scroll to position [470, 0]
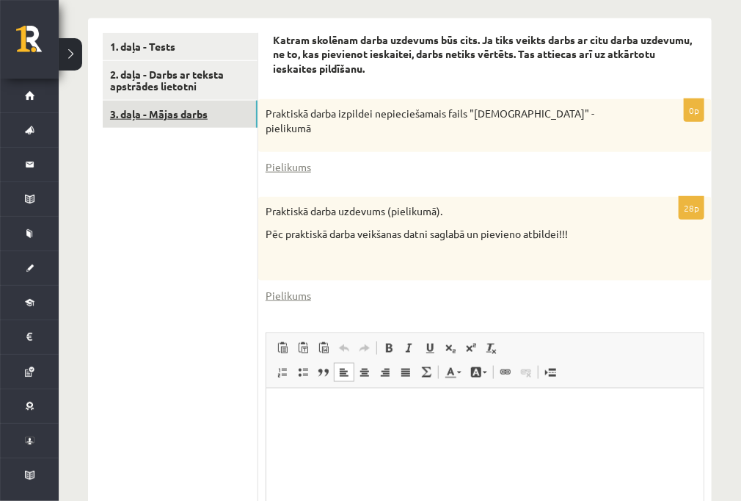
click at [156, 112] on link "3. daļa - Mājas darbs" at bounding box center [180, 114] width 155 height 27
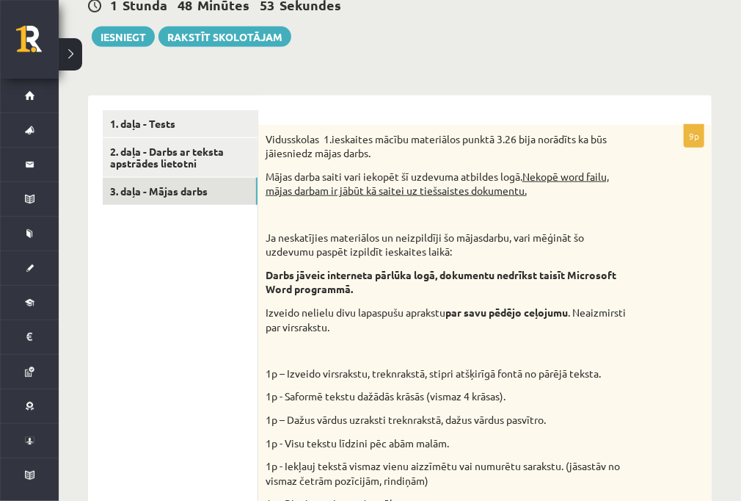
scroll to position [334, 0]
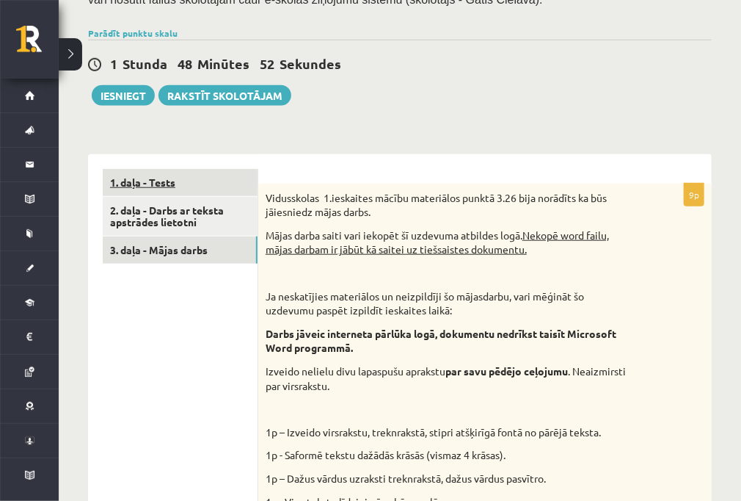
click at [203, 176] on link "1. daļa - Tests" at bounding box center [180, 182] width 155 height 27
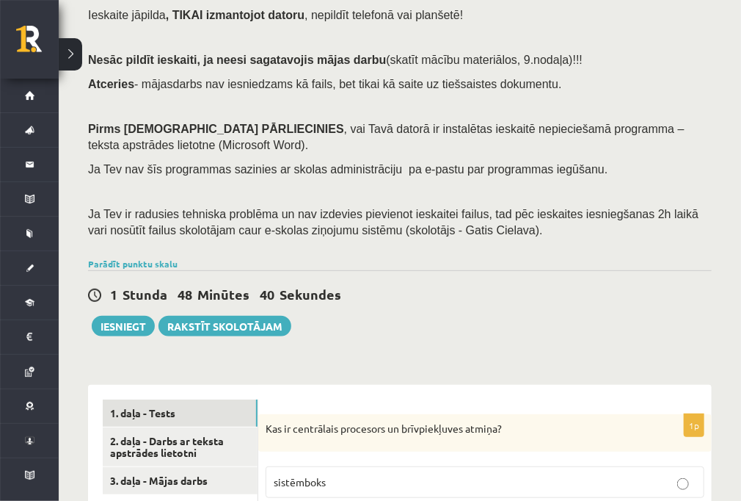
scroll to position [117, 0]
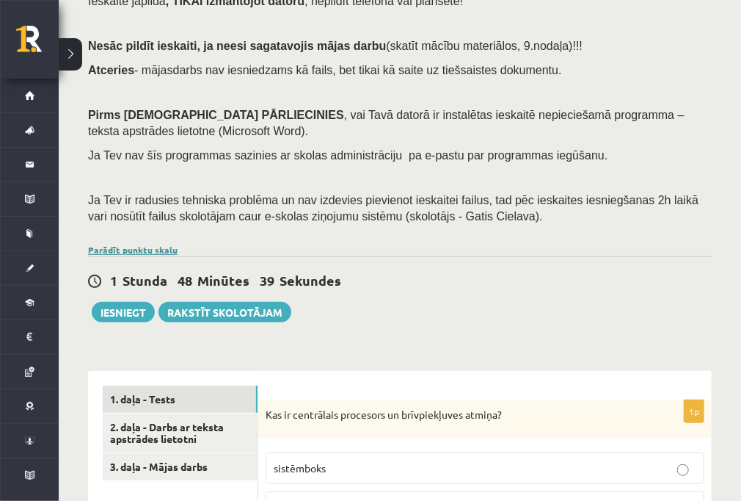
click at [138, 251] on link "Parādīt punktu skalu" at bounding box center [133, 250] width 90 height 12
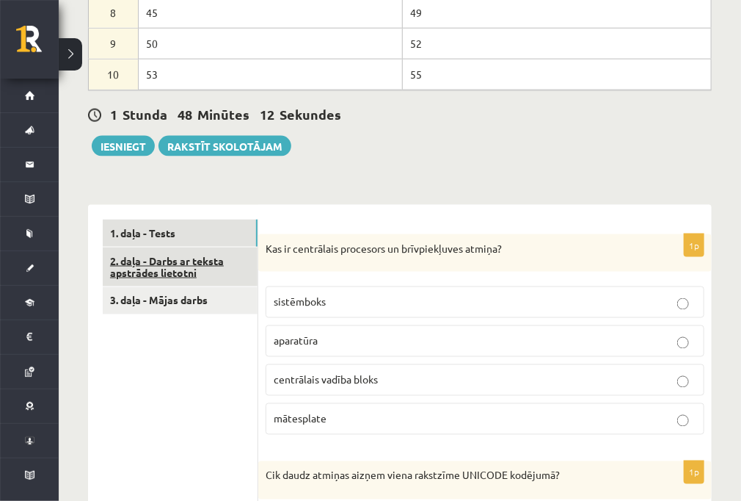
scroll to position [646, 0]
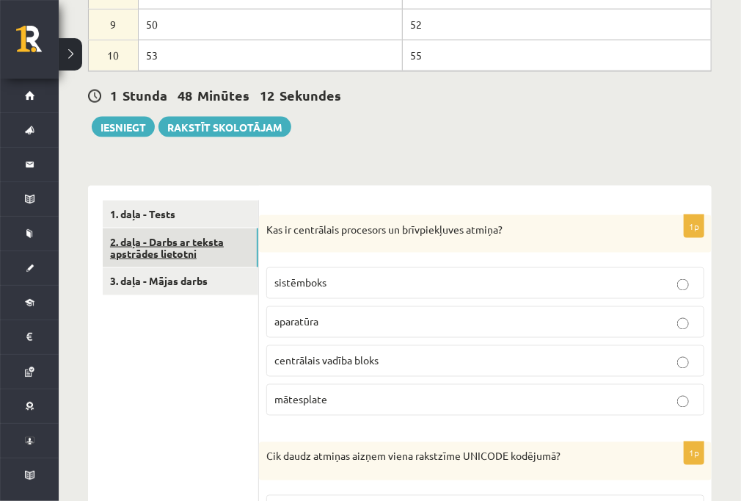
click at [161, 244] on link "2. daļa - Darbs ar teksta apstrādes lietotni" at bounding box center [181, 248] width 156 height 40
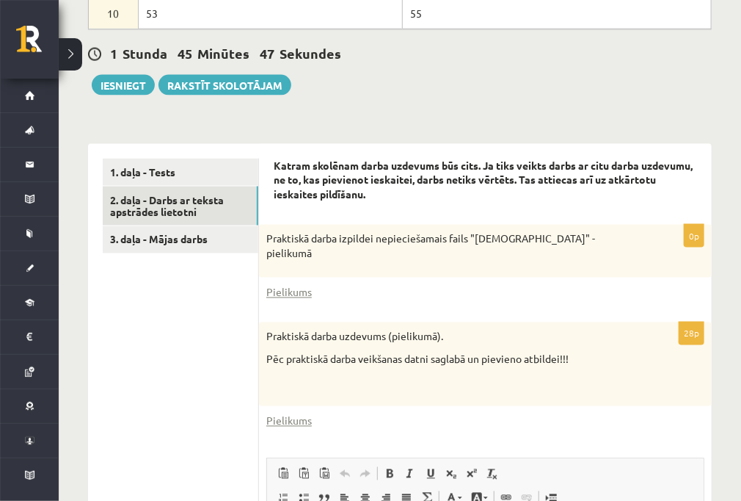
scroll to position [685, 0]
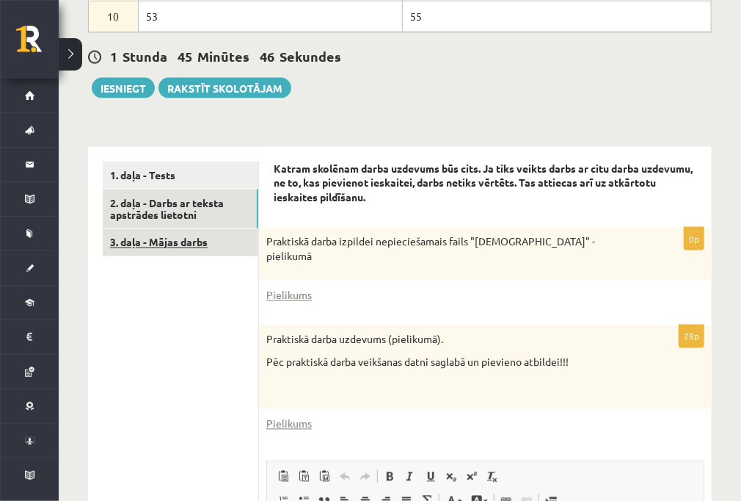
click at [187, 236] on link "3. daļa - Mājas darbs" at bounding box center [181, 242] width 156 height 27
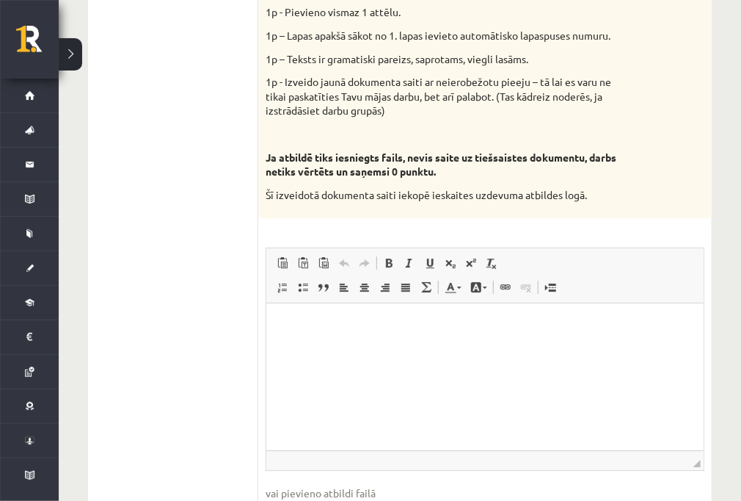
scroll to position [1321, 0]
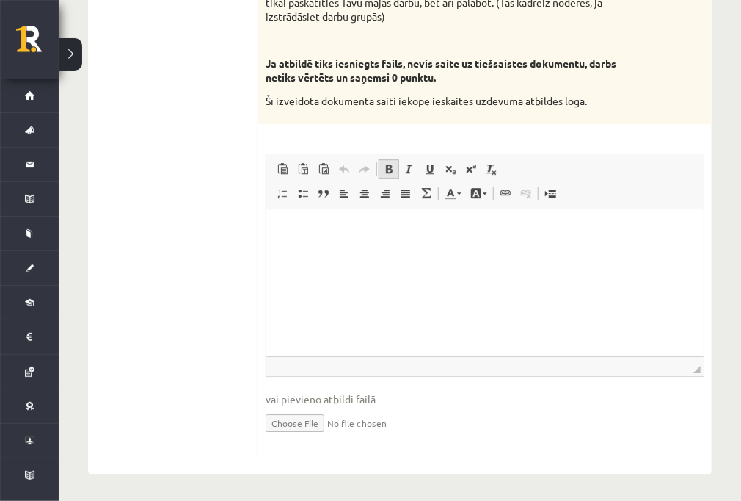
click at [393, 172] on link "Bold Keyboard shortcut Ctrl+B" at bounding box center [389, 168] width 21 height 19
click at [363, 194] on span at bounding box center [365, 193] width 12 height 12
click at [404, 193] on span at bounding box center [406, 193] width 12 height 12
click at [367, 192] on span at bounding box center [365, 193] width 12 height 12
click at [472, 231] on p "*******" at bounding box center [484, 231] width 408 height 15
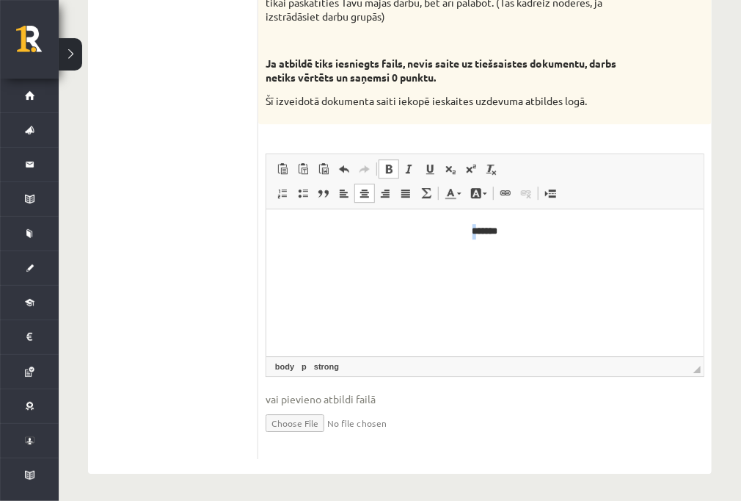
click at [472, 231] on p "*******" at bounding box center [484, 231] width 408 height 15
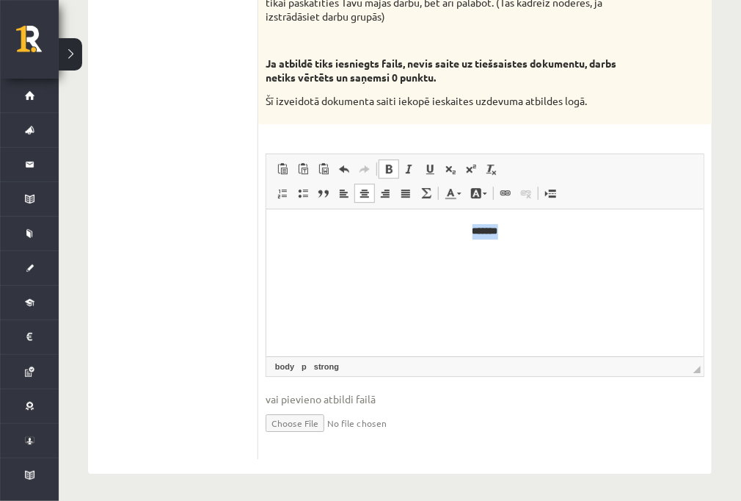
click at [470, 230] on p "*******" at bounding box center [484, 231] width 408 height 15
click at [470, 228] on p "*******" at bounding box center [484, 231] width 408 height 15
click at [484, 222] on html "*******" at bounding box center [484, 231] width 437 height 45
click at [346, 191] on span at bounding box center [344, 193] width 12 height 12
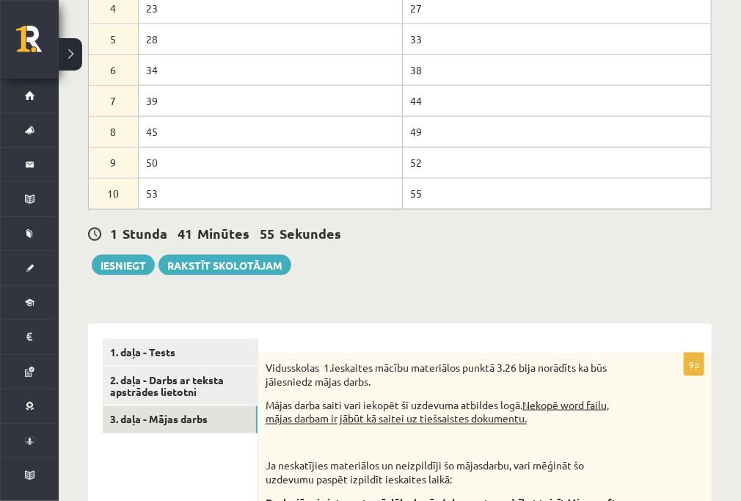
scroll to position [558, 0]
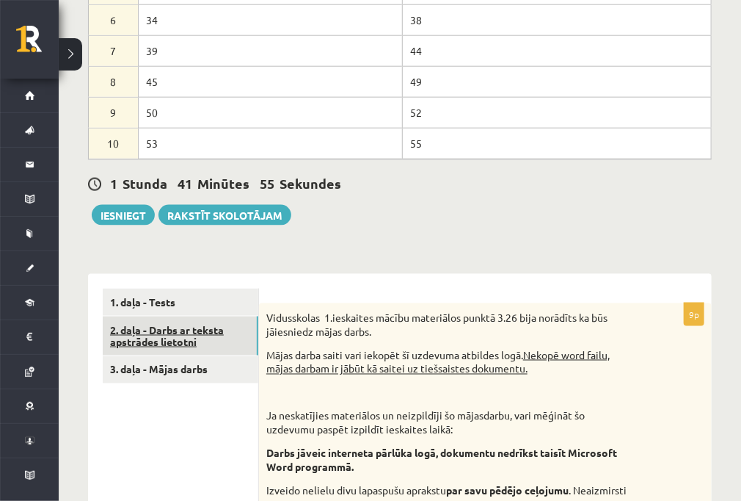
click at [156, 333] on link "2. daļa - Darbs ar teksta apstrādes lietotni" at bounding box center [181, 336] width 156 height 40
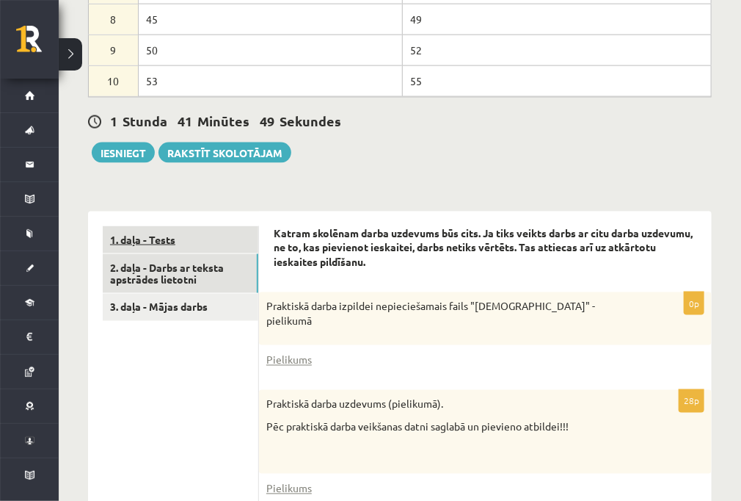
scroll to position [567, 0]
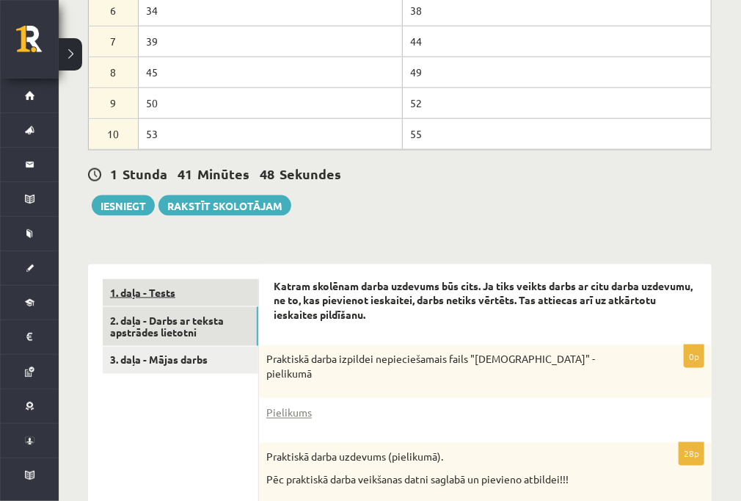
click at [151, 288] on link "1. daļa - Tests" at bounding box center [181, 292] width 156 height 27
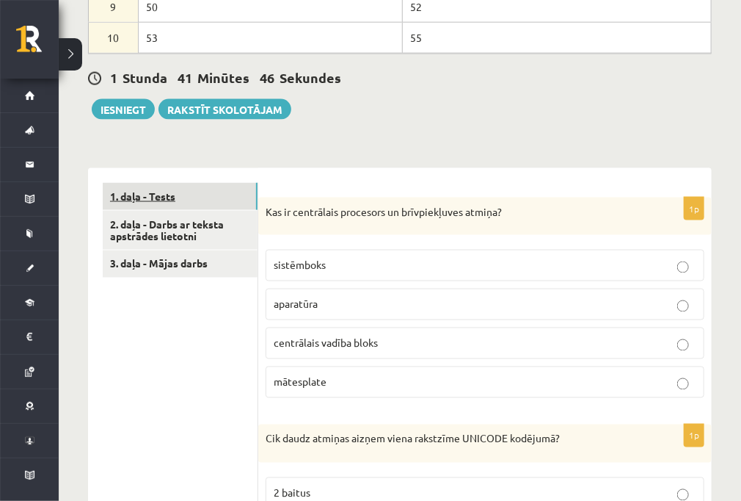
scroll to position [626, 0]
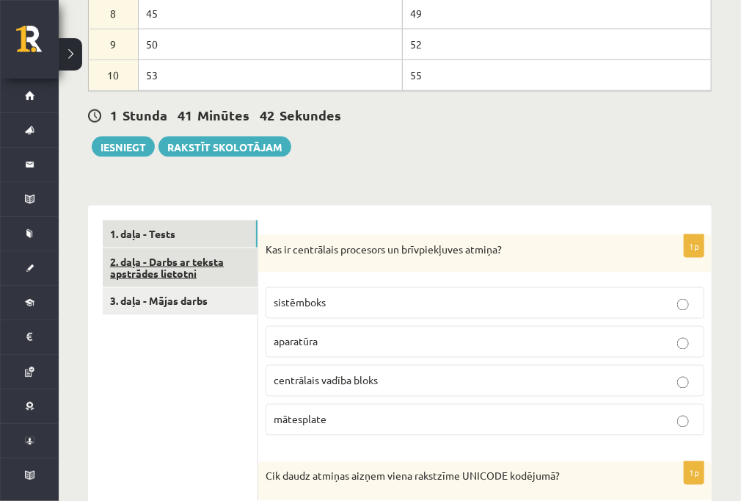
click at [201, 269] on link "2. daļa - Darbs ar teksta apstrādes lietotni" at bounding box center [180, 268] width 155 height 40
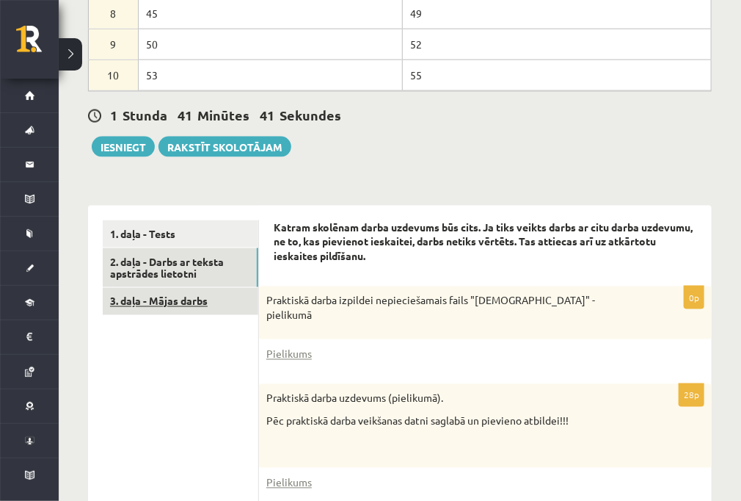
click at [176, 294] on link "3. daļa - Mājas darbs" at bounding box center [181, 301] width 156 height 27
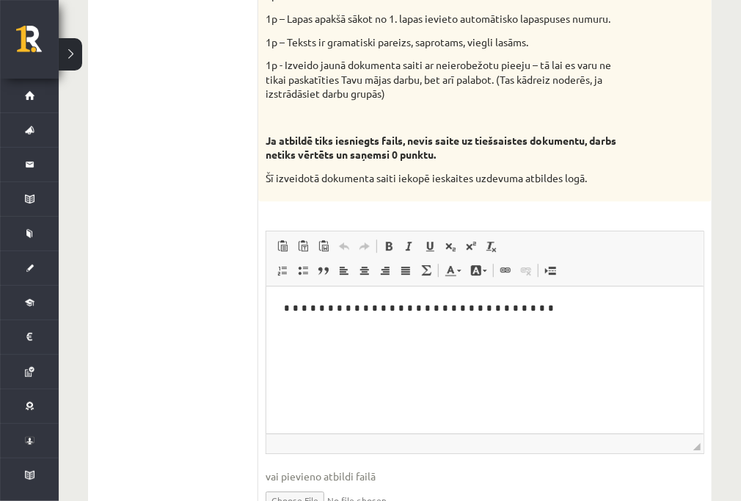
scroll to position [1321, 0]
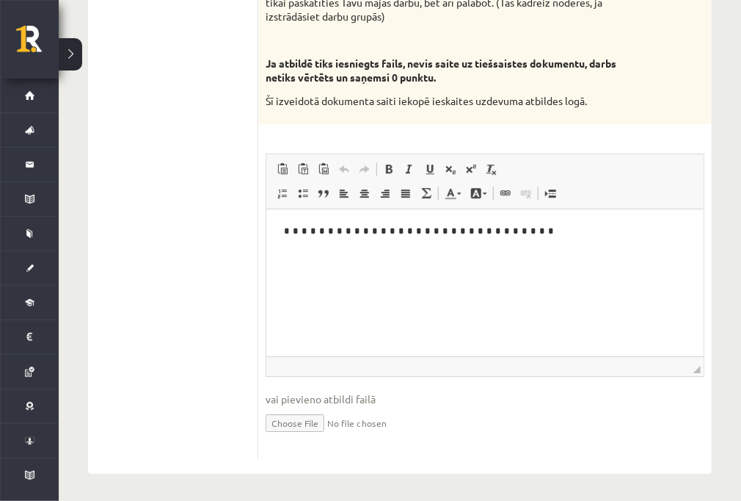
click at [445, 225] on p "Editor, wiswyg-editor-user-answer-47024832673840" at bounding box center [483, 231] width 407 height 15
click at [394, 167] on span at bounding box center [389, 169] width 12 height 12
click at [449, 225] on p "********" at bounding box center [483, 231] width 407 height 15
click at [391, 165] on span at bounding box center [389, 169] width 12 height 12
click at [487, 230] on p "******** *******" at bounding box center [483, 231] width 407 height 15
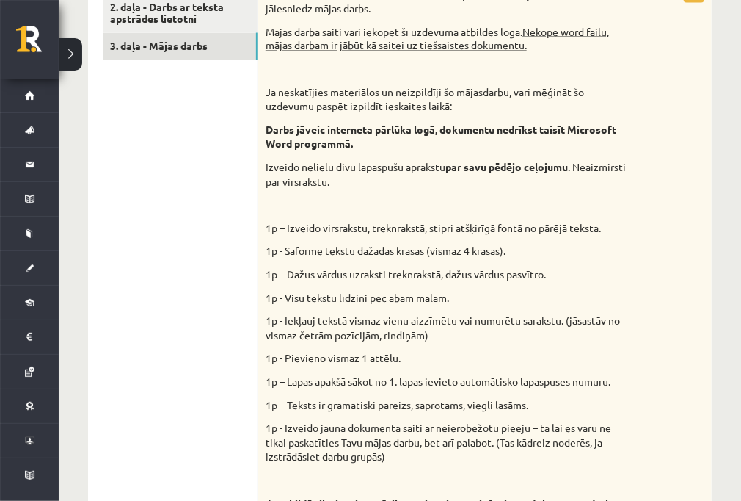
scroll to position [910, 0]
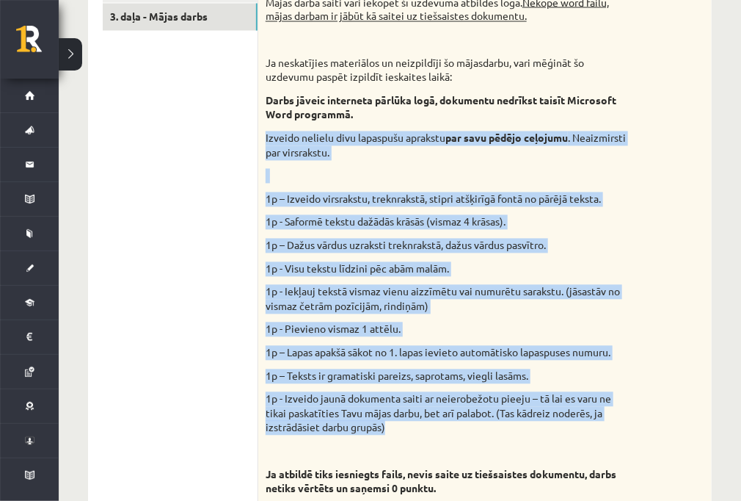
drag, startPoint x: 267, startPoint y: 136, endPoint x: 604, endPoint y: 426, distance: 444.5
click at [529, 357] on div "Vidusskolas 1.ieskaites mācību materiālos punktā 3.26 bija norādīts ka būs jāie…" at bounding box center [485, 243] width 454 height 585
copy div "Izveido nelielu divu lapaspušu aprakstu par savu pēdējo ceļojumu . Neaizmirsti …"
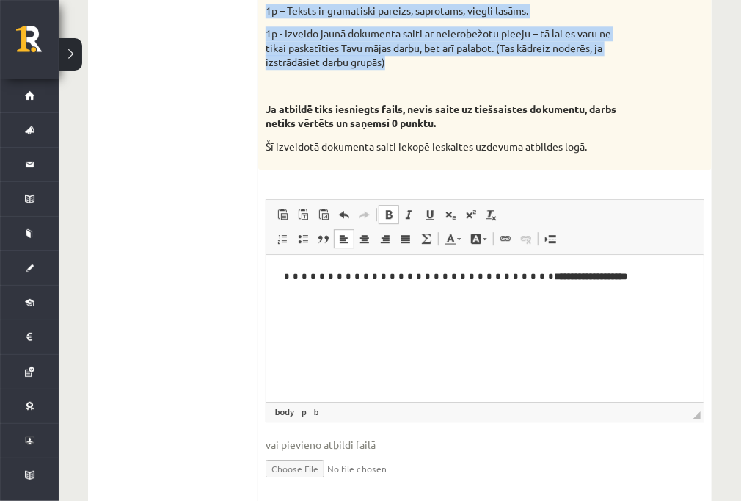
scroll to position [1321, 0]
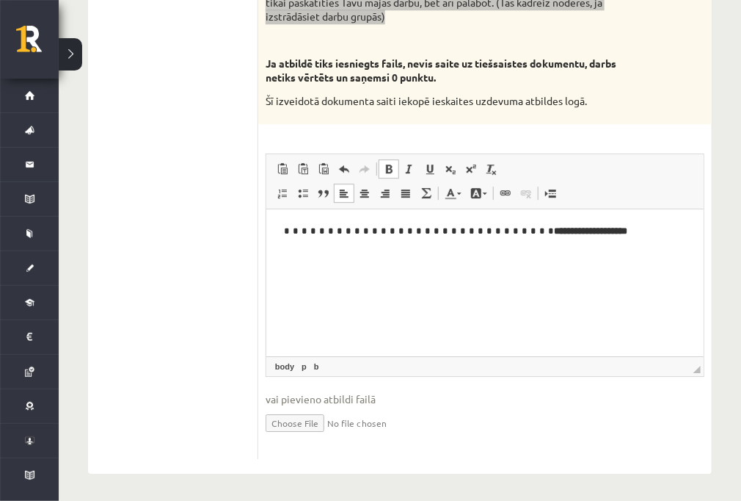
click at [529, 233] on p "**********" at bounding box center [483, 231] width 407 height 15
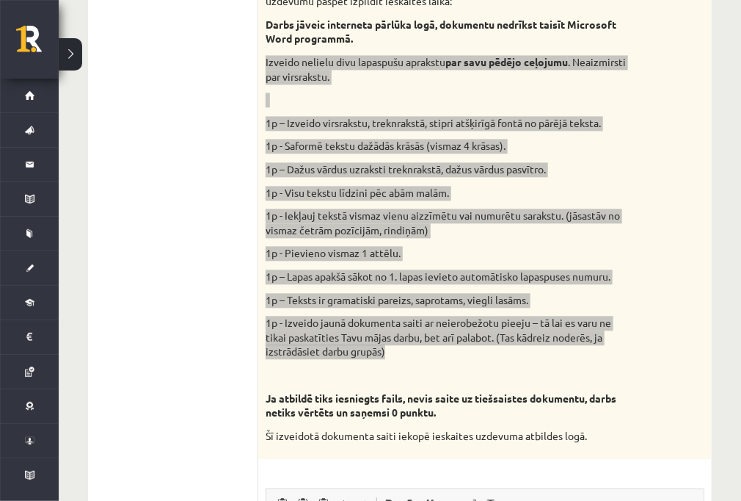
scroll to position [969, 0]
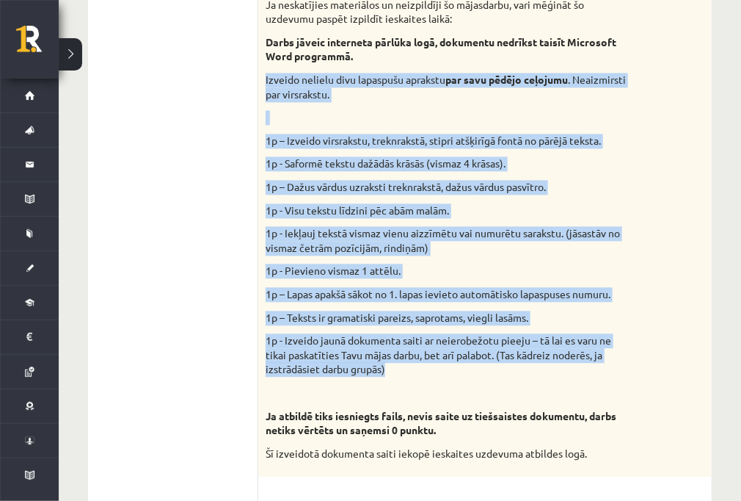
click at [529, 272] on p "1p - Pievieno vismaz 1 attēlu." at bounding box center [449, 270] width 366 height 15
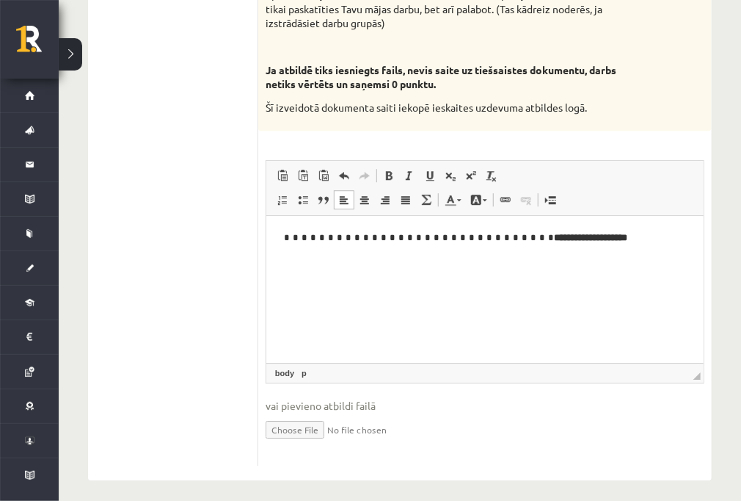
scroll to position [1321, 0]
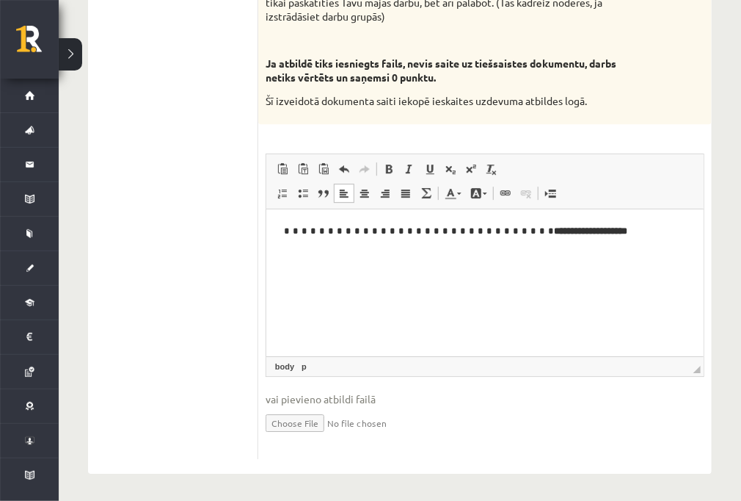
click at [483, 263] on html "**********" at bounding box center [484, 243] width 437 height 69
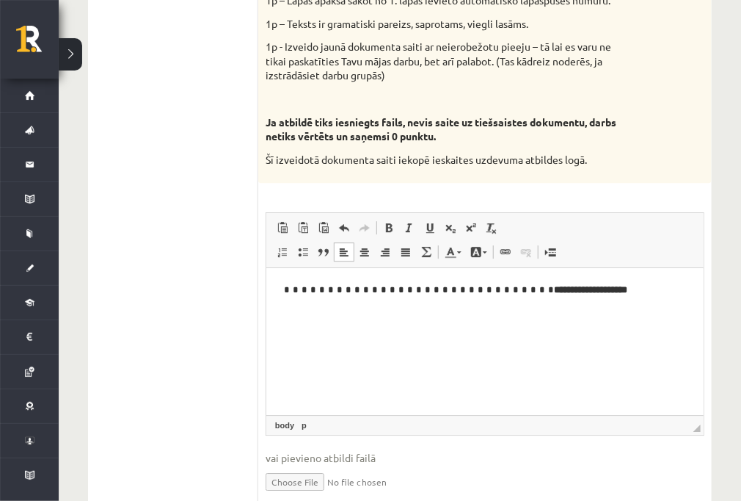
scroll to position [1262, 0]
click at [405, 252] on span at bounding box center [406, 252] width 12 height 12
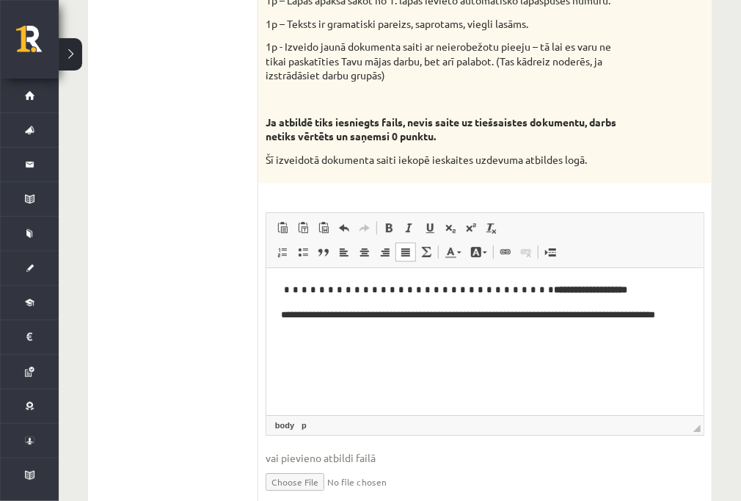
click at [529, 315] on p "**********" at bounding box center [483, 323] width 407 height 31
click at [463, 341] on html "**********" at bounding box center [484, 310] width 437 height 84
click at [296, 328] on p "**********" at bounding box center [483, 323] width 407 height 31
click at [375, 342] on html "**********" at bounding box center [484, 310] width 437 height 84
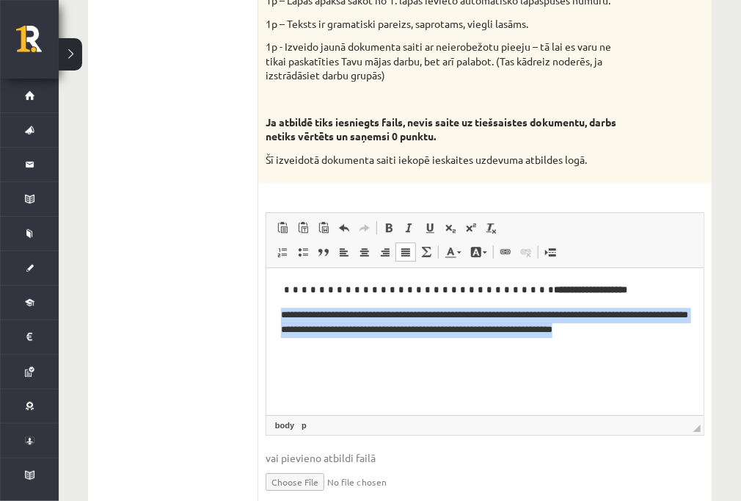
drag, startPoint x: 662, startPoint y: 333, endPoint x: 268, endPoint y: 311, distance: 394.8
click at [268, 311] on html "**********" at bounding box center [484, 310] width 437 height 84
click at [479, 254] on span at bounding box center [476, 252] width 12 height 12
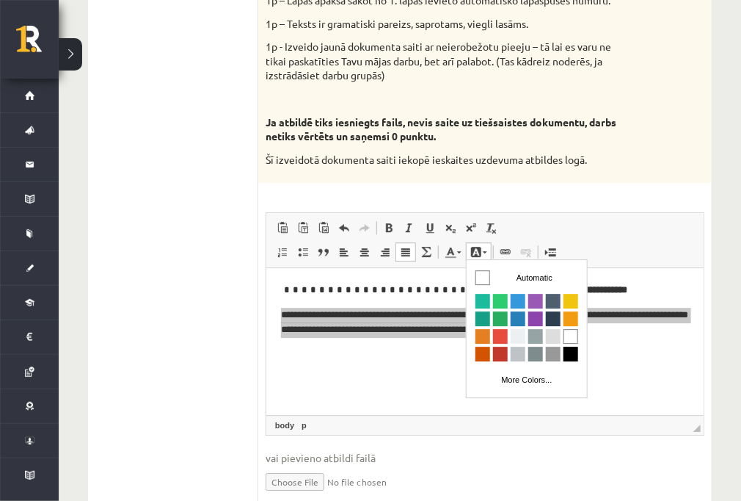
scroll to position [0, 0]
click at [499, 334] on span "Colors" at bounding box center [499, 335] width 15 height 15
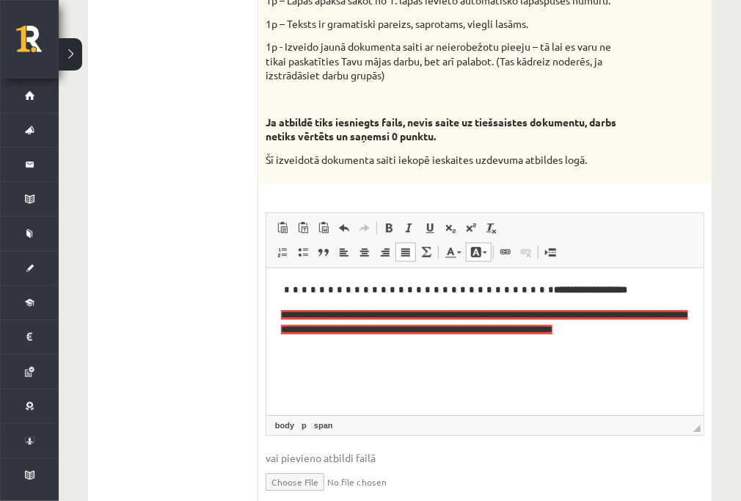
click at [498, 343] on html "**********" at bounding box center [484, 310] width 437 height 84
click at [529, 338] on html "**********" at bounding box center [484, 310] width 437 height 84
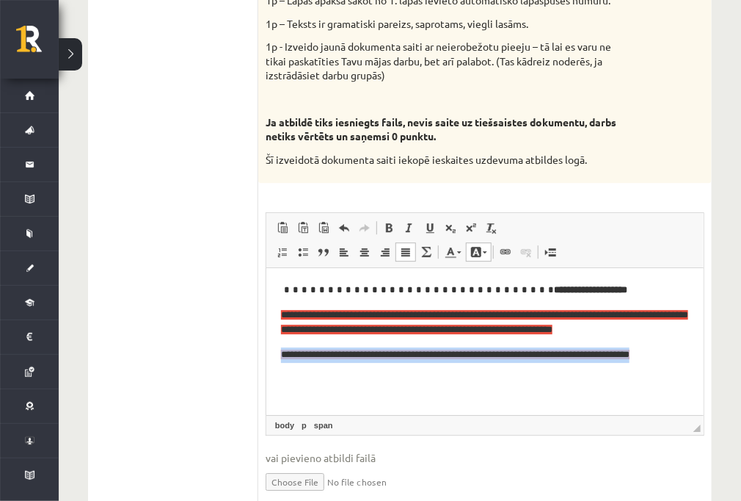
drag, startPoint x: 682, startPoint y: 351, endPoint x: 280, endPoint y: 341, distance: 401.6
click at [280, 341] on body "**********" at bounding box center [484, 323] width 408 height 80
click at [487, 250] on link "Background Color" at bounding box center [479, 251] width 26 height 19
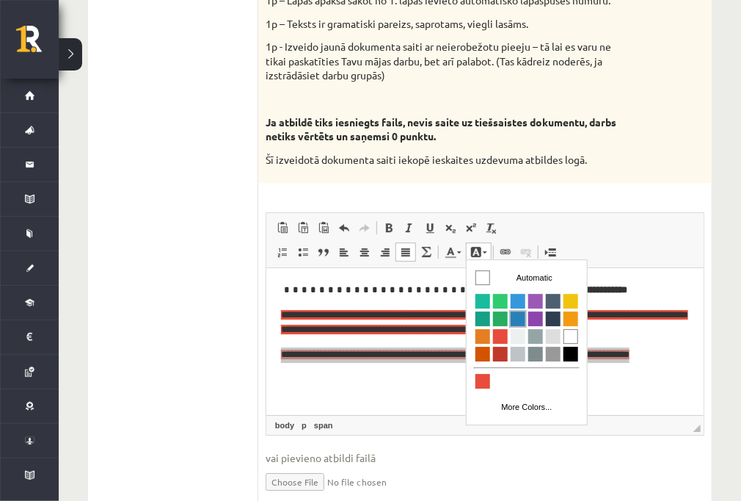
drag, startPoint x: 510, startPoint y: 319, endPoint x: 738, endPoint y: 330, distance: 227.8
click at [510, 319] on span "Colors" at bounding box center [517, 317] width 15 height 15
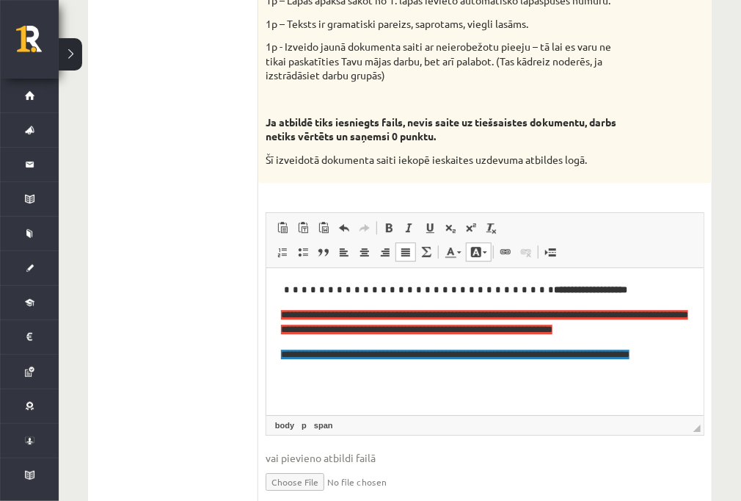
click at [529, 357] on p "**********" at bounding box center [484, 354] width 408 height 15
click at [529, 357] on span "**********" at bounding box center [454, 354] width 349 height 10
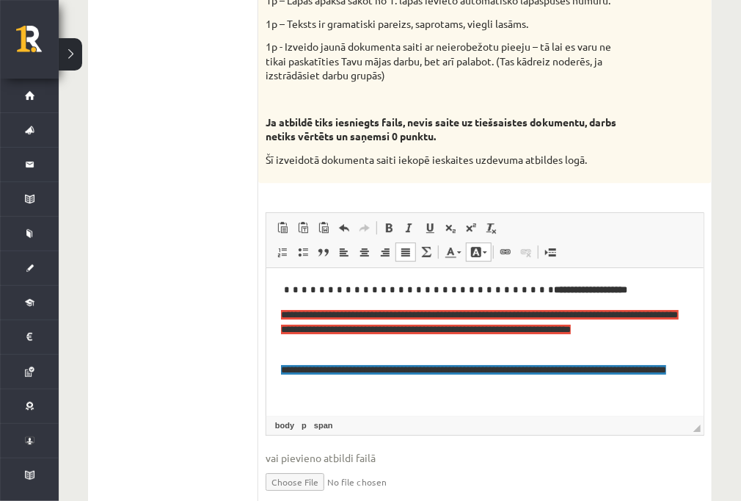
click at [338, 357] on span "**********" at bounding box center [472, 370] width 385 height 10
click at [372, 357] on p "**********" at bounding box center [484, 370] width 408 height 15
click at [479, 252] on span at bounding box center [476, 252] width 12 height 12
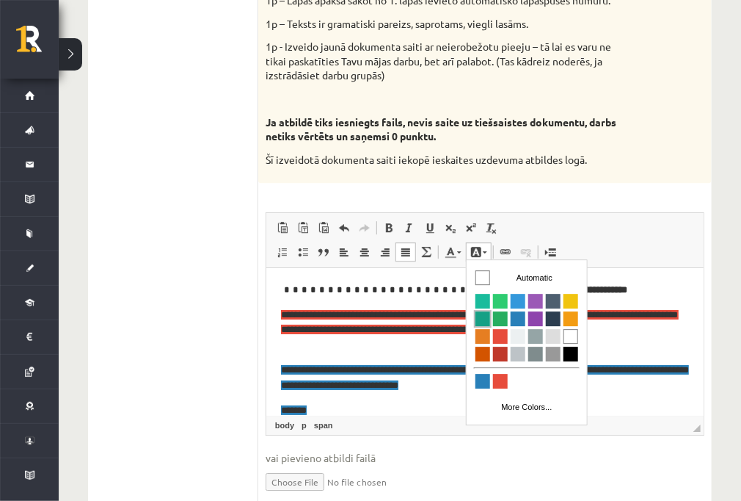
click at [485, 313] on span "Colors" at bounding box center [482, 317] width 15 height 15
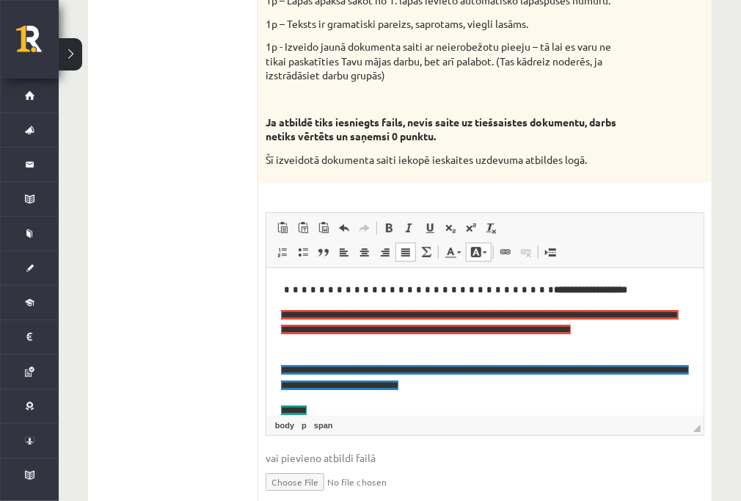
scroll to position [43, 0]
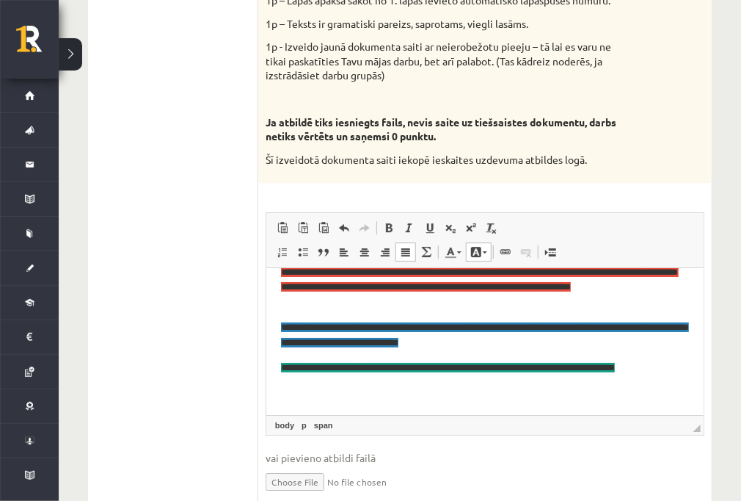
click at [529, 357] on p "**********" at bounding box center [479, 367] width 398 height 15
drag, startPoint x: 548, startPoint y: 368, endPoint x: 517, endPoint y: 363, distance: 31.4
click at [517, 357] on span "**********" at bounding box center [447, 368] width 334 height 10
click at [382, 222] on link "Bold Keyboard shortcut Ctrl+B" at bounding box center [389, 227] width 21 height 19
click at [501, 357] on strong "*******" at bounding box center [488, 368] width 26 height 10
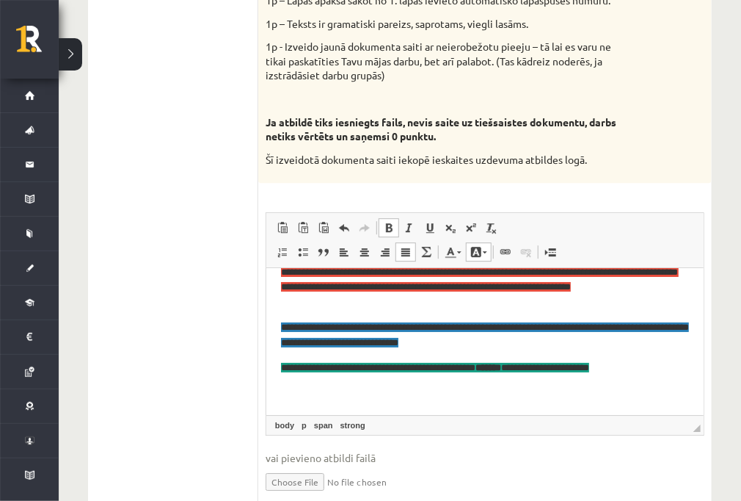
click at [501, 357] on strong "*******" at bounding box center [488, 368] width 26 height 10
drag, startPoint x: 650, startPoint y: 368, endPoint x: 619, endPoint y: 366, distance: 31.6
click at [529, 357] on p "**********" at bounding box center [479, 367] width 398 height 15
click at [391, 228] on span at bounding box center [389, 228] width 12 height 12
click at [529, 357] on body "**********" at bounding box center [484, 320] width 408 height 160
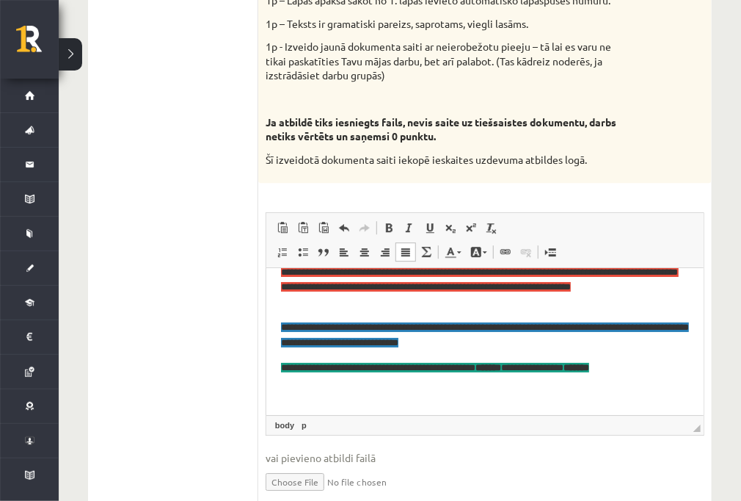
click at [284, 357] on span "**********" at bounding box center [434, 368] width 308 height 10
click at [529, 357] on p "**********" at bounding box center [479, 367] width 398 height 15
click at [390, 228] on span at bounding box center [389, 228] width 12 height 12
click at [477, 249] on span at bounding box center [476, 252] width 12 height 12
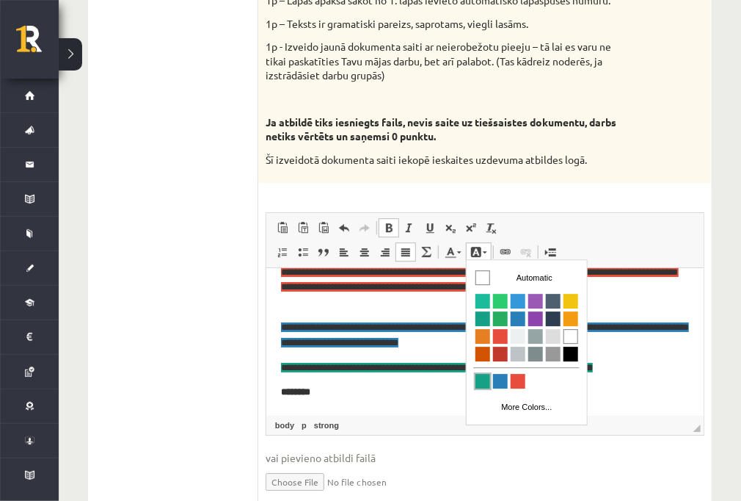
drag, startPoint x: 482, startPoint y: 385, endPoint x: 677, endPoint y: 371, distance: 195.7
click at [482, 357] on span "Colors" at bounding box center [482, 380] width 15 height 15
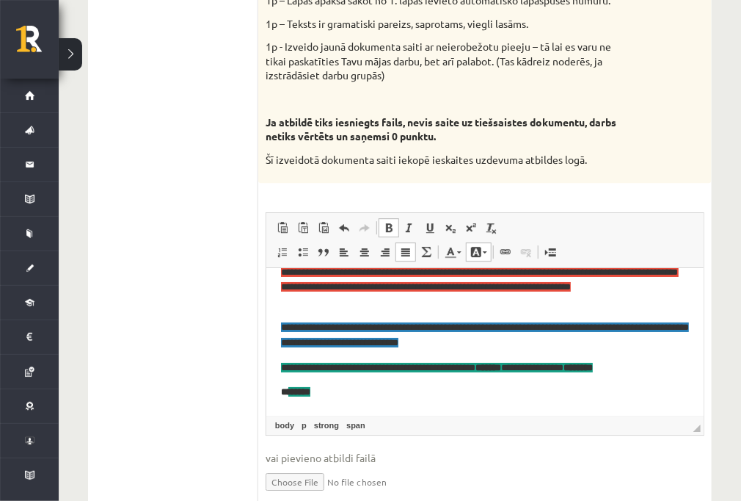
click at [390, 225] on span at bounding box center [389, 228] width 12 height 12
click at [305, 357] on p "* *******" at bounding box center [484, 392] width 408 height 15
click at [385, 223] on span at bounding box center [389, 228] width 12 height 12
click at [479, 253] on span at bounding box center [476, 252] width 12 height 12
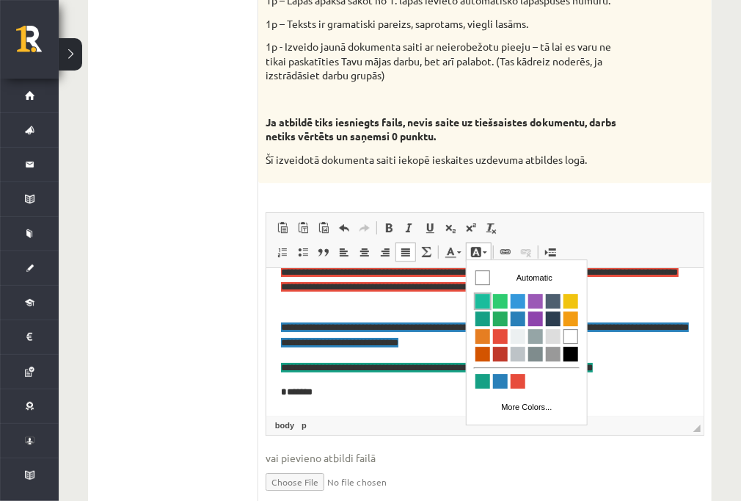
click at [489, 303] on span "Colors" at bounding box center [482, 300] width 15 height 15
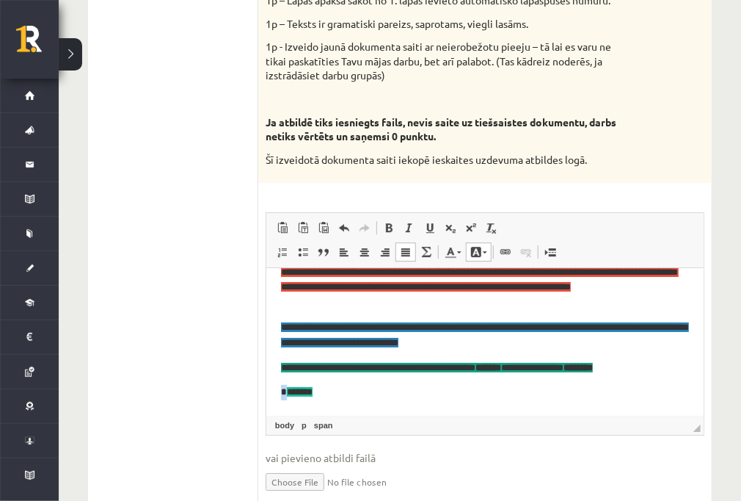
drag, startPoint x: 291, startPoint y: 392, endPoint x: 279, endPoint y: 393, distance: 12.6
click at [279, 357] on html "**********" at bounding box center [484, 344] width 437 height 239
click at [390, 226] on span at bounding box center [389, 228] width 12 height 12
click at [471, 252] on span at bounding box center [476, 252] width 12 height 12
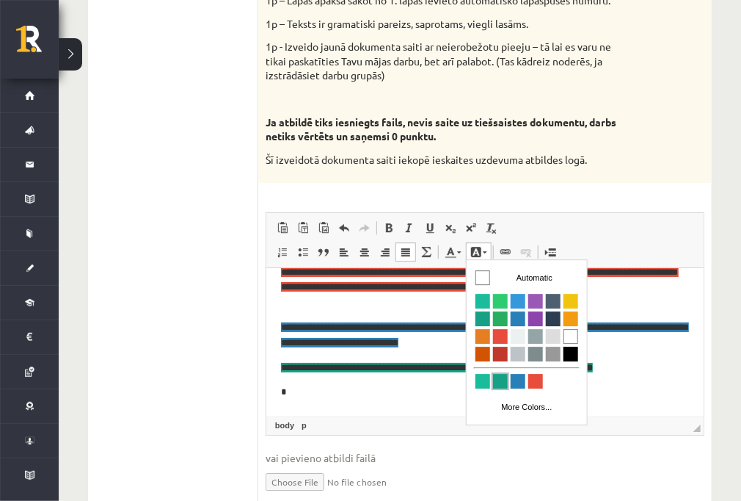
click at [495, 357] on span "Colors" at bounding box center [499, 380] width 15 height 15
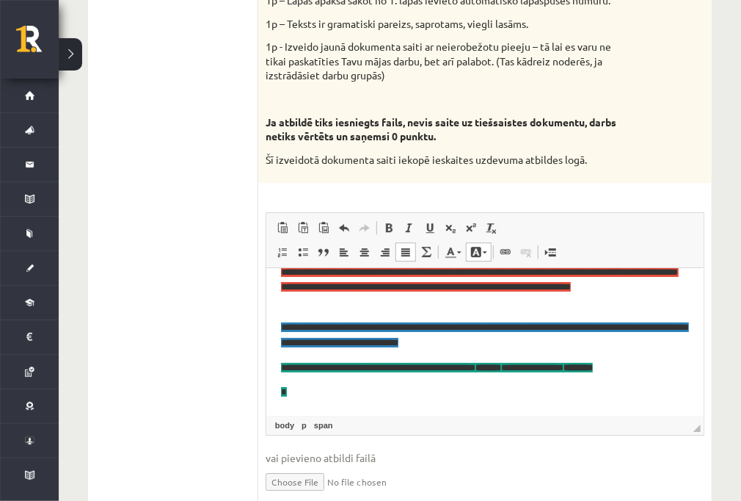
click at [382, 357] on p "*" at bounding box center [479, 392] width 398 height 15
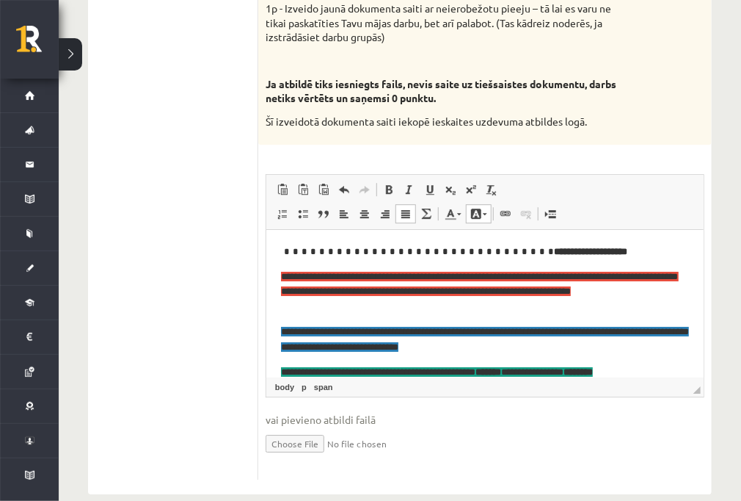
scroll to position [1321, 0]
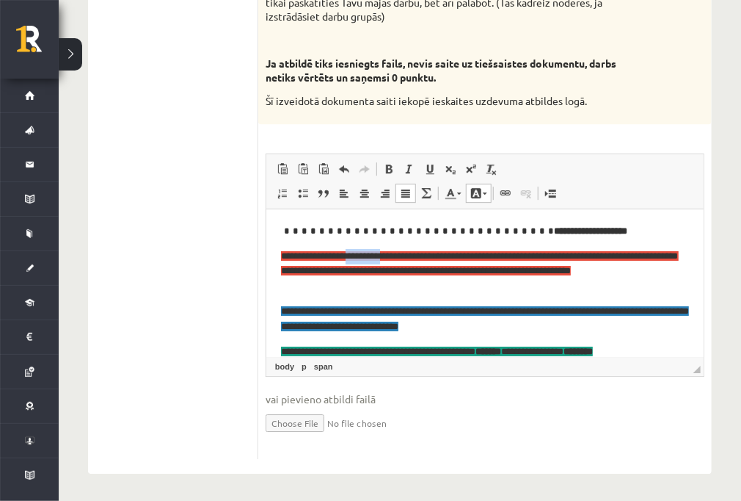
drag, startPoint x: 408, startPoint y: 255, endPoint x: 369, endPoint y: 254, distance: 38.9
click at [369, 254] on span "**********" at bounding box center [479, 263] width 398 height 25
click at [443, 187] on link "Text Color" at bounding box center [453, 192] width 26 height 19
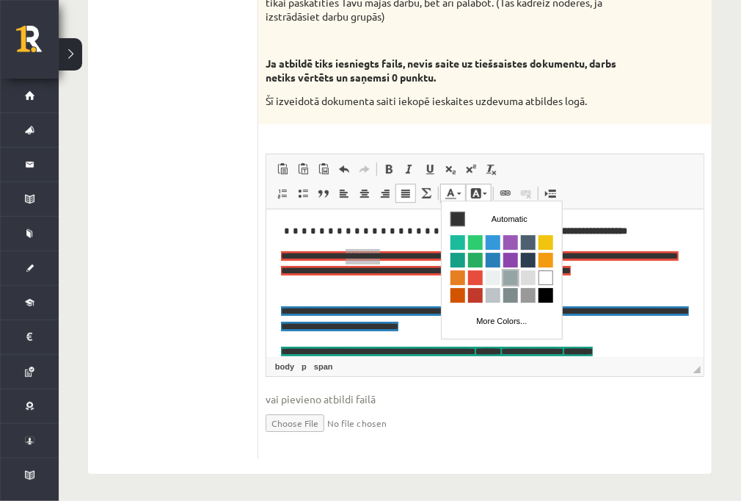
click at [506, 271] on span "Colors" at bounding box center [510, 276] width 15 height 15
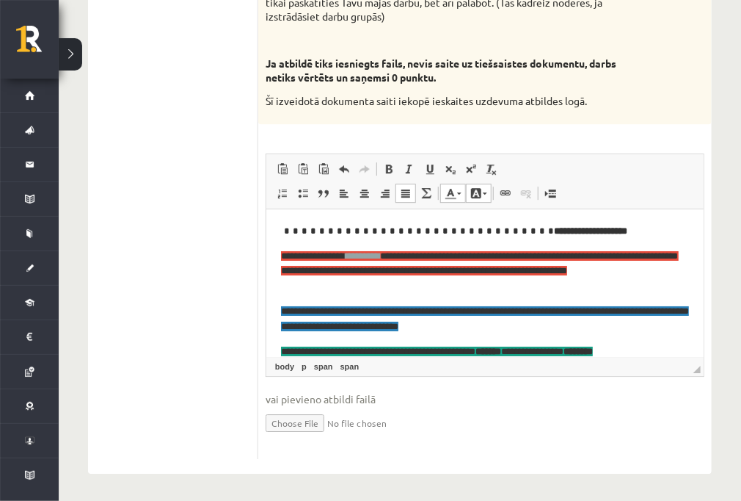
click at [396, 233] on p "**********" at bounding box center [479, 231] width 398 height 15
click at [447, 191] on span at bounding box center [451, 193] width 12 height 12
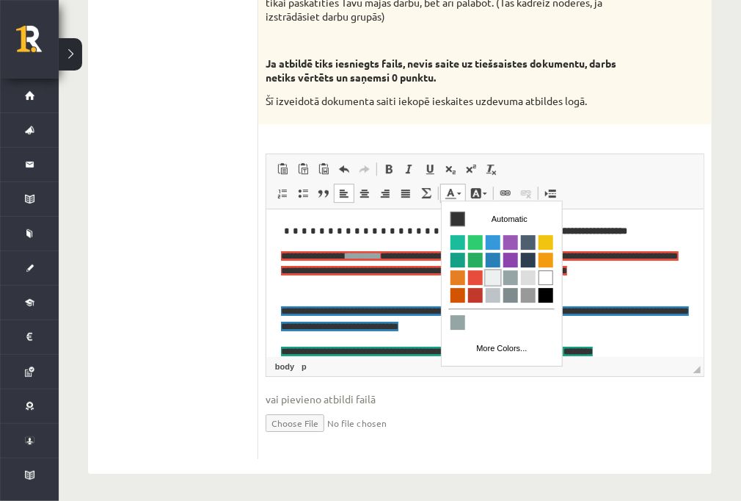
click at [485, 268] on link "Colors" at bounding box center [493, 277] width 18 height 18
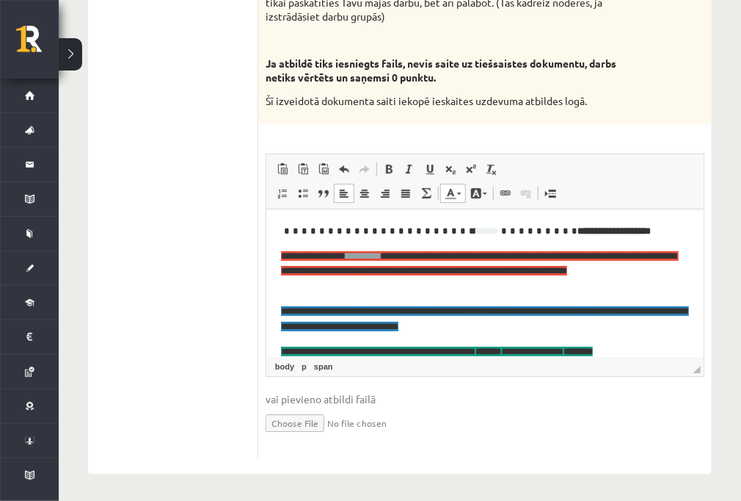
click at [394, 226] on p "**********" at bounding box center [479, 231] width 398 height 15
click at [379, 257] on span "********" at bounding box center [362, 256] width 34 height 10
click at [379, 261] on span "********" at bounding box center [362, 256] width 34 height 10
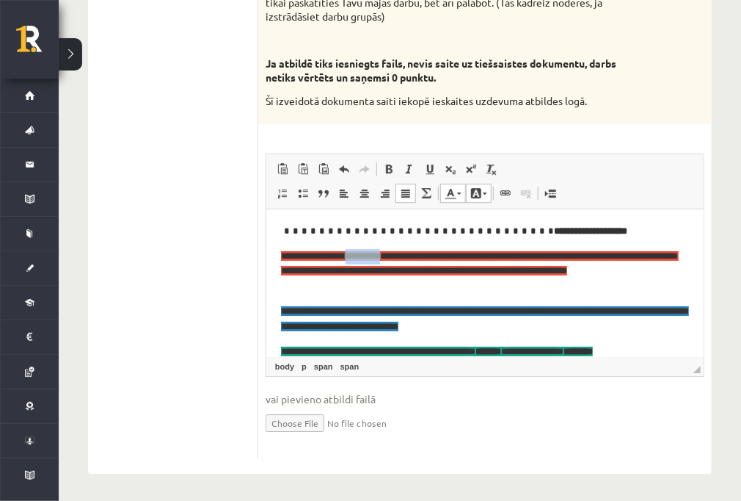
click at [379, 261] on span "********" at bounding box center [362, 256] width 34 height 10
click at [453, 193] on span at bounding box center [451, 193] width 12 height 12
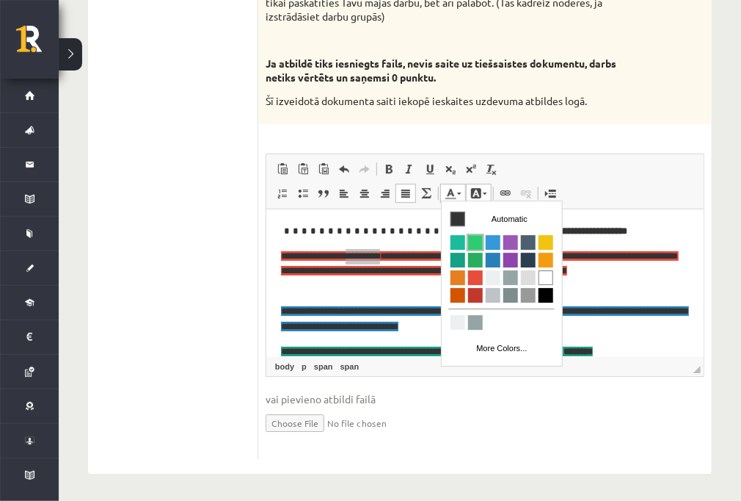
click at [468, 241] on span "Colors" at bounding box center [475, 241] width 15 height 15
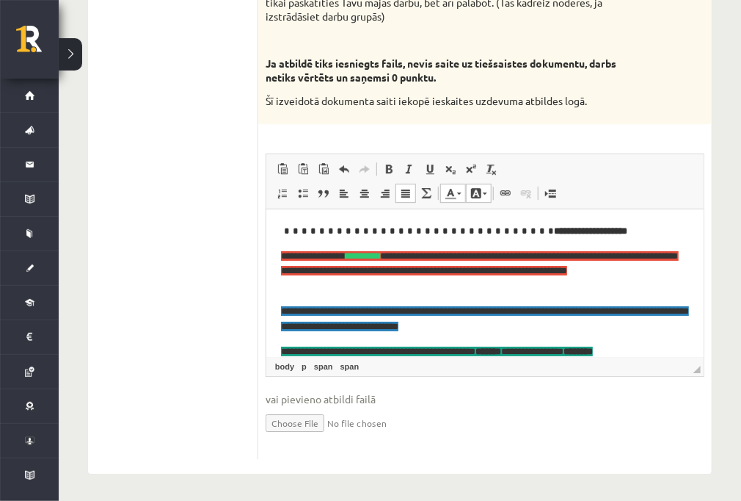
click at [425, 231] on p "**********" at bounding box center [479, 231] width 398 height 15
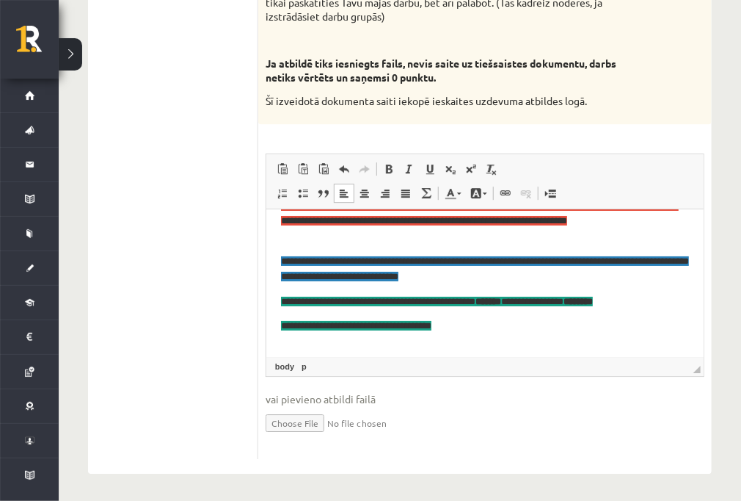
scroll to position [92, 0]
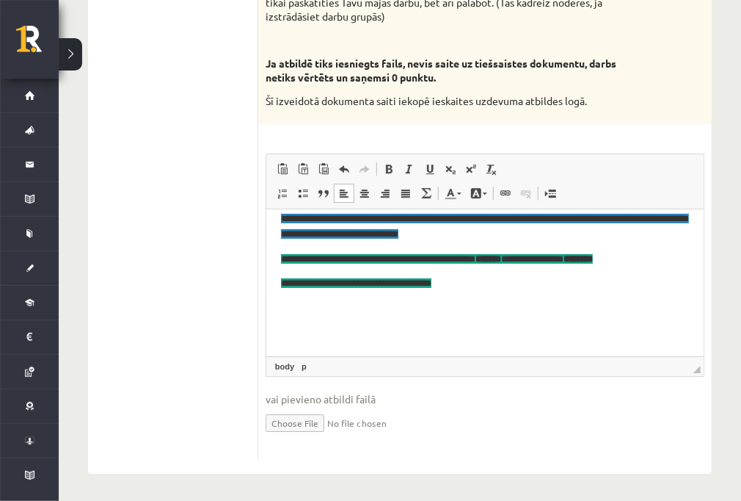
click at [492, 295] on body "**********" at bounding box center [484, 236] width 408 height 210
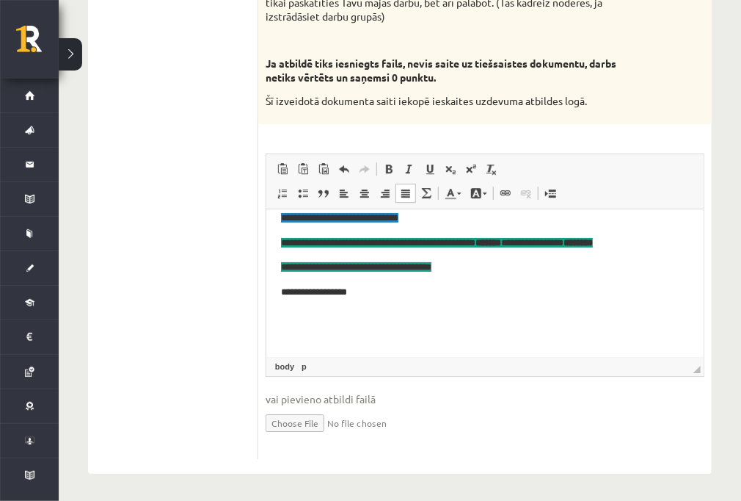
scroll to position [117, 0]
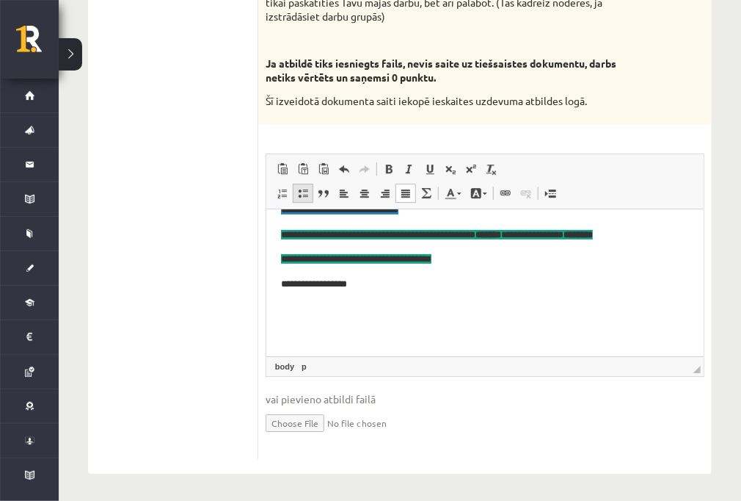
click at [304, 199] on link "Insert/Remove Bulleted List" at bounding box center [303, 192] width 21 height 19
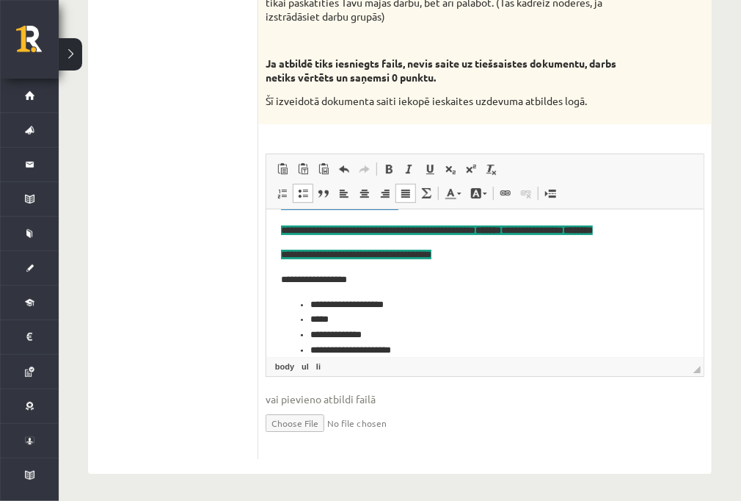
scroll to position [136, 0]
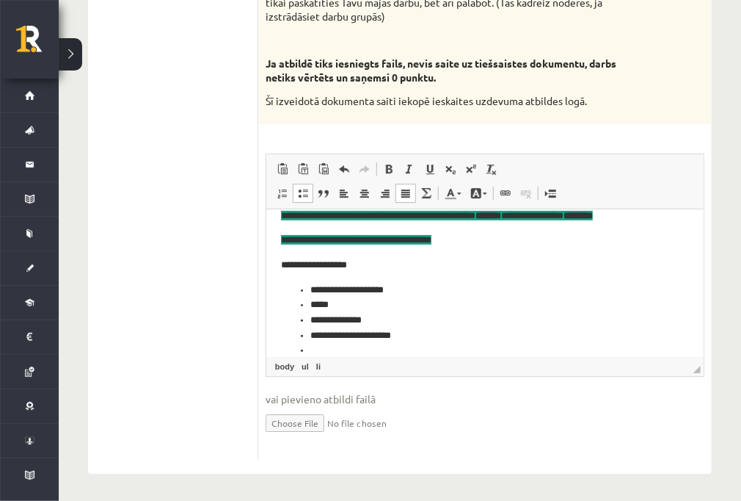
click at [383, 351] on li "Editor, wiswyg-editor-user-answer-47024832673840" at bounding box center [484, 350] width 349 height 15
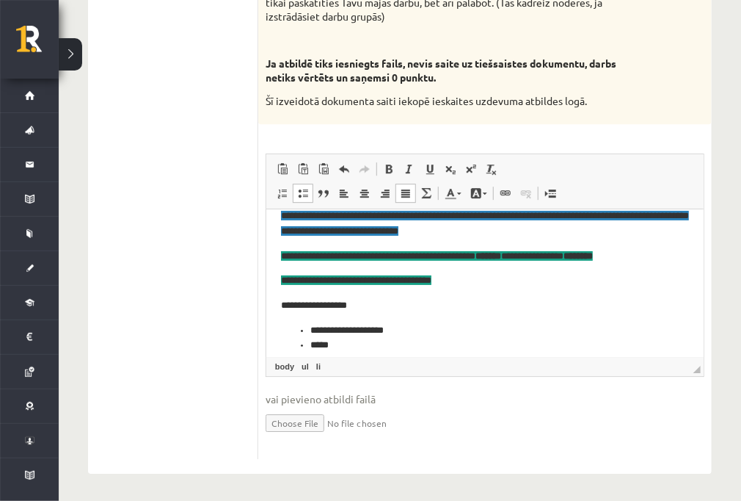
scroll to position [178, 0]
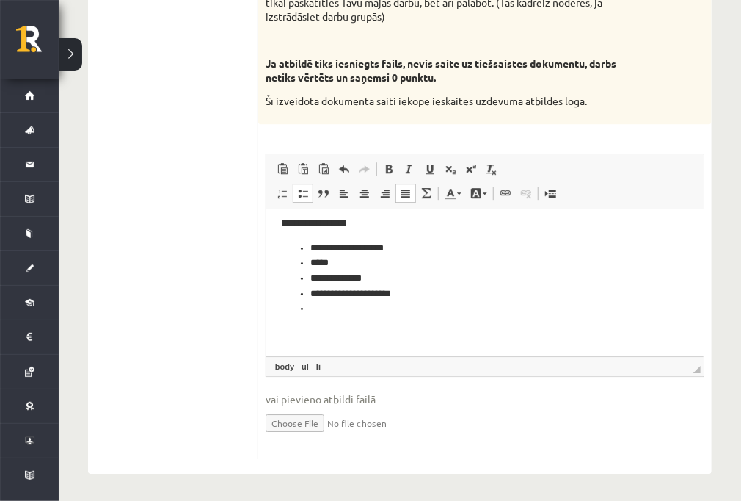
click at [320, 316] on li "Editor, wiswyg-editor-user-answer-47024832673840" at bounding box center [484, 308] width 349 height 15
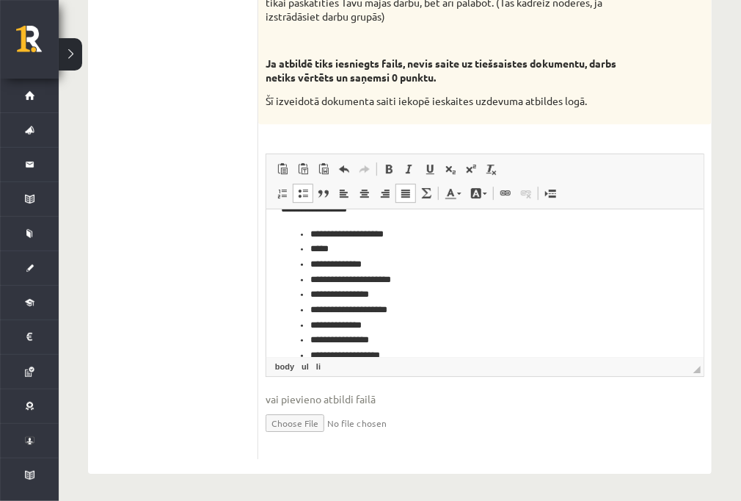
scroll to position [255, 0]
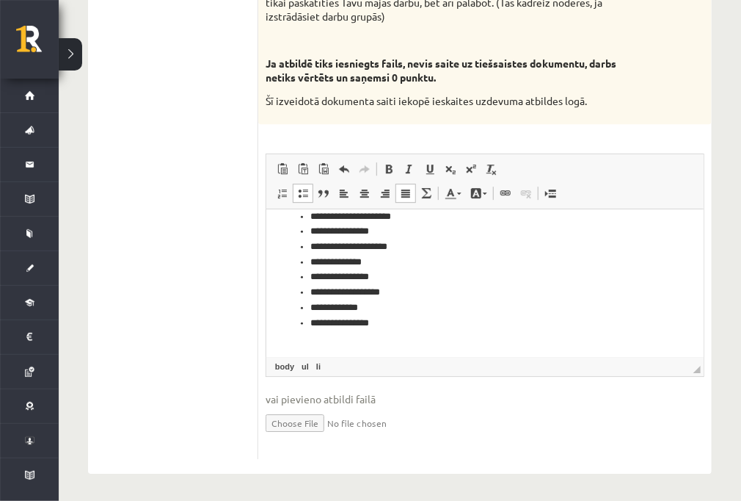
click at [300, 200] on link "Insert/Remove Bulleted List" at bounding box center [303, 192] width 21 height 19
click at [308, 197] on link "Insert/Remove Bulleted List" at bounding box center [303, 192] width 21 height 19
click at [297, 195] on span at bounding box center [303, 193] width 12 height 12
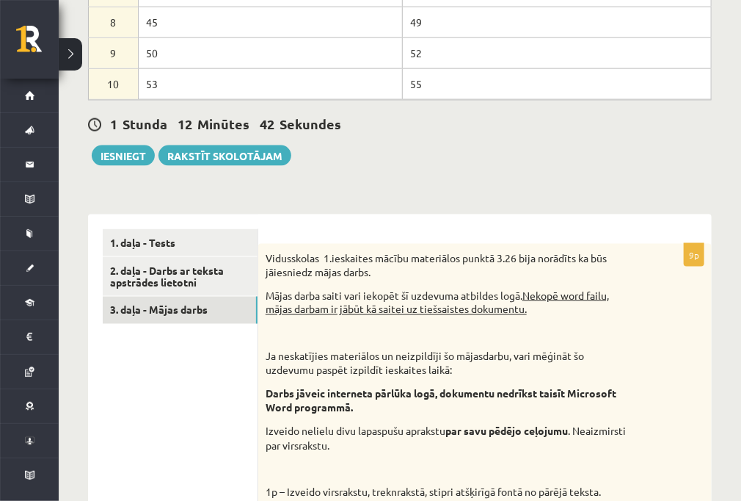
scroll to position [617, 0]
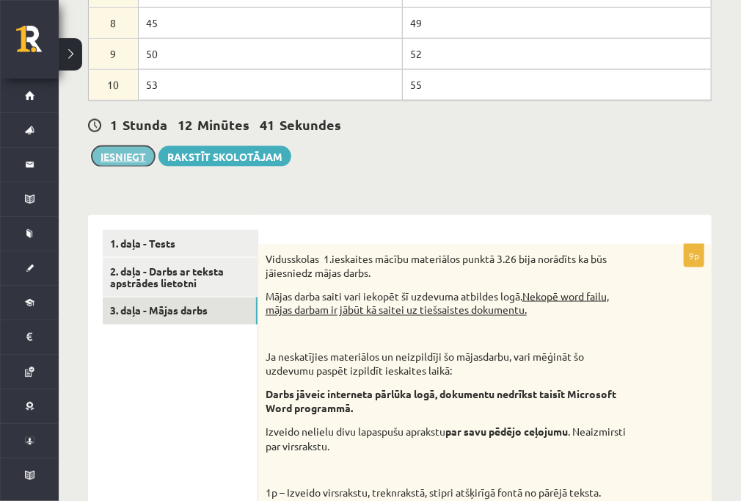
click at [128, 159] on button "Iesniegt" at bounding box center [123, 156] width 63 height 21
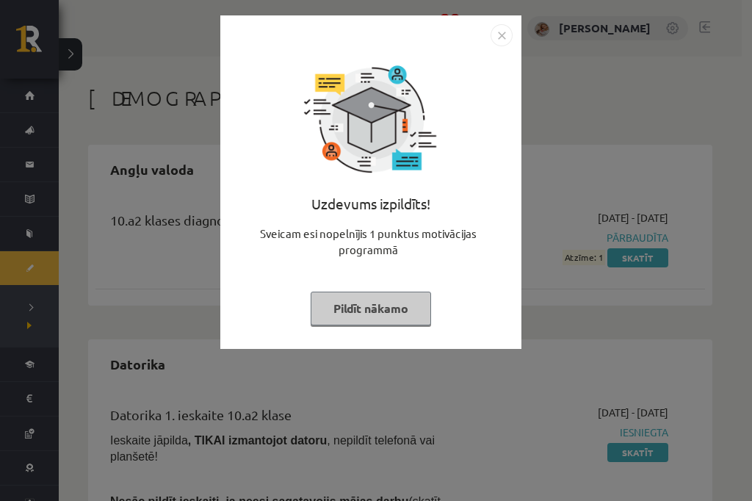
click at [407, 313] on button "Pildīt nākamo" at bounding box center [370, 308] width 120 height 34
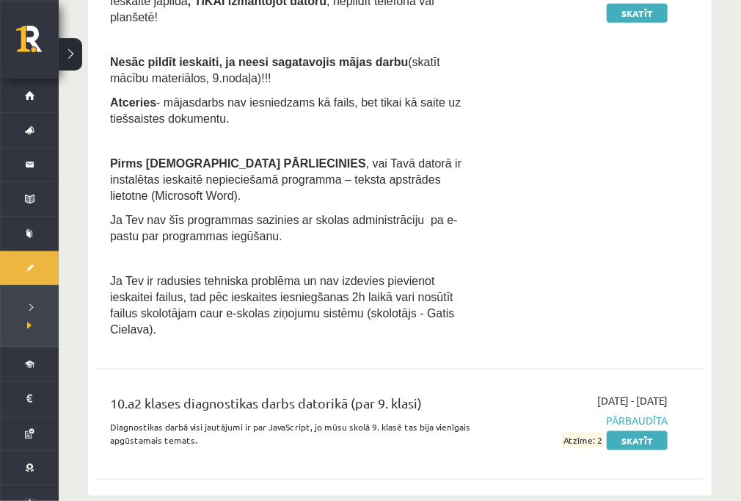
scroll to position [587, 0]
